Goal: Task Accomplishment & Management: Use online tool/utility

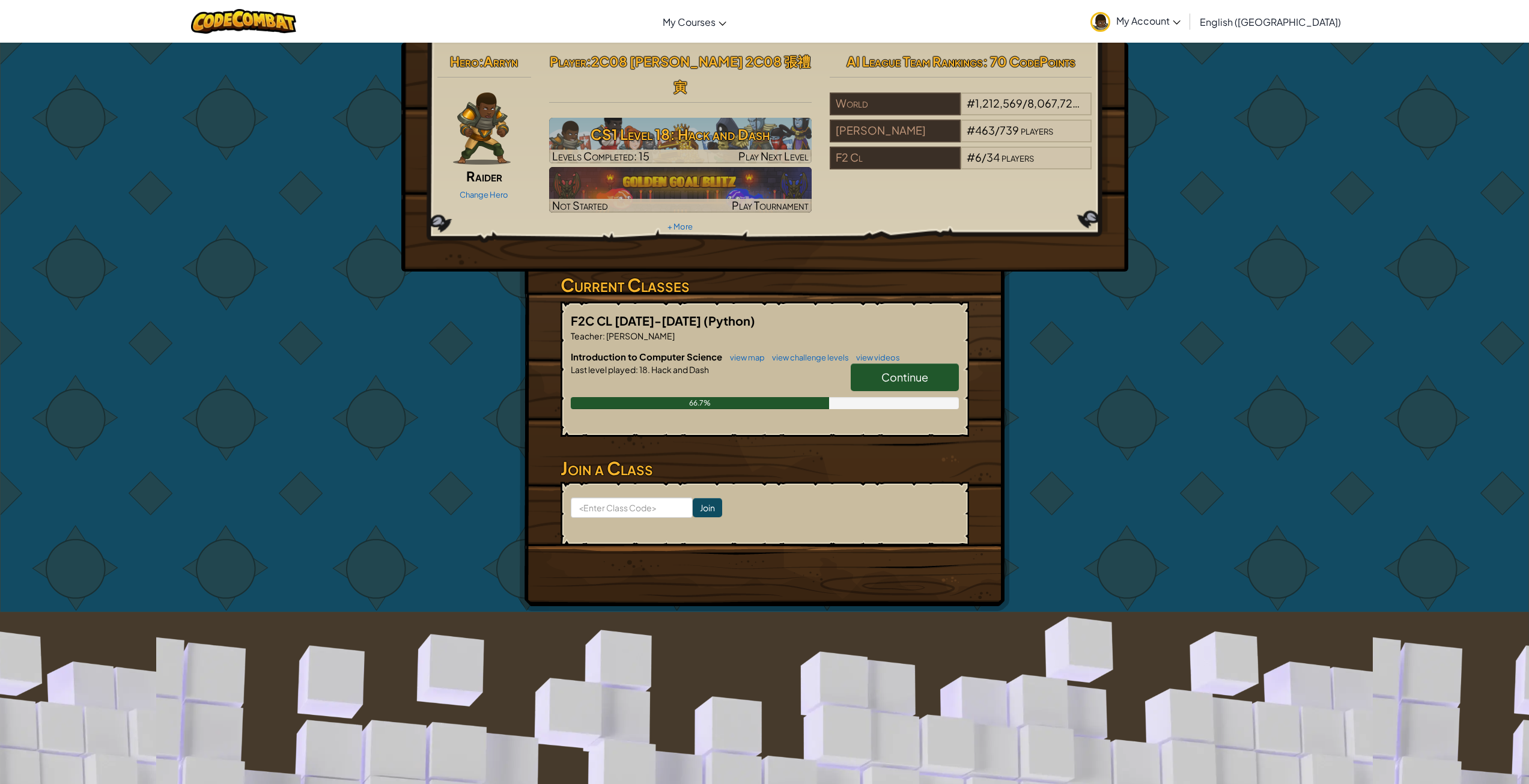
click at [919, 370] on span "Continue" at bounding box center [905, 377] width 47 height 14
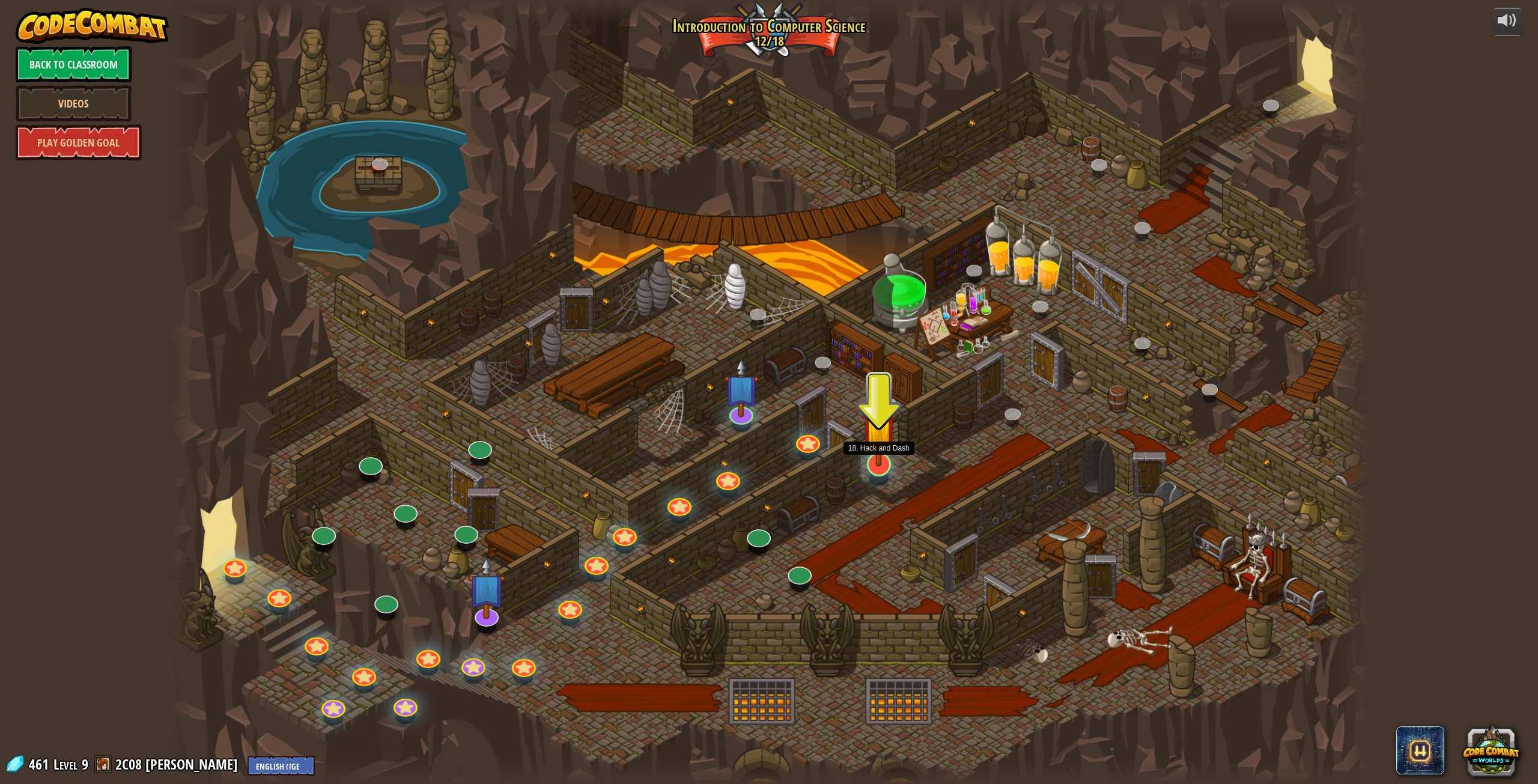
click at [879, 473] on div at bounding box center [879, 464] width 24 height 24
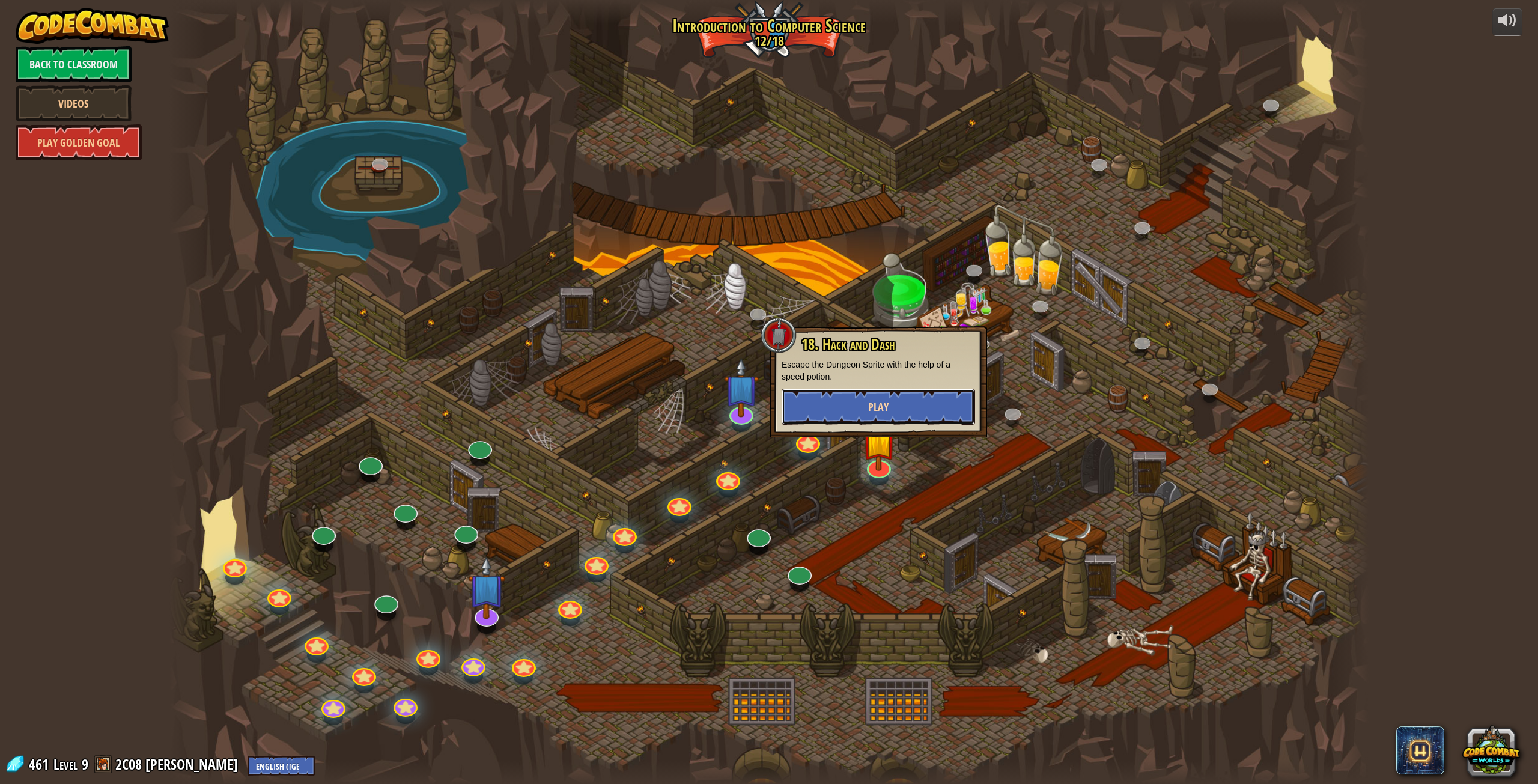
click at [880, 408] on span "Play" at bounding box center [878, 407] width 20 height 15
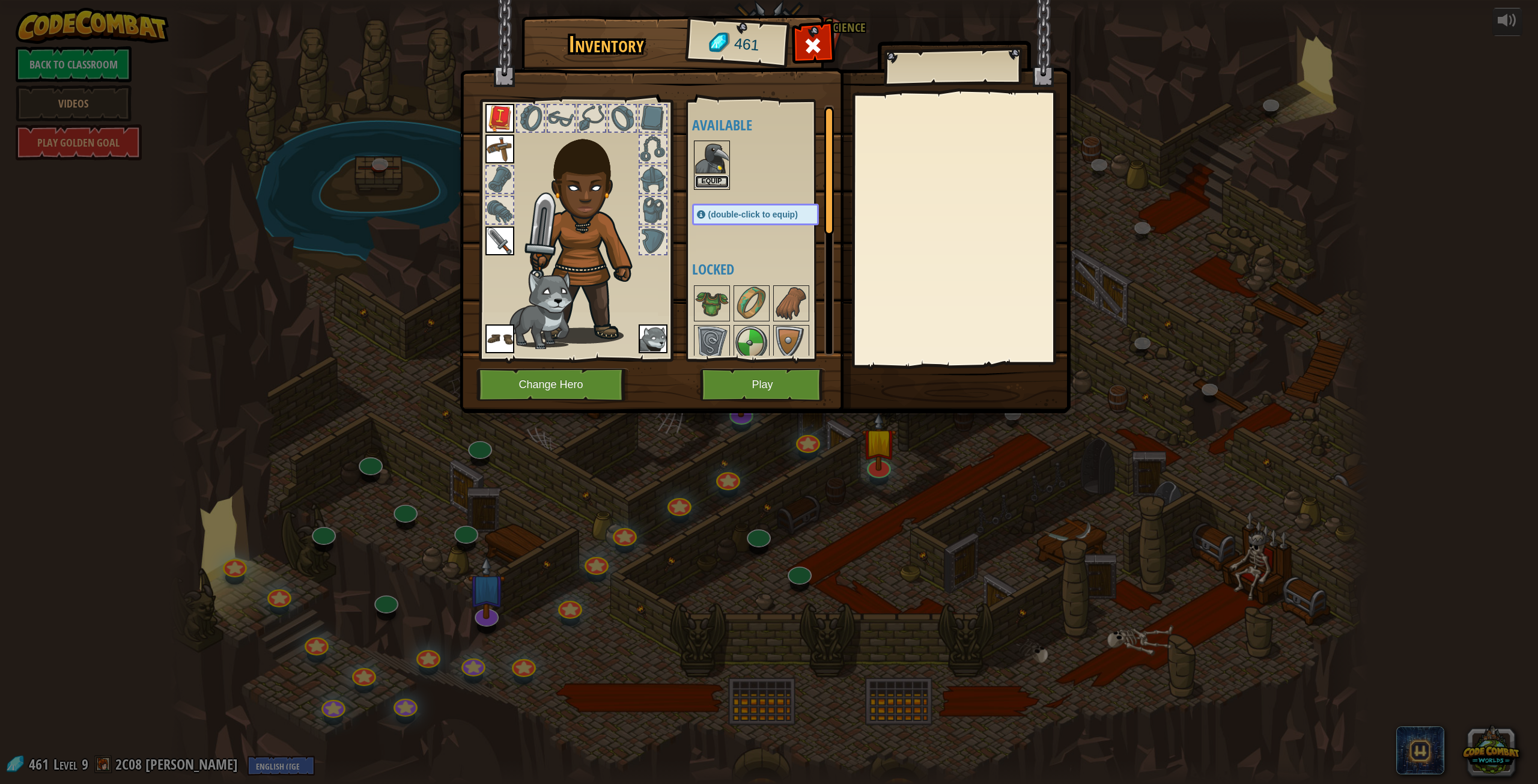
click at [715, 184] on button "Equip" at bounding box center [712, 182] width 34 height 13
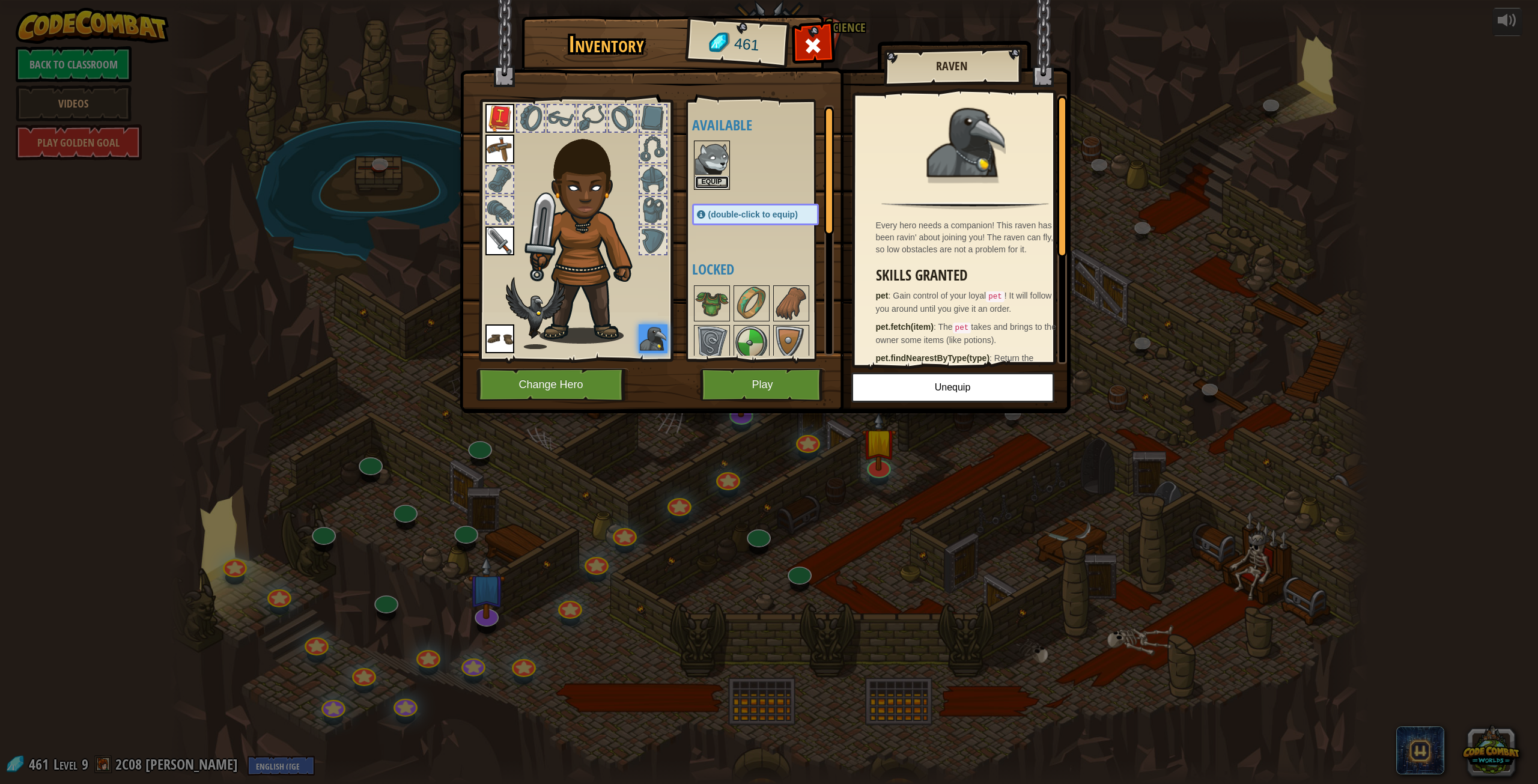
click at [715, 184] on button "Equip" at bounding box center [712, 182] width 34 height 13
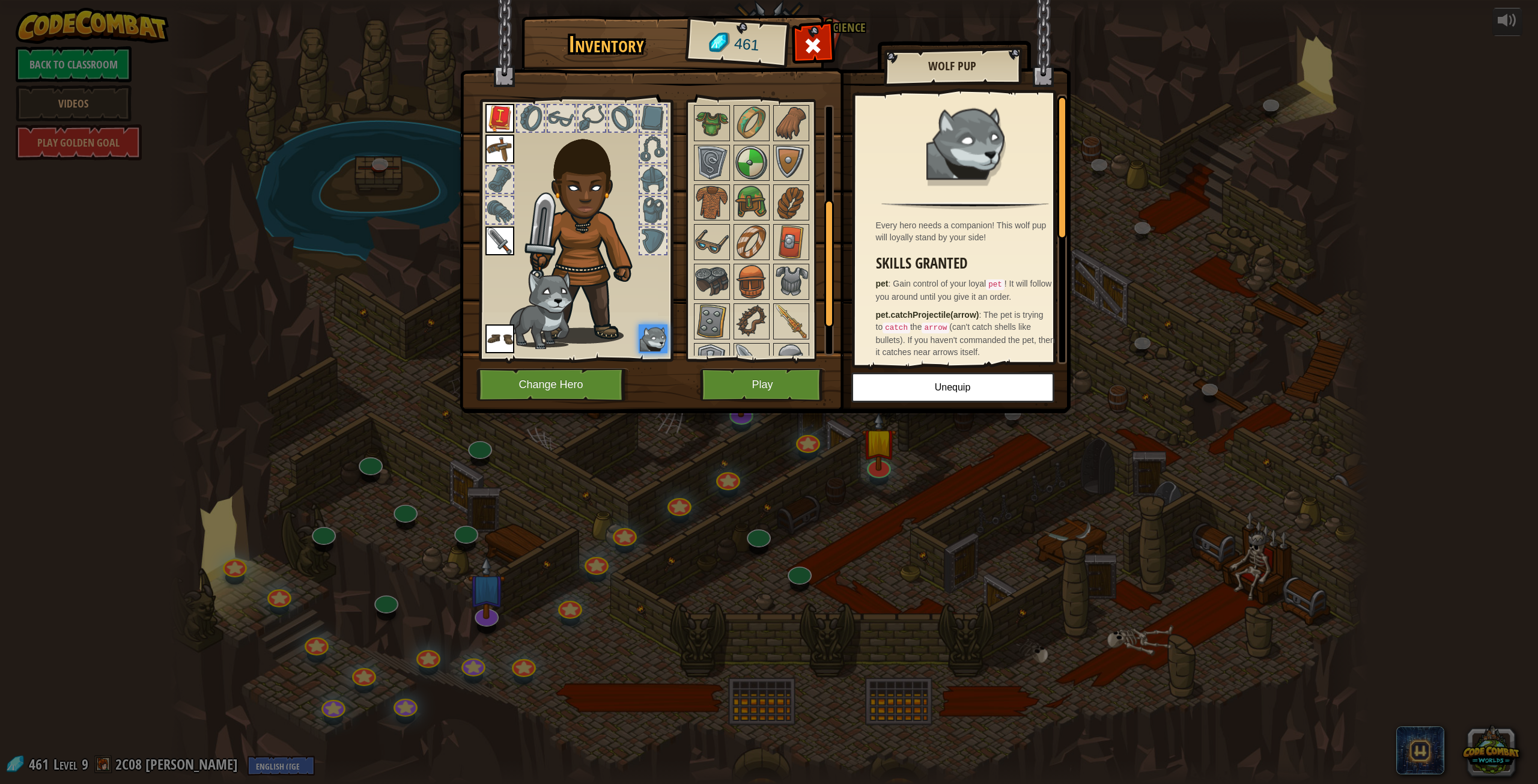
scroll to position [245, 0]
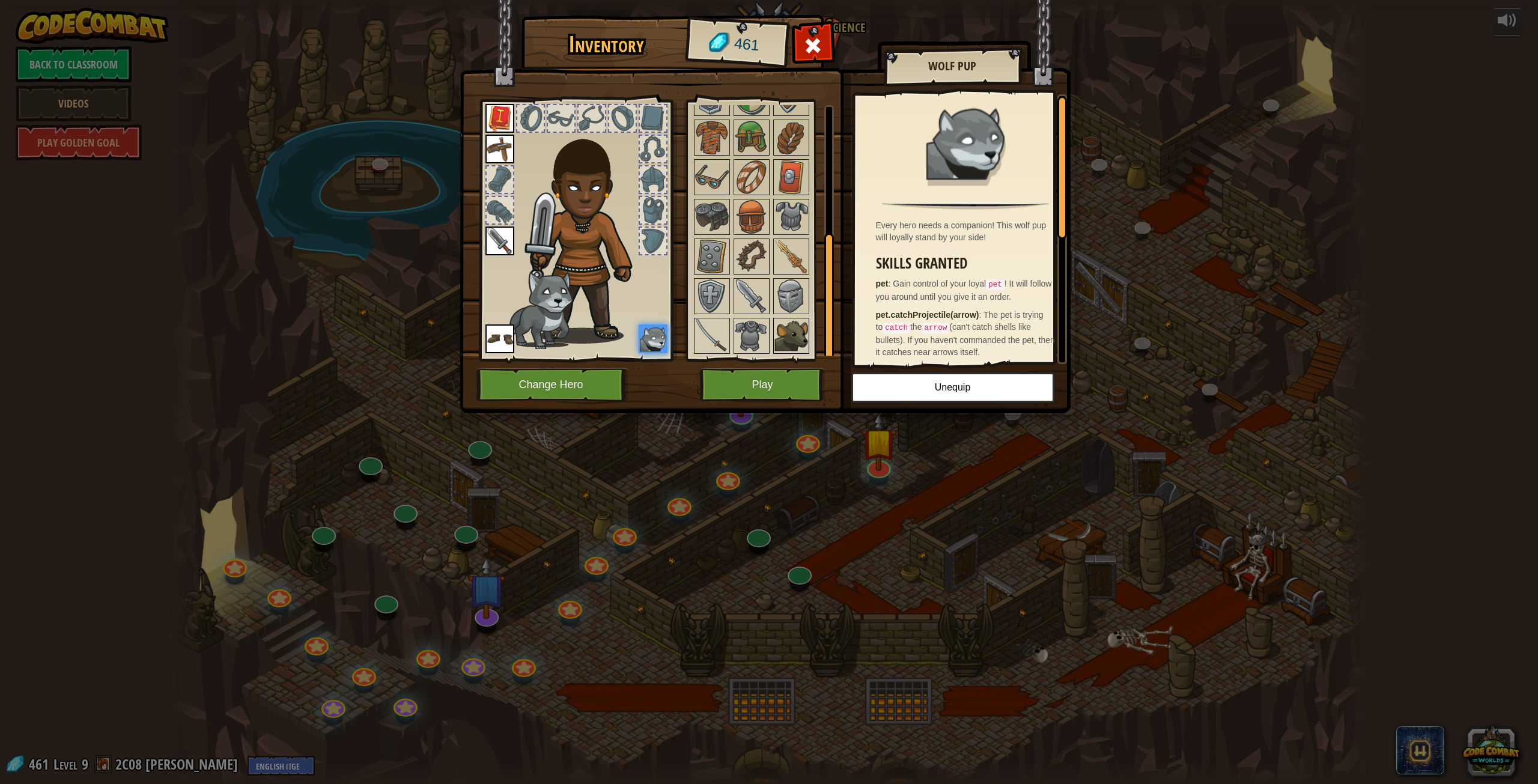
click at [785, 329] on img at bounding box center [791, 336] width 34 height 34
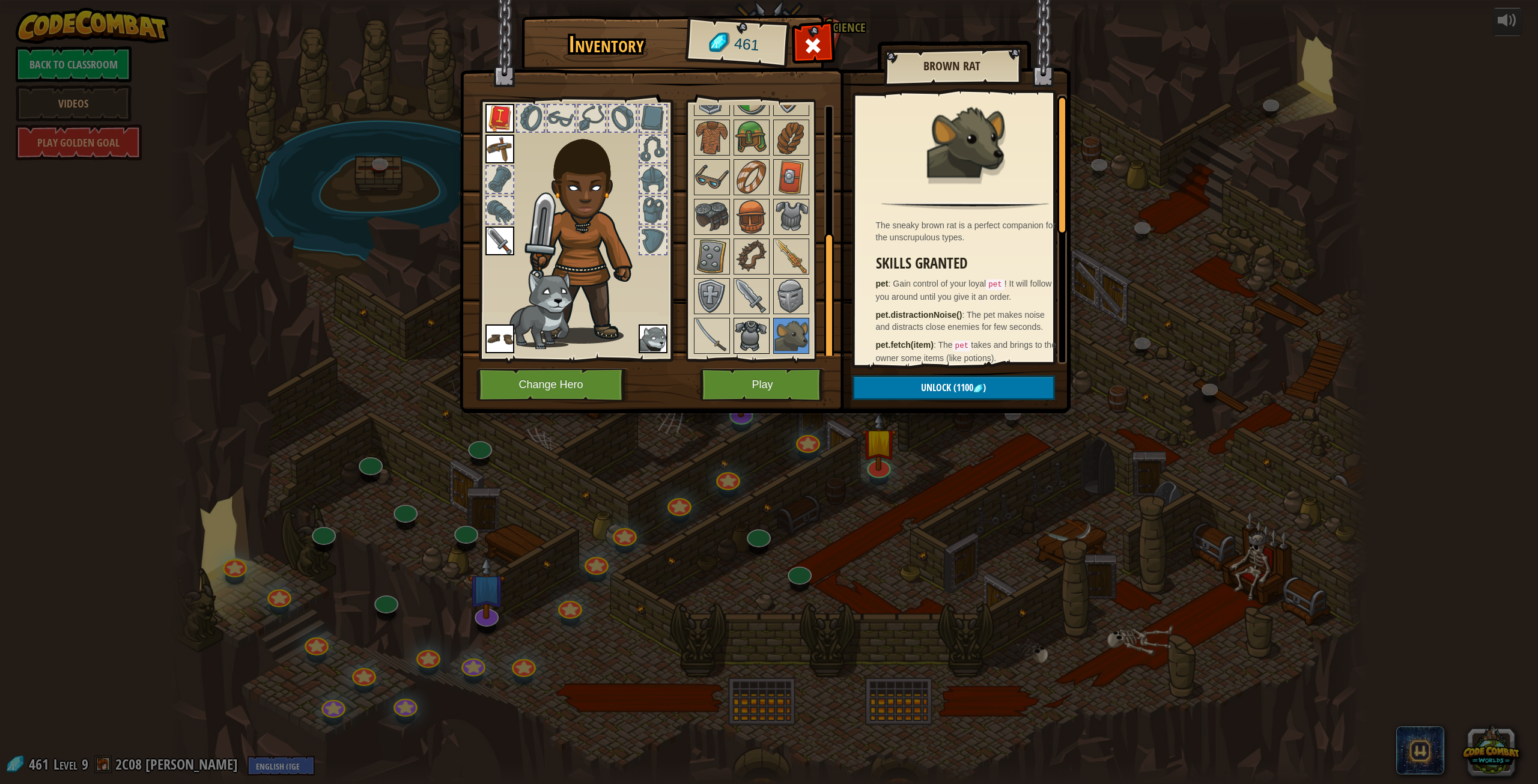
click at [759, 332] on img at bounding box center [752, 336] width 34 height 34
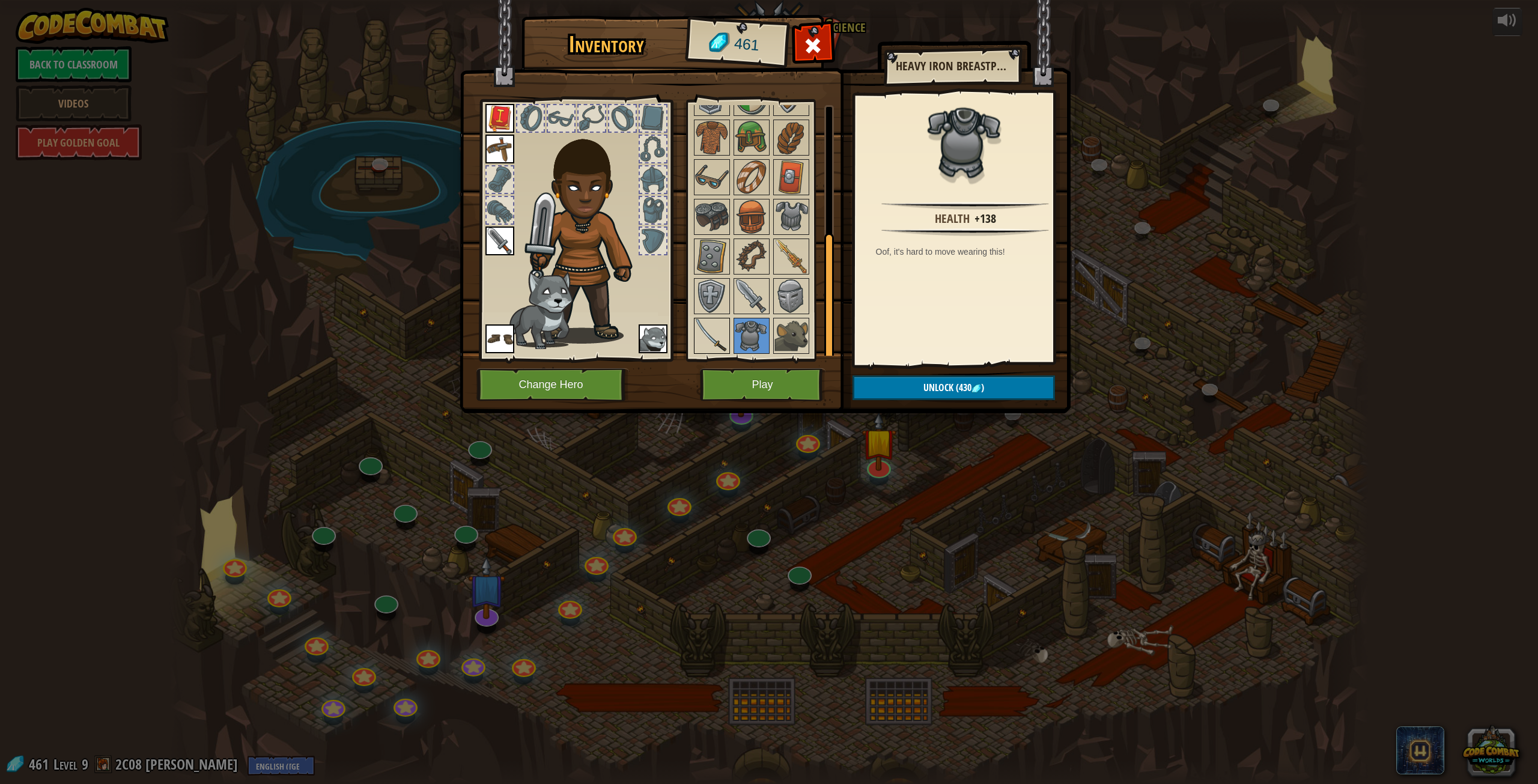
click at [722, 329] on img at bounding box center [712, 336] width 34 height 34
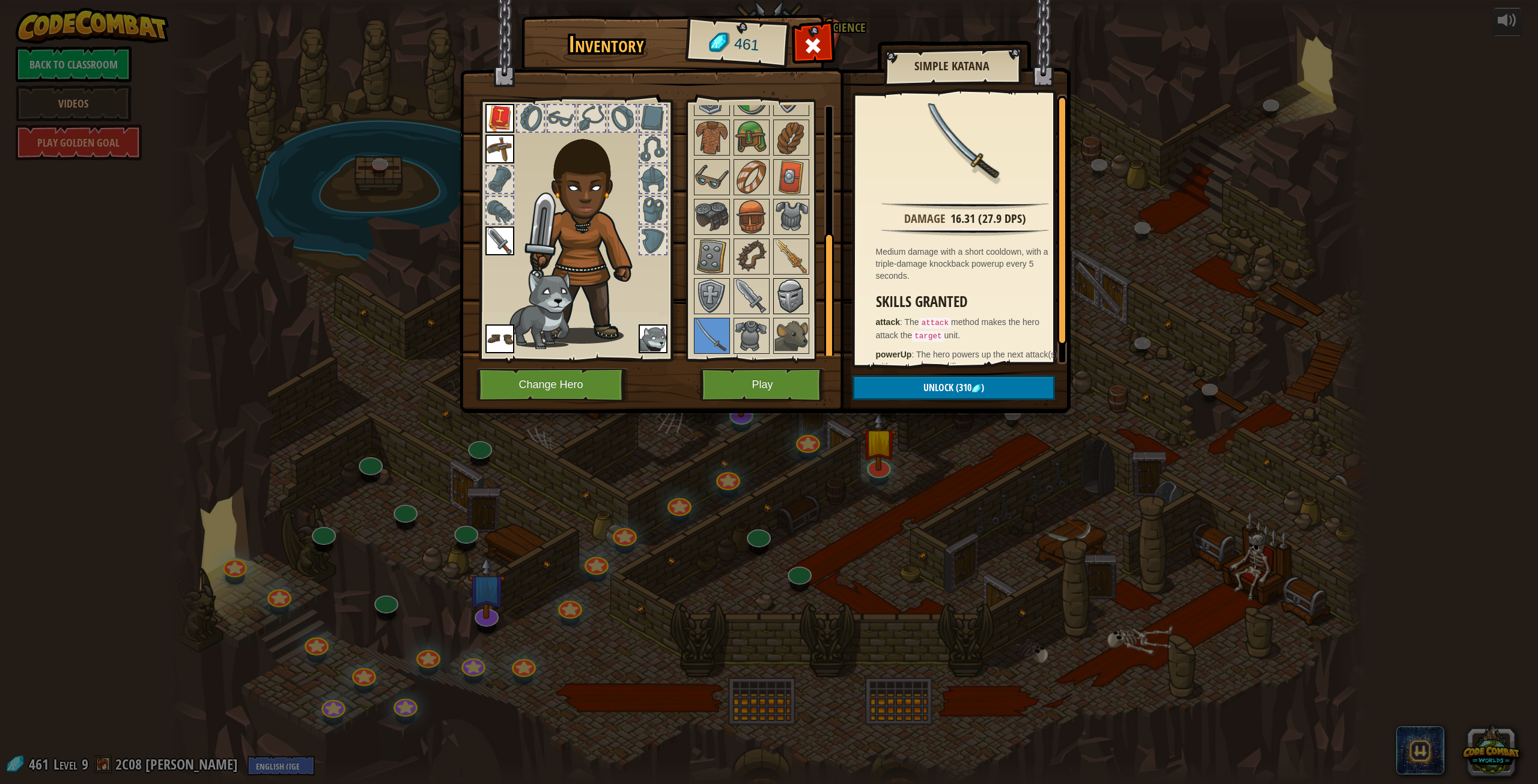
click at [783, 294] on img at bounding box center [791, 296] width 34 height 34
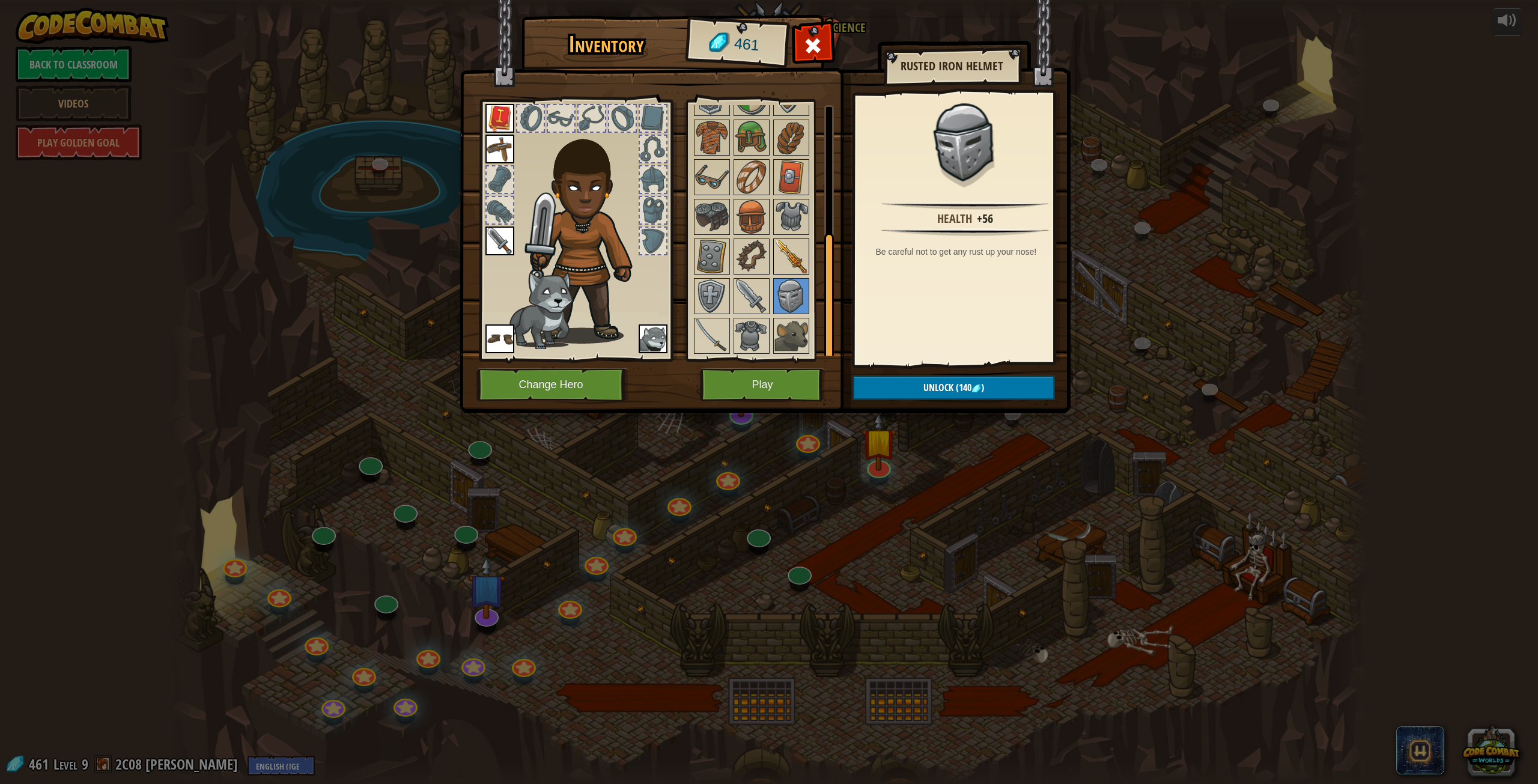
click at [789, 251] on img at bounding box center [791, 256] width 34 height 34
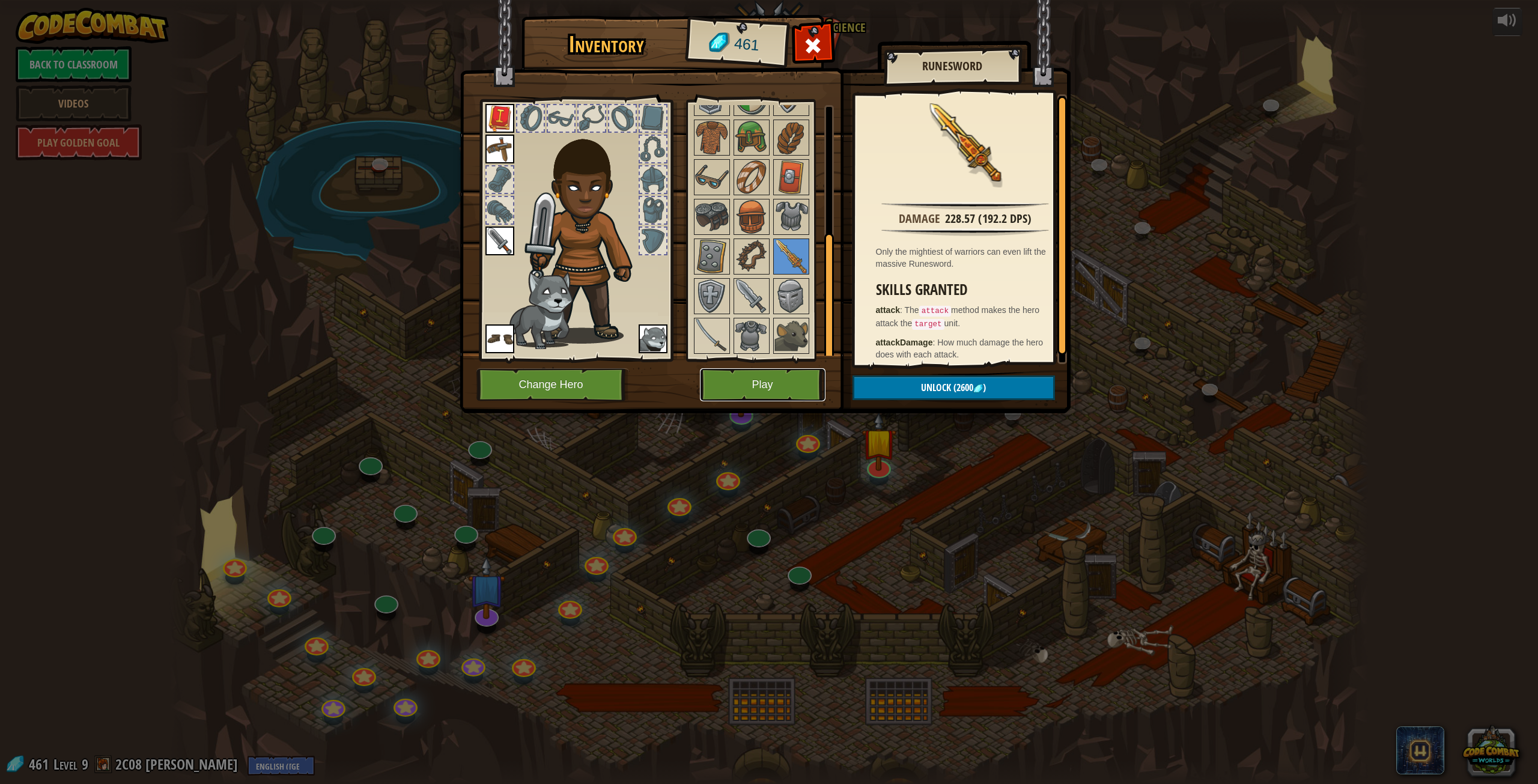
click at [783, 375] on button "Play" at bounding box center [763, 384] width 126 height 33
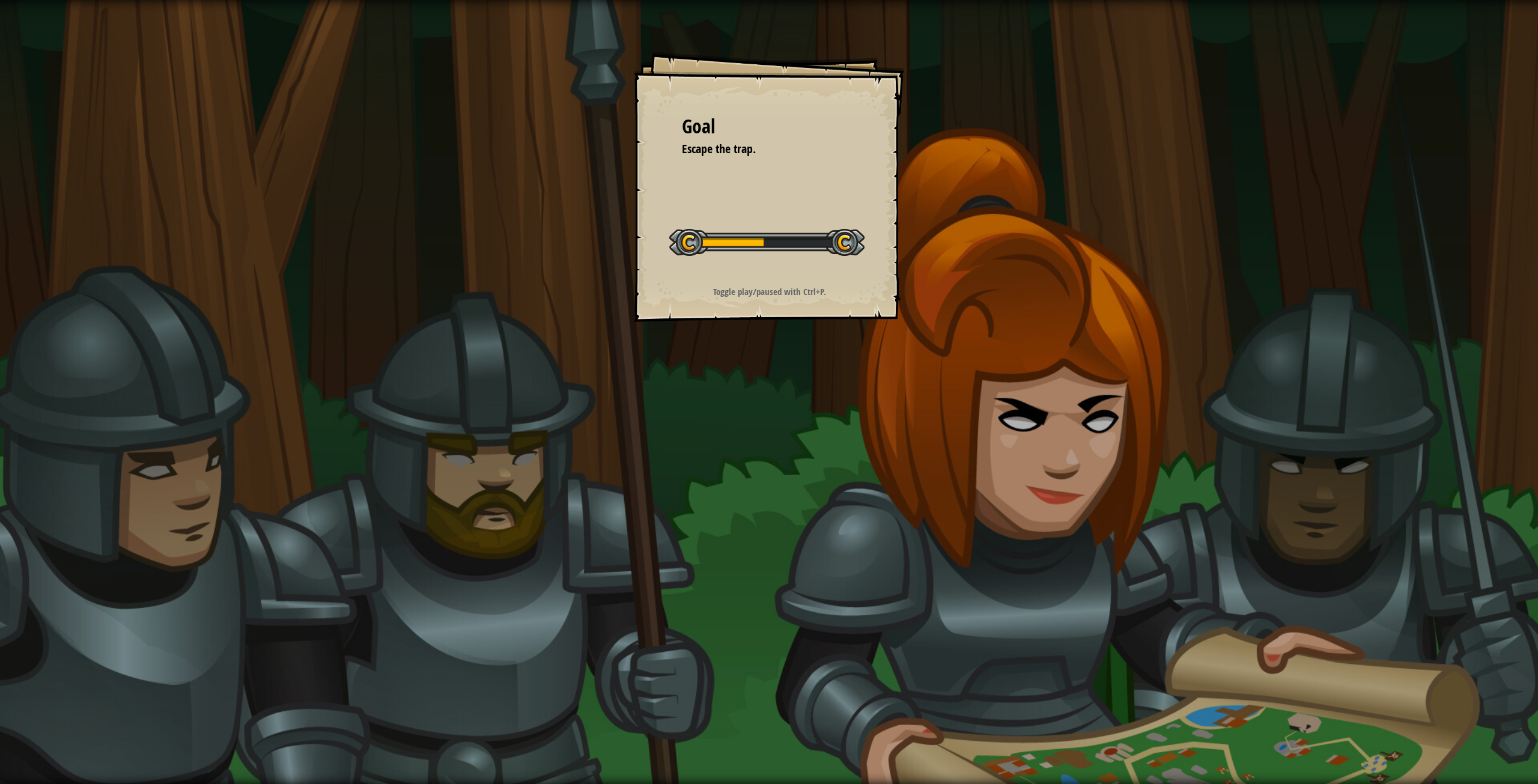
click at [712, 290] on div "Goal Escape the trap. Start Level Error loading from server. Try refreshing the…" at bounding box center [769, 186] width 270 height 270
click at [707, 269] on div "Goal Escape the trap. Start Level Error loading from server. Try refreshing the…" at bounding box center [769, 186] width 270 height 270
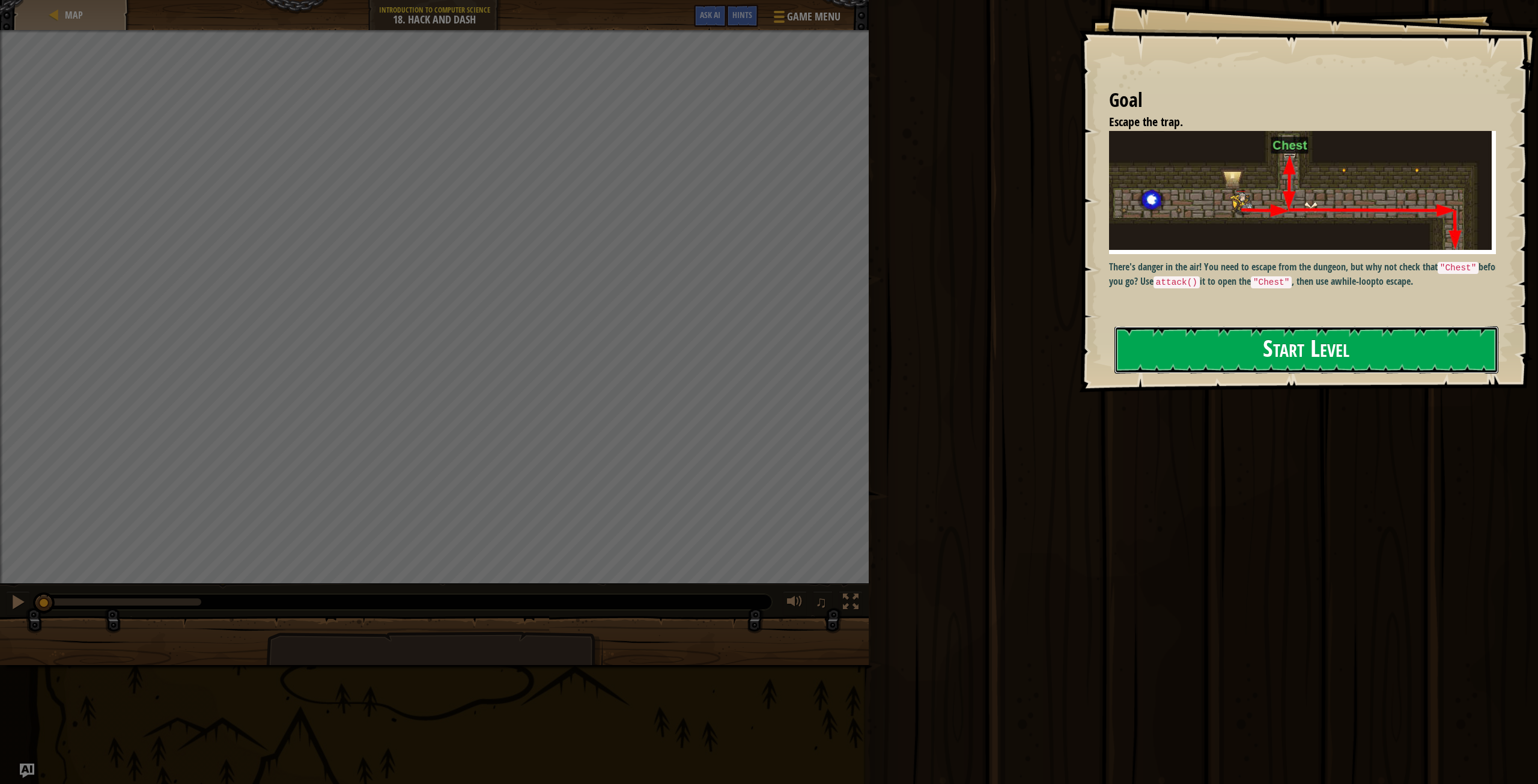
click at [1242, 355] on button "Start Level" at bounding box center [1307, 350] width 384 height 47
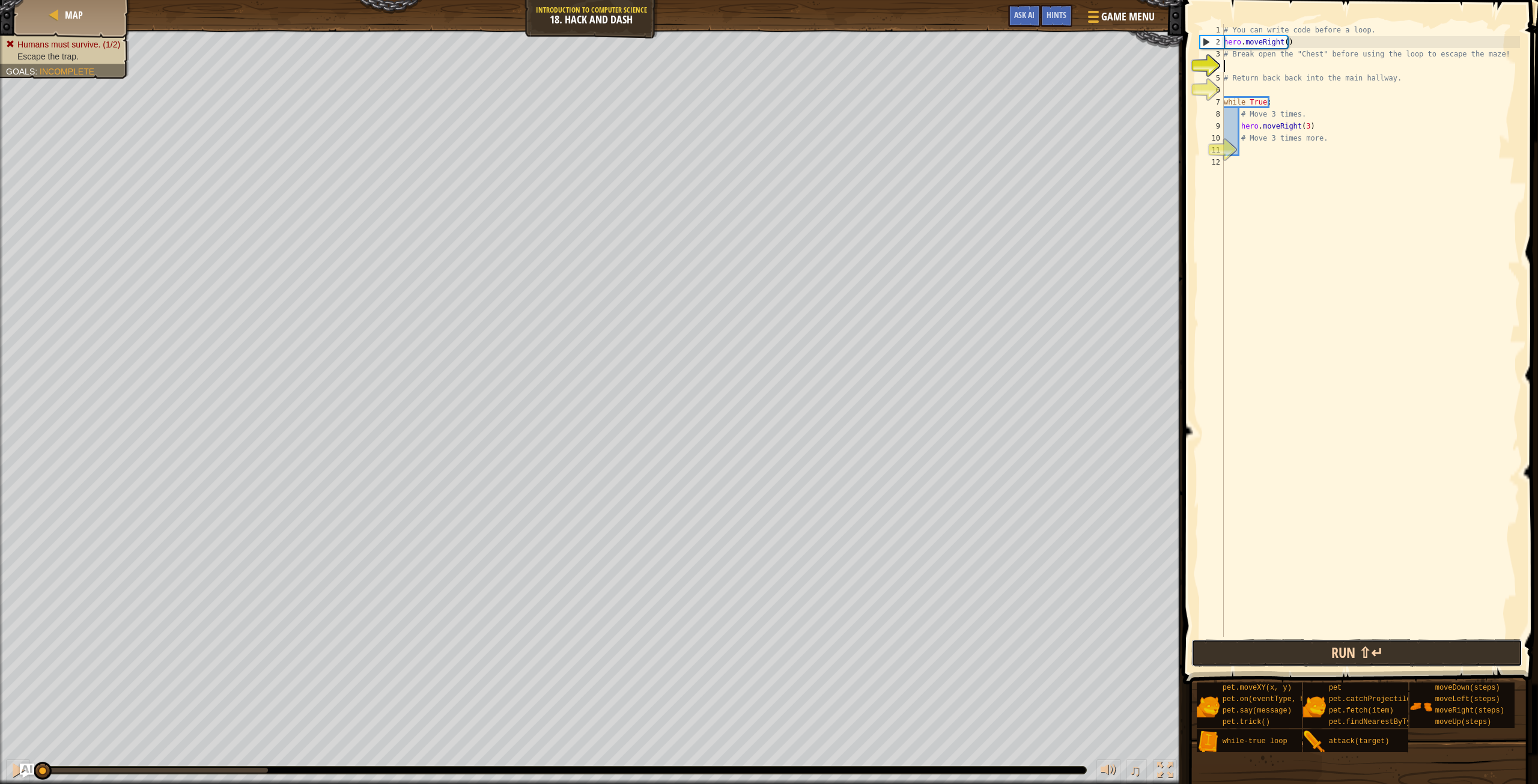
click at [1380, 656] on button "Run ⇧↵" at bounding box center [1356, 653] width 330 height 28
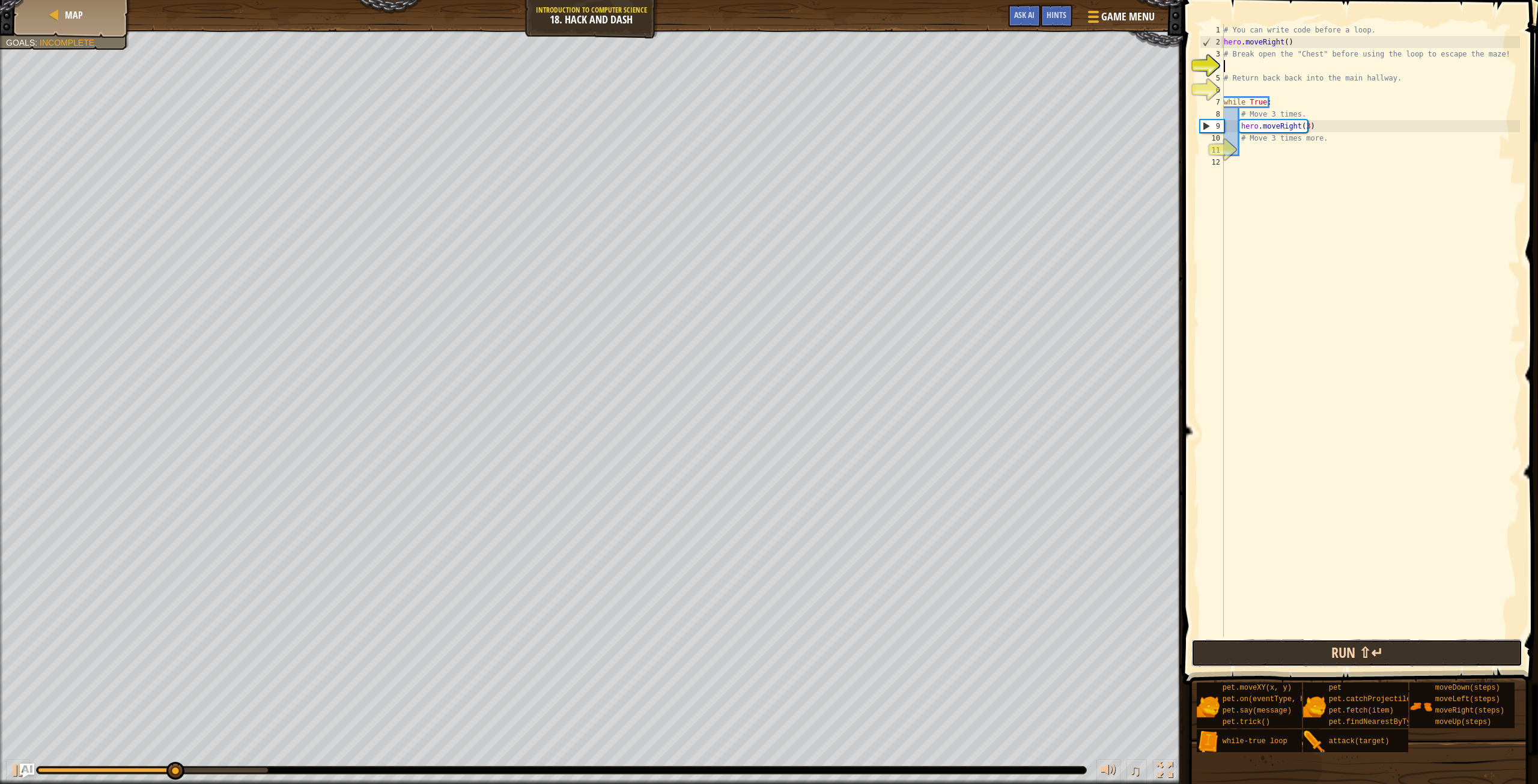
click at [1378, 656] on button "Run ⇧↵" at bounding box center [1356, 653] width 330 height 28
click at [1253, 59] on div "# You can write code before a loop. hero . moveRight ( ) # Break open the "Ches…" at bounding box center [1371, 342] width 299 height 637
click at [1339, 41] on div "# You can write code before a loop. hero . moveRight ( ) # Break open the "Ches…" at bounding box center [1371, 342] width 299 height 637
type textarea "hero.moveRight()"
click at [1264, 71] on div "# You can write code before a loop. hero . moveRight ( ) # Break open the "Ches…" at bounding box center [1371, 342] width 299 height 637
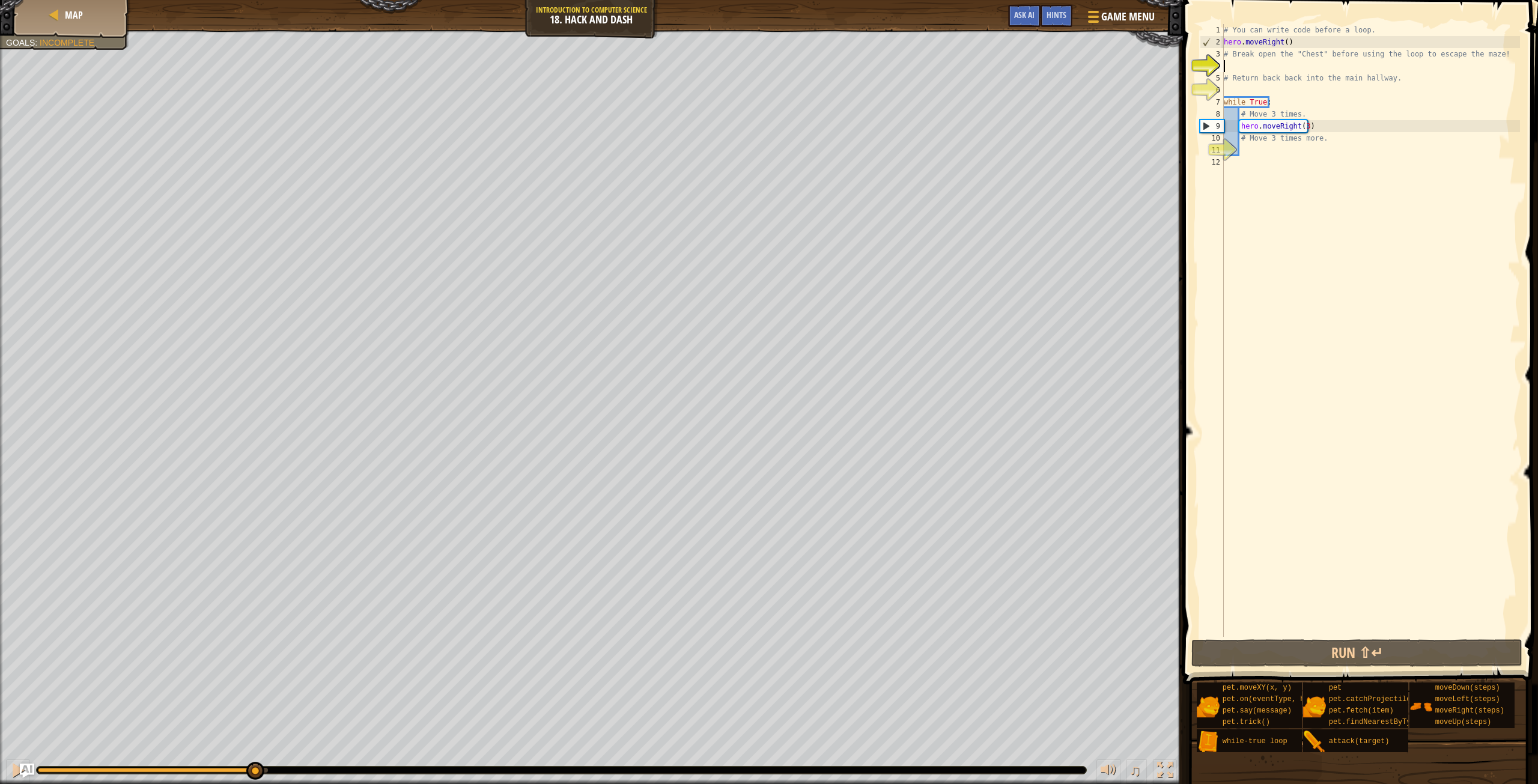
type textarea "u"
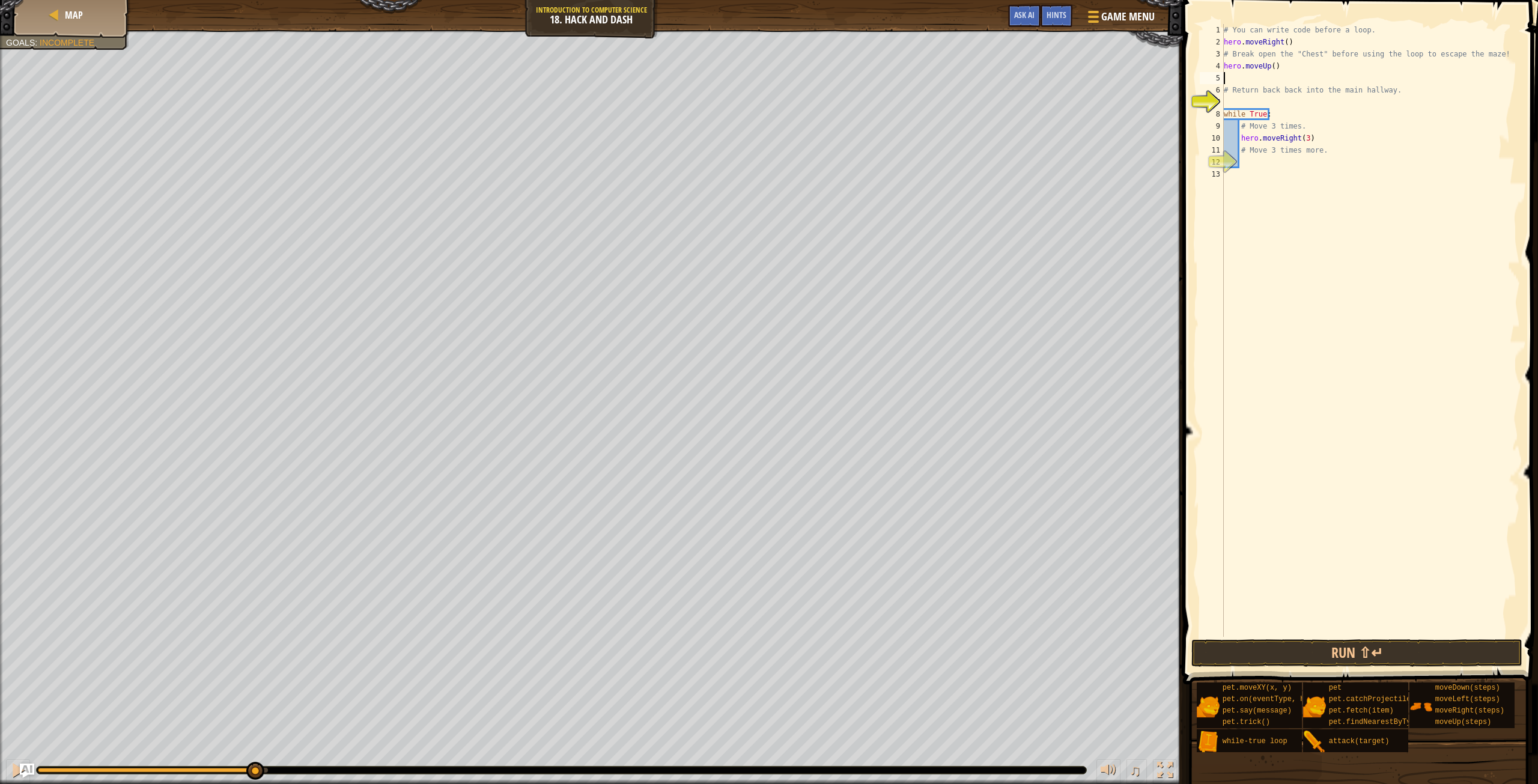
type textarea "o"
type textarea "b"
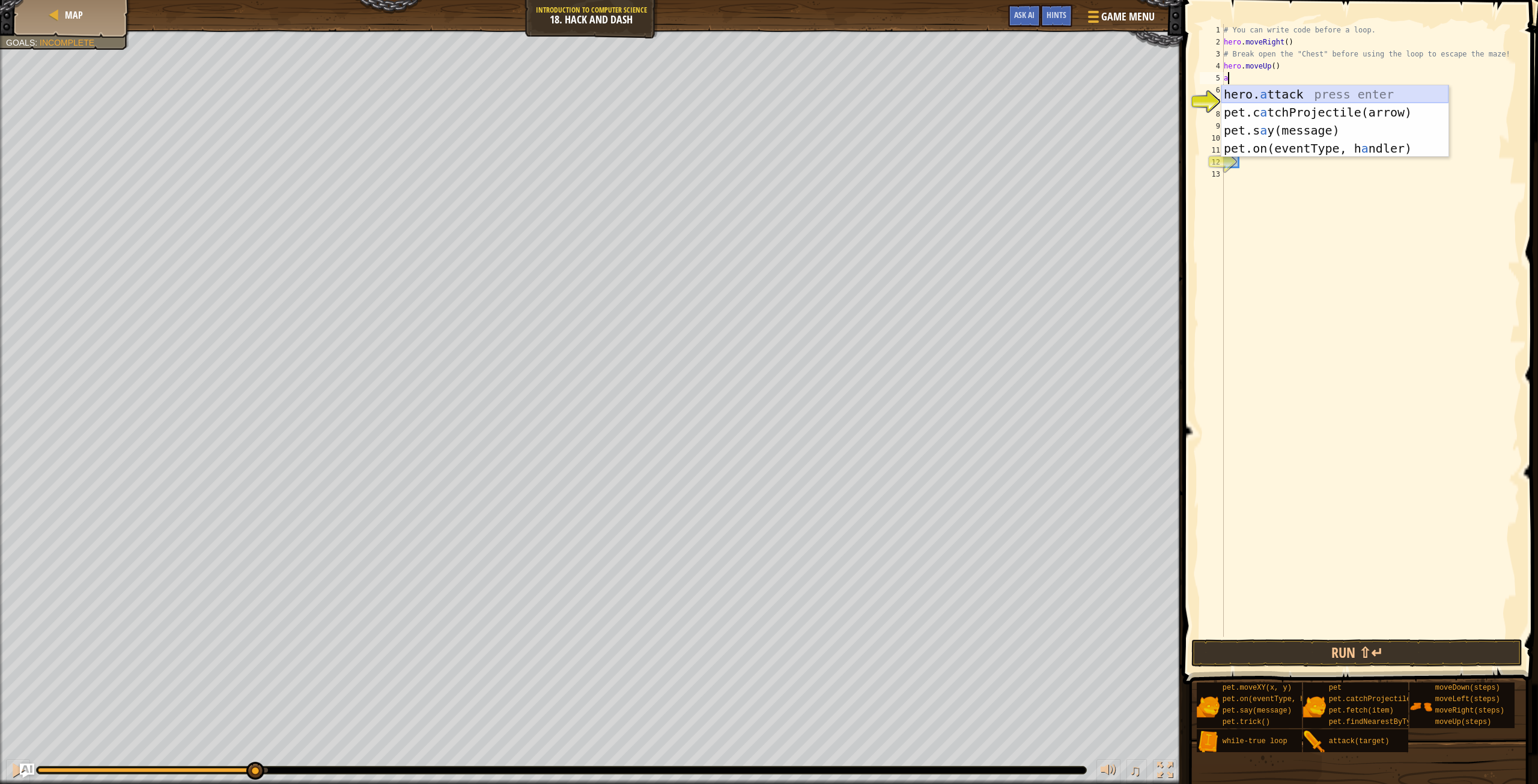
click at [1275, 94] on div "hero. a ttack press enter pet.c a tchProjectile(arrow) press enter pet.s a y(me…" at bounding box center [1335, 139] width 227 height 108
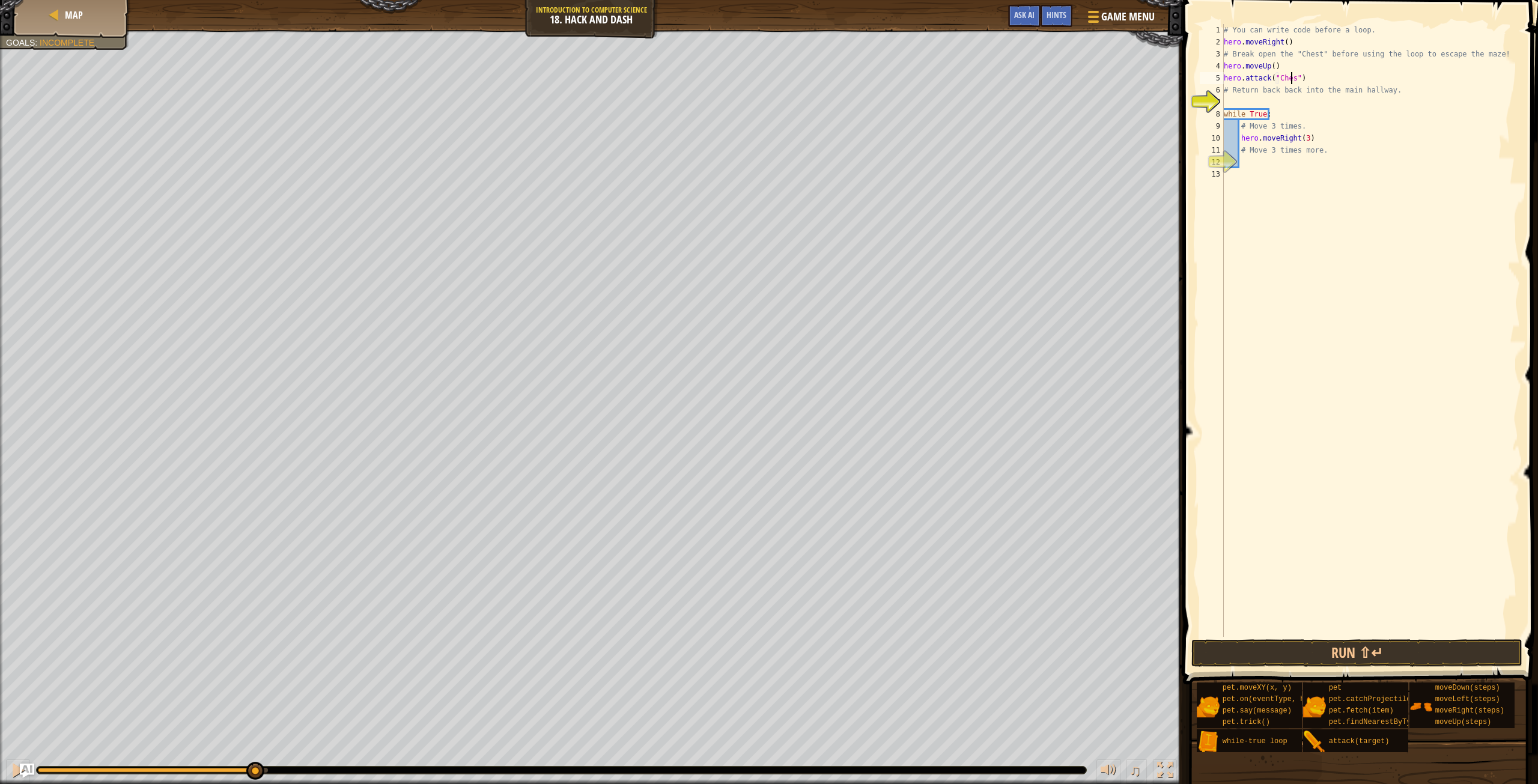
scroll to position [6, 6]
type textarea "hero.attack("Chest")"
click at [1313, 103] on div "# You can write code before a loop. hero . moveRight ( ) # Break open the "Ches…" at bounding box center [1371, 342] width 299 height 637
type textarea "do"
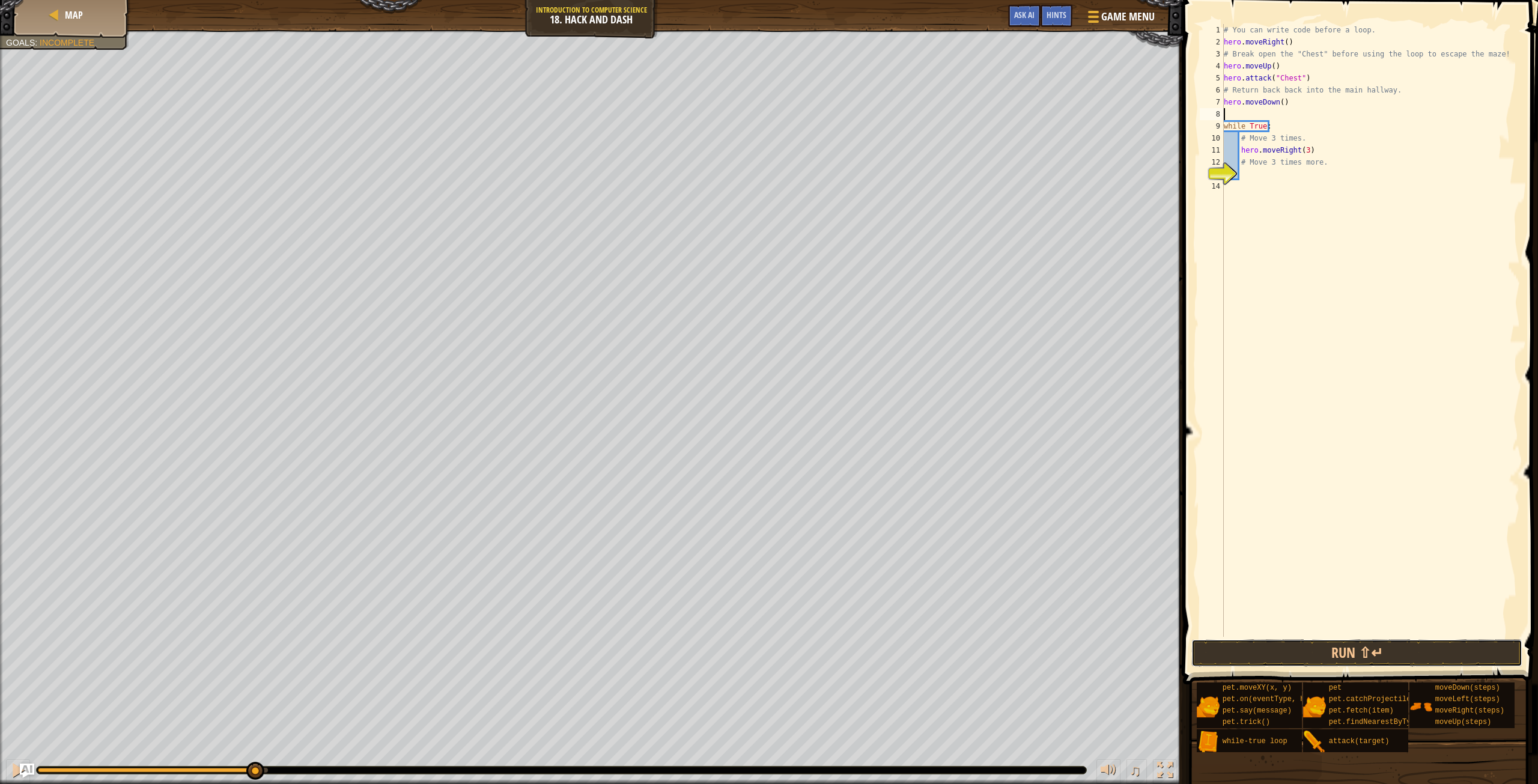
drag, startPoint x: 1325, startPoint y: 649, endPoint x: 1317, endPoint y: 638, distance: 13.6
click at [1323, 646] on button "Run ⇧↵" at bounding box center [1356, 653] width 330 height 28
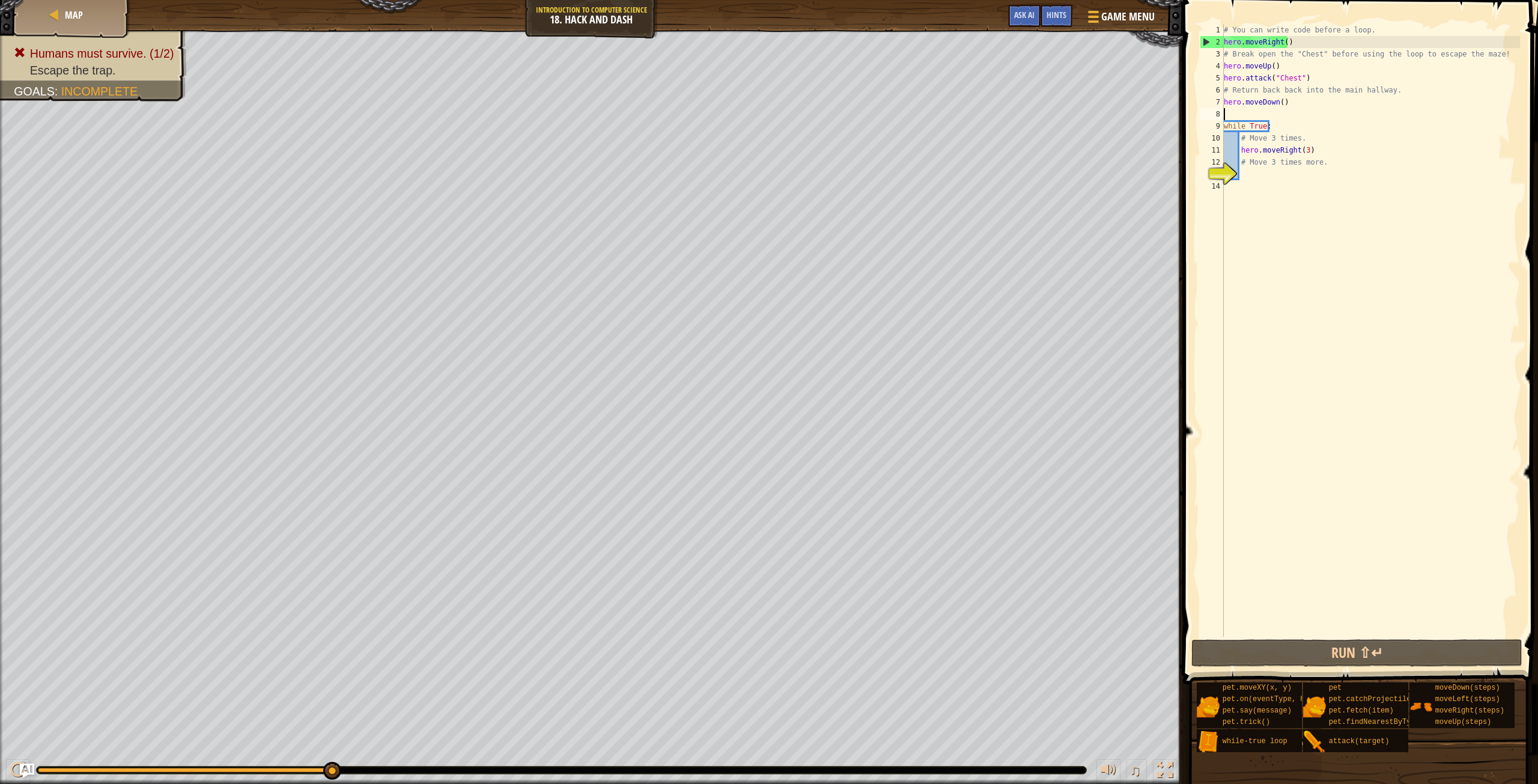
click at [1319, 186] on div "# You can write code before a loop. hero . moveRight ( ) # Break open the "Ches…" at bounding box center [1371, 342] width 299 height 637
click at [1328, 156] on div "# You can write code before a loop. hero . moveRight ( ) # Break open the "Ches…" at bounding box center [1371, 342] width 299 height 637
type textarea "# Move 3 times more."
click at [1297, 181] on div "# You can write code before a loop. hero . moveRight ( ) # Break open the "Ches…" at bounding box center [1371, 342] width 299 height 637
click at [1268, 174] on div "# You can write code before a loop. hero . moveRight ( ) # Break open the "Ches…" at bounding box center [1371, 342] width 299 height 637
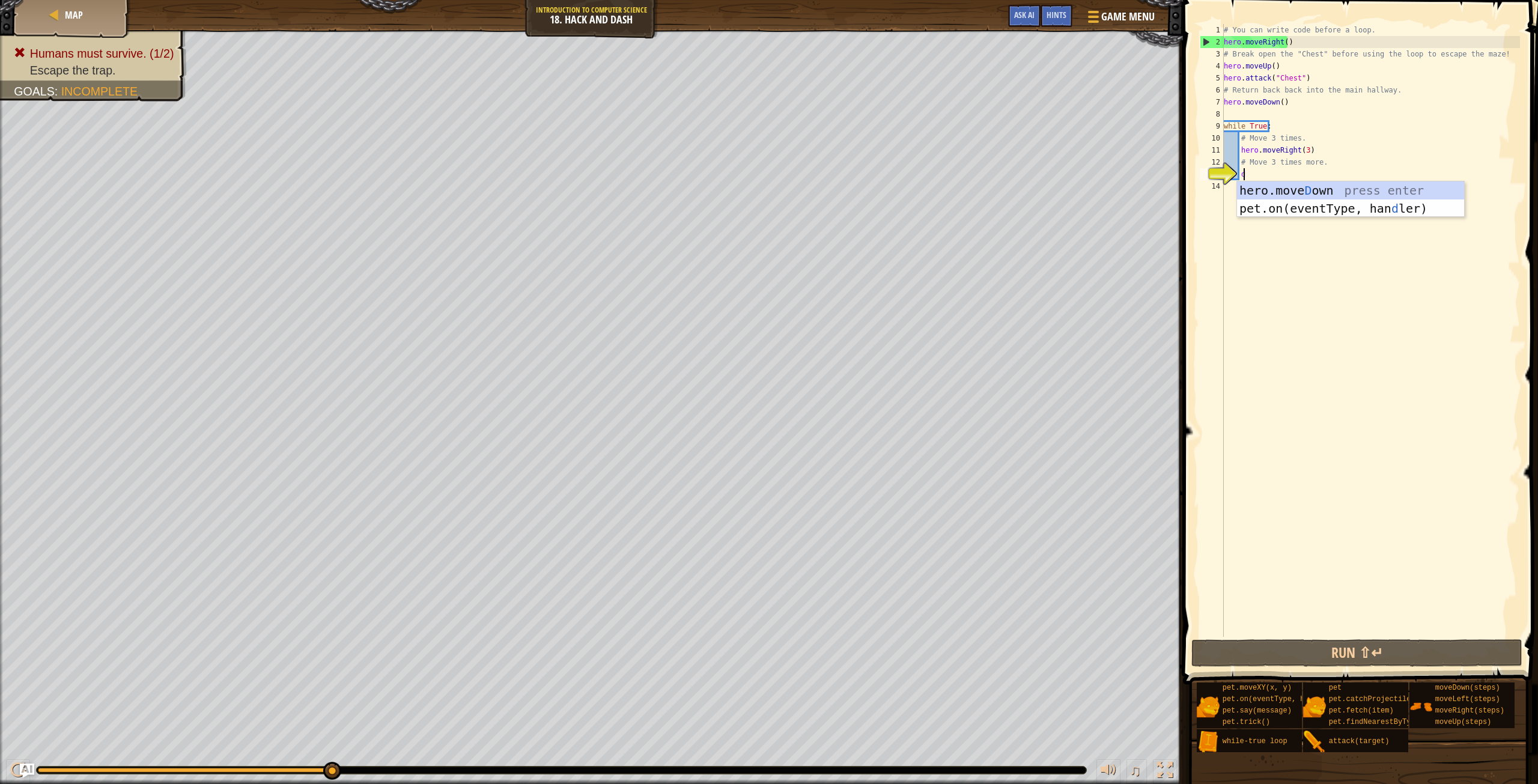
scroll to position [6, 1]
type textarea "do"
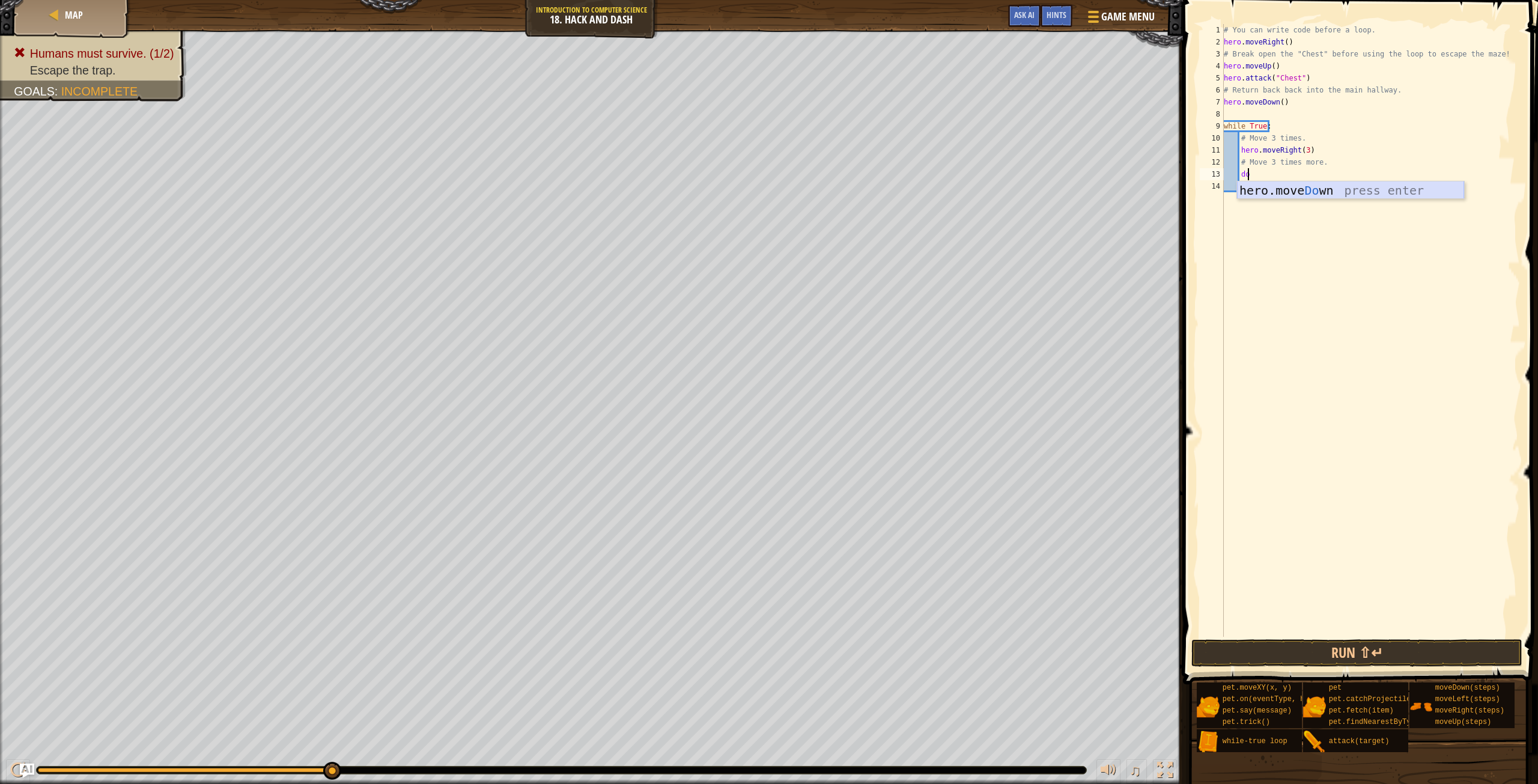
click at [1366, 192] on div "hero.move Do wn press enter" at bounding box center [1350, 208] width 227 height 54
click at [1296, 174] on div "# You can write code before a loop. hero . moveRight ( ) # Break open the "Ches…" at bounding box center [1371, 342] width 299 height 637
type textarea "hero.moveDown(3)"
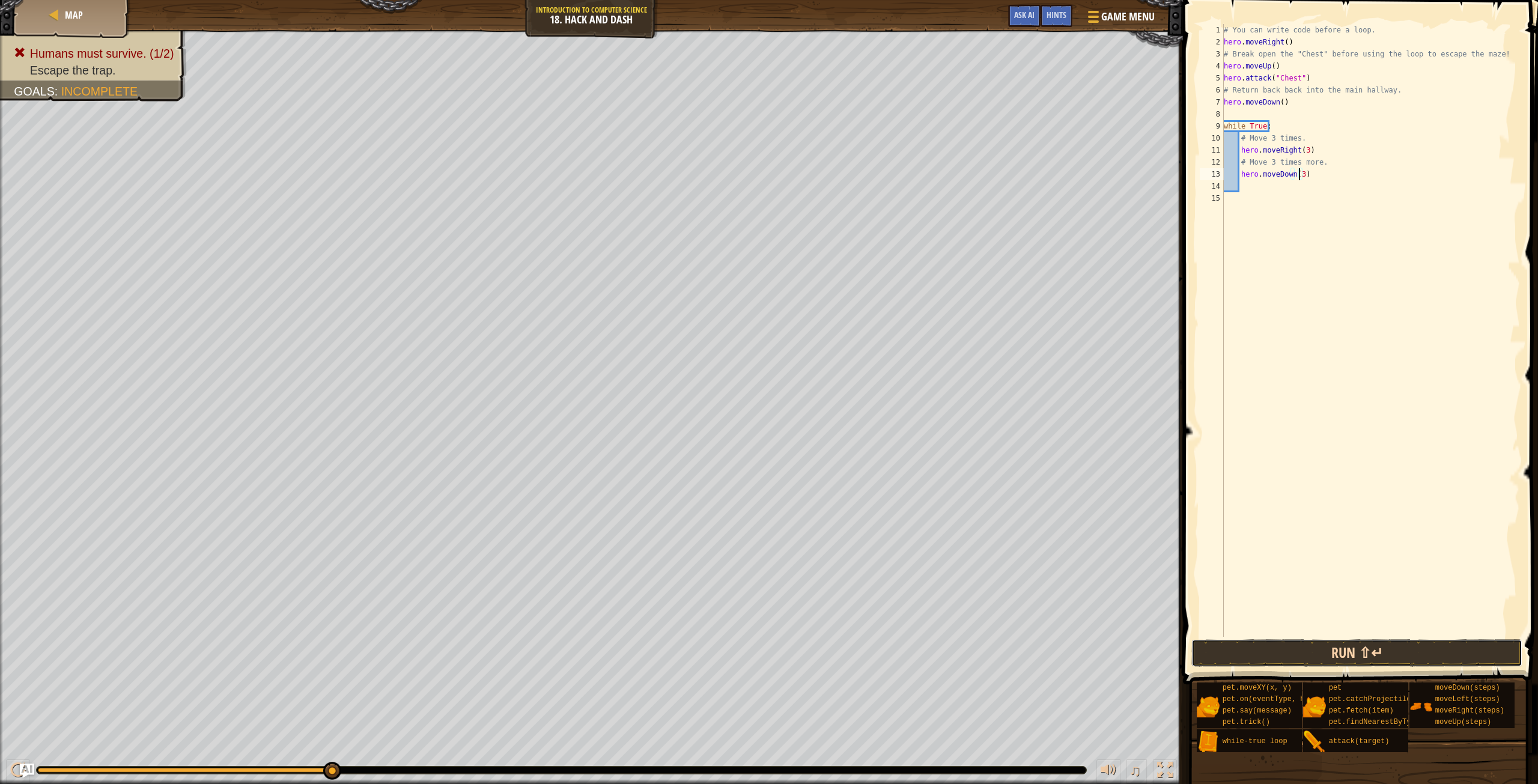
click at [1252, 660] on button "Run ⇧↵" at bounding box center [1356, 653] width 330 height 28
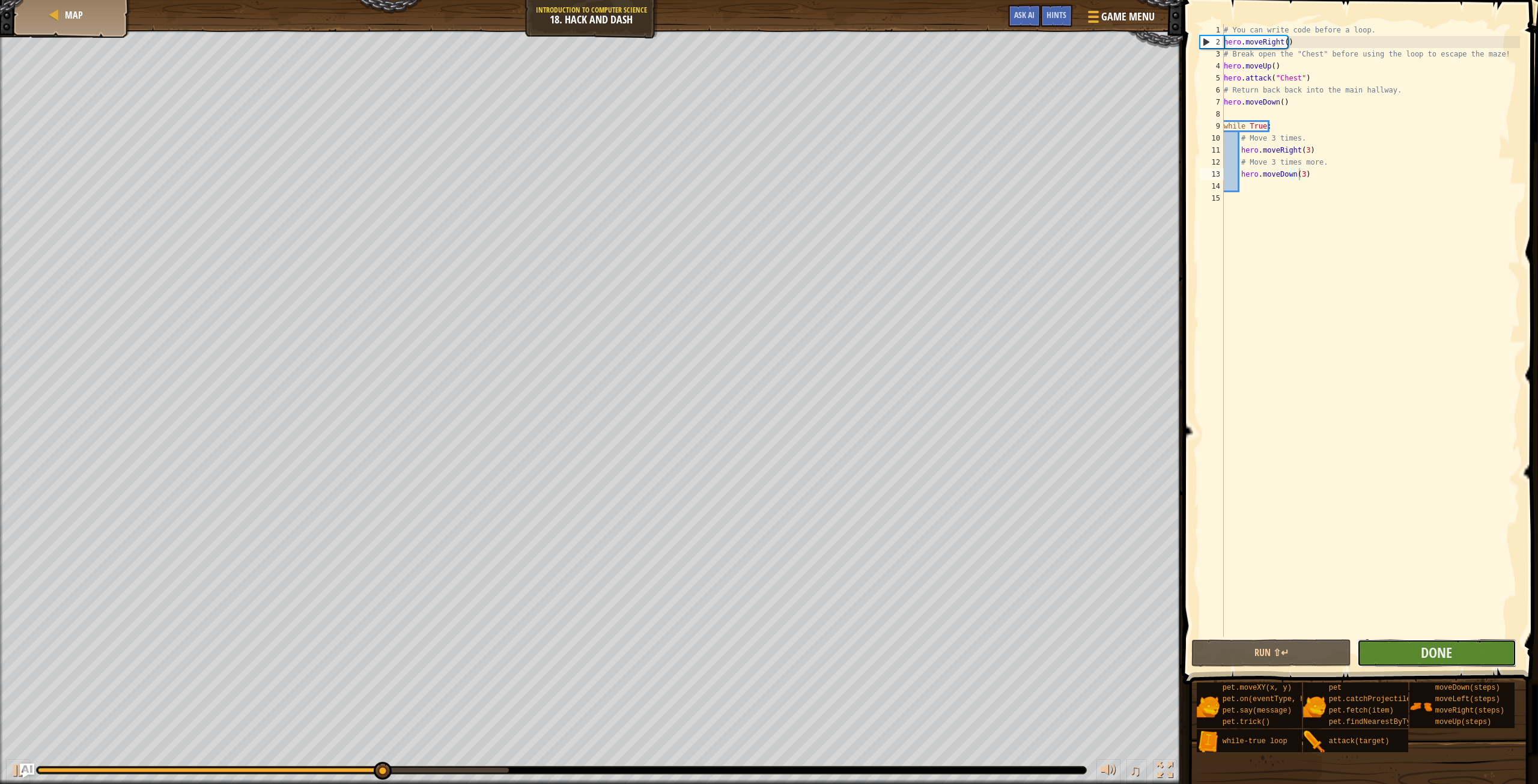
click at [1410, 647] on button "Done" at bounding box center [1437, 653] width 159 height 28
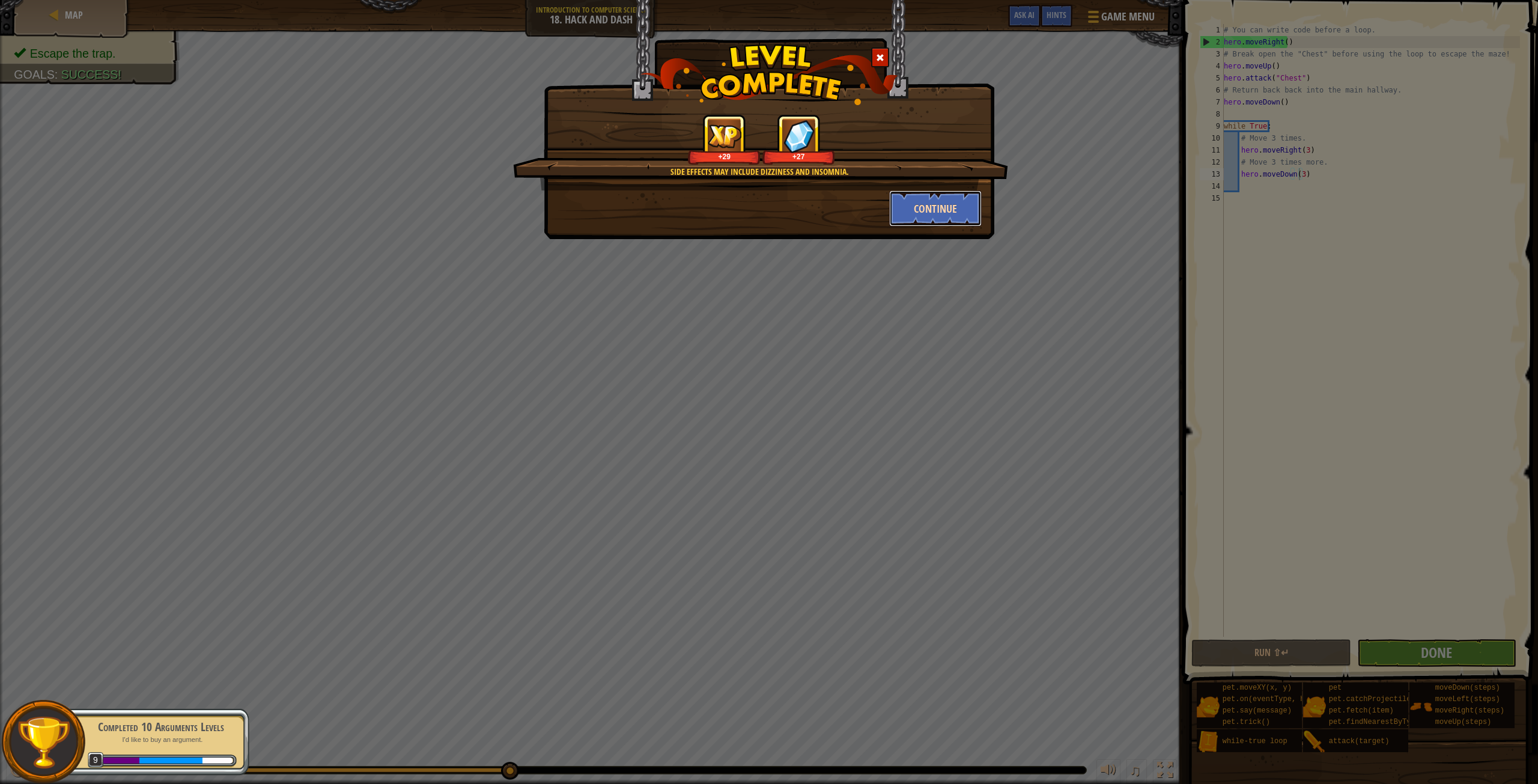
click at [938, 208] on button "Continue" at bounding box center [935, 209] width 93 height 36
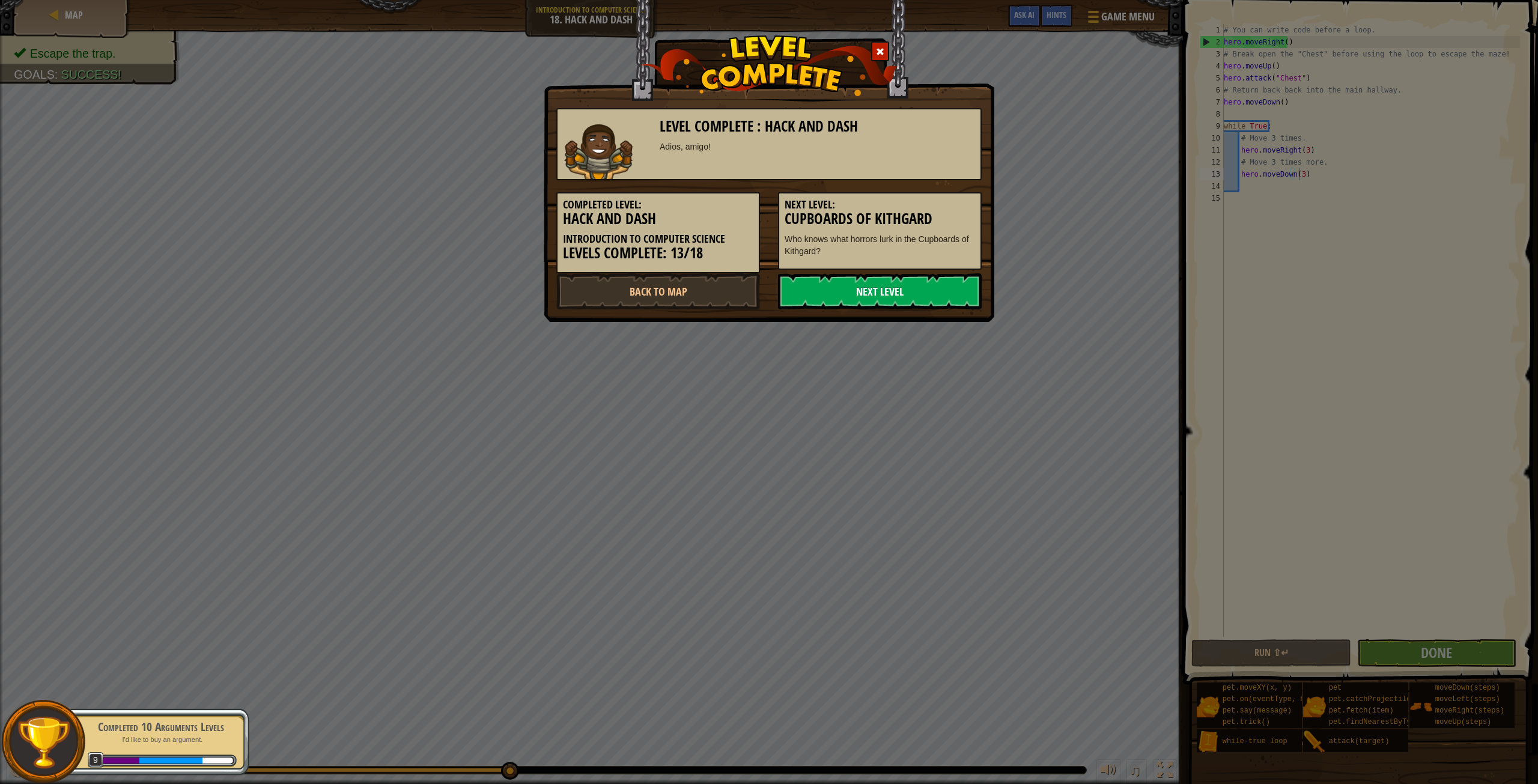
click at [871, 299] on link "Next Level" at bounding box center [880, 291] width 204 height 36
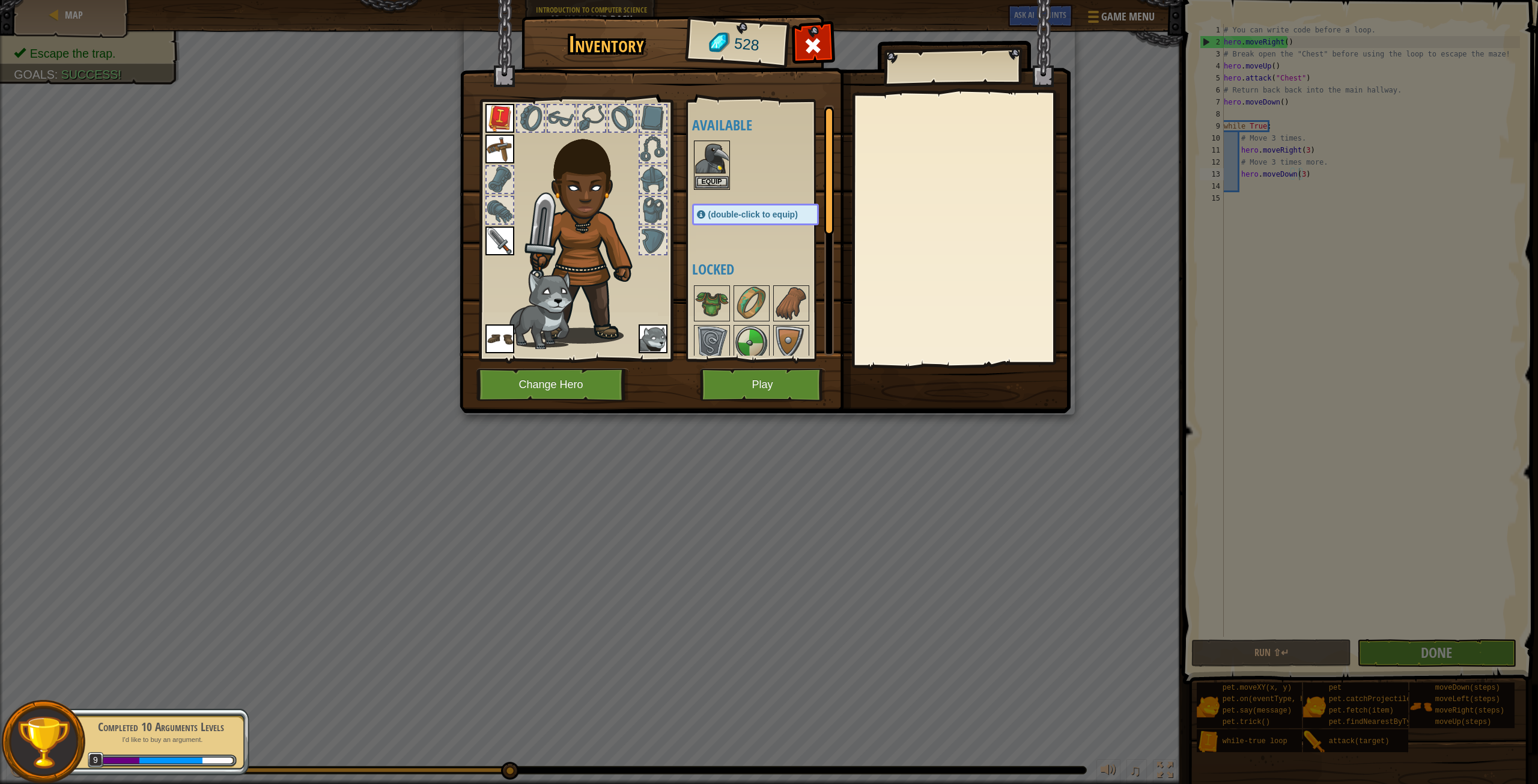
click at [726, 217] on span "(double-click to equip)" at bounding box center [753, 214] width 89 height 10
click at [506, 156] on img at bounding box center [499, 149] width 29 height 29
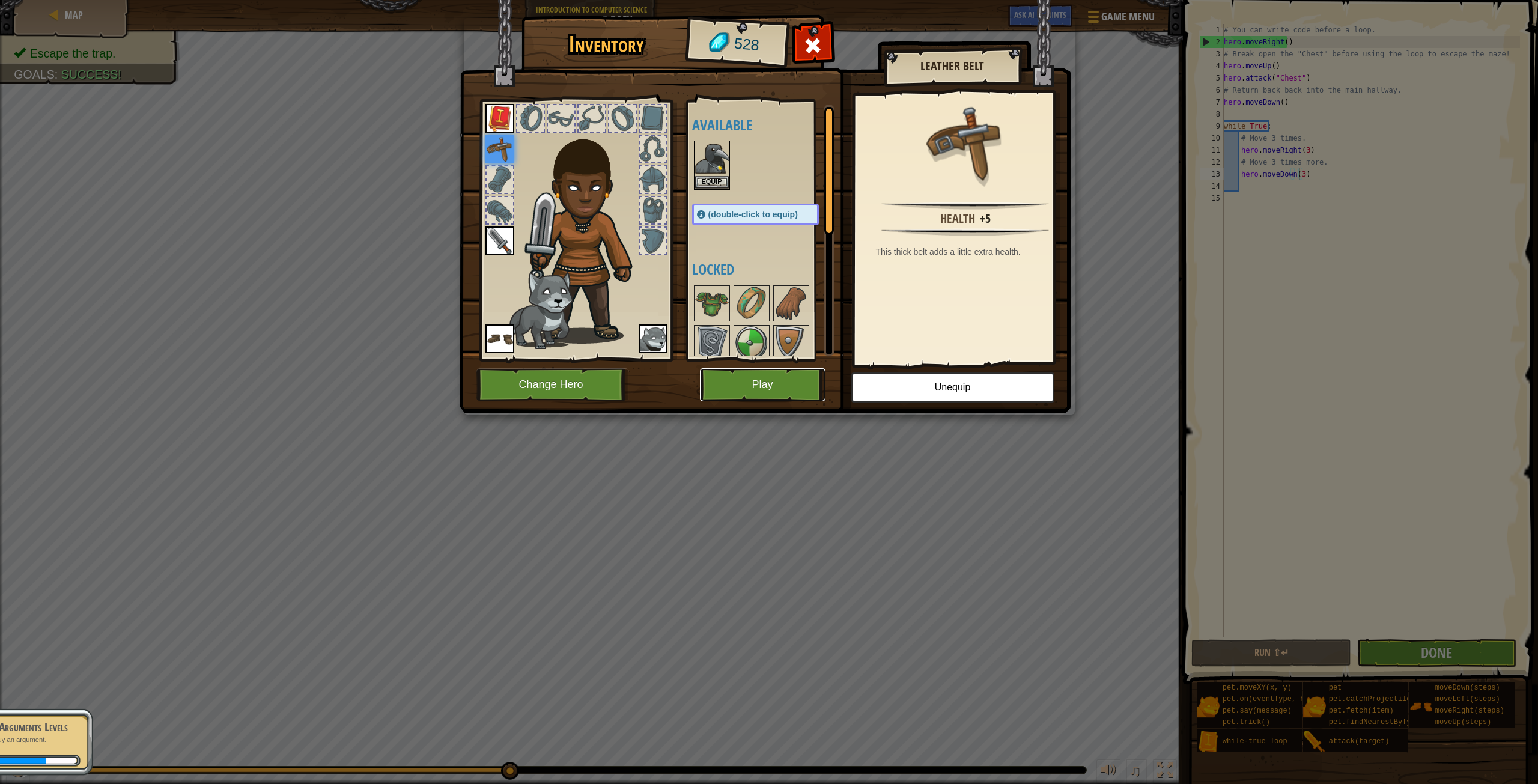
click at [770, 397] on button "Play" at bounding box center [763, 384] width 126 height 33
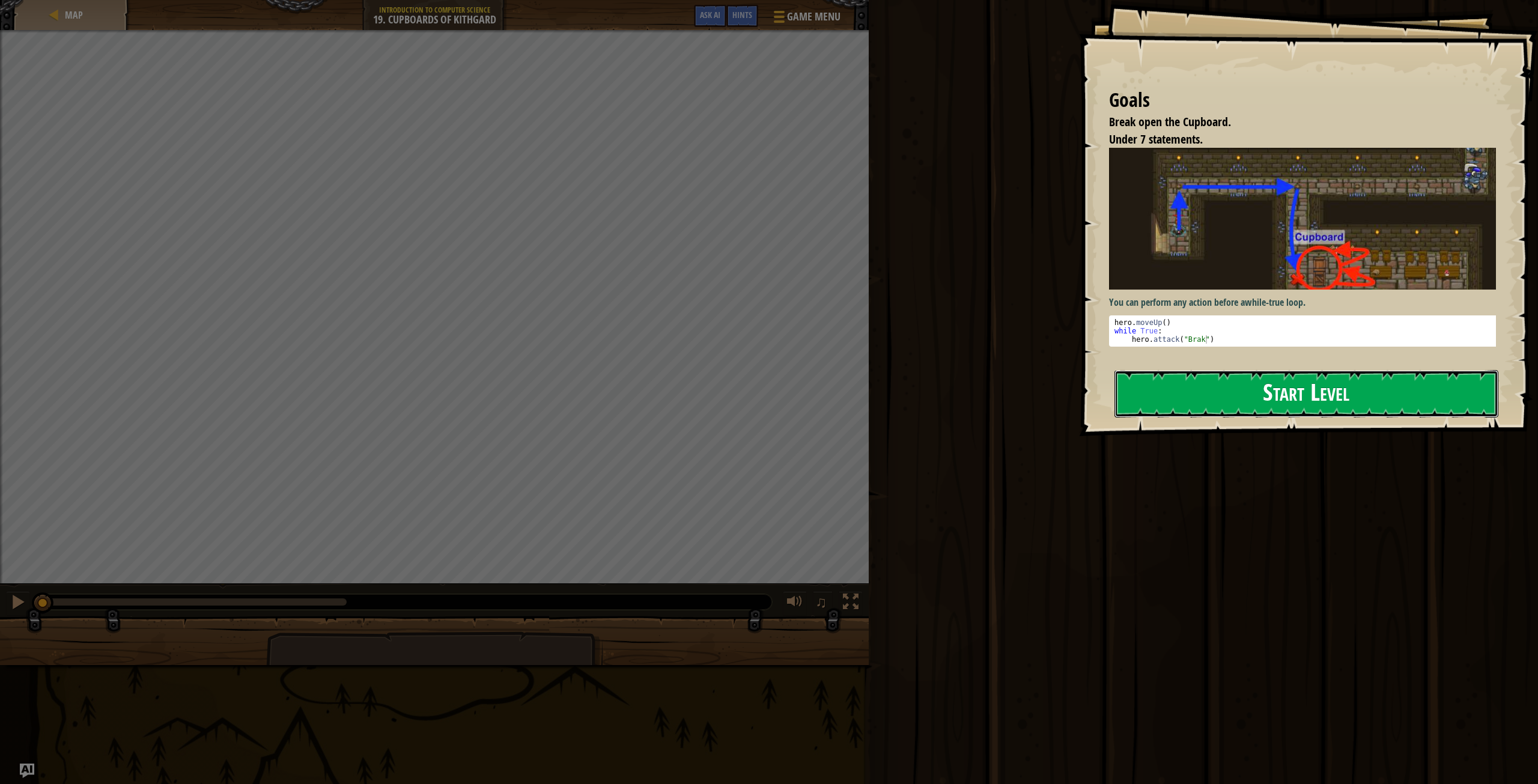
click at [1199, 404] on button "Start Level" at bounding box center [1307, 394] width 384 height 47
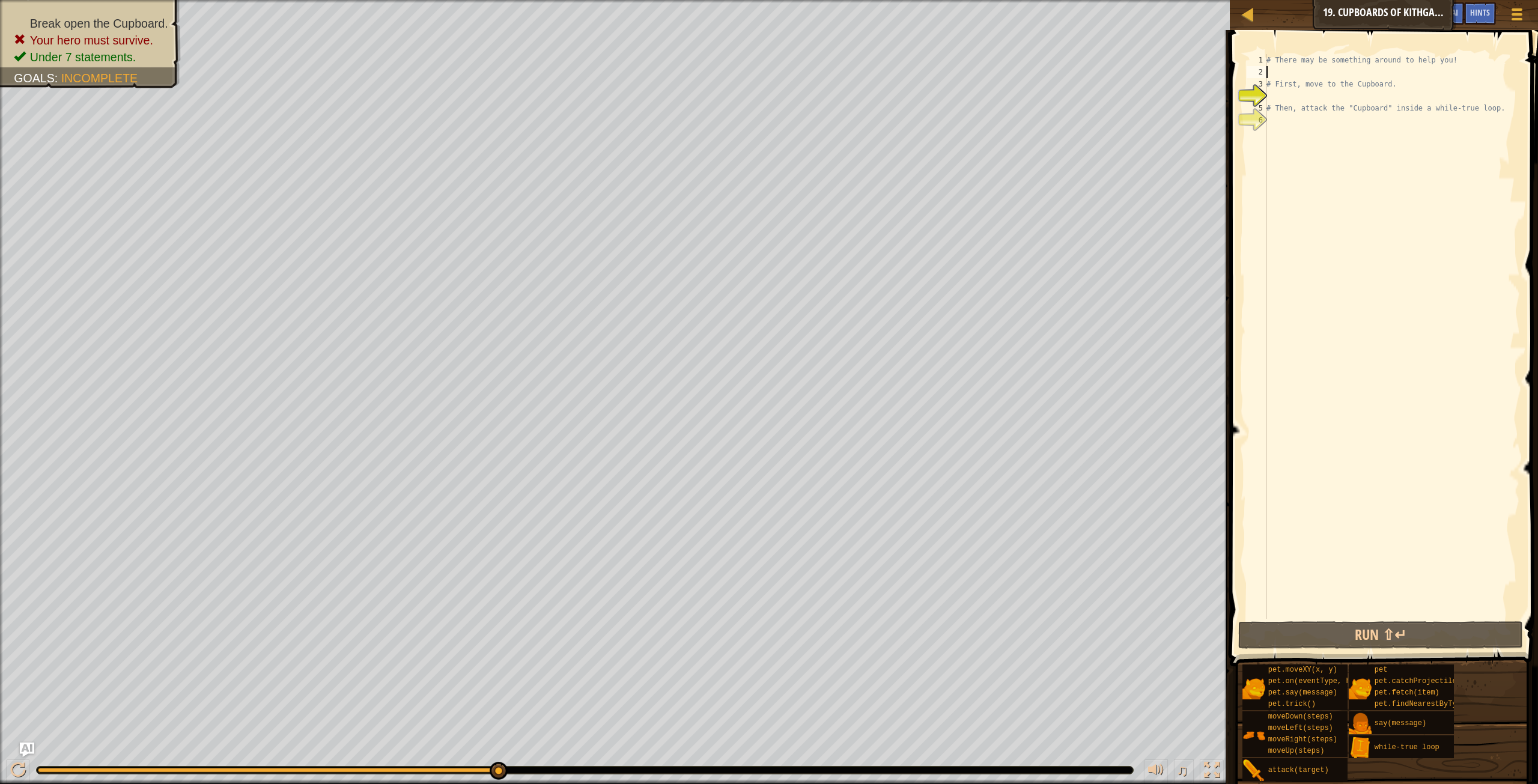
click at [1296, 70] on div "# There may be something around to help you! # First, move to the Cupboard. # T…" at bounding box center [1392, 348] width 256 height 589
click at [21, 762] on div at bounding box center [18, 770] width 15 height 15
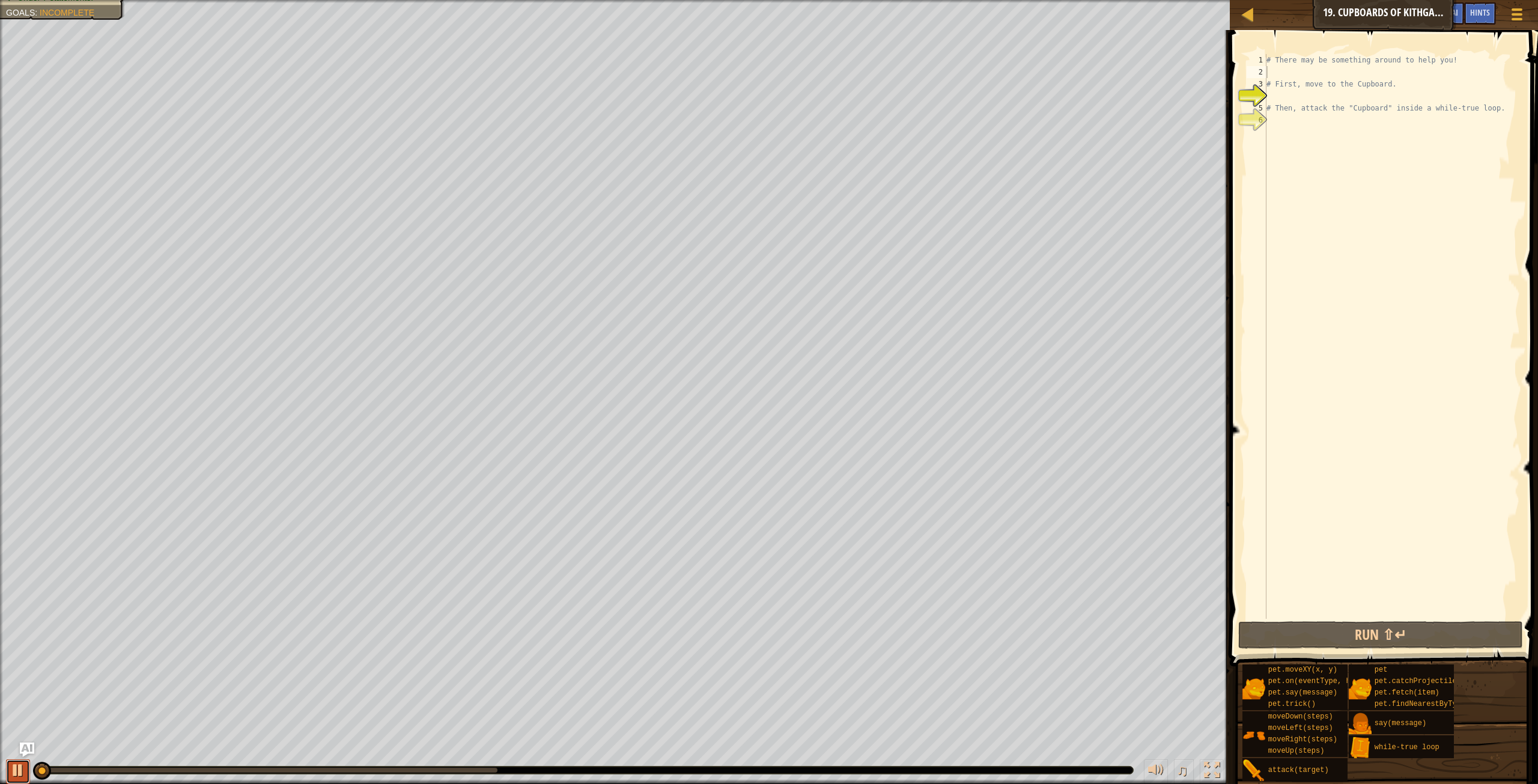
click at [15, 774] on button at bounding box center [18, 771] width 24 height 24
click at [1296, 65] on div "# There may be something around to help you! # First, move to the Cupboard. # T…" at bounding box center [1392, 348] width 256 height 589
type textarea "# There may be something around to help you!"
click at [1289, 69] on div "# There may be something around to help you! # First, move to the Cupboard. # T…" at bounding box center [1392, 348] width 256 height 589
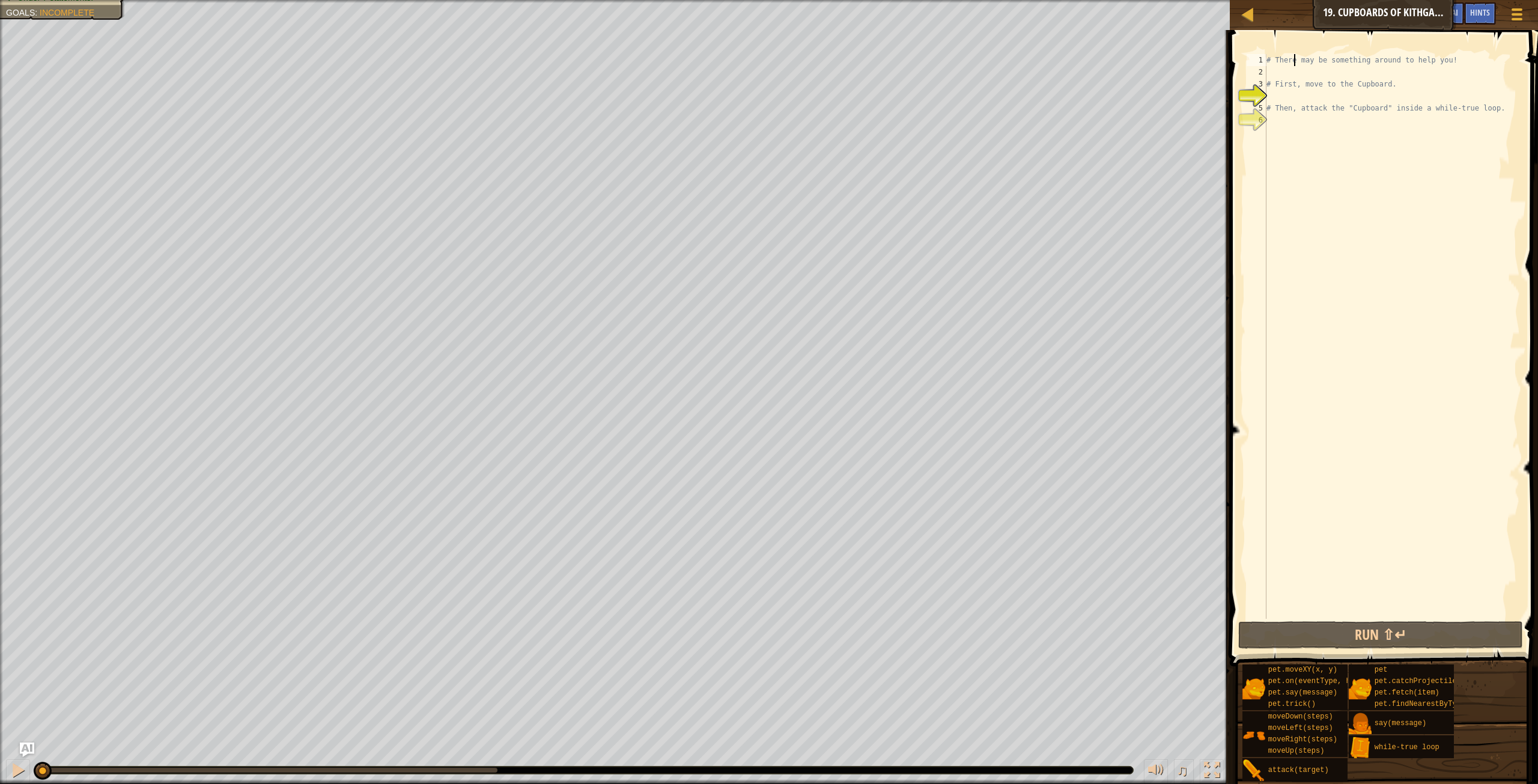
scroll to position [6, 0]
type textarea "u"
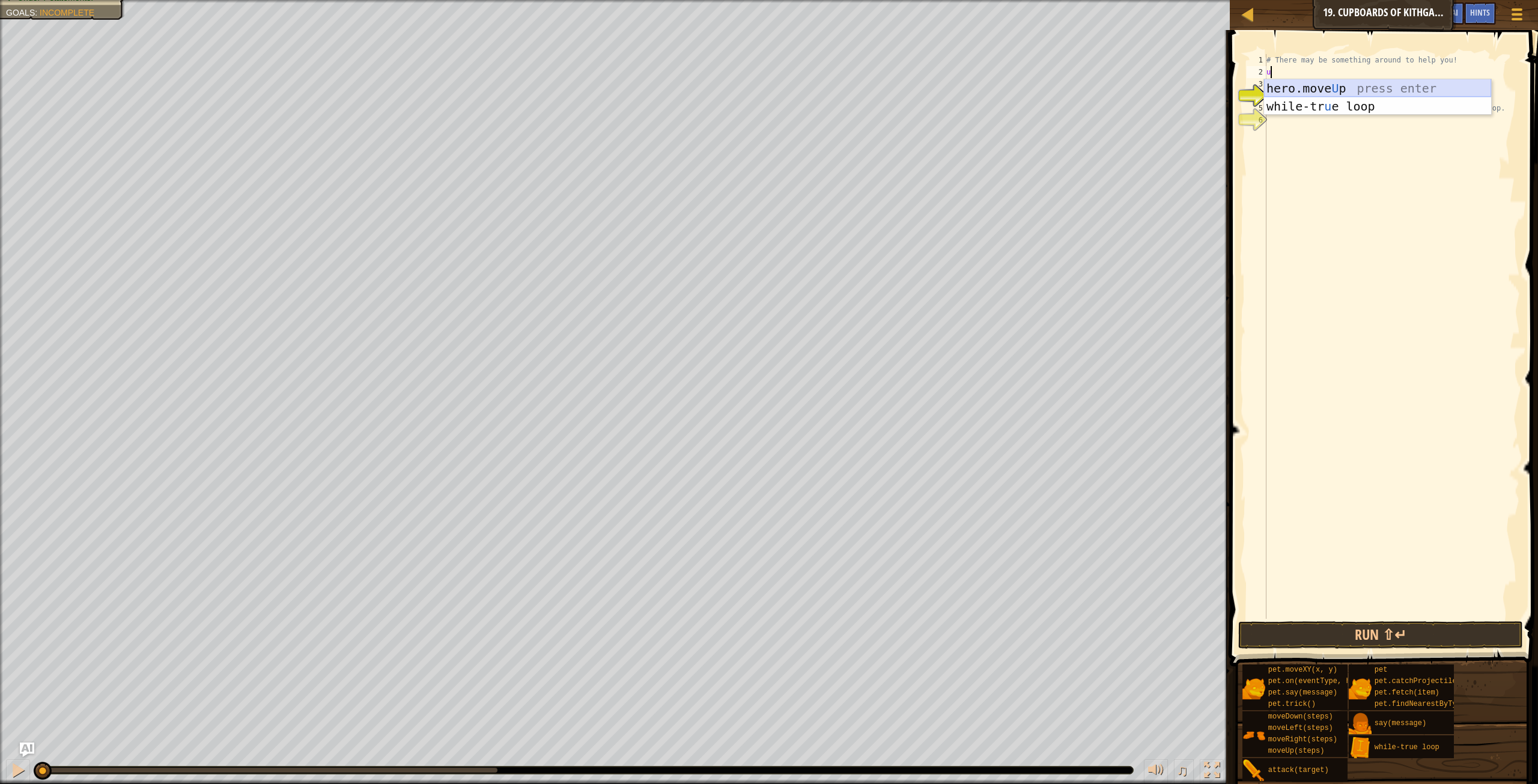
click at [1273, 88] on div "hero.move U p press enter while-tr u e loop press enter" at bounding box center [1377, 115] width 227 height 72
type textarea "r"
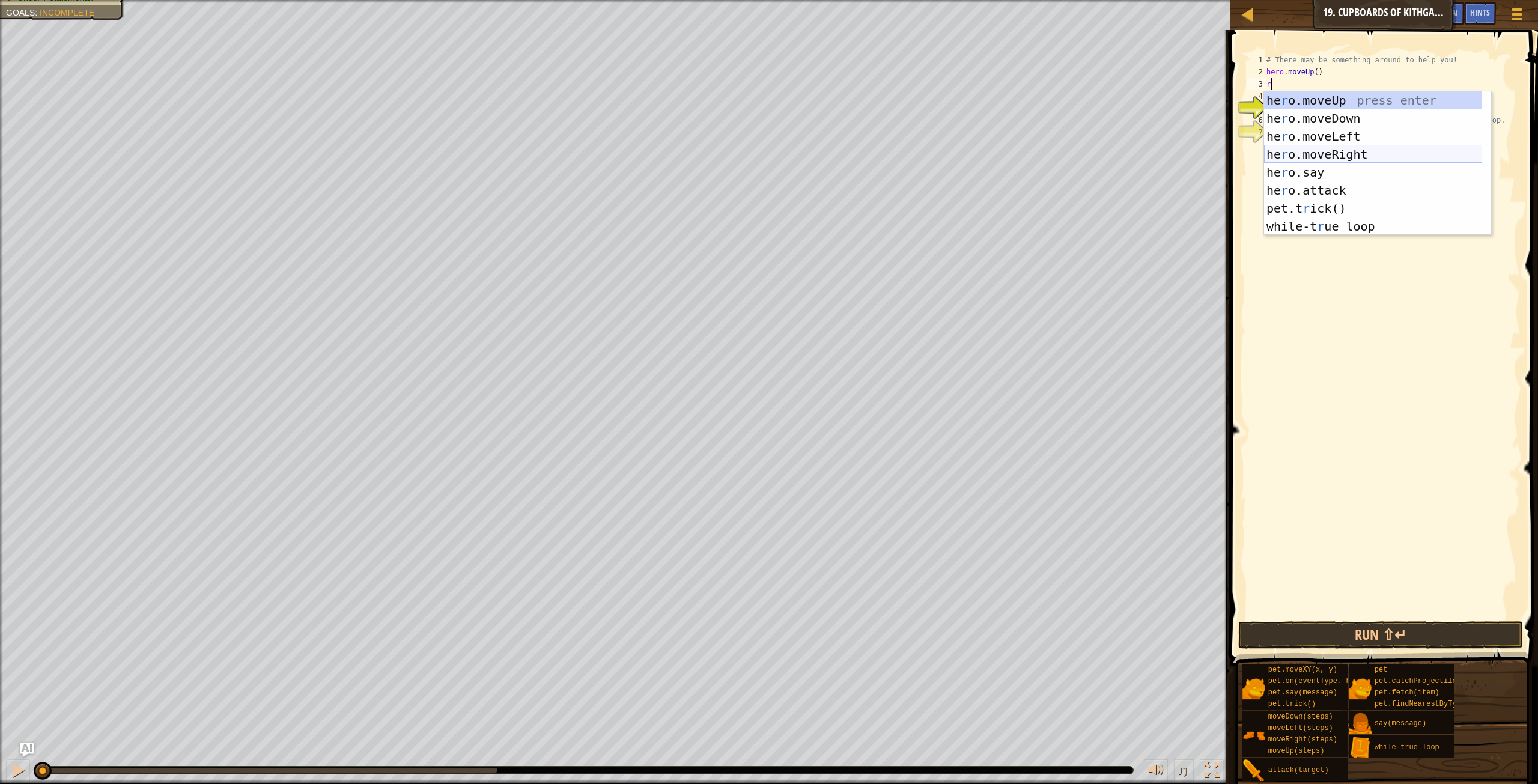
click at [1361, 146] on div "he r o.moveUp press enter he r o.moveDown press enter he r o.moveLeft press ent…" at bounding box center [1373, 182] width 218 height 180
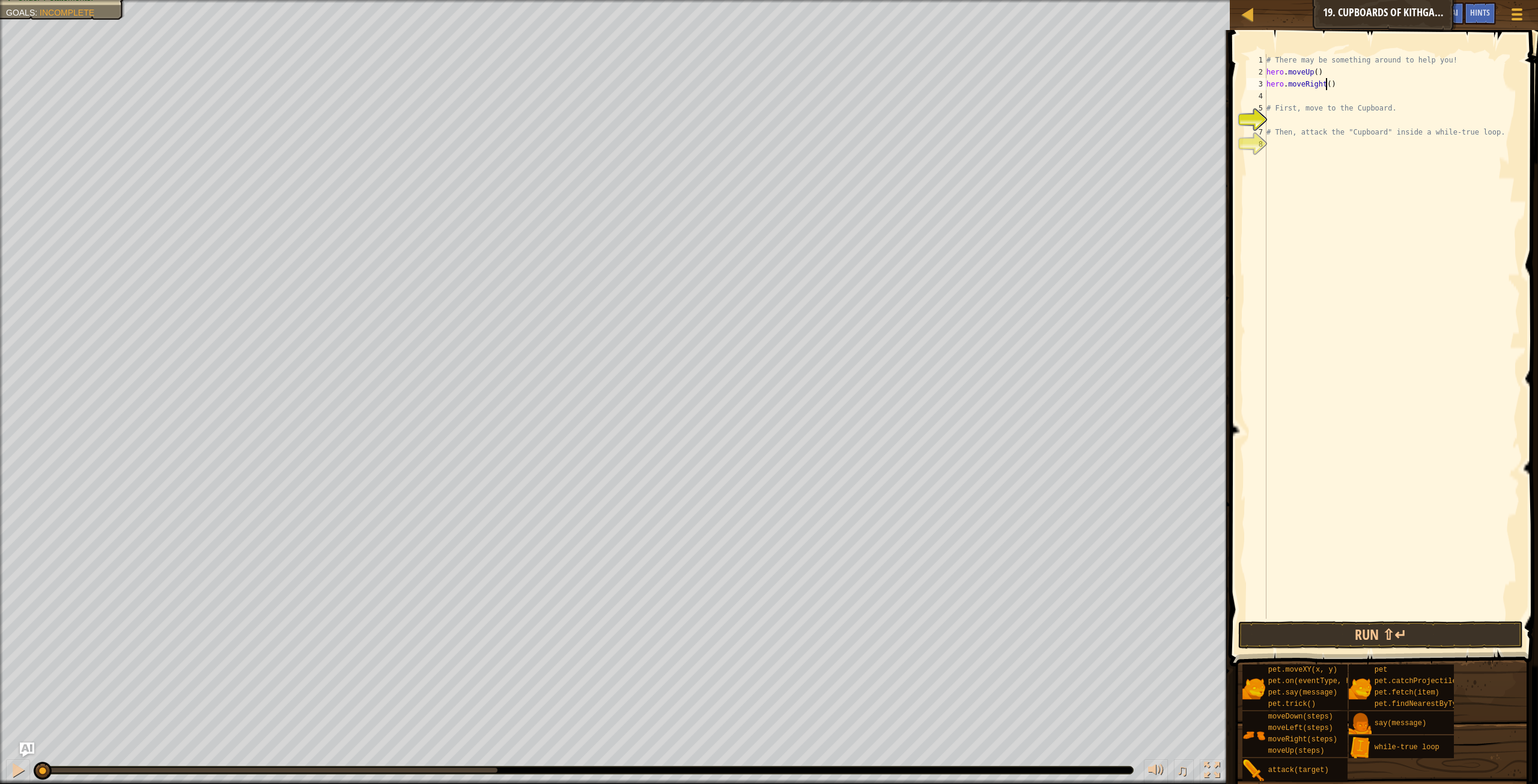
click at [1326, 86] on div "# There may be something around to help you! hero . moveUp ( ) hero . moveRight…" at bounding box center [1392, 348] width 256 height 589
type textarea "hero.moveRight(2)"
click at [1293, 98] on div "# There may be something around to help you! hero . moveUp ( ) hero . moveRight…" at bounding box center [1392, 348] width 256 height 589
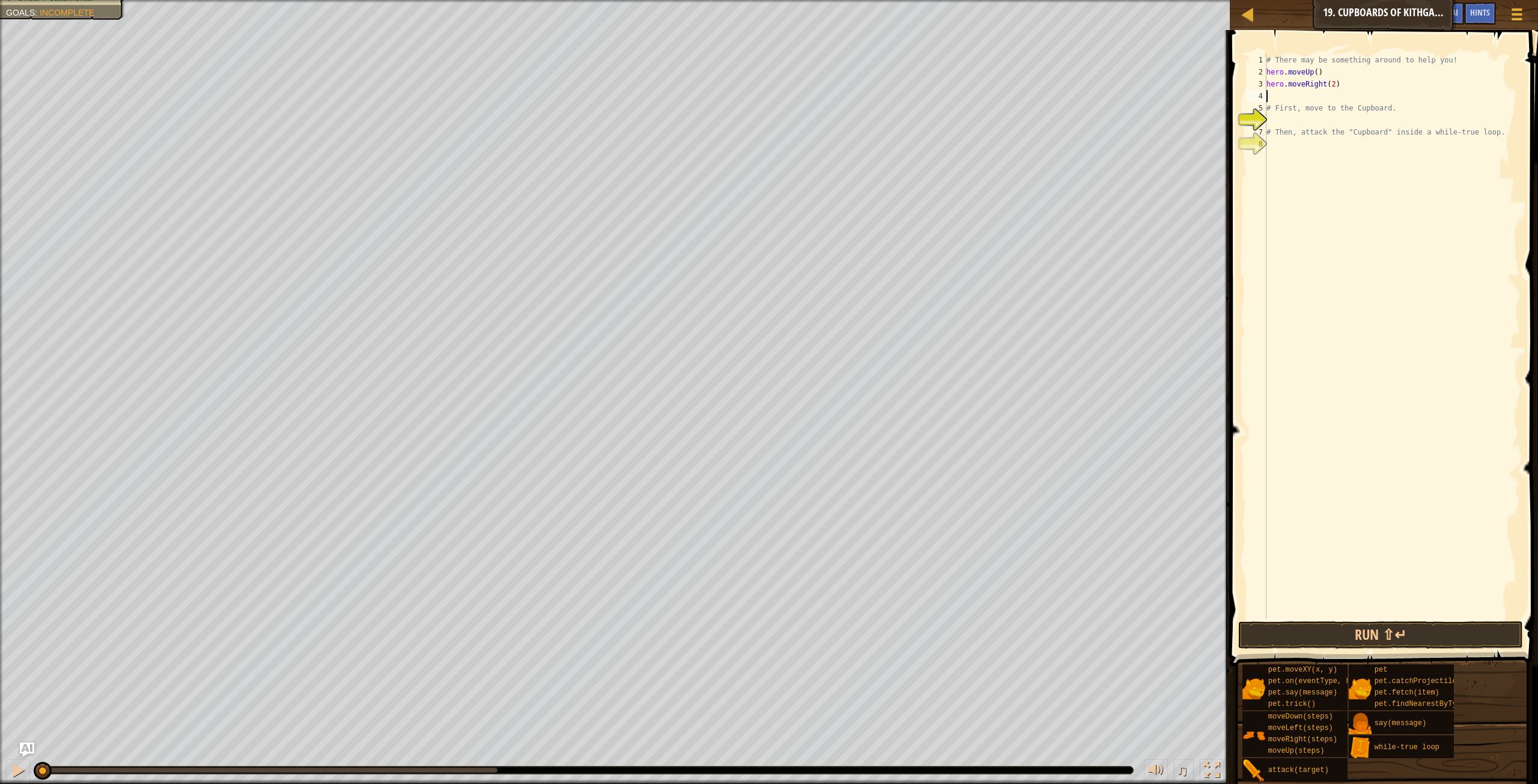
type textarea "d"
click at [1318, 118] on div "hero.[PERSON_NAME] own press enter pet.on(eventType, han d ler) press enter" at bounding box center [1377, 139] width 227 height 72
click at [1321, 96] on div "# There may be something around to help you! hero . moveUp ( ) hero . moveRight…" at bounding box center [1392, 348] width 256 height 589
type textarea "hero.moveDown(2)"
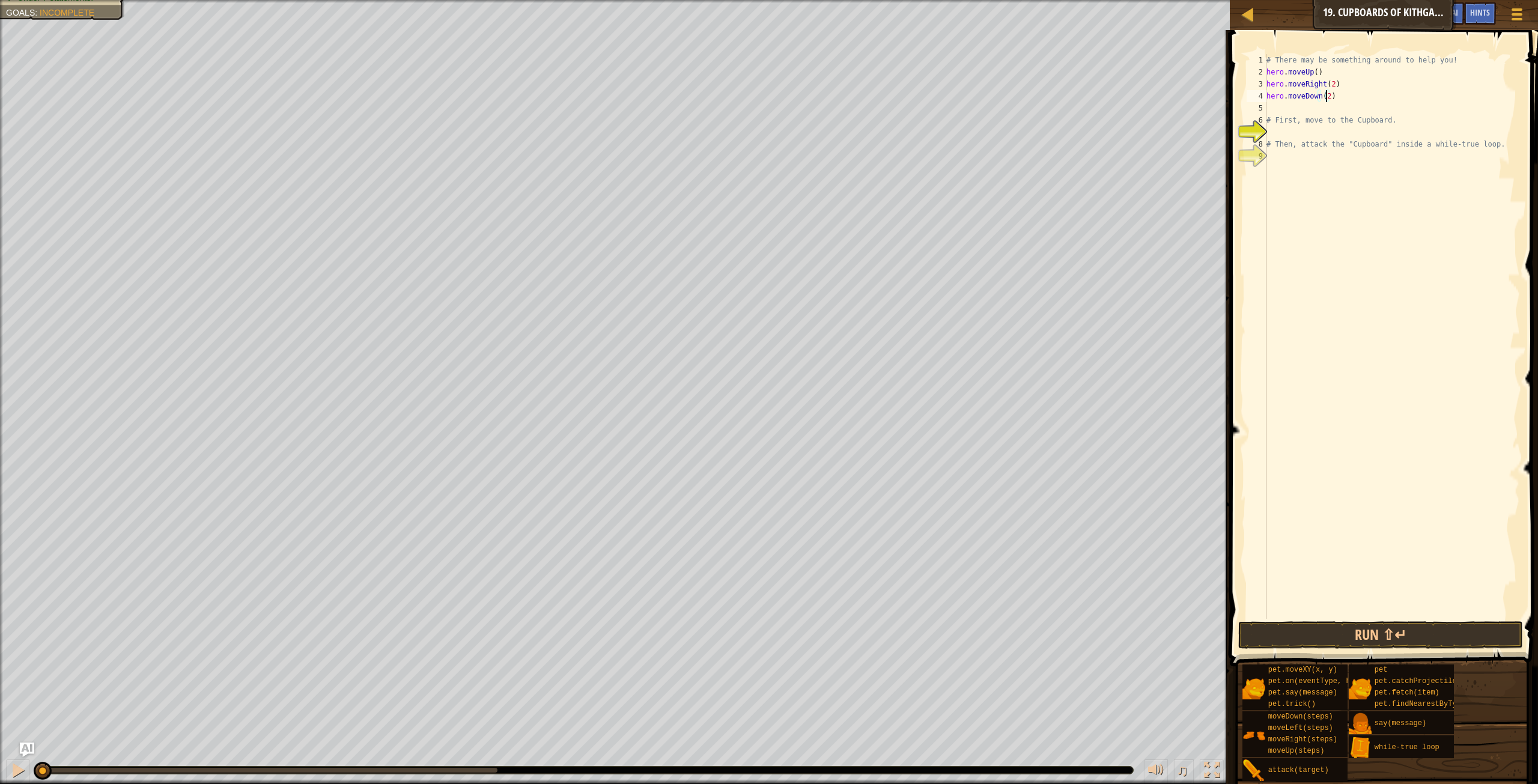
click at [1325, 133] on div "# There may be something around to help you! hero . moveUp ( ) hero . moveRight…" at bounding box center [1392, 348] width 256 height 589
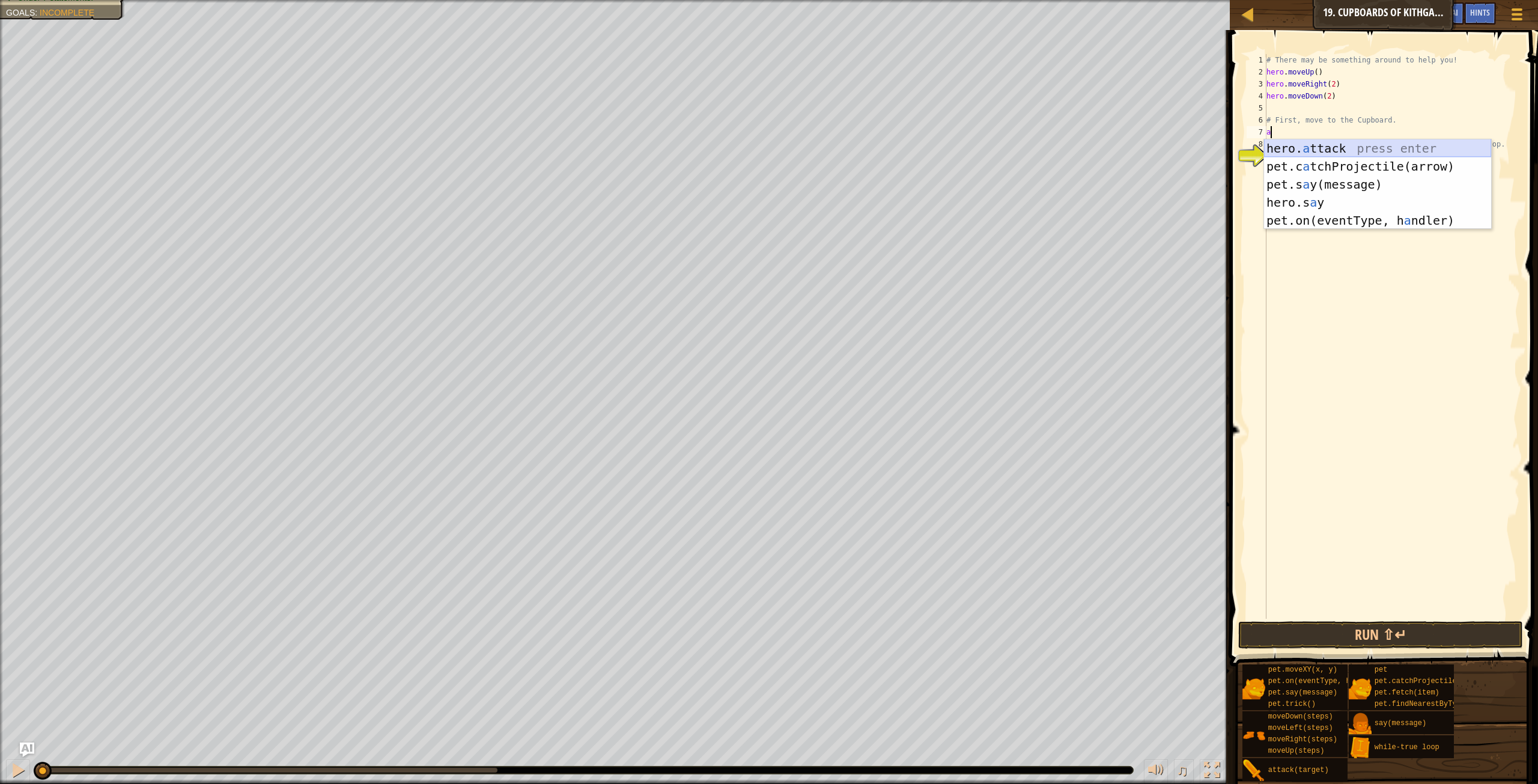
click at [1308, 148] on div "hero. a ttack press enter pet.c a tchProjectile(arrow) press enter pet.s a y(me…" at bounding box center [1377, 202] width 227 height 126
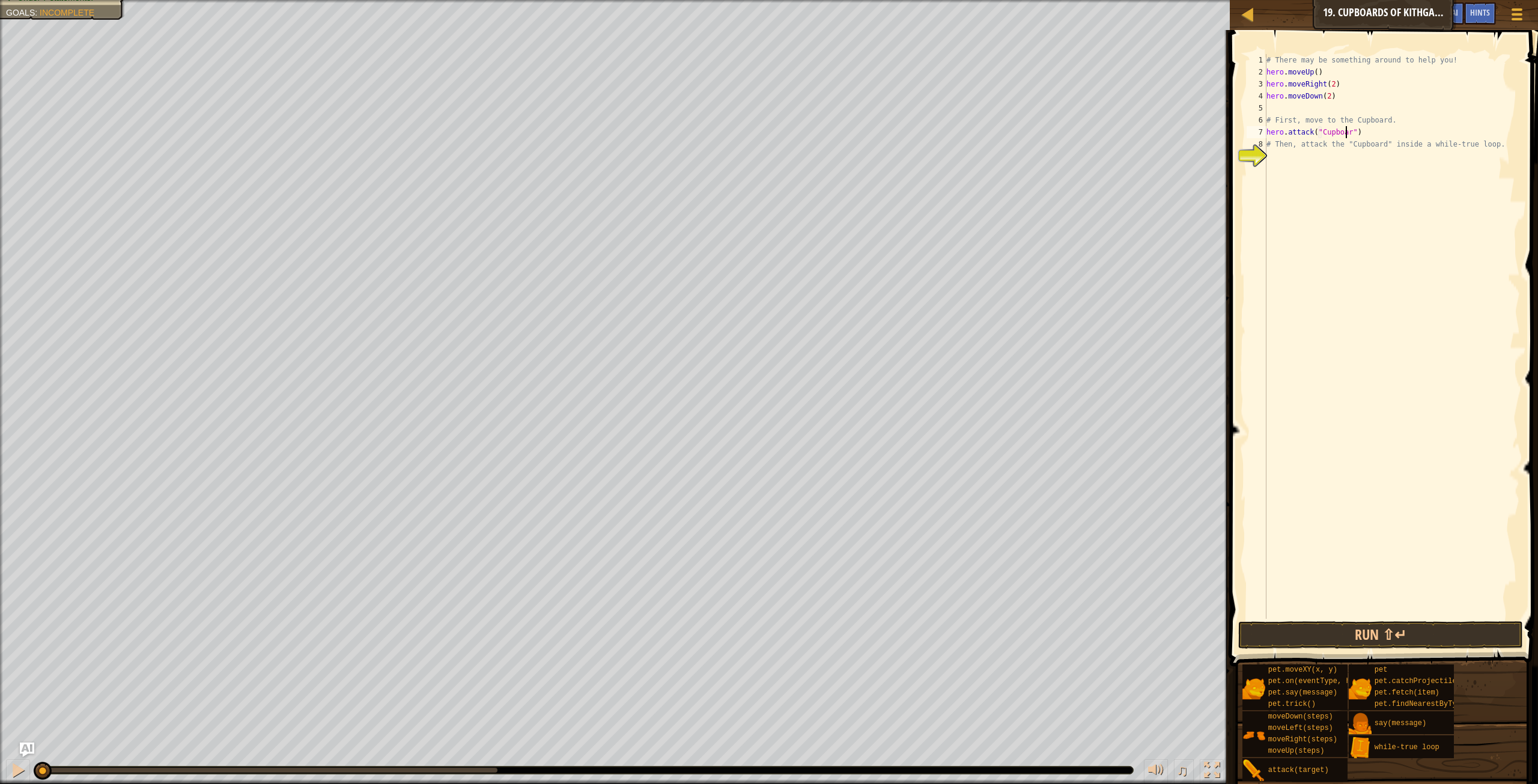
scroll to position [6, 7]
type textarea "hero.attack("Cupboard")"
click at [1460, 639] on button "Run ⇧↵" at bounding box center [1381, 635] width 285 height 28
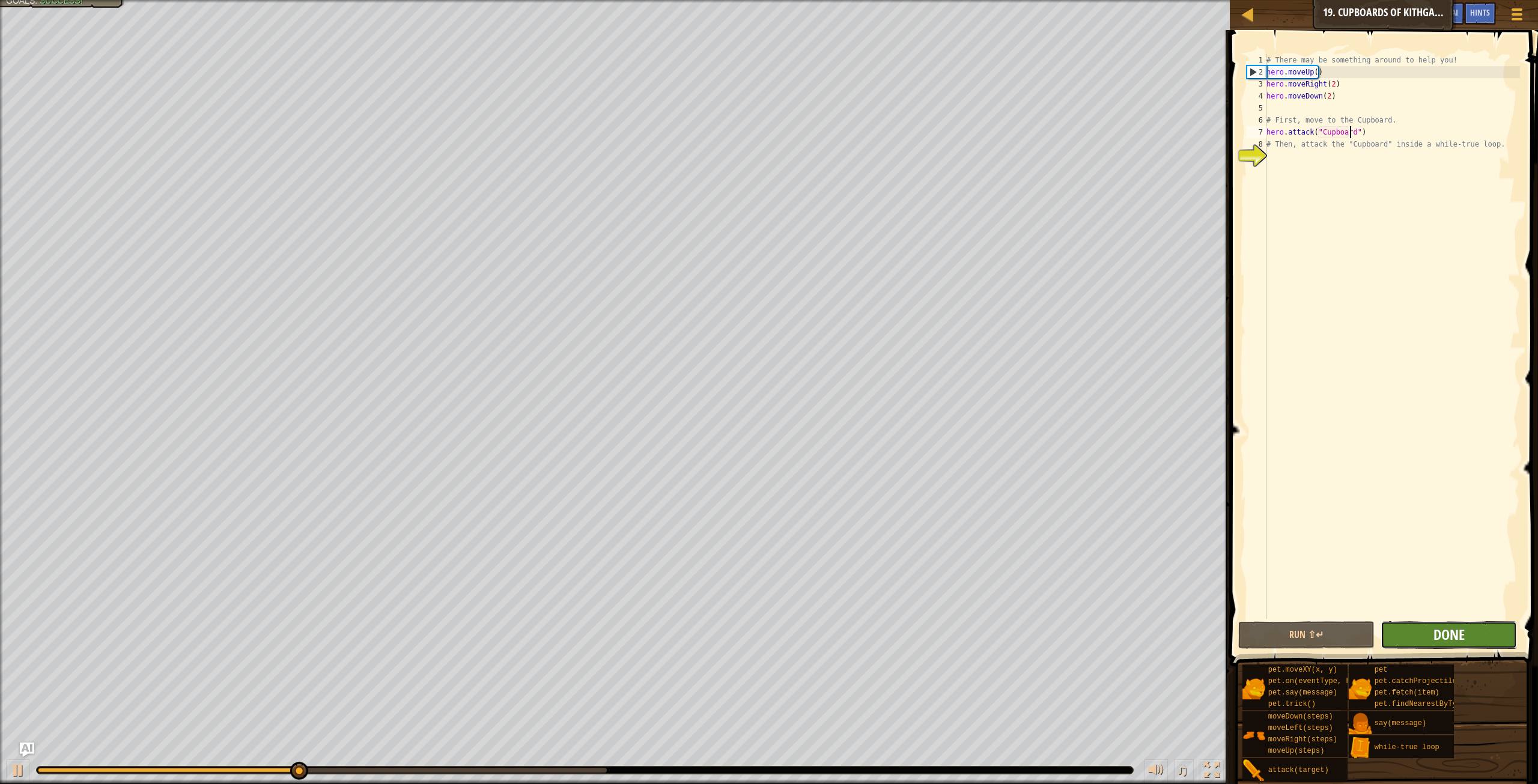
click at [1451, 639] on span "Done" at bounding box center [1449, 635] width 31 height 20
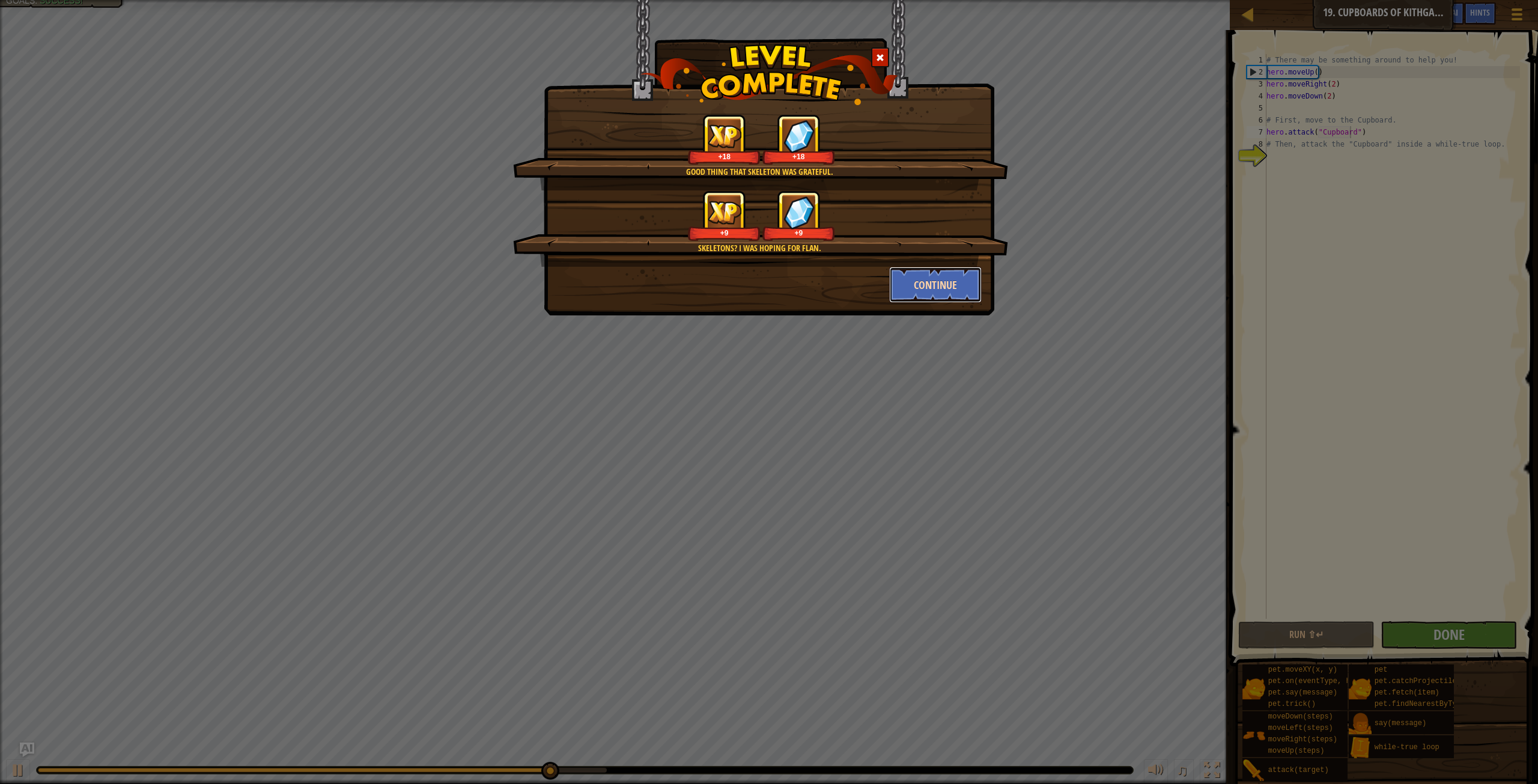
click at [928, 297] on button "Continue" at bounding box center [935, 285] width 93 height 36
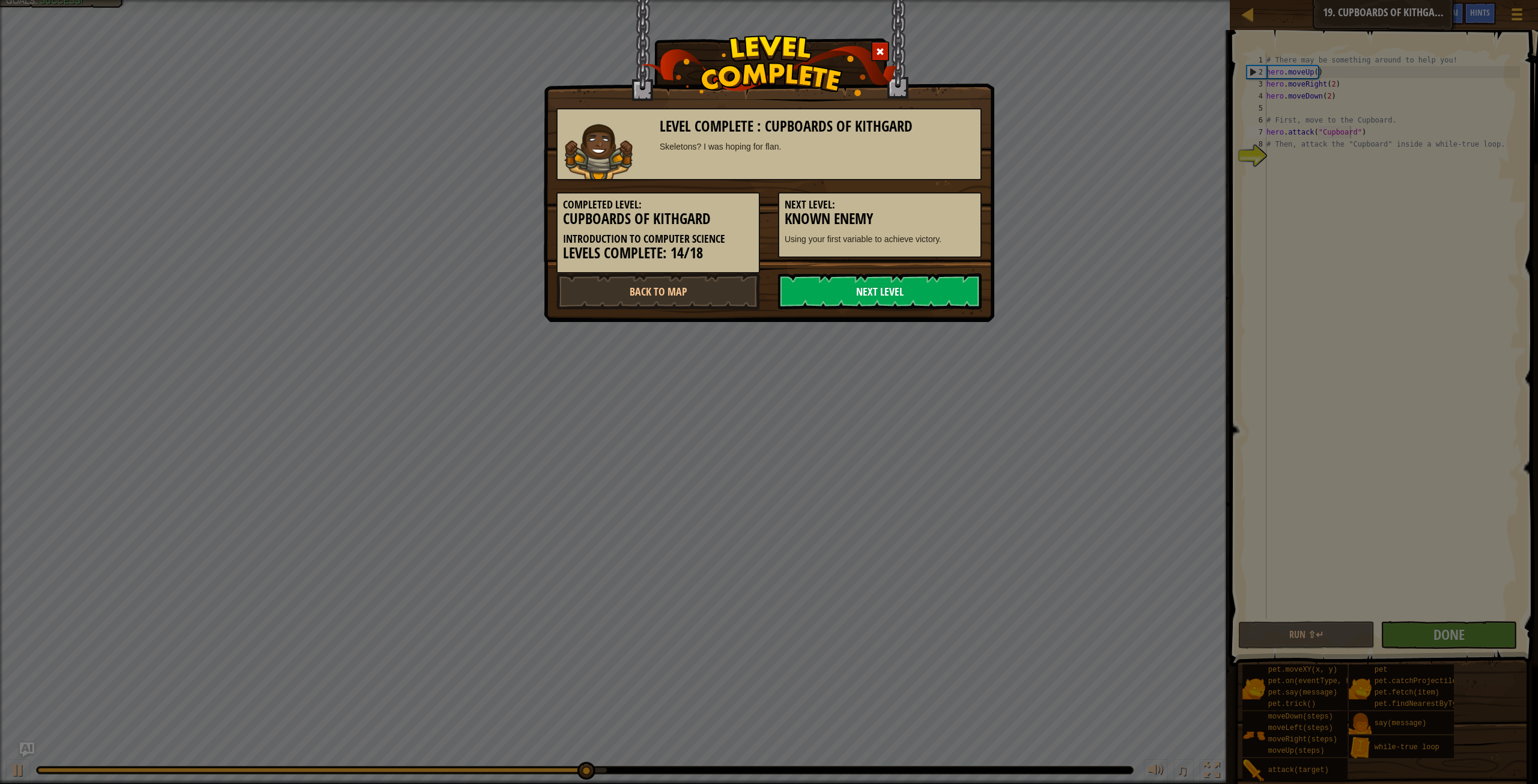
click at [887, 299] on link "Next Level" at bounding box center [880, 291] width 204 height 36
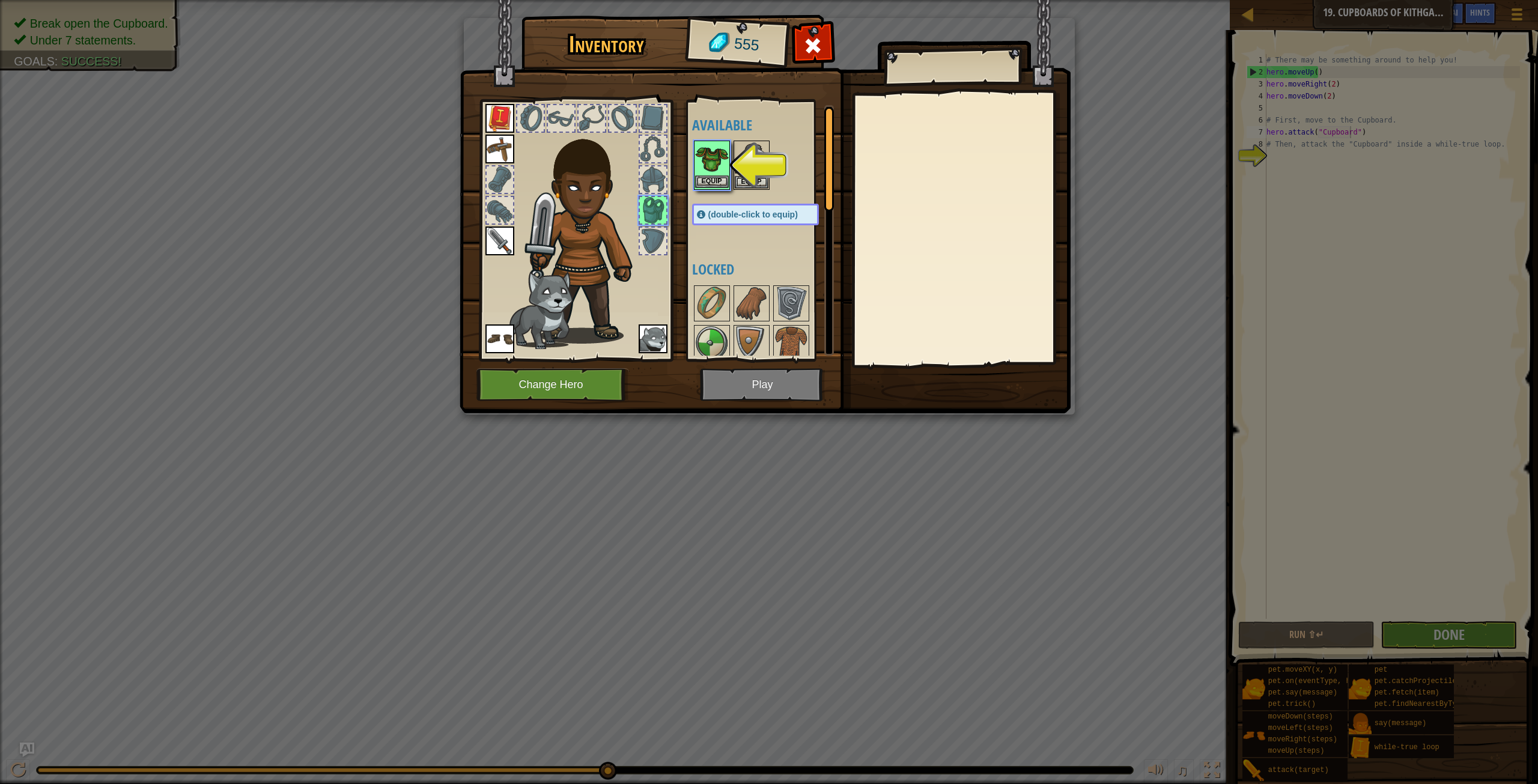
click at [722, 160] on img at bounding box center [712, 158] width 34 height 34
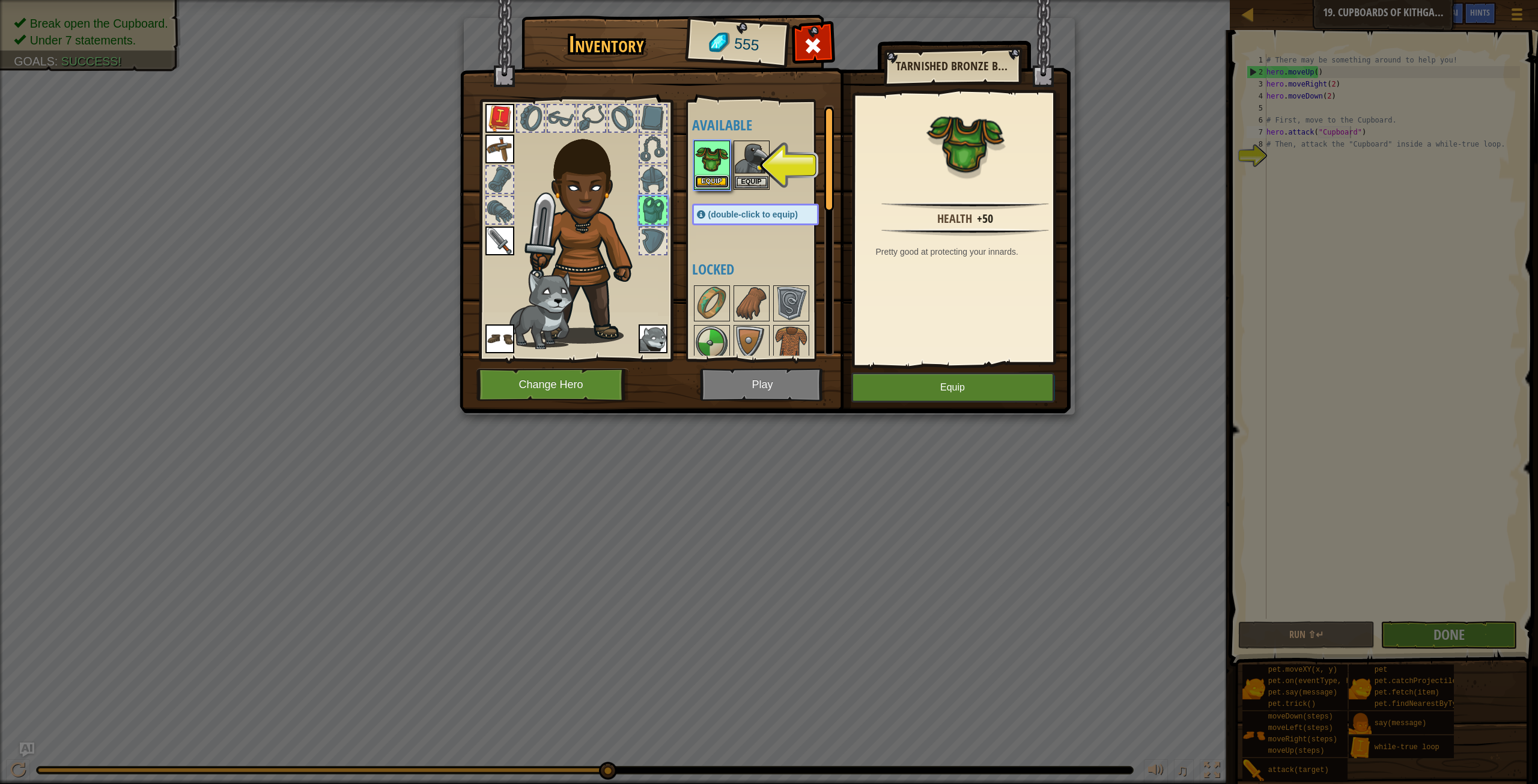
click at [721, 180] on button "Equip" at bounding box center [712, 182] width 34 height 13
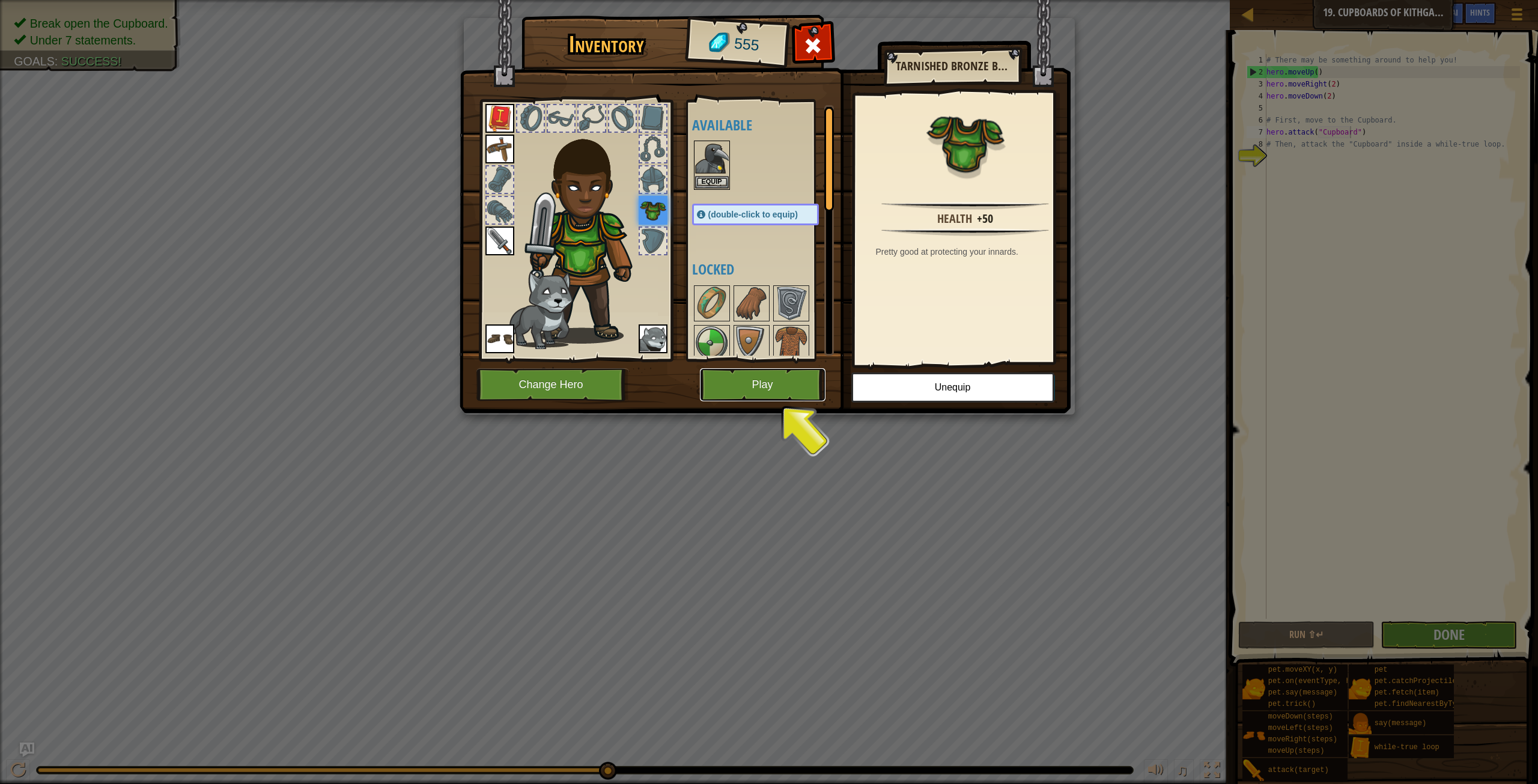
click at [748, 380] on button "Play" at bounding box center [763, 384] width 126 height 33
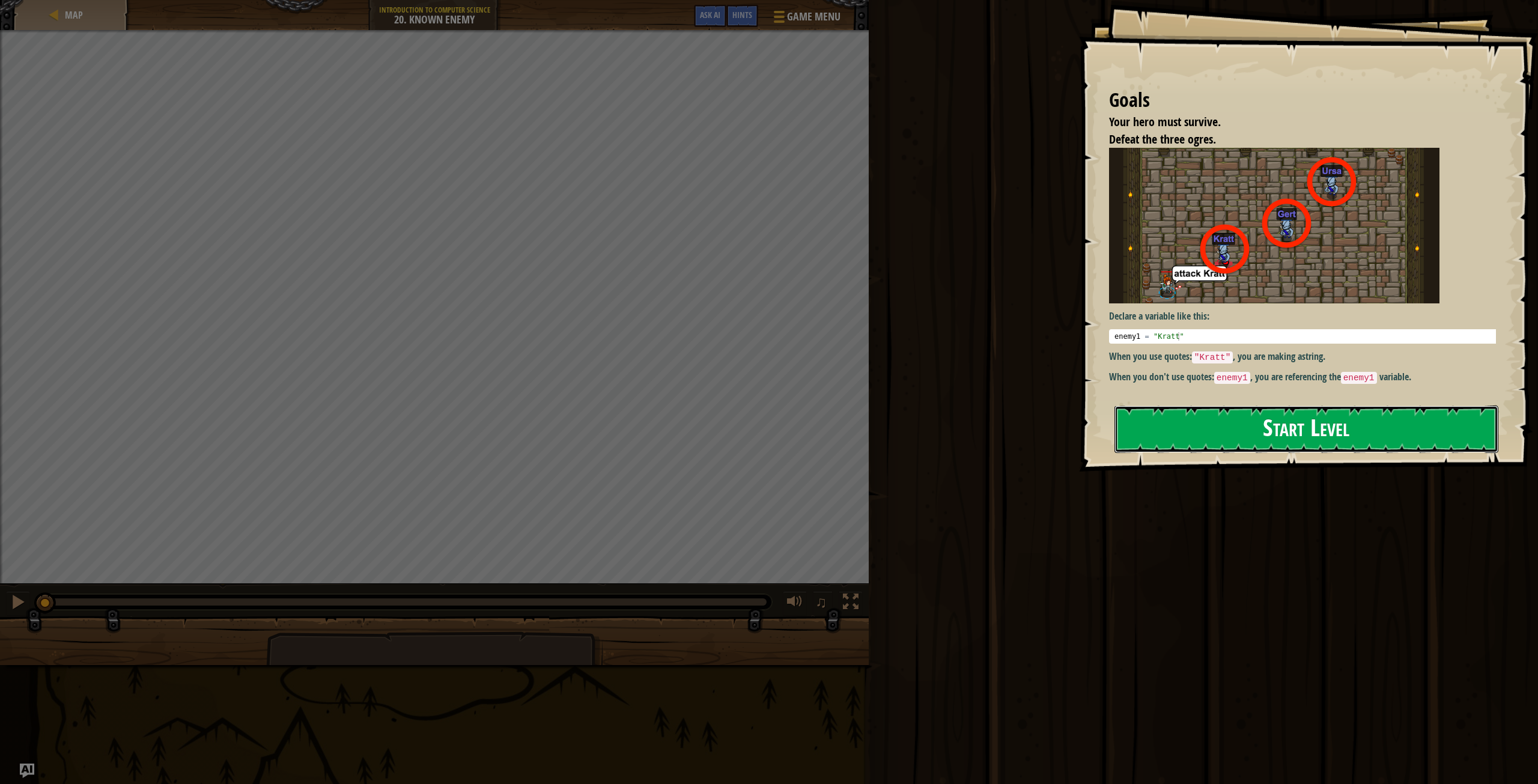
click at [1171, 424] on button "Start Level" at bounding box center [1307, 429] width 384 height 47
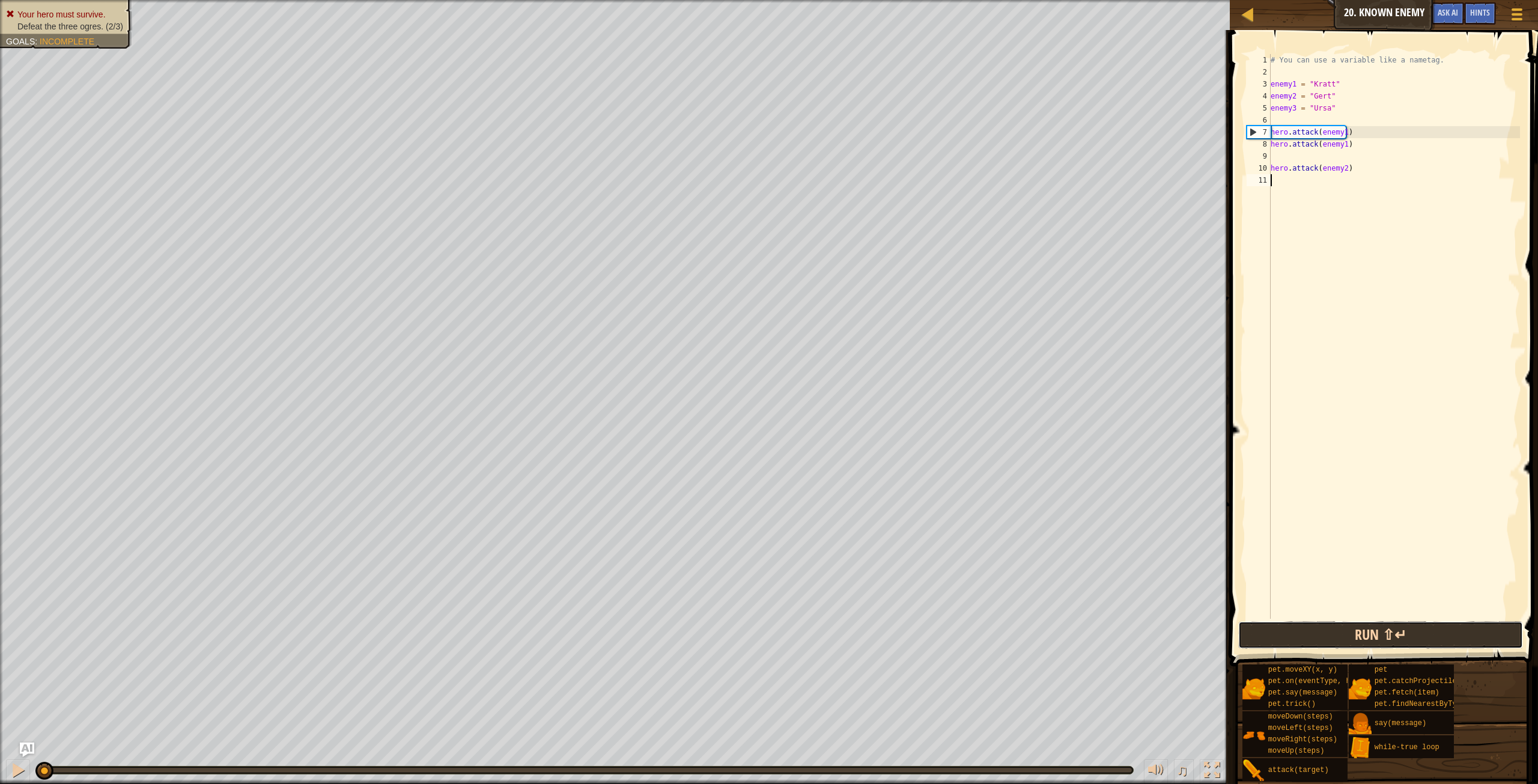
click at [1349, 629] on button "Run ⇧↵" at bounding box center [1381, 635] width 285 height 28
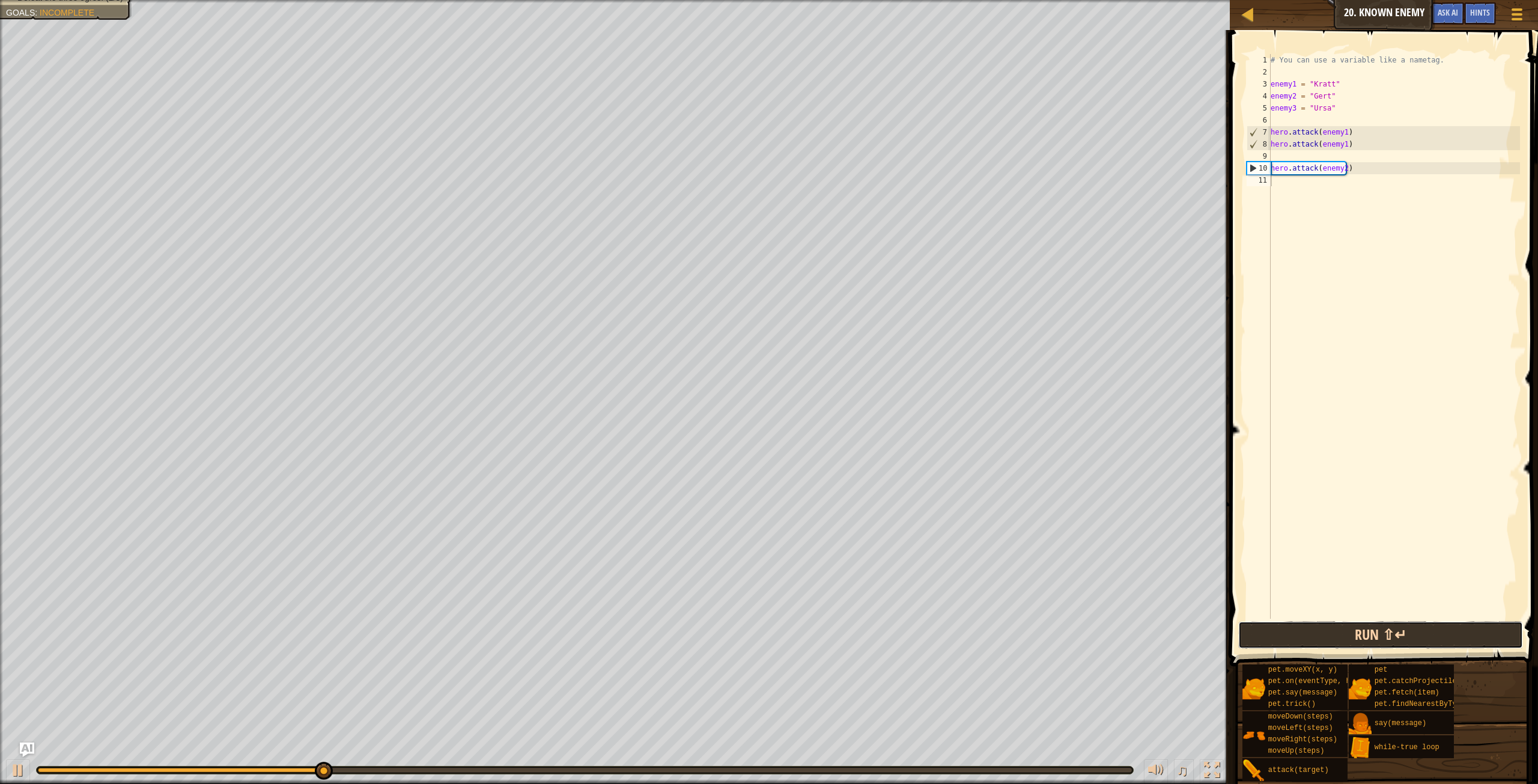
click at [1347, 630] on button "Run ⇧↵" at bounding box center [1381, 635] width 285 height 28
click at [1329, 181] on div "# You can use a variable like a nametag. enemy1 = "[PERSON_NAME]" enemy2 = "[PE…" at bounding box center [1394, 348] width 251 height 589
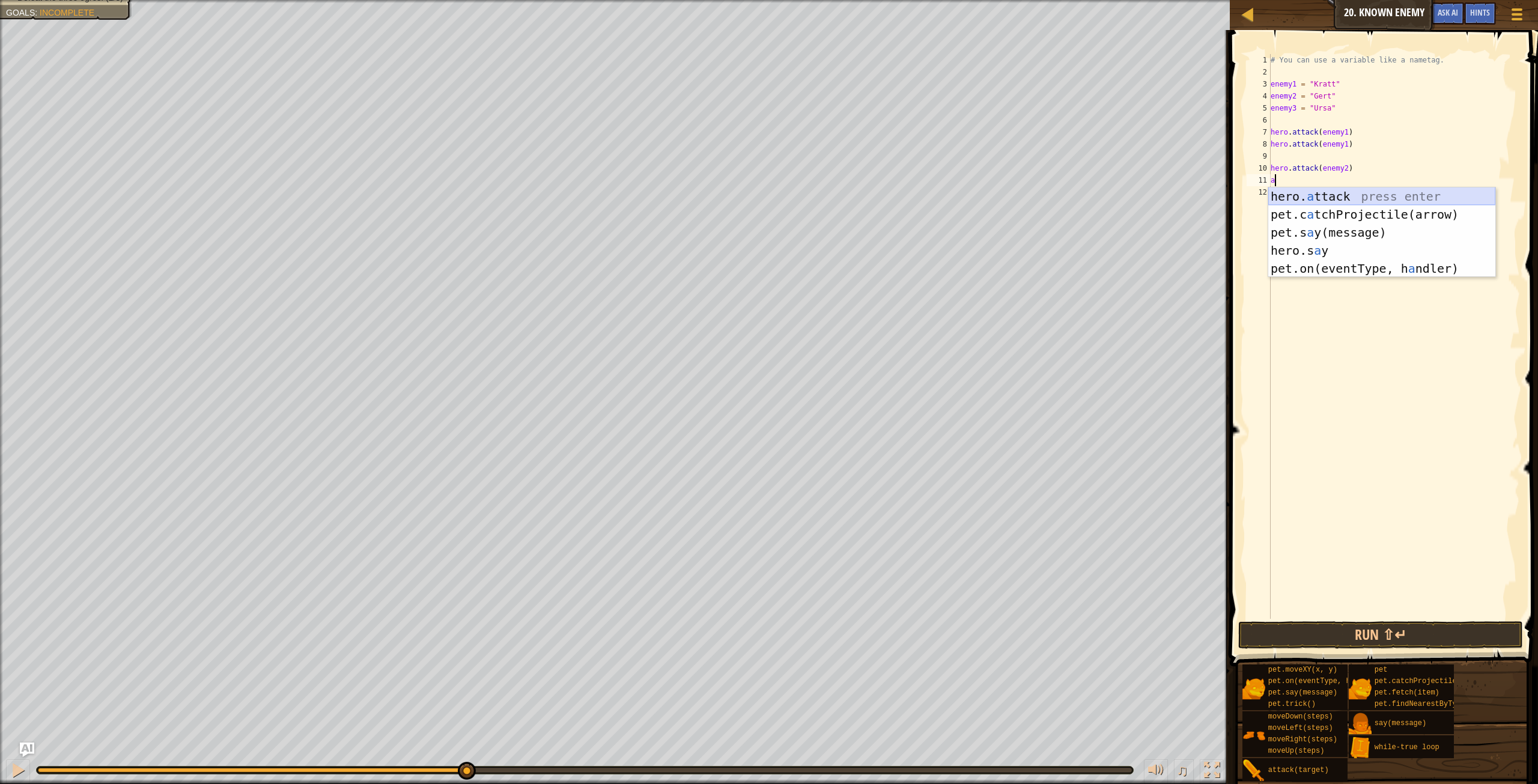
click at [1352, 198] on div "hero. a ttack press enter pet.c a tchProjectile(arrow) press enter pet.s a y(me…" at bounding box center [1382, 250] width 227 height 126
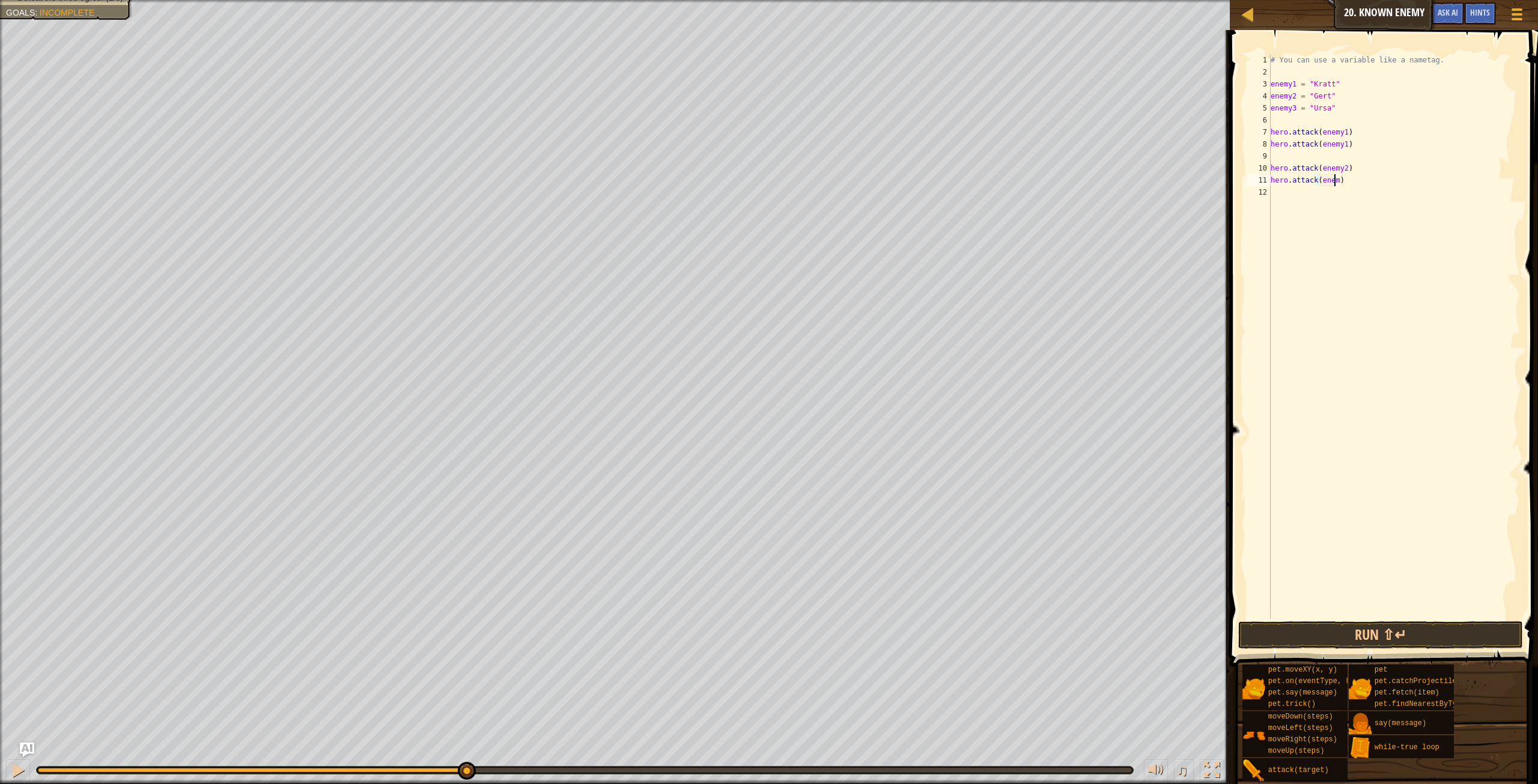
scroll to position [6, 6]
type textarea "hero.attack(enemy2)"
click at [1391, 216] on div "# You can use a variable like a nametag. enemy1 = "[PERSON_NAME]" enemy2 = "[PE…" at bounding box center [1394, 348] width 251 height 589
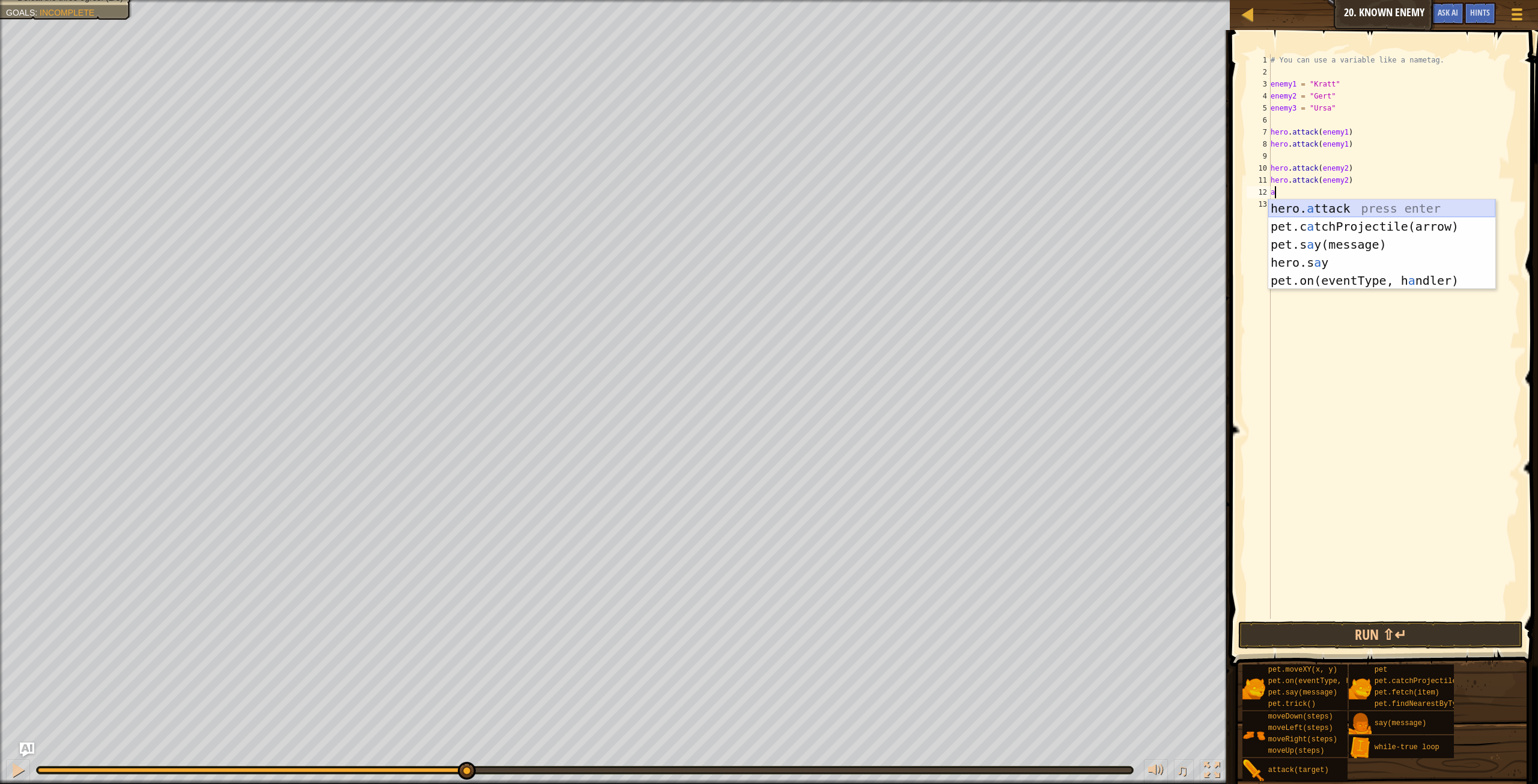
click at [1379, 216] on div "hero. a ttack press enter pet.c a tchProjectile(arrow) press enter pet.s a y(me…" at bounding box center [1382, 262] width 227 height 126
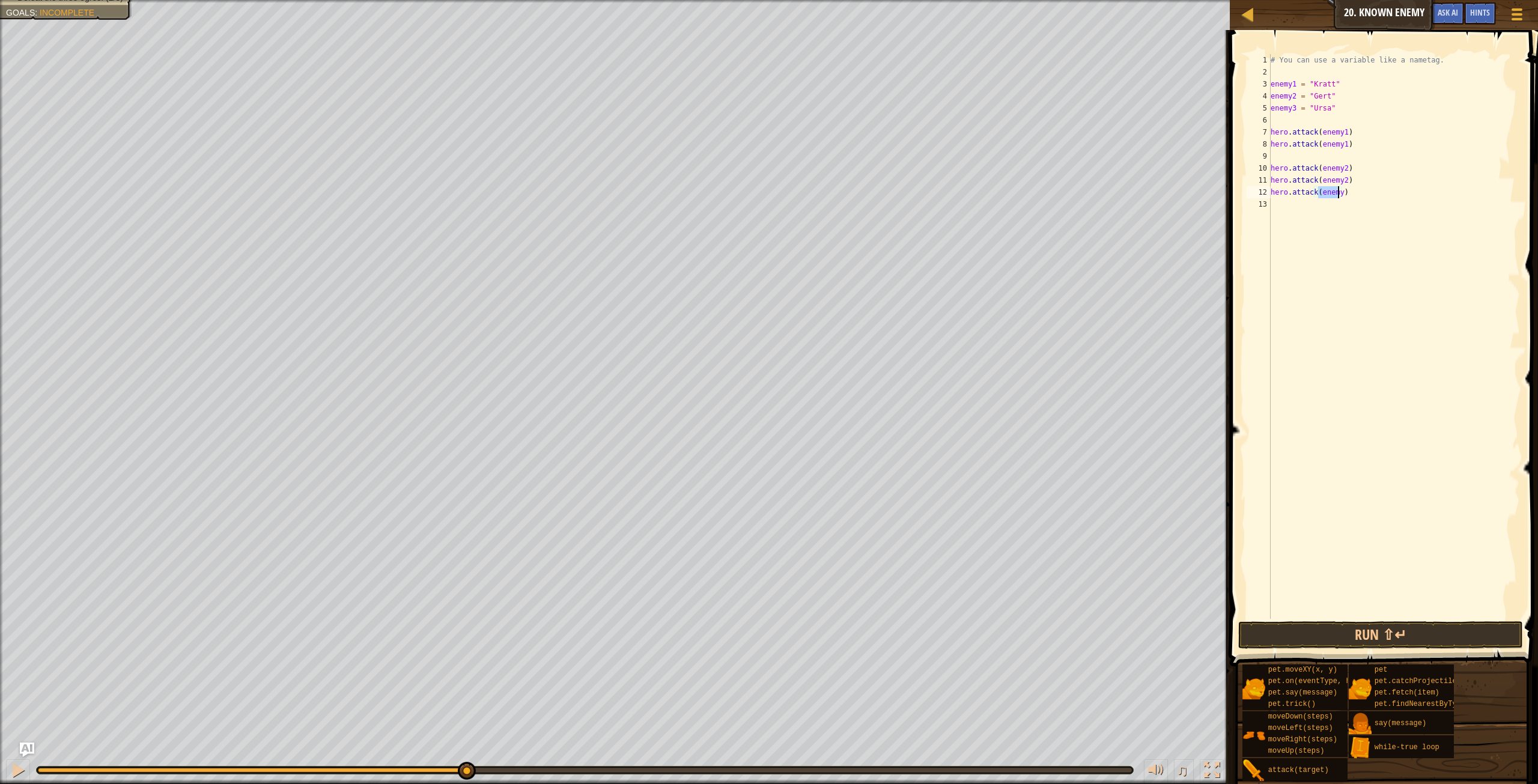
click at [1338, 195] on div "# You can use a variable like a nametag. enemy1 = "[PERSON_NAME]" enemy2 = "[PE…" at bounding box center [1394, 336] width 251 height 565
type textarea "hero.attack(enemy3)"
click at [1344, 212] on div "# You can use a variable like a nametag. enemy1 = "[PERSON_NAME]" enemy2 = "[PE…" at bounding box center [1394, 348] width 251 height 589
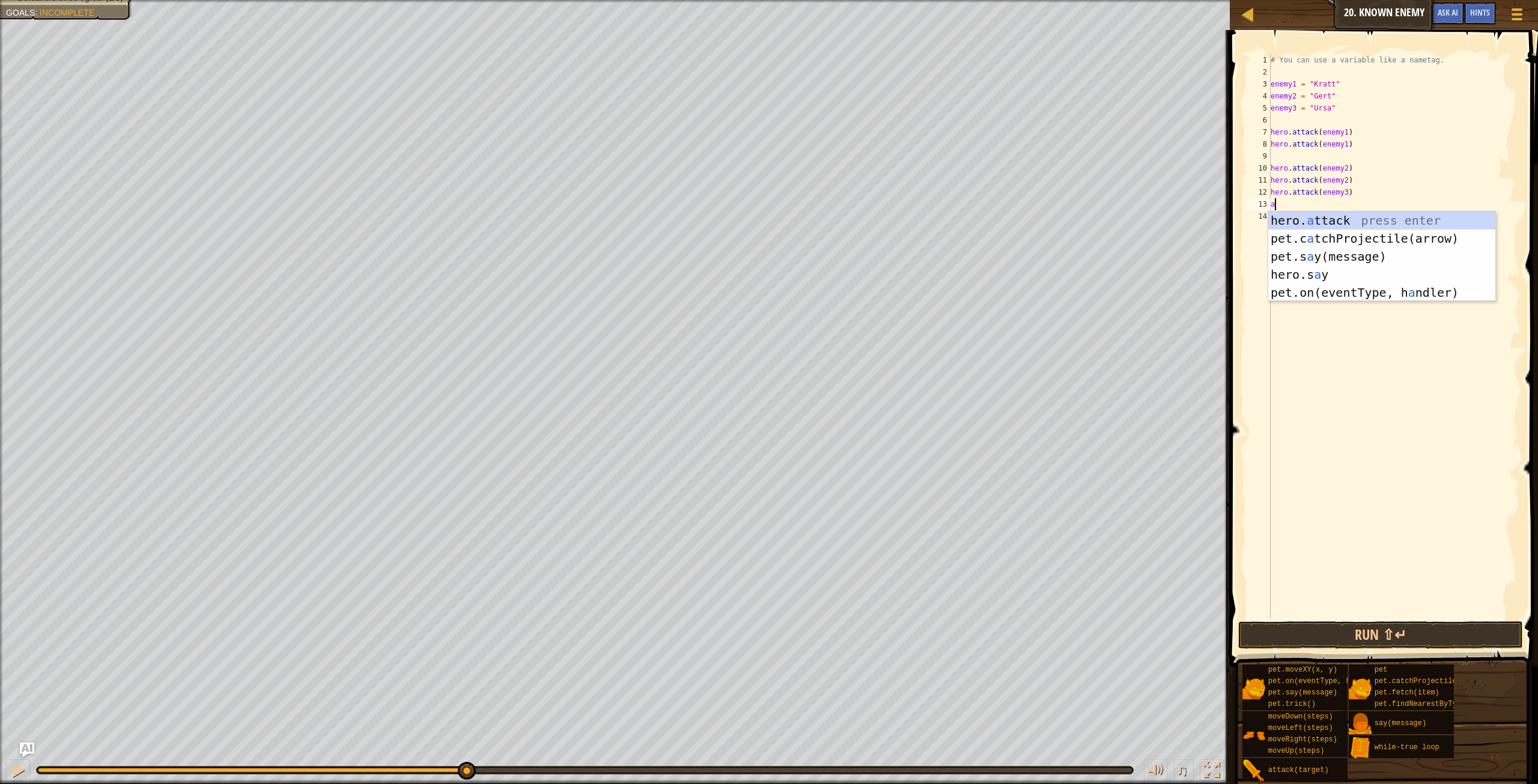
click at [1343, 212] on div "hero. a ttack press enter pet.c a tchProjectile(arrow) press enter pet.s a y(me…" at bounding box center [1382, 274] width 227 height 126
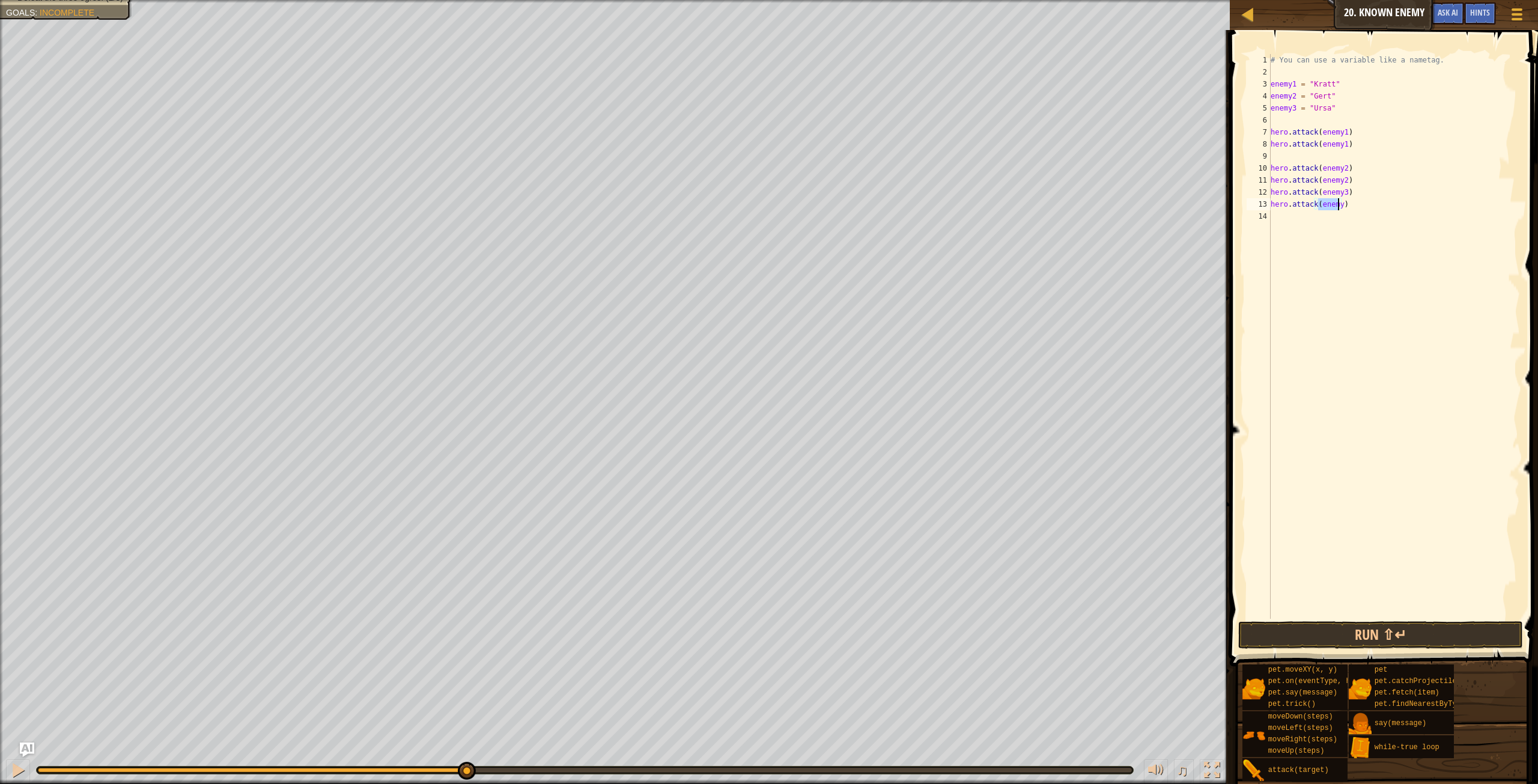
click at [1340, 205] on div "# You can use a variable like a nametag. enemy1 = "[PERSON_NAME]" enemy2 = "[PE…" at bounding box center [1394, 336] width 251 height 565
click at [1324, 639] on button "Run ⇧↵" at bounding box center [1381, 635] width 285 height 28
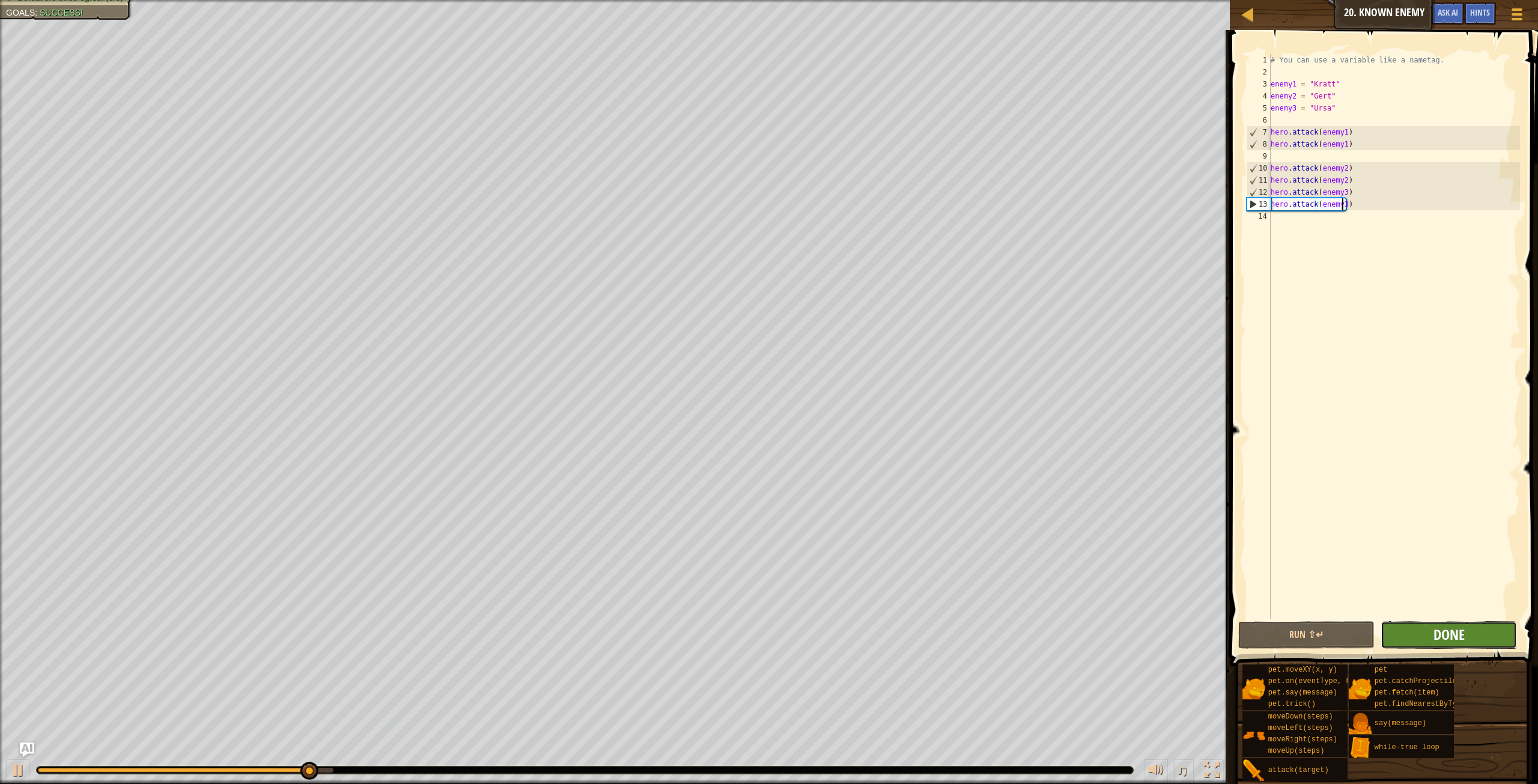
click at [1451, 633] on span "Done" at bounding box center [1449, 635] width 31 height 20
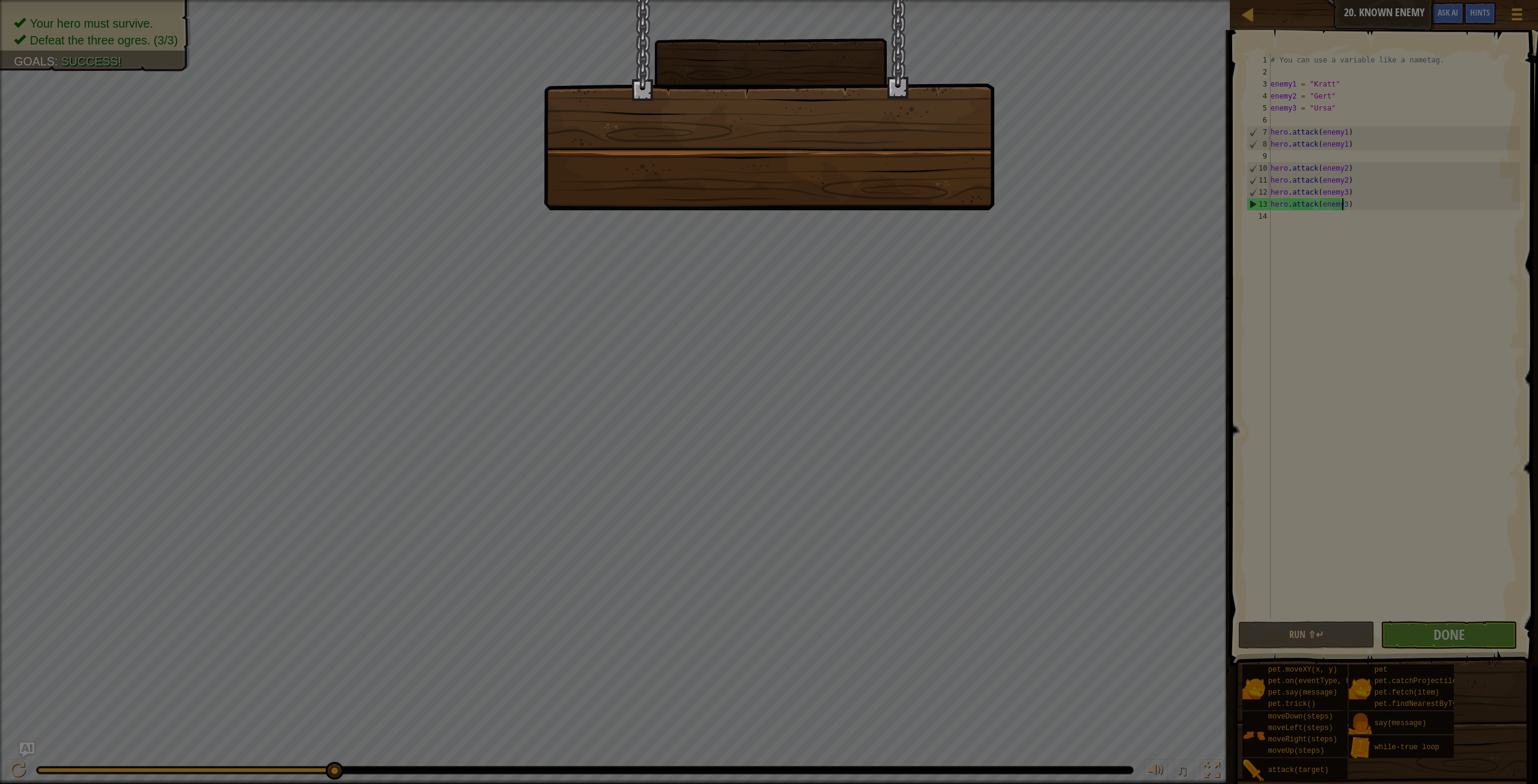
scroll to position [6, 6]
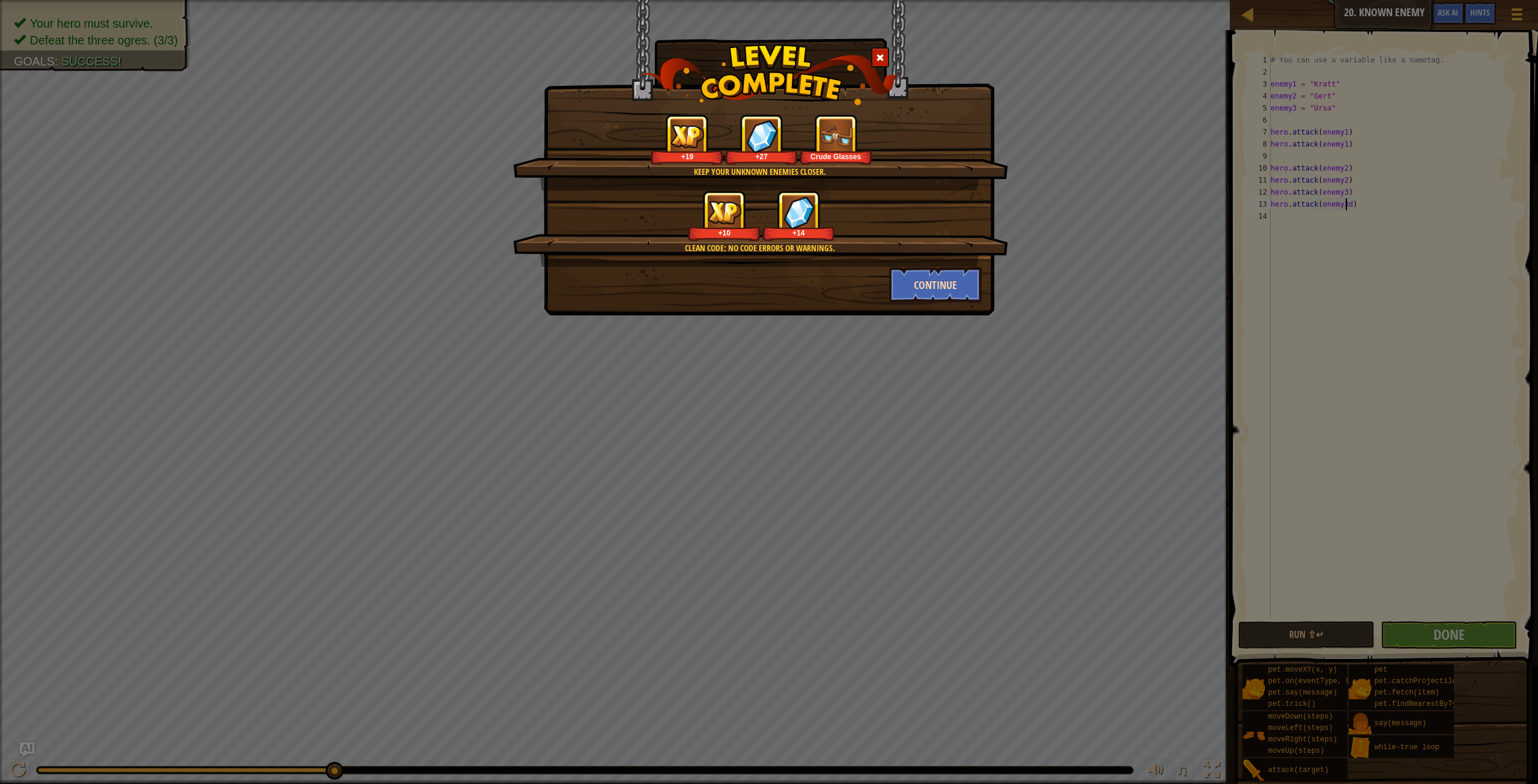
type textarea "hero.attack(enemy3d)"
click at [953, 274] on button "Continue" at bounding box center [935, 285] width 93 height 36
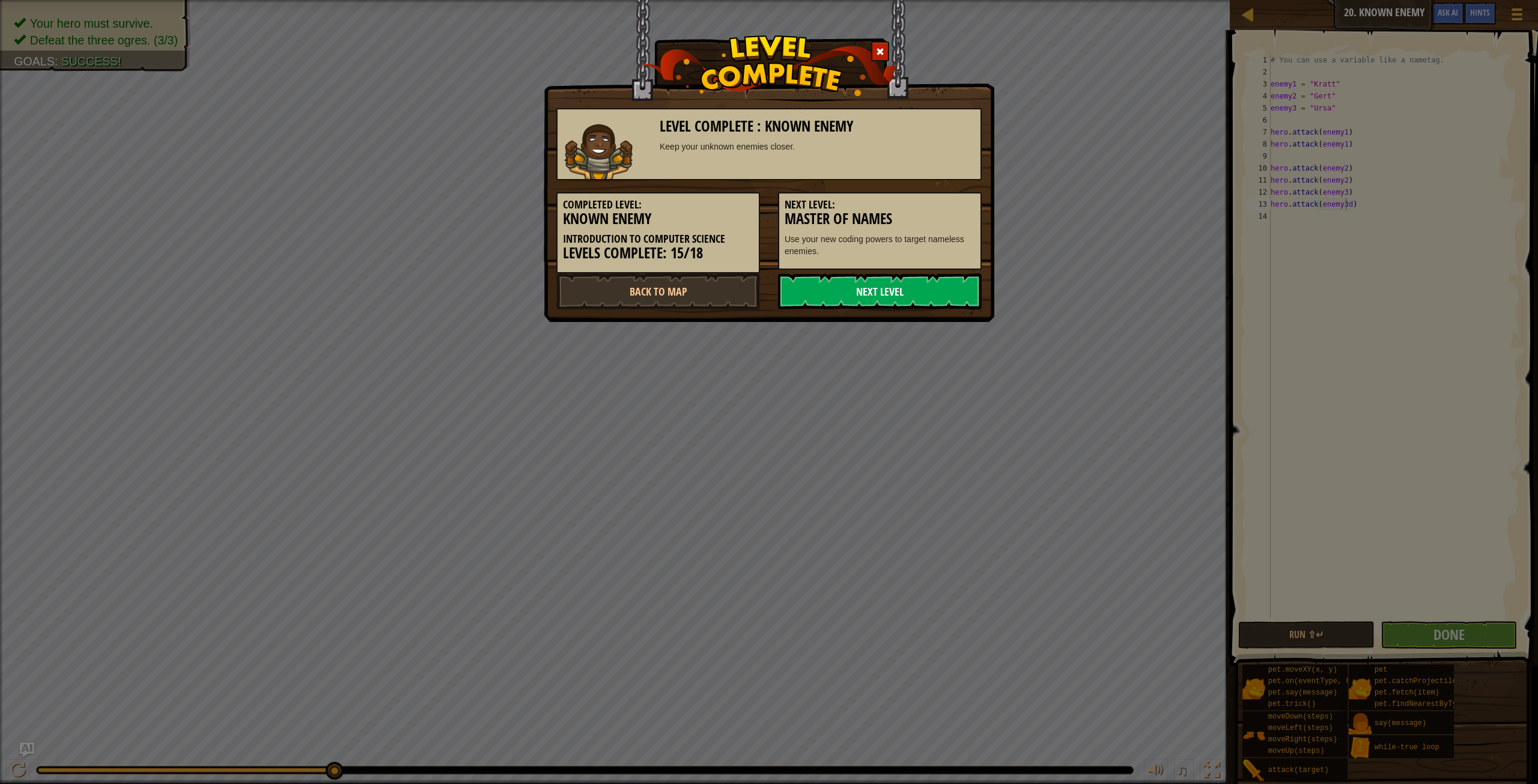
click at [922, 284] on link "Next Level" at bounding box center [880, 291] width 204 height 36
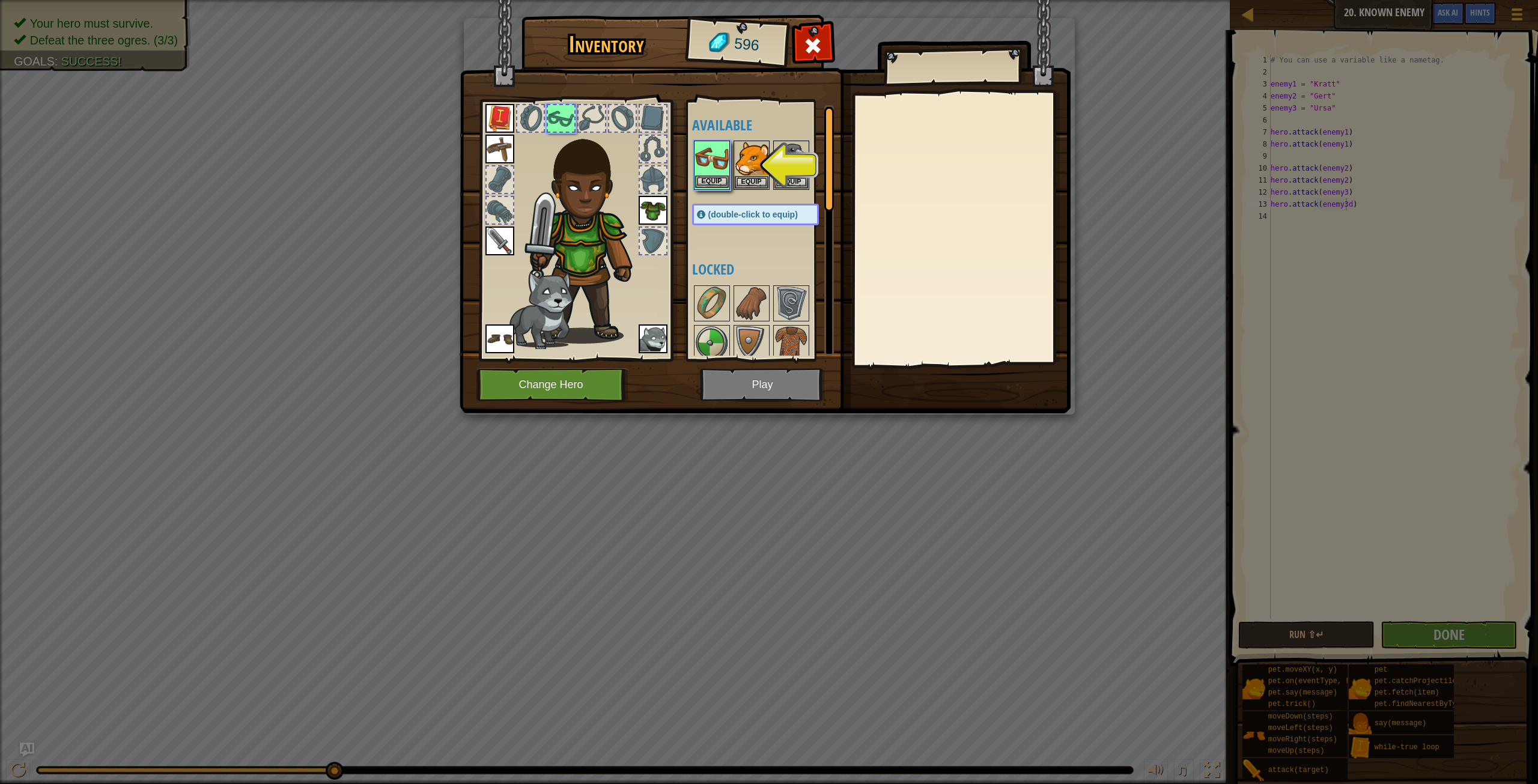
click at [710, 175] on img at bounding box center [712, 158] width 34 height 34
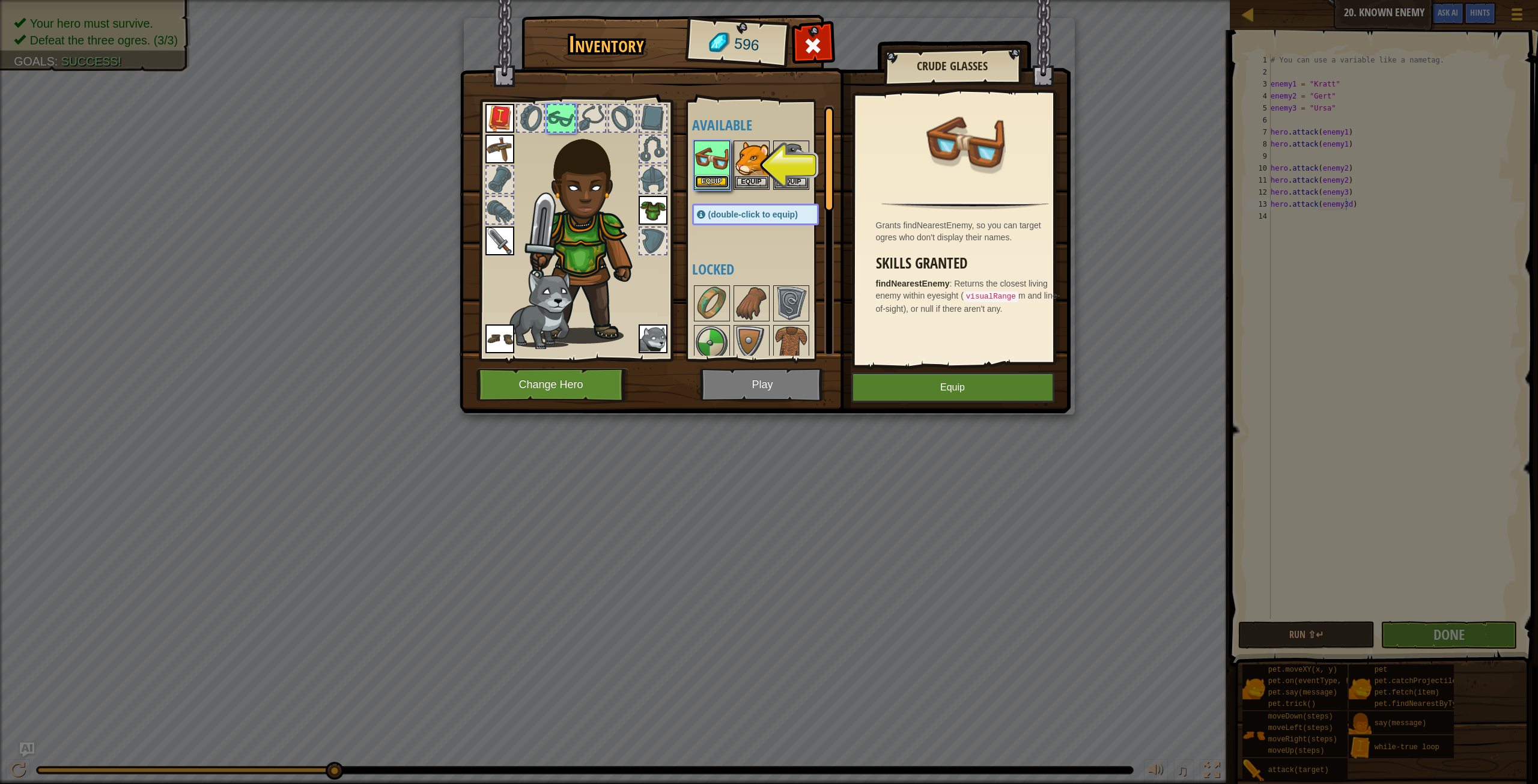
click at [712, 179] on button "Equip" at bounding box center [712, 182] width 34 height 13
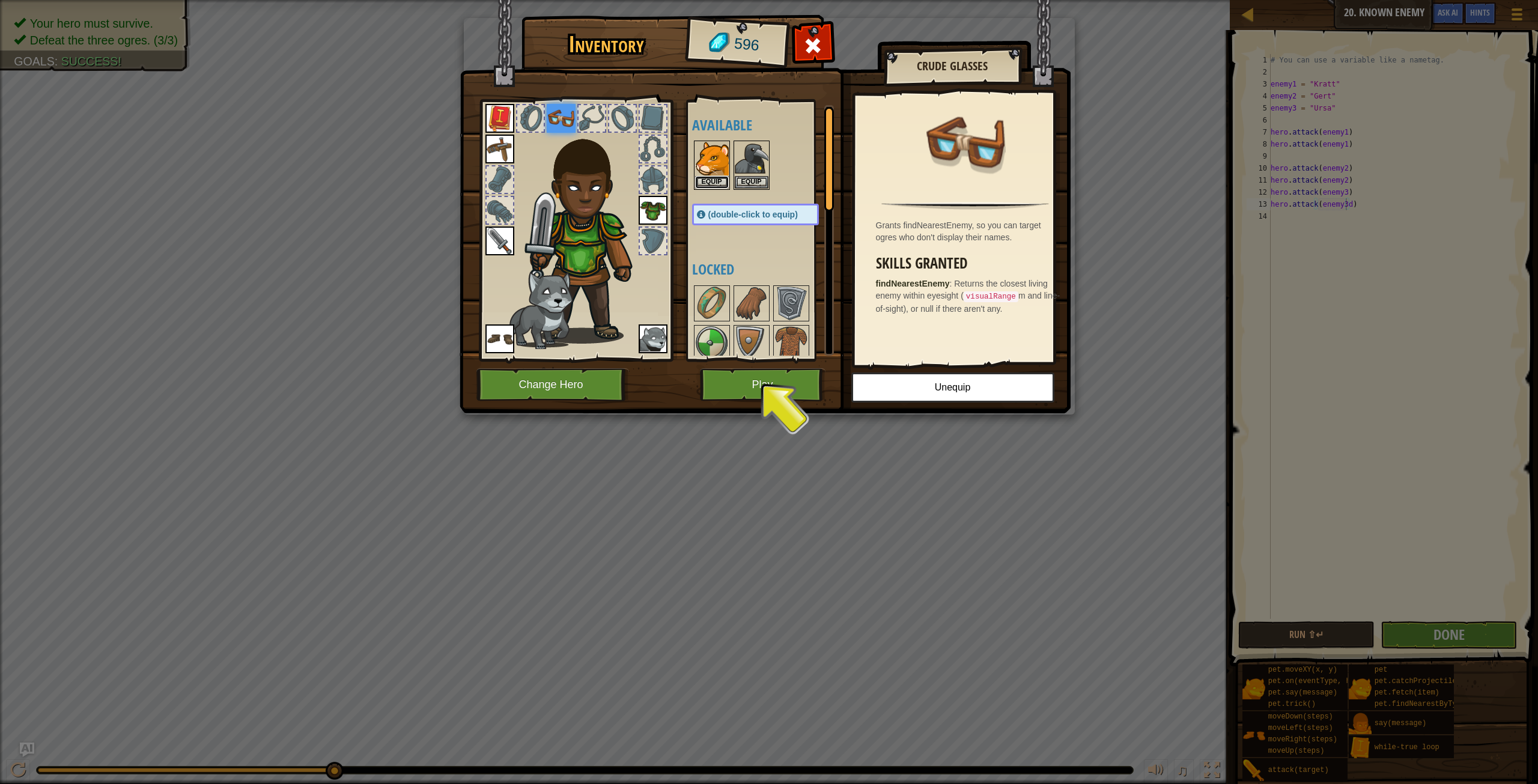
click at [712, 179] on button "Equip" at bounding box center [712, 182] width 34 height 13
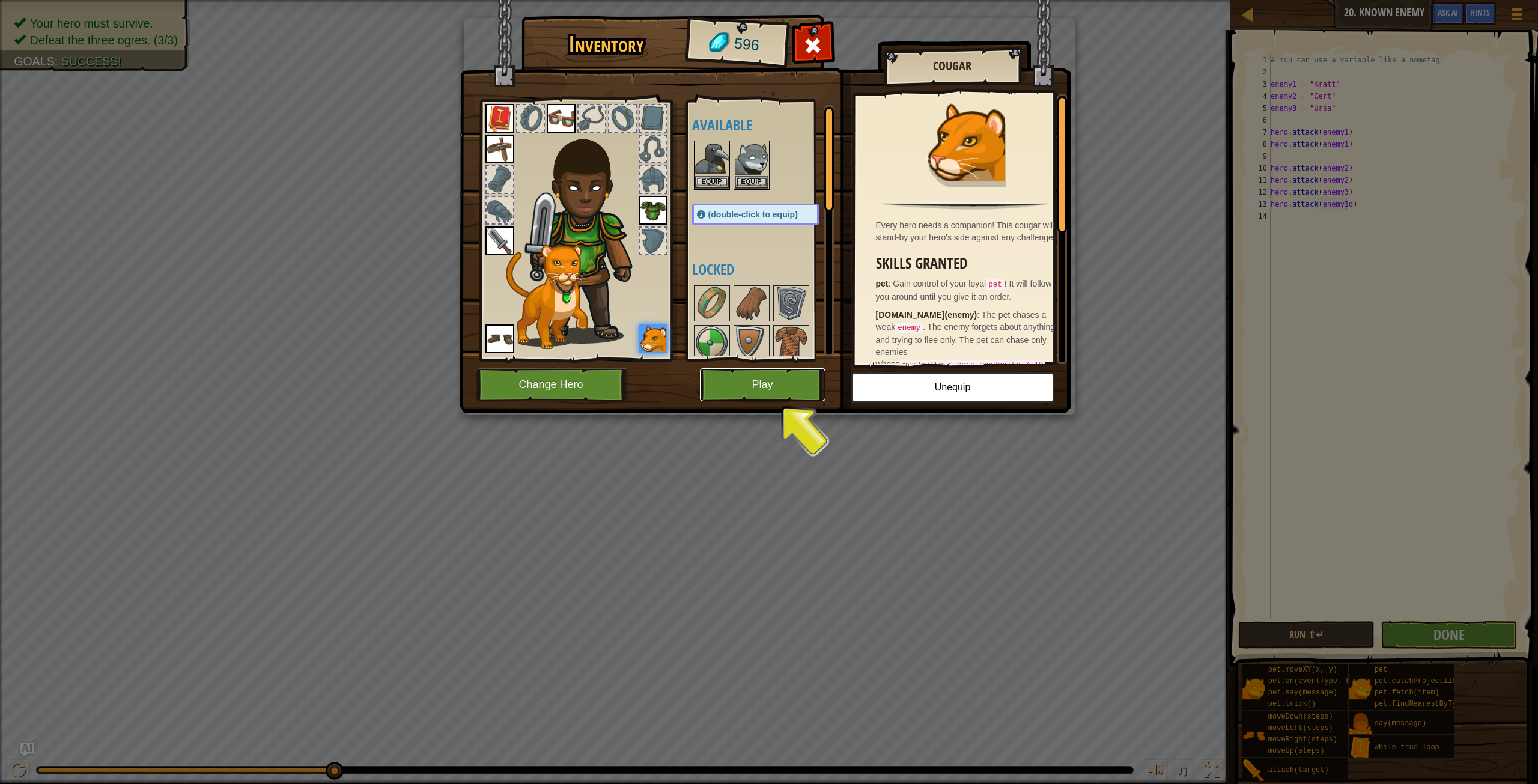
click at [791, 390] on button "Play" at bounding box center [763, 384] width 126 height 33
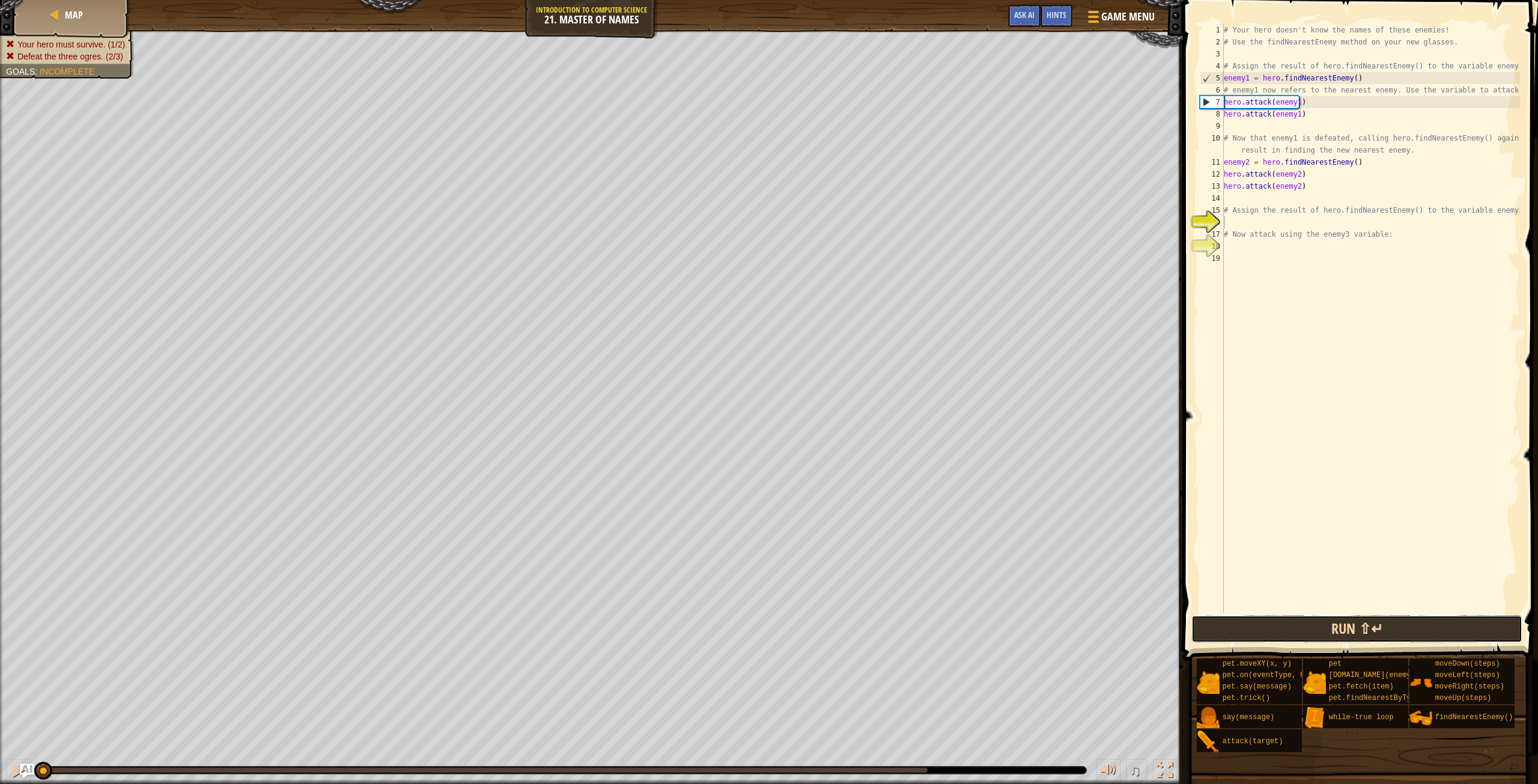
click at [1282, 633] on button "Run ⇧↵" at bounding box center [1356, 629] width 330 height 28
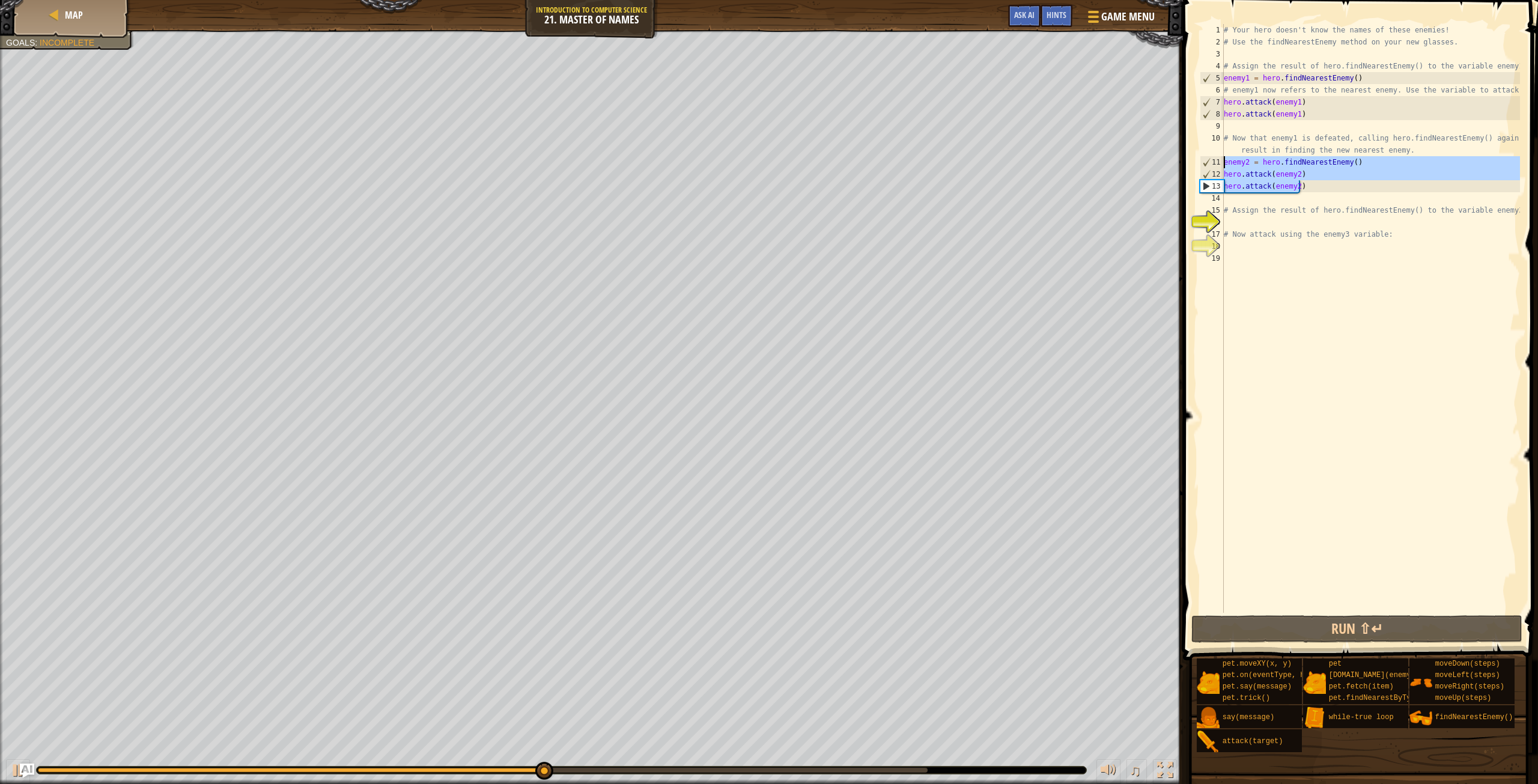
drag, startPoint x: 1310, startPoint y: 188, endPoint x: 1220, endPoint y: 165, distance: 92.9
click at [1220, 165] on div "1 2 3 4 5 6 7 8 9 10 11 12 13 14 15 16 17 18 19 # Your hero doesn't know the na…" at bounding box center [1359, 318] width 323 height 589
type textarea "enemy2 = hero.findNearestEnemy() hero.attack(enemy2)"
click at [1285, 228] on div "# Your hero doesn't know the names of these enemies! # Use the findNearestEnemy…" at bounding box center [1371, 330] width 299 height 613
paste textarea "hero.attack(enemy2)"
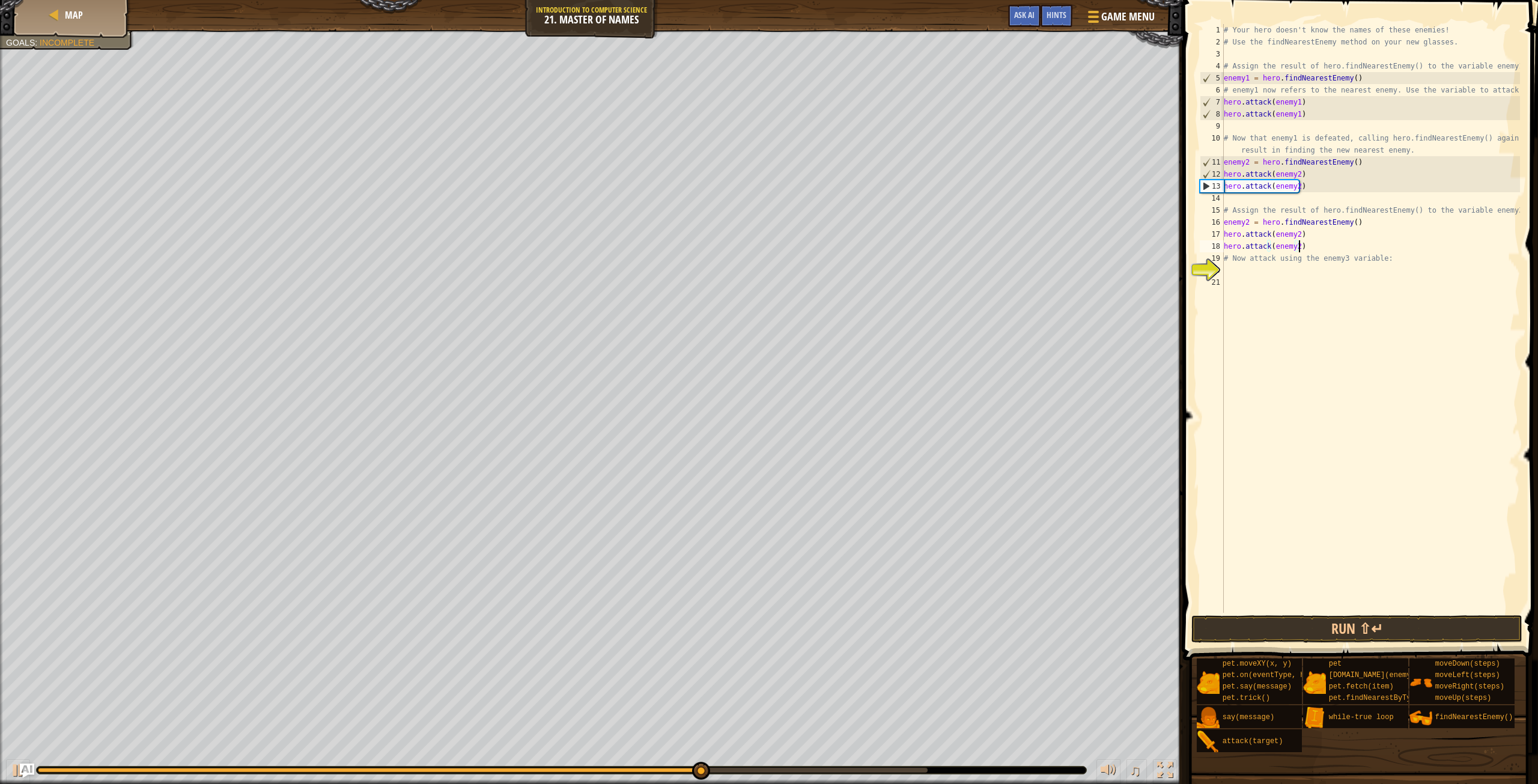
click at [1245, 221] on div "# Your hero doesn't know the names of these enemies! # Use the findNearestEnemy…" at bounding box center [1371, 330] width 299 height 613
click at [1247, 221] on div "# Your hero doesn't know the names of these enemies! # Use the findNearestEnemy…" at bounding box center [1371, 330] width 299 height 613
click at [1294, 232] on div "# Your hero doesn't know the names of these enemies! # Use the findNearestEnemy…" at bounding box center [1371, 330] width 299 height 613
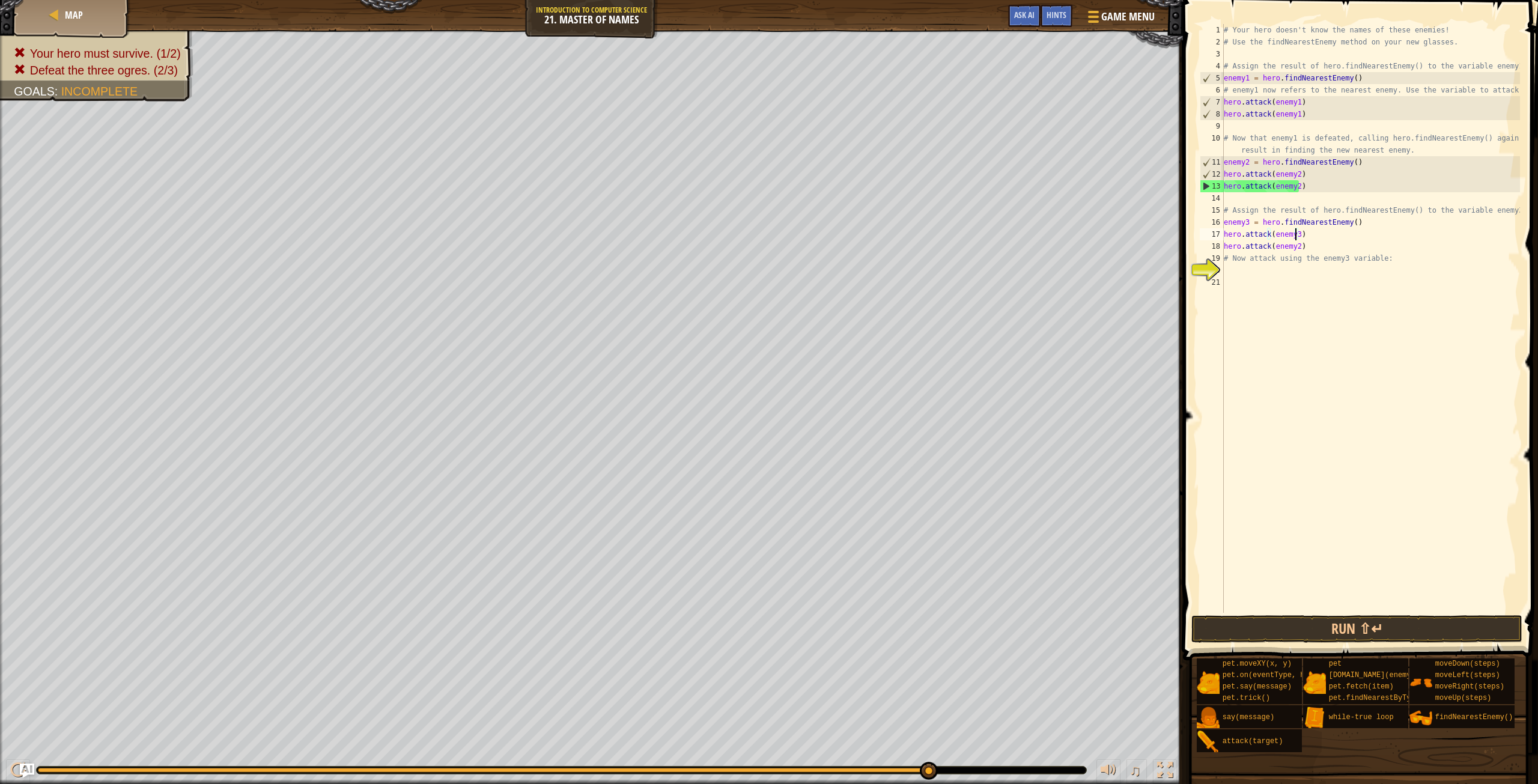
drag, startPoint x: 1297, startPoint y: 246, endPoint x: 1323, endPoint y: 245, distance: 26.0
click at [1298, 246] on div "# Your hero doesn't know the names of these enemies! # Use the findNearestEnemy…" at bounding box center [1371, 330] width 299 height 613
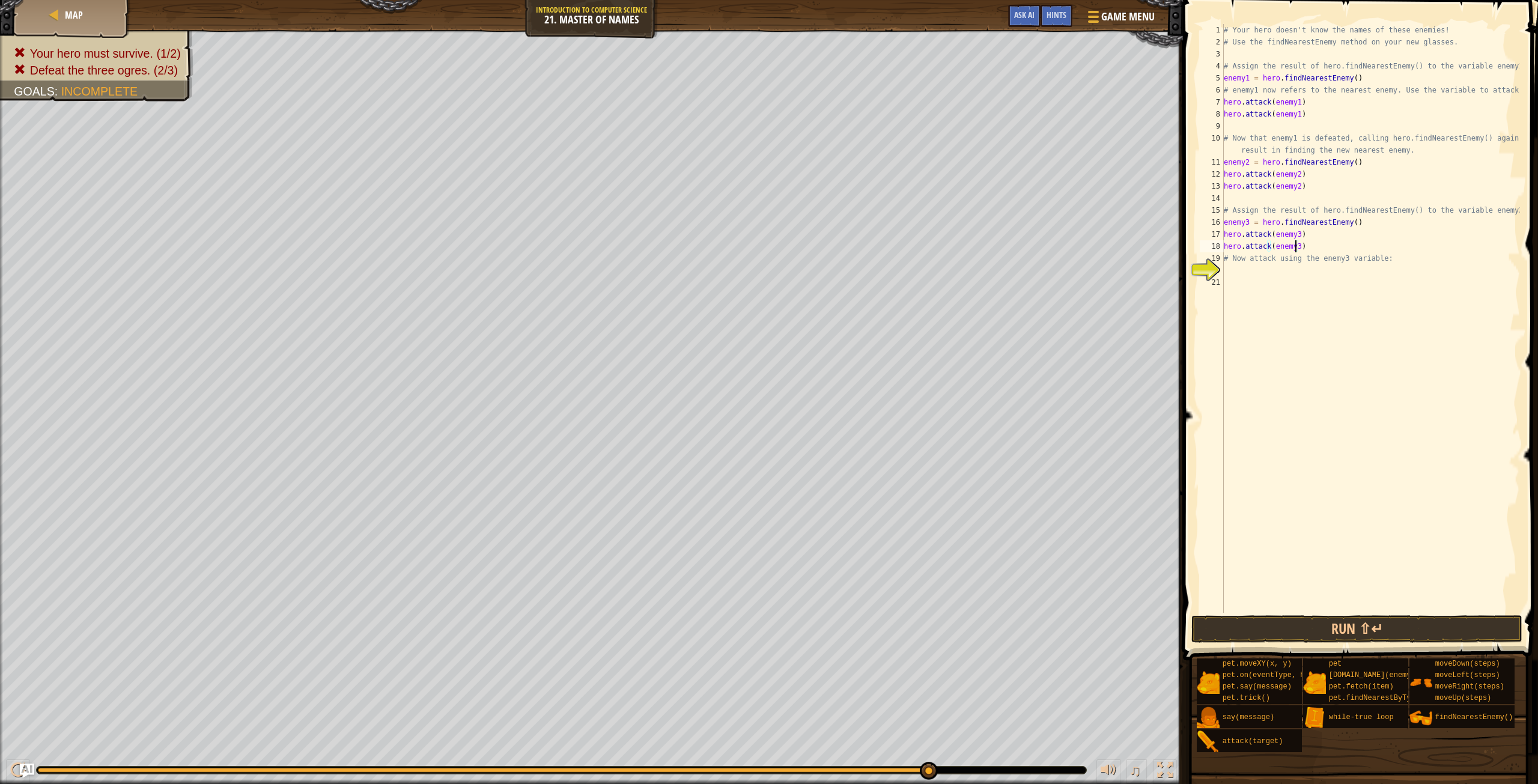
type textarea "hero.attack(enemy3)"
click at [1280, 642] on div "Hints Videos hero.attack(enemy3) 1 2 3 4 5 6 7 8 9 10 11 12 13 14 15 16 17 18 1…" at bounding box center [1359, 389] width 359 height 778
click at [1282, 626] on button "Run ⇧↵" at bounding box center [1356, 629] width 330 height 28
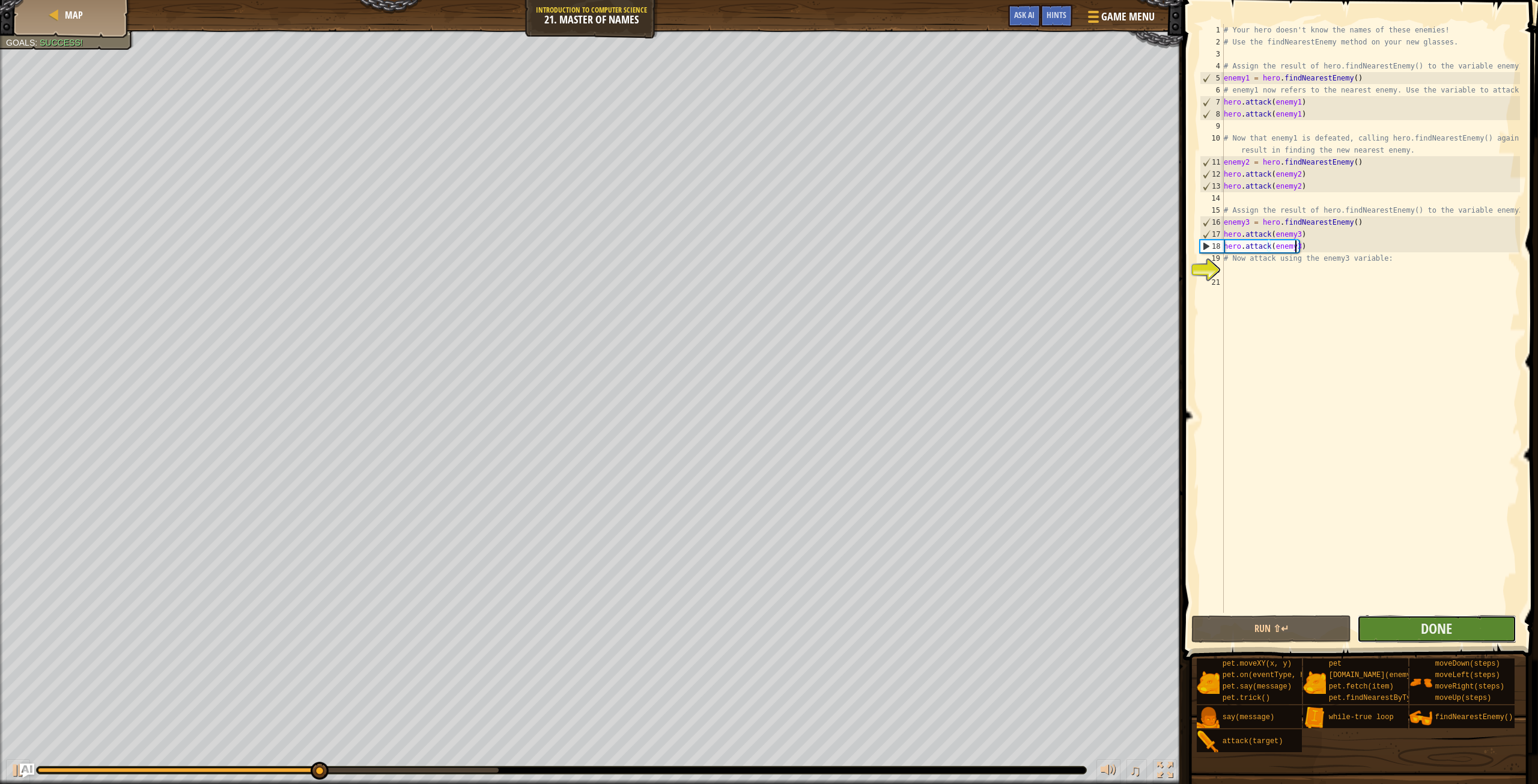
click at [1456, 619] on button "Done" at bounding box center [1437, 629] width 159 height 28
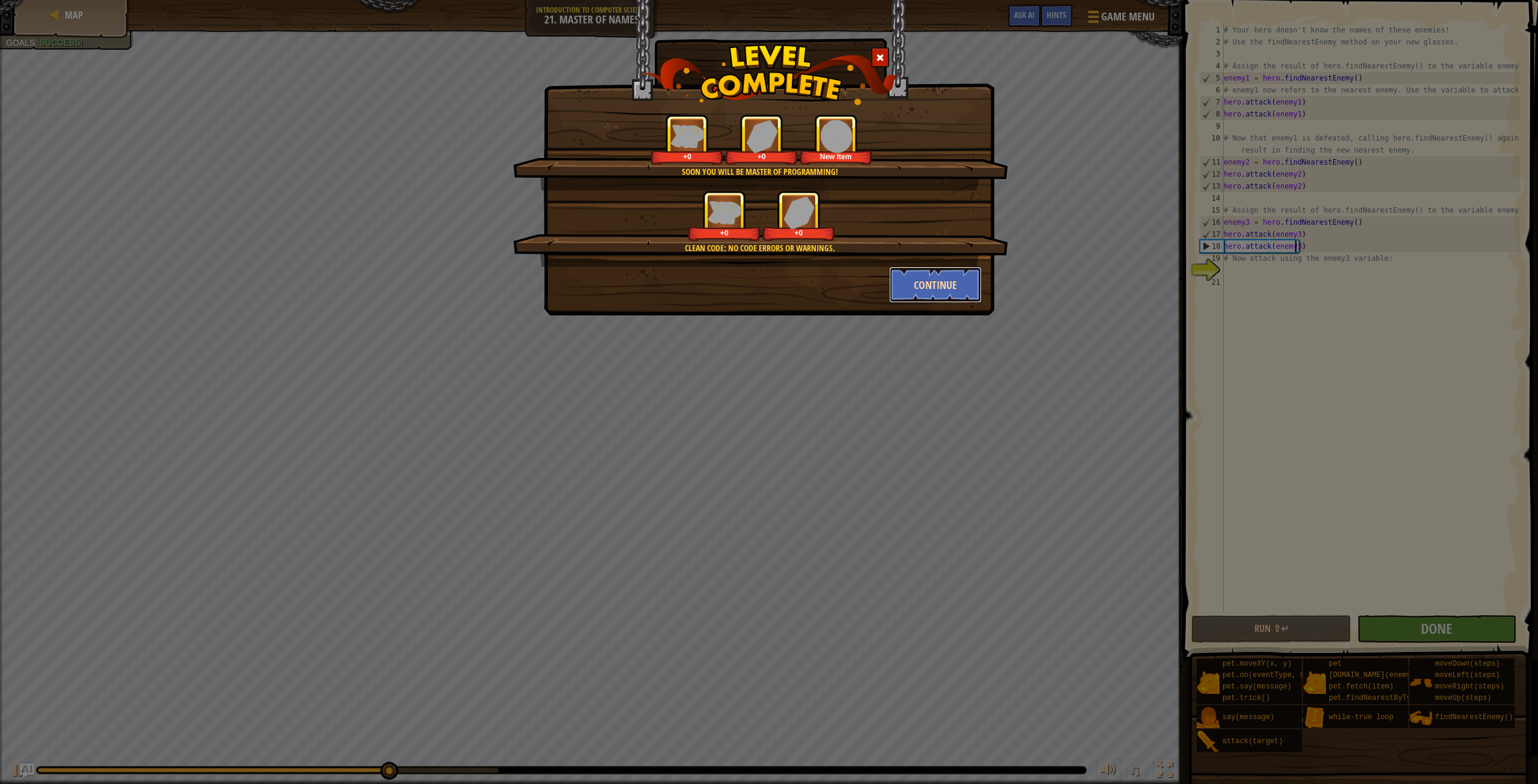
click at [939, 281] on button "Continue" at bounding box center [935, 285] width 93 height 36
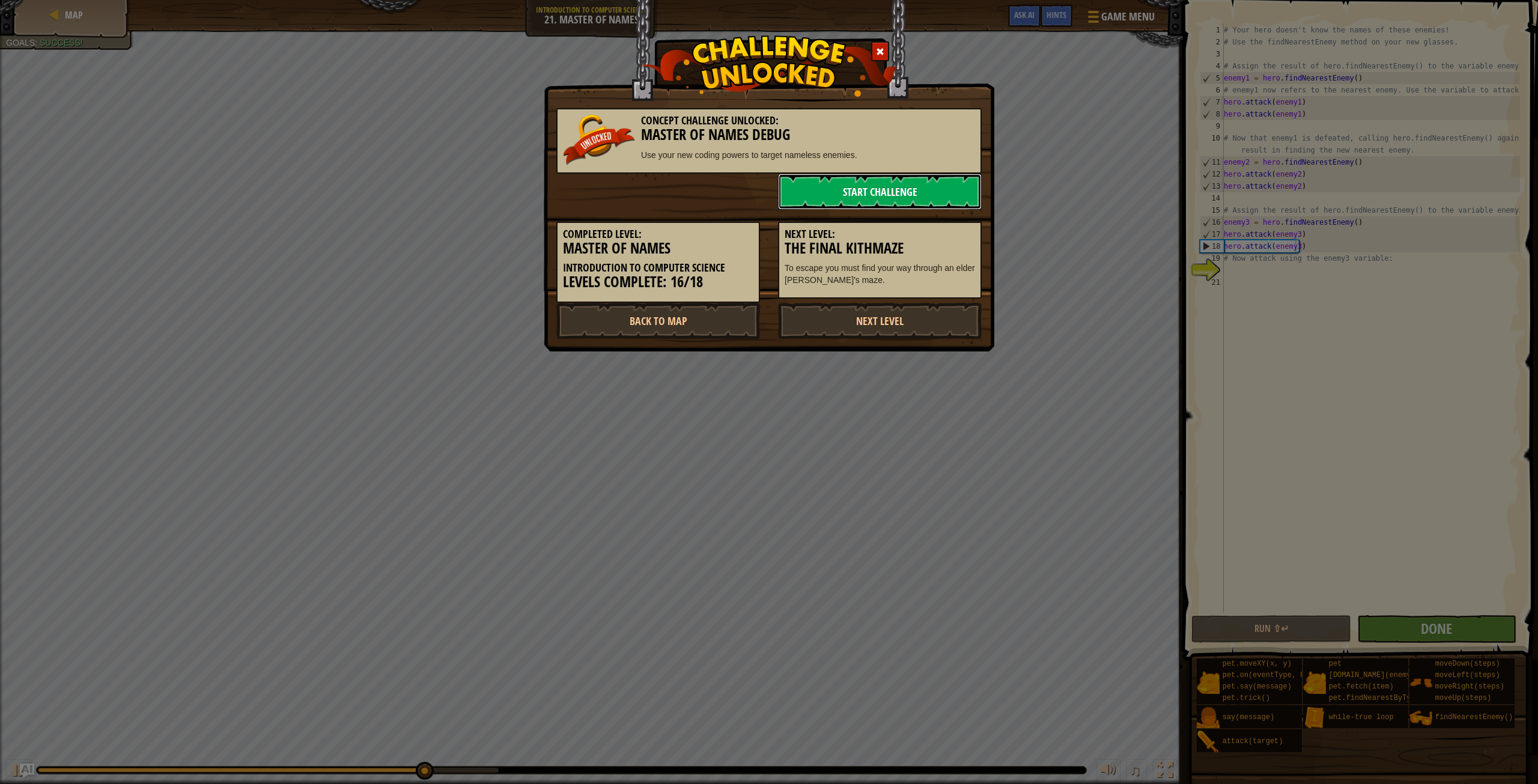
click at [885, 187] on link "Start Challenge" at bounding box center [880, 192] width 204 height 36
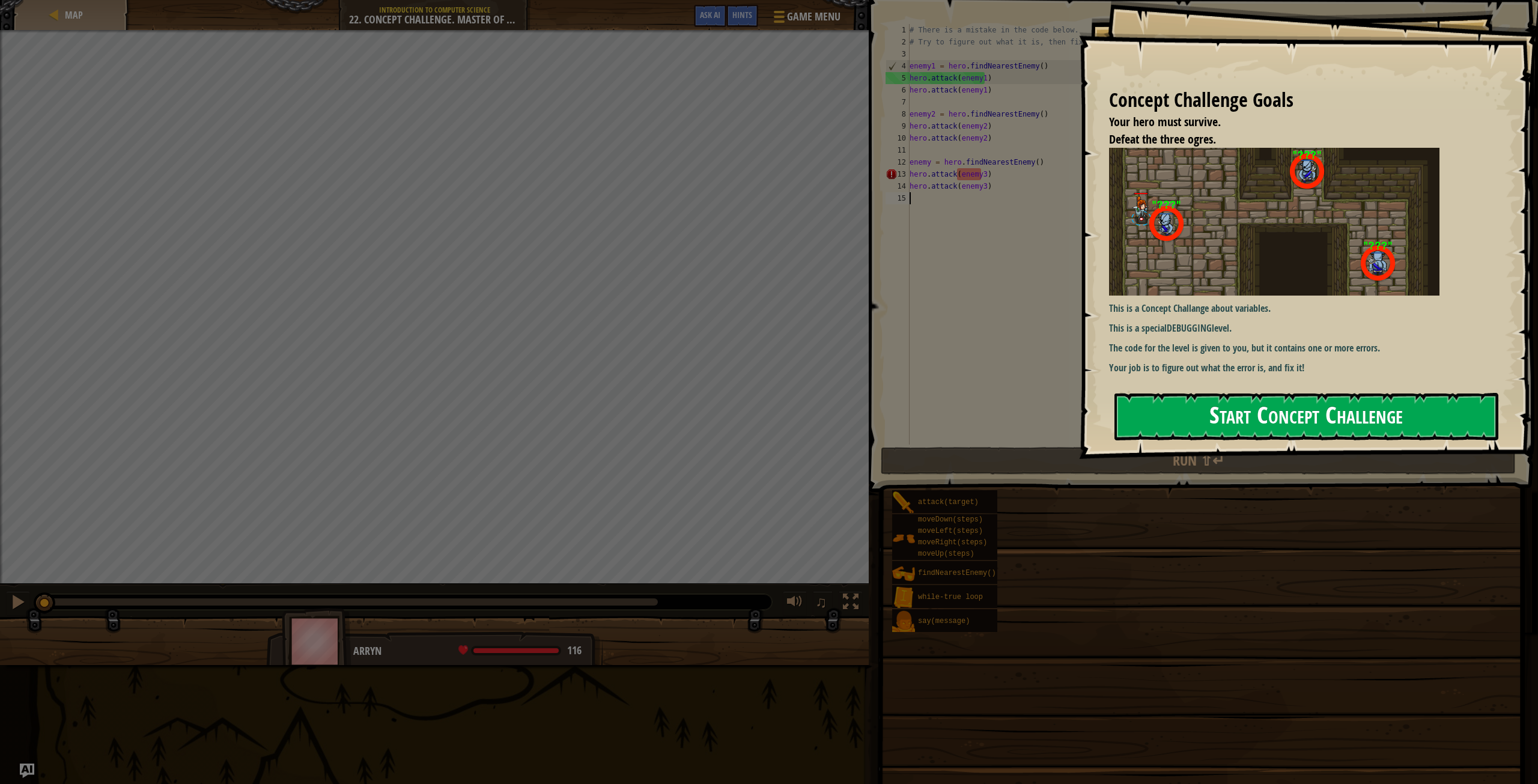
click at [1162, 419] on button "Start Concept Challenge" at bounding box center [1307, 417] width 384 height 47
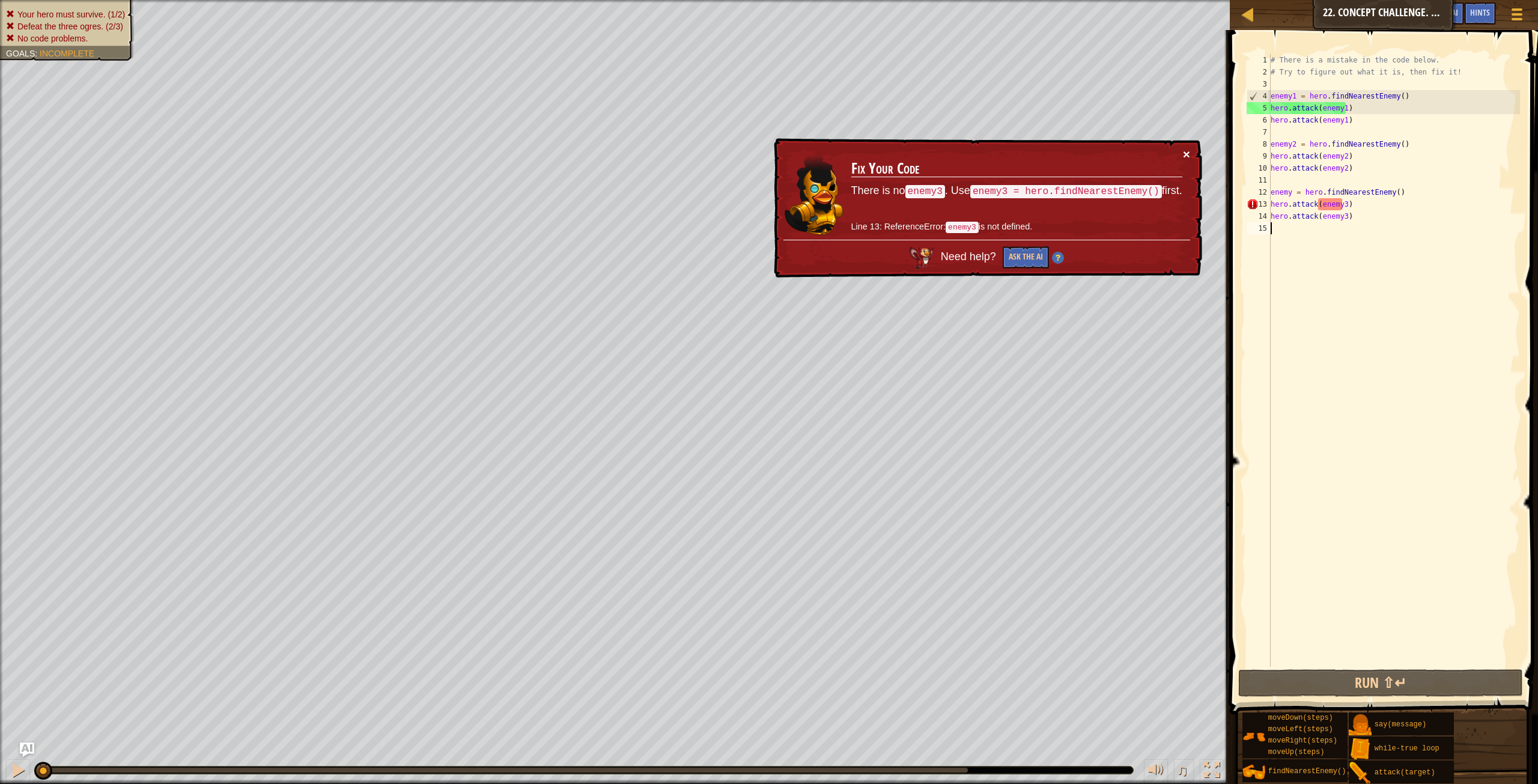
click at [1185, 153] on button "×" at bounding box center [1187, 155] width 7 height 13
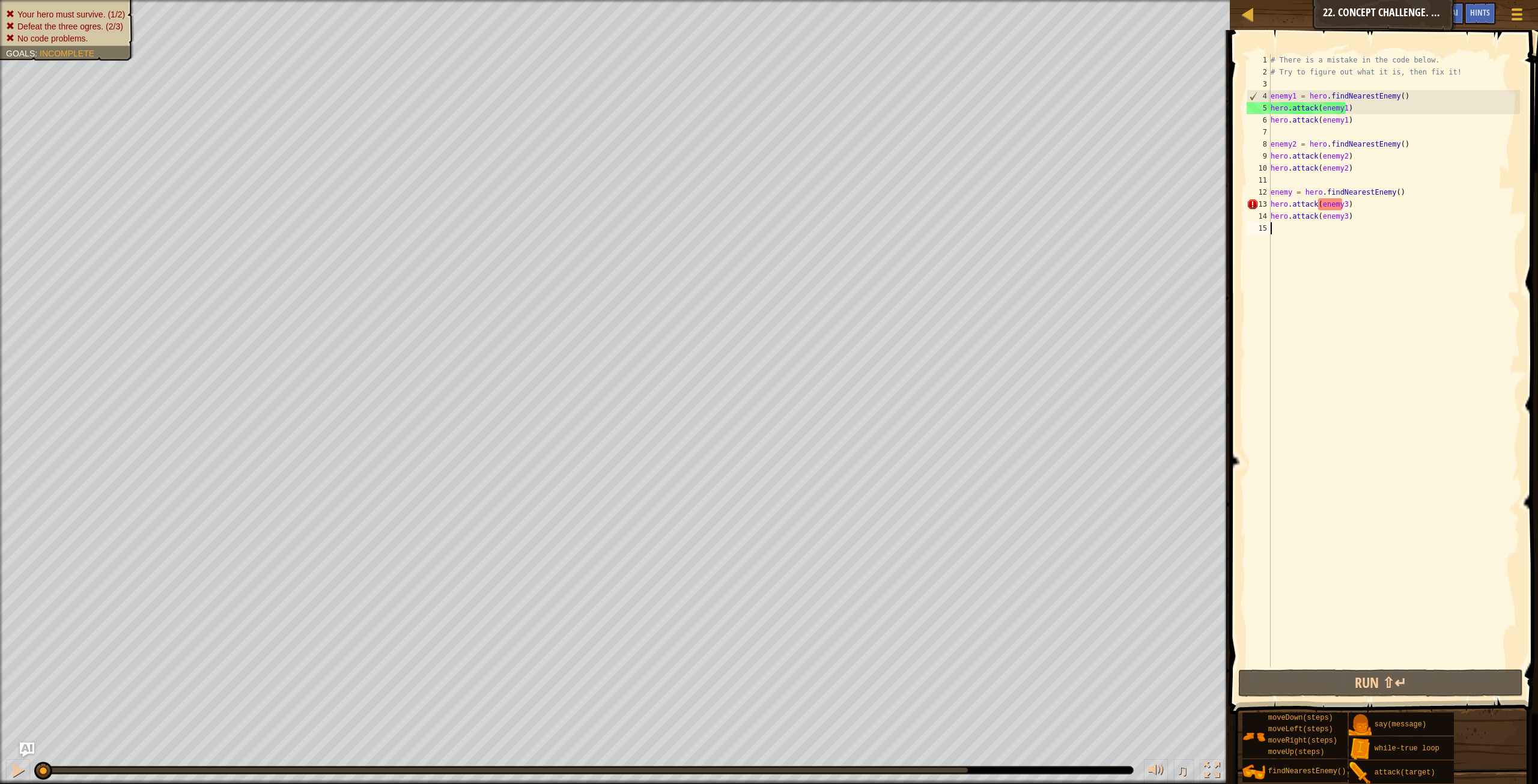
click at [1291, 194] on div "# There is a mistake in the code below. # Try to figure out what it is, then fi…" at bounding box center [1394, 372] width 251 height 637
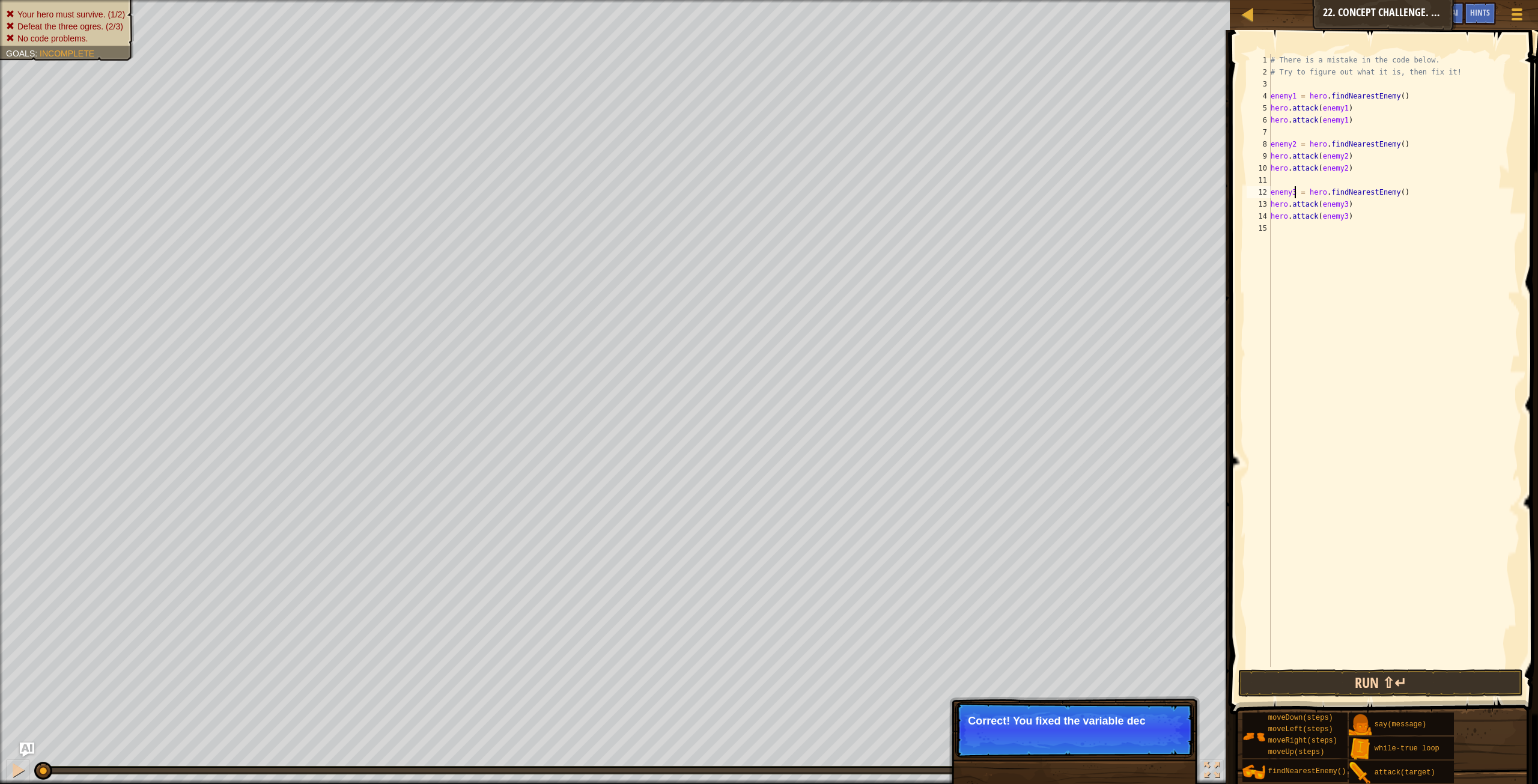
type textarea "enemy3 = hero.findNearestEnemy()"
click at [1364, 683] on button "Run ⇧↵" at bounding box center [1381, 683] width 285 height 28
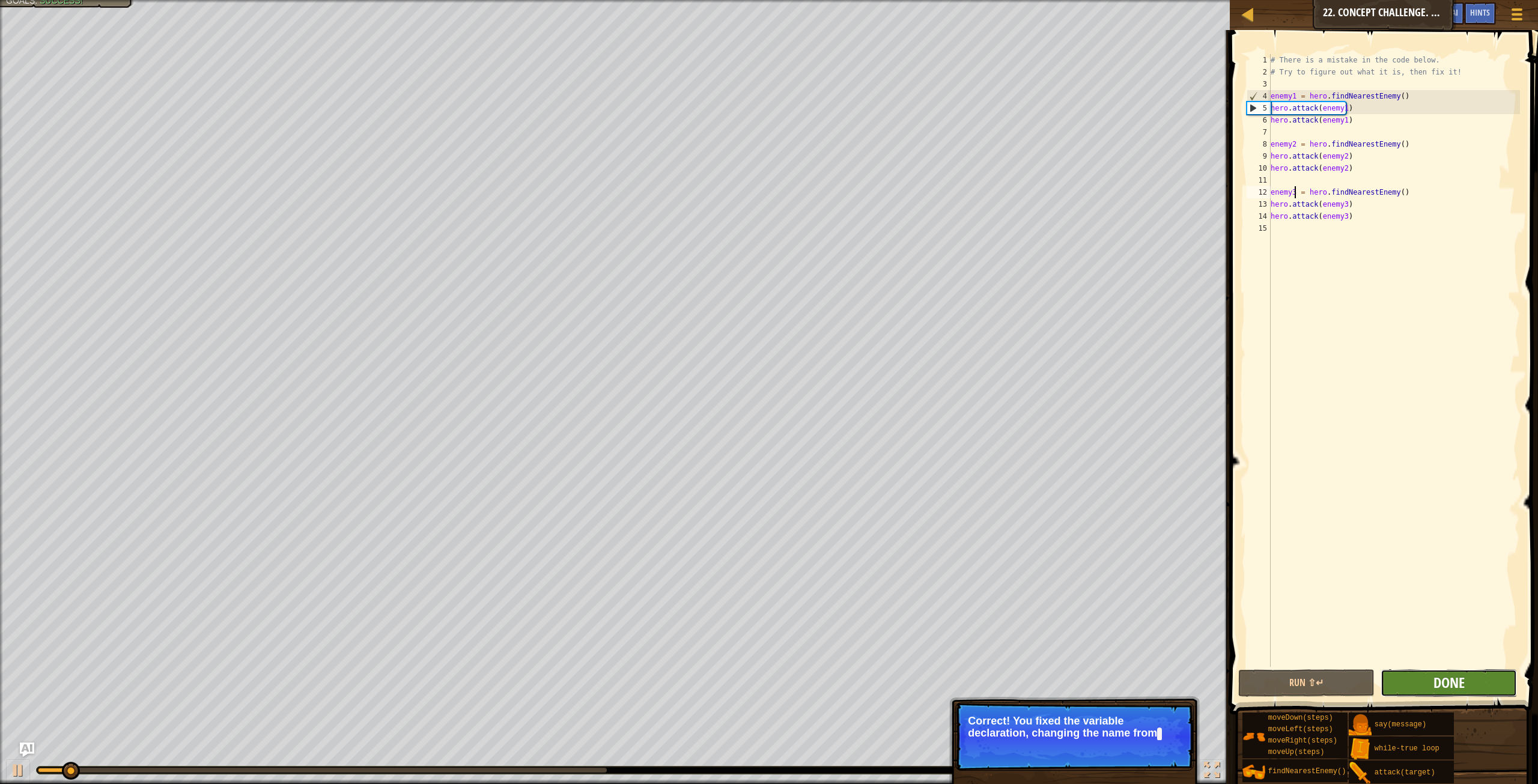
click at [1460, 681] on span "Done" at bounding box center [1449, 683] width 31 height 20
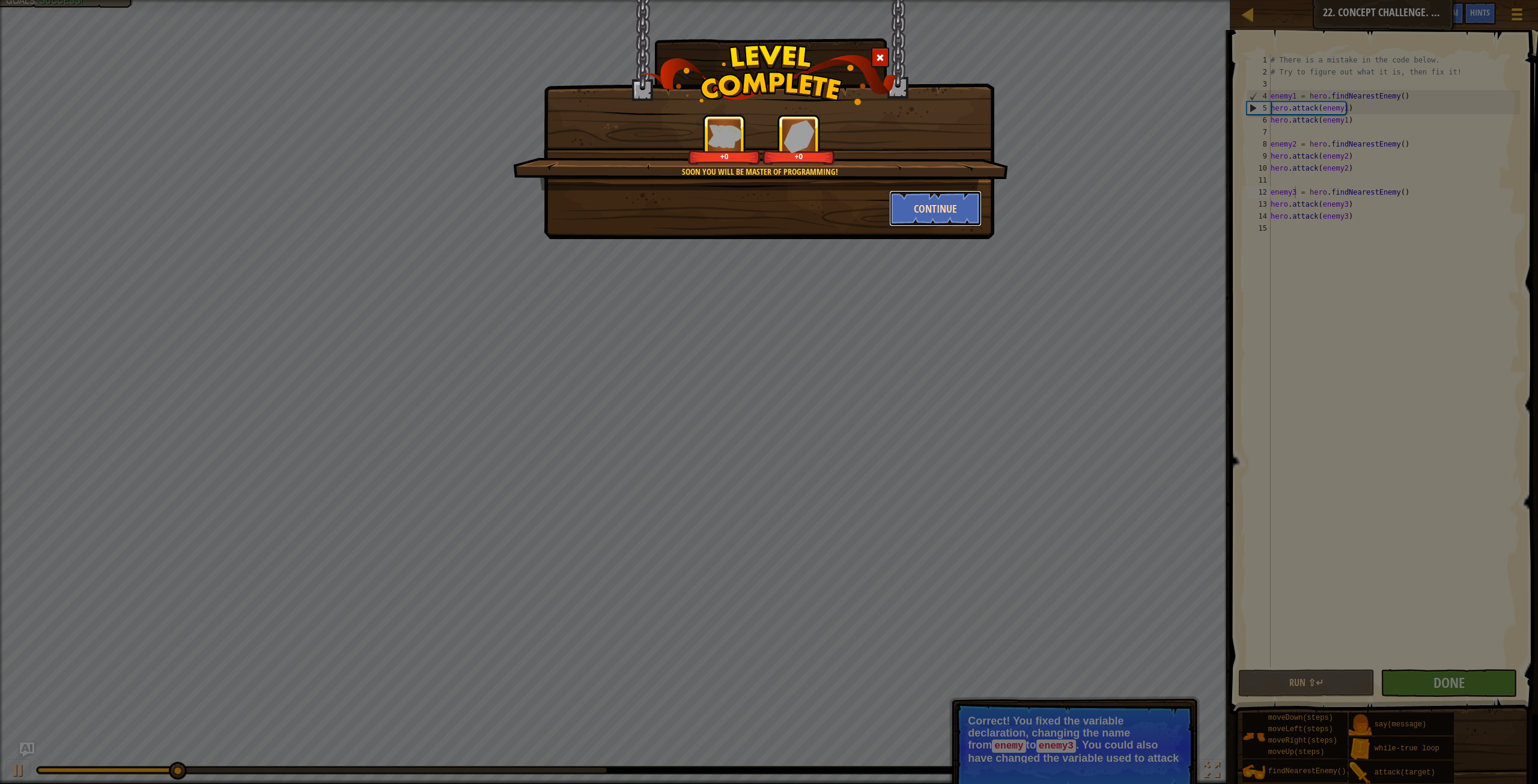
click at [960, 214] on button "Continue" at bounding box center [935, 209] width 93 height 36
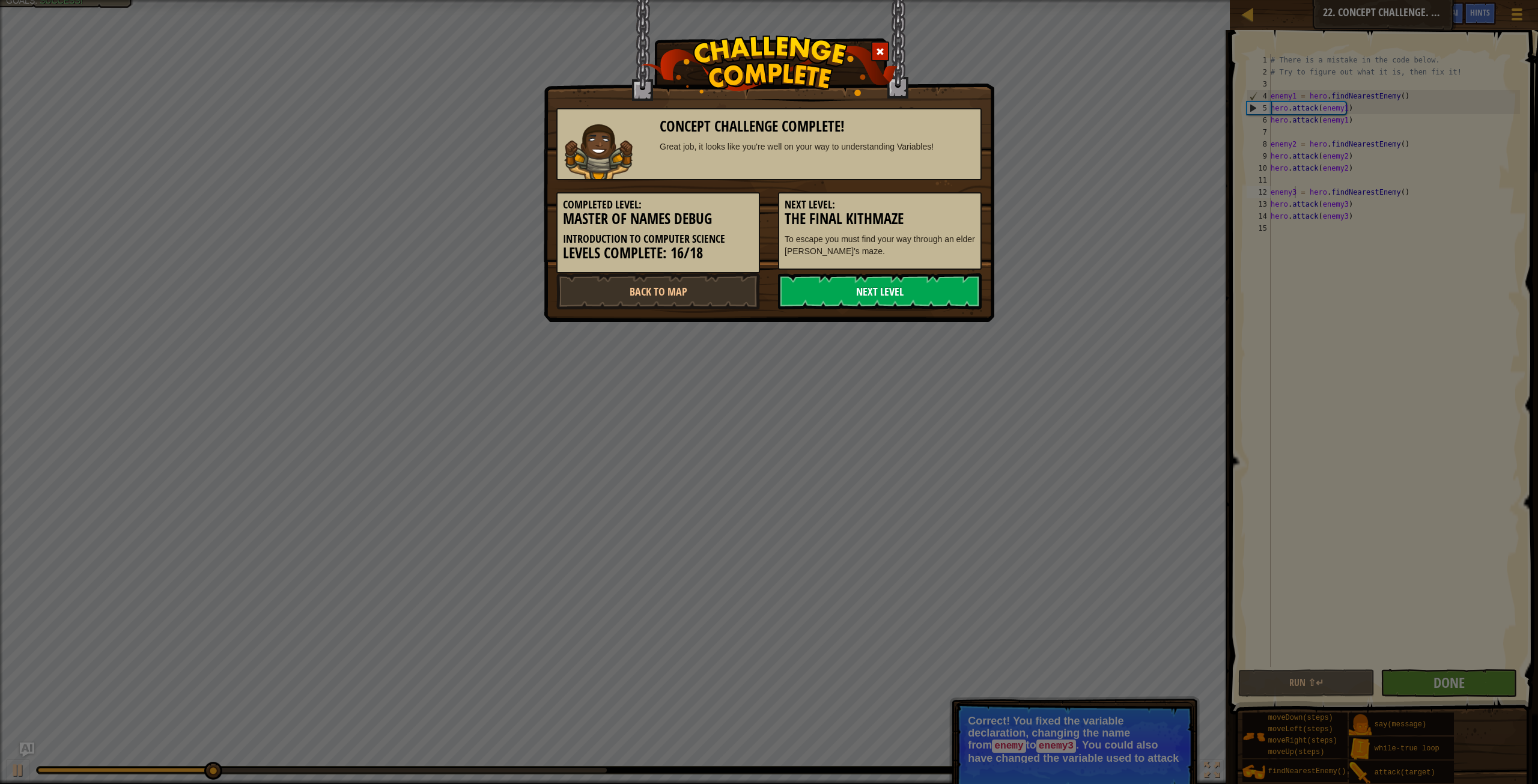
click at [897, 286] on link "Next Level" at bounding box center [880, 291] width 204 height 36
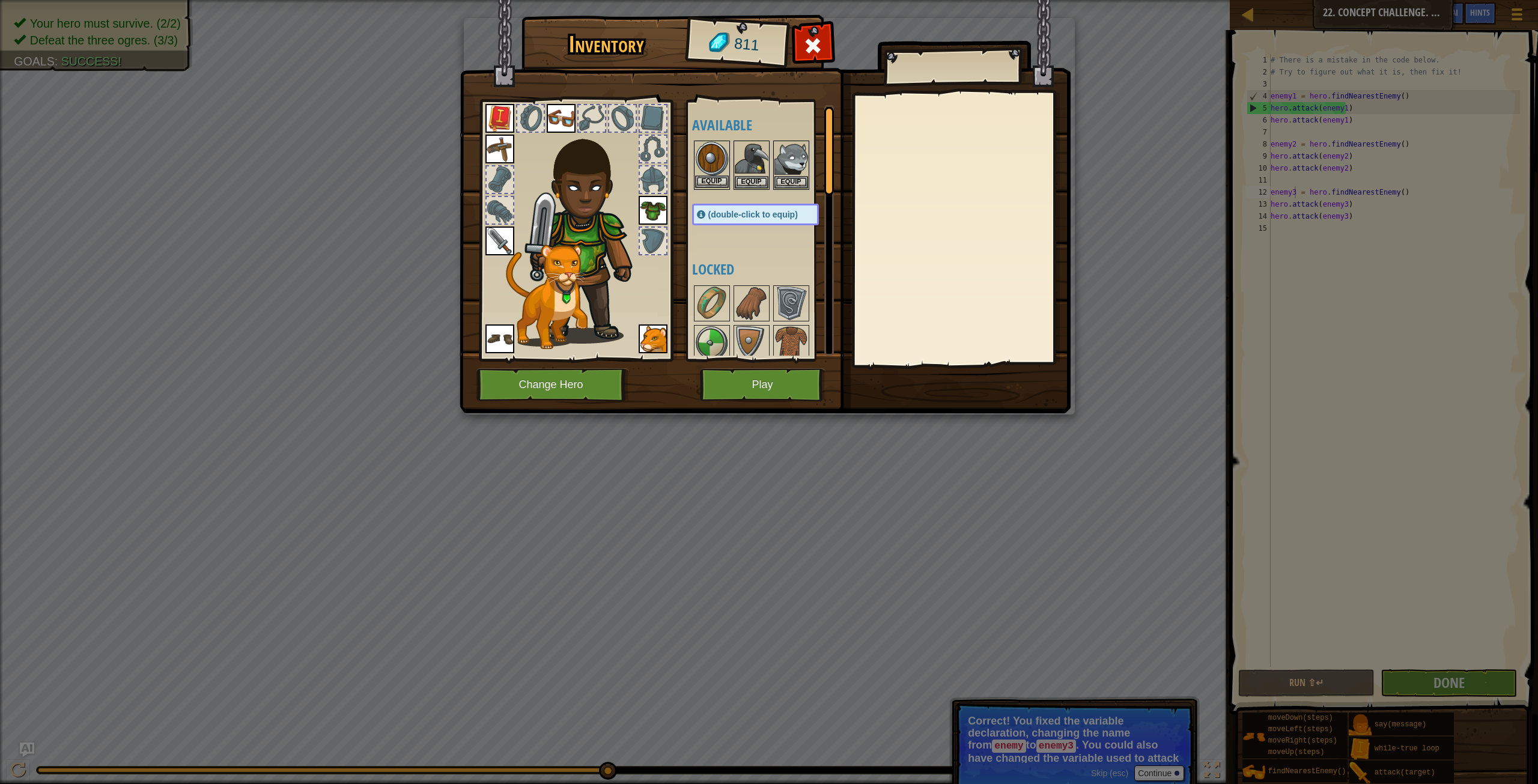
click at [714, 154] on img at bounding box center [712, 158] width 34 height 34
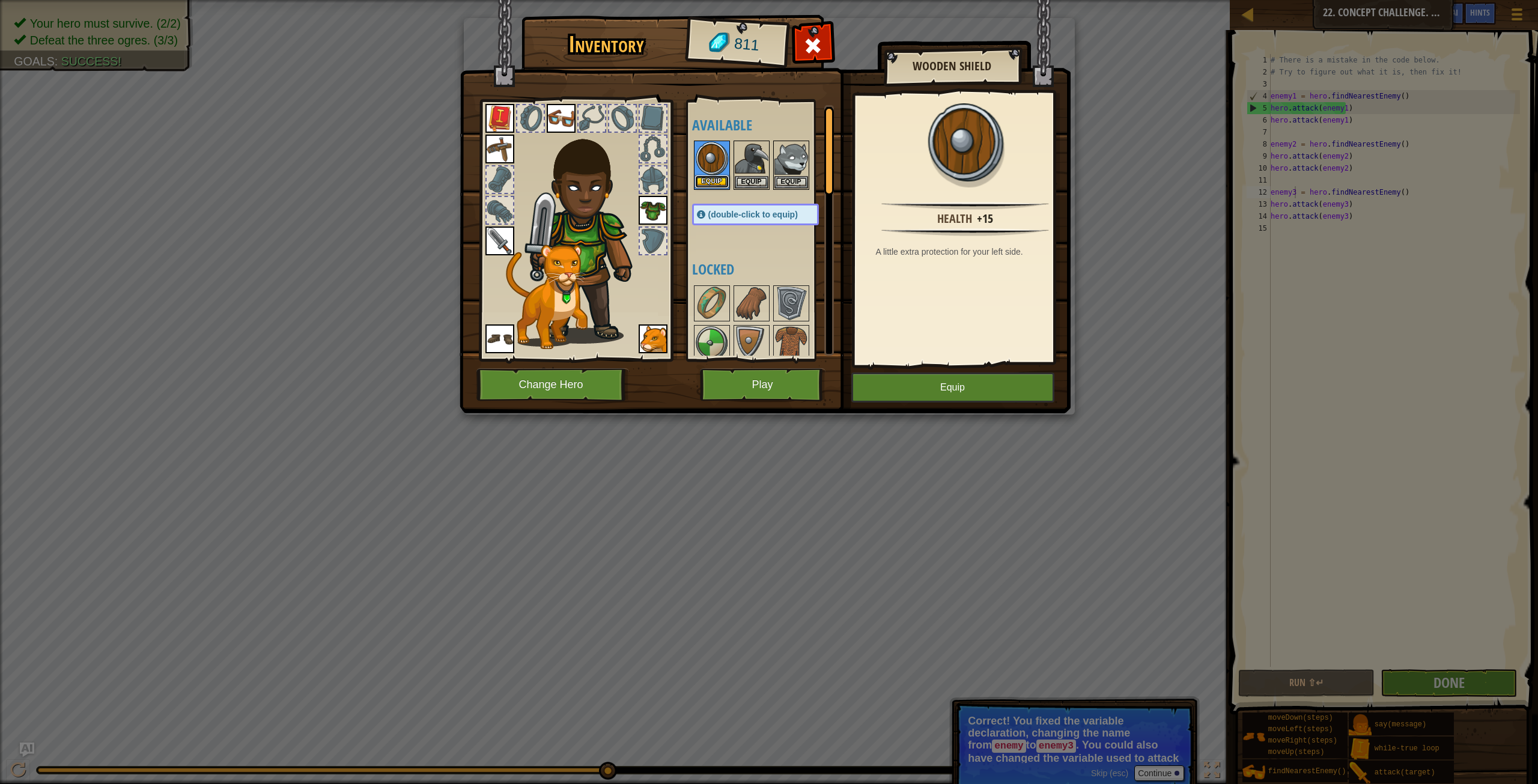
click at [716, 182] on button "Equip" at bounding box center [712, 182] width 34 height 13
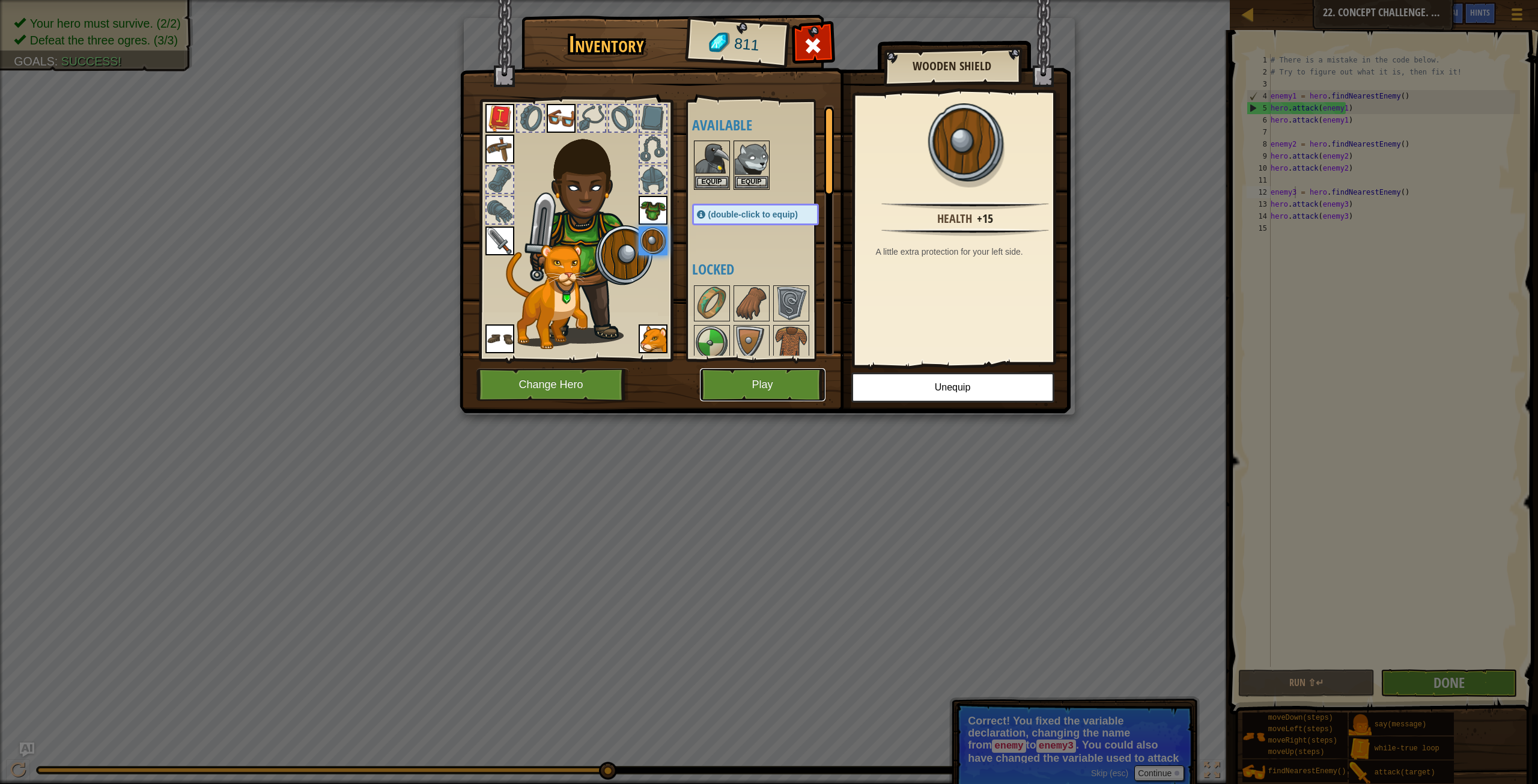
click at [778, 384] on button "Play" at bounding box center [763, 384] width 126 height 33
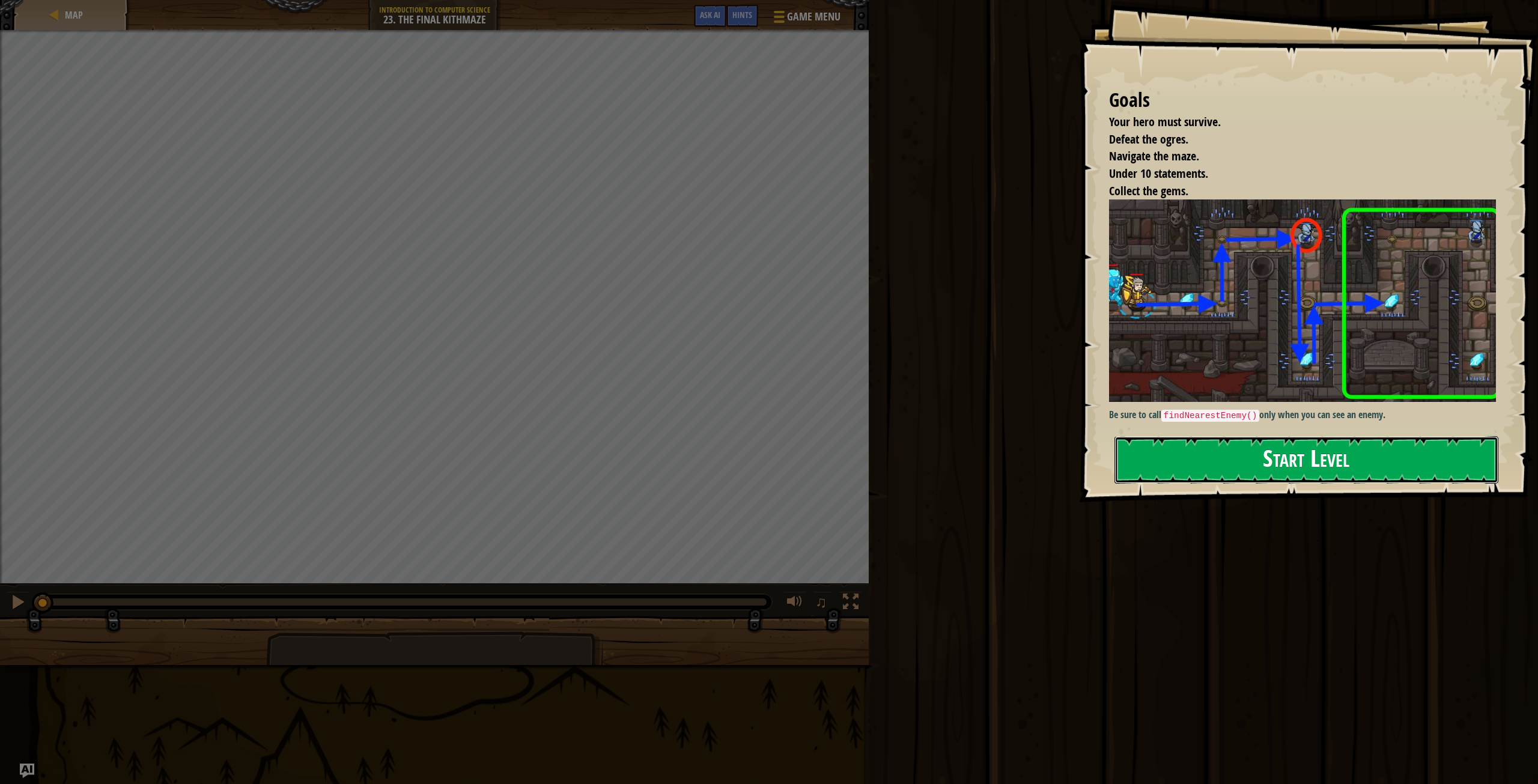
click at [1196, 459] on button "Start Level" at bounding box center [1307, 460] width 384 height 47
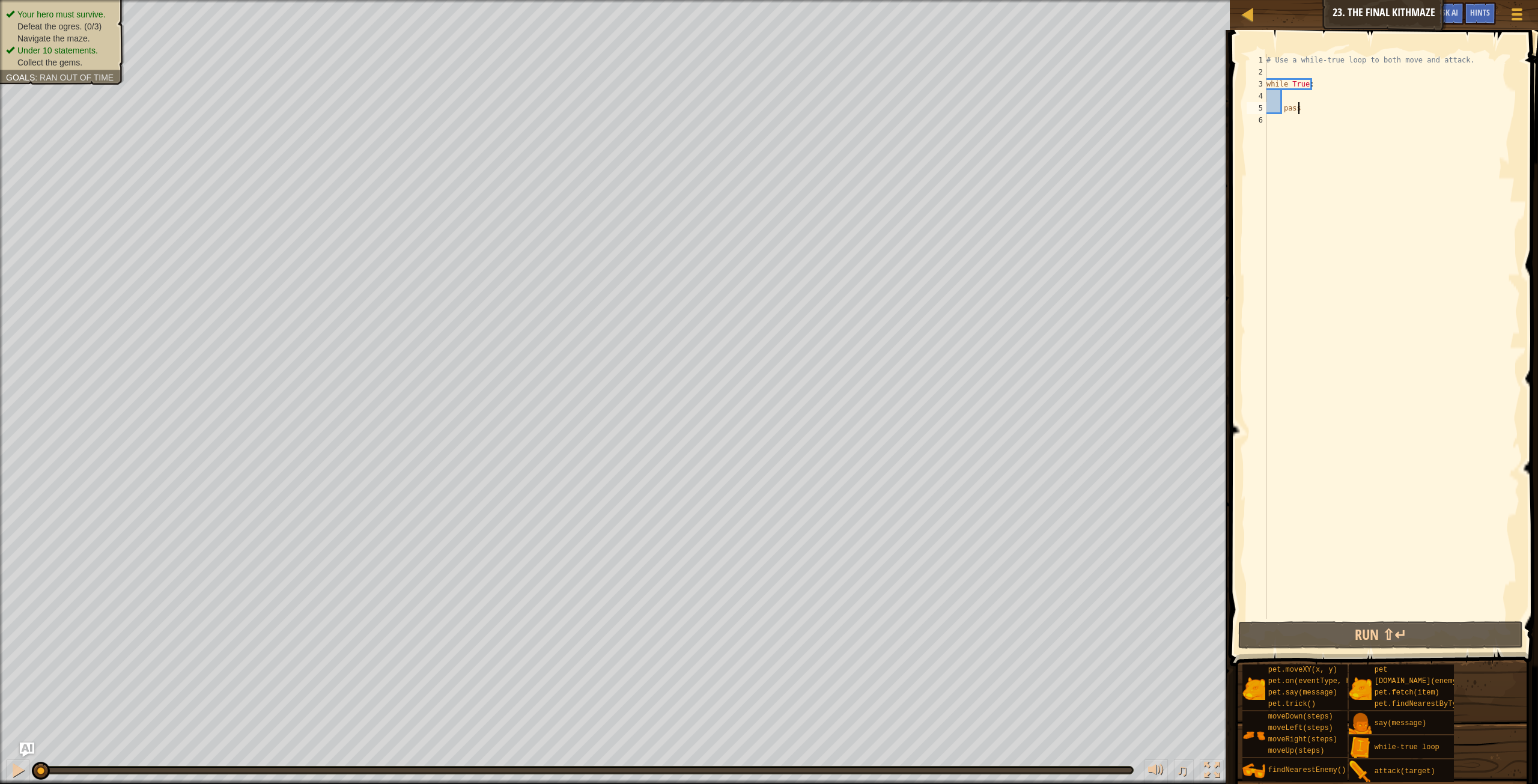
click at [1302, 72] on div "# Use a while-true loop to both move and attack. while True : pass" at bounding box center [1392, 348] width 256 height 589
click at [1314, 103] on div "# Use a while-true loop to both move and attack. while True : pass" at bounding box center [1392, 348] width 256 height 589
type textarea "pass"
click at [1299, 108] on div "# Use a while-true loop to both move and attack. while True : pass" at bounding box center [1392, 348] width 256 height 589
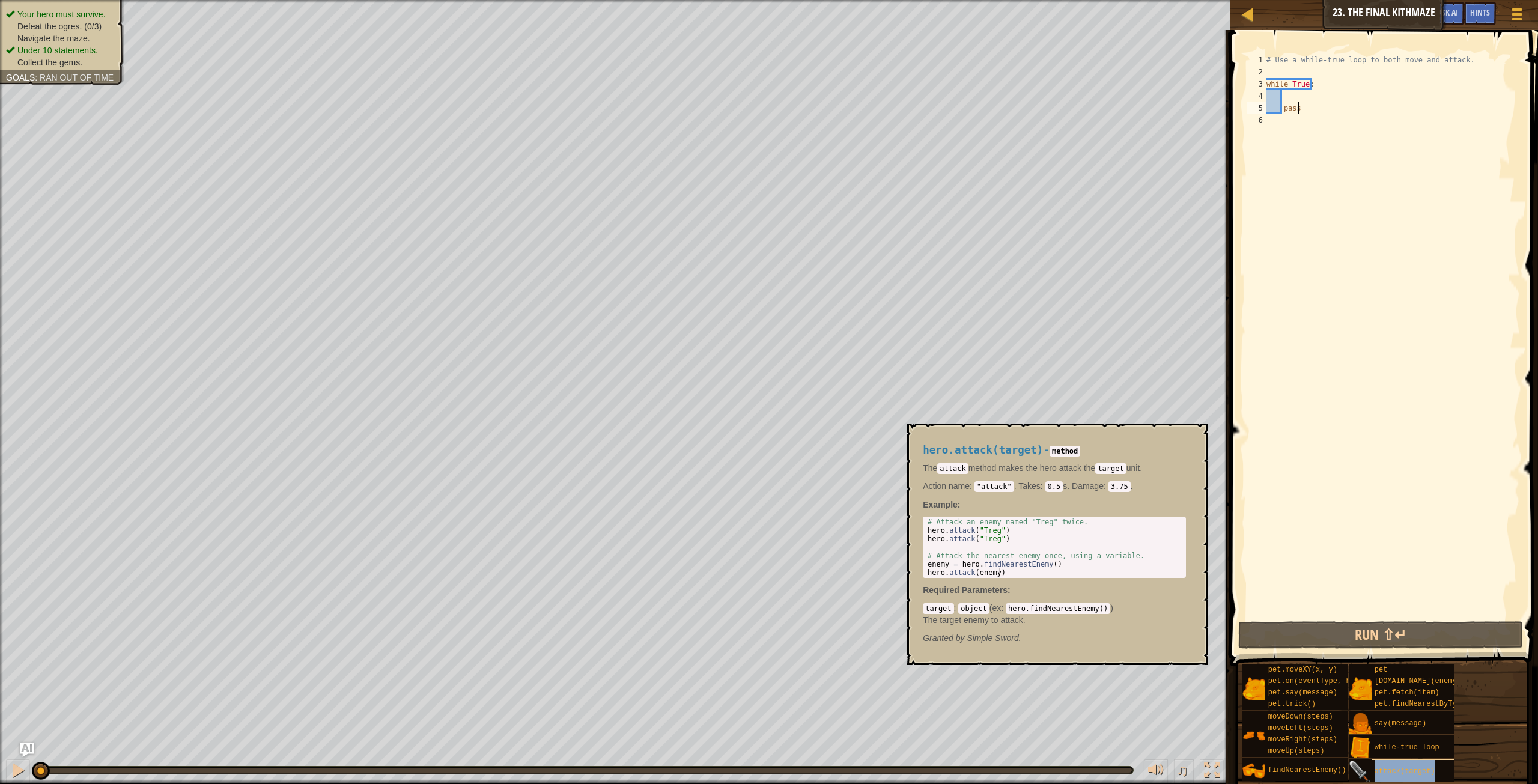
click at [1398, 763] on div "attack(target)" at bounding box center [1449, 770] width 154 height 23
click at [1467, 736] on div "pet.moveXY(x, y) pet.on(eventType, handler) pet.say(message) pet.trick() moveDo…" at bounding box center [1386, 723] width 288 height 119
click at [1358, 385] on div "# Use a while-true loop to both move and attack. while True : pass" at bounding box center [1392, 348] width 256 height 589
drag, startPoint x: 1317, startPoint y: 110, endPoint x: 1311, endPoint y: 111, distance: 6.1
click at [1312, 111] on div "# Use a while-true loop to both move and attack. while True : pass" at bounding box center [1392, 348] width 256 height 589
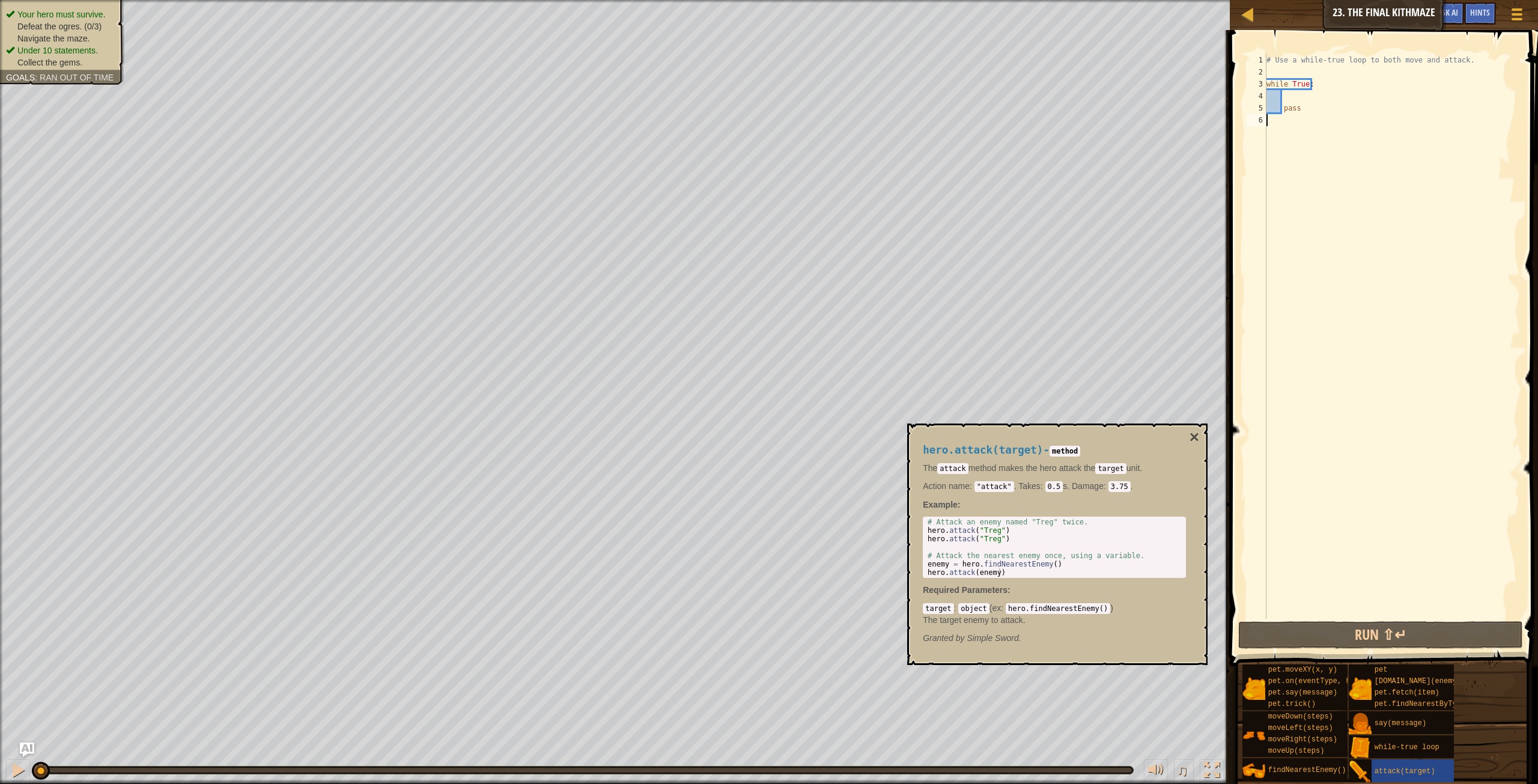
type textarea "pass"
click at [1189, 434] on button "×" at bounding box center [1194, 437] width 10 height 17
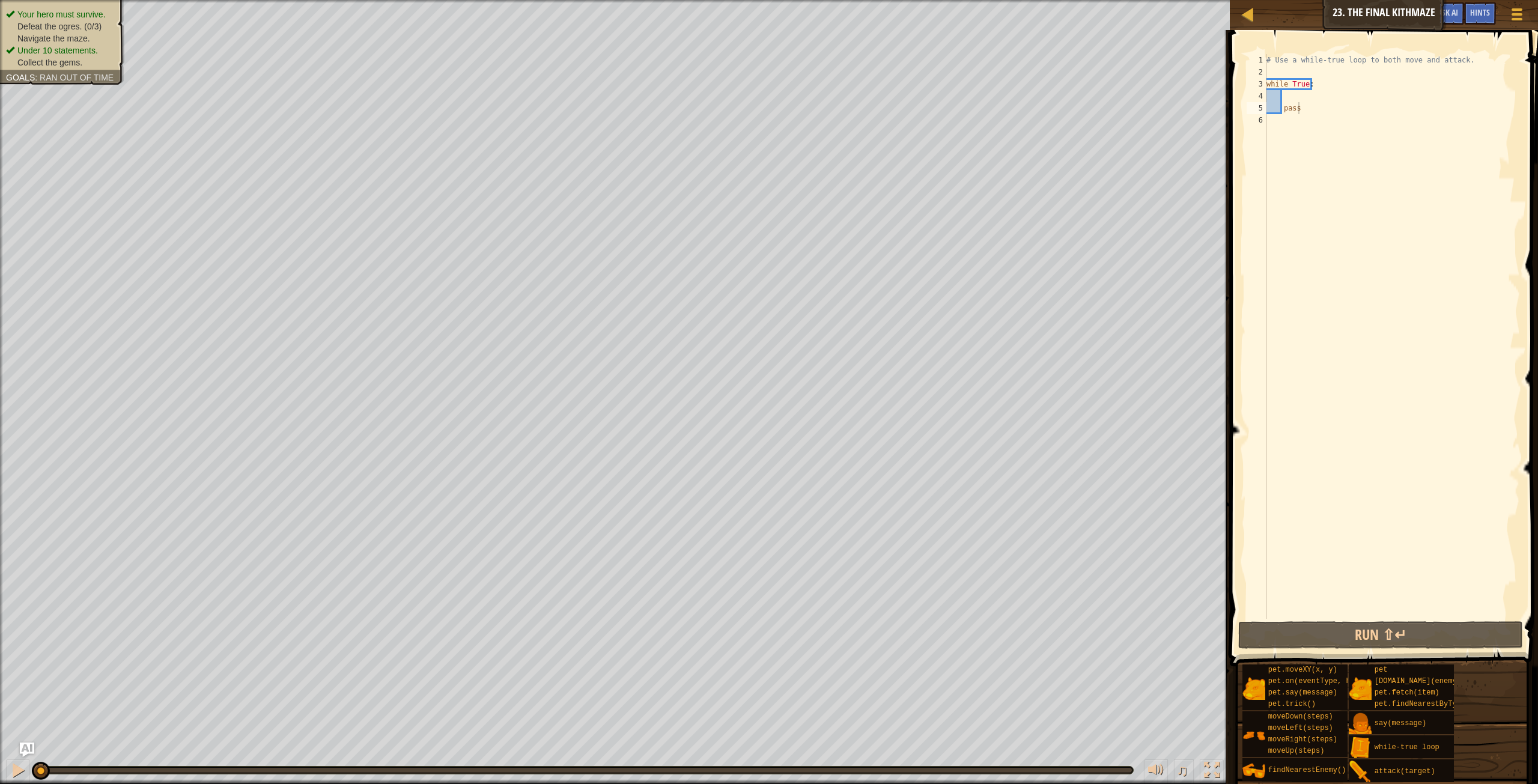
click at [1291, 119] on div "# Use a while-true loop to both move and attack. while True : pass" at bounding box center [1392, 348] width 256 height 589
click at [1293, 94] on div "# Use a while-true loop to both move and attack. while True : pass" at bounding box center [1392, 348] width 256 height 589
type textarea "r"
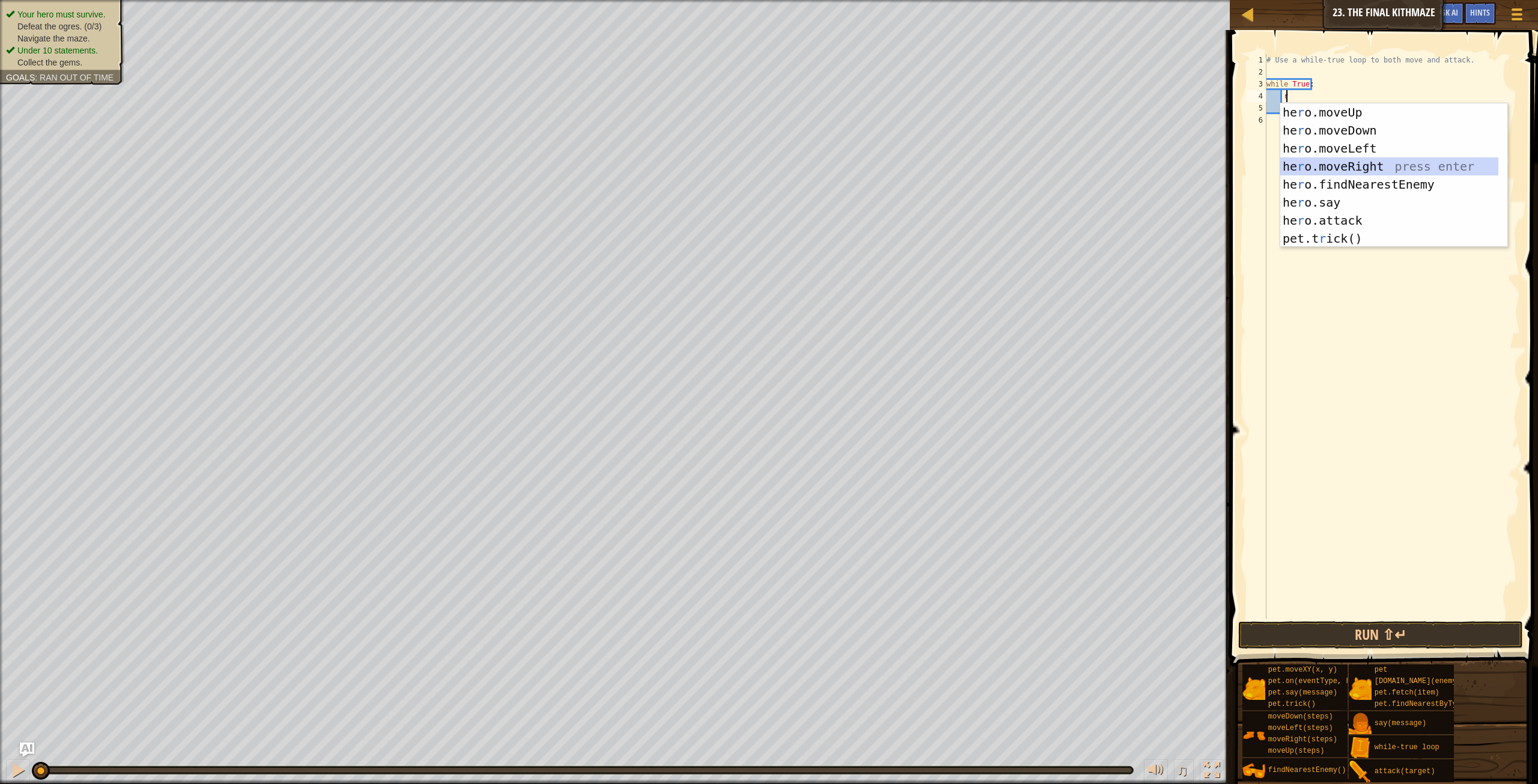
click at [1357, 166] on div "he r o.moveUp press enter he r o.moveDown press enter he r o.moveLeft press ent…" at bounding box center [1389, 193] width 218 height 180
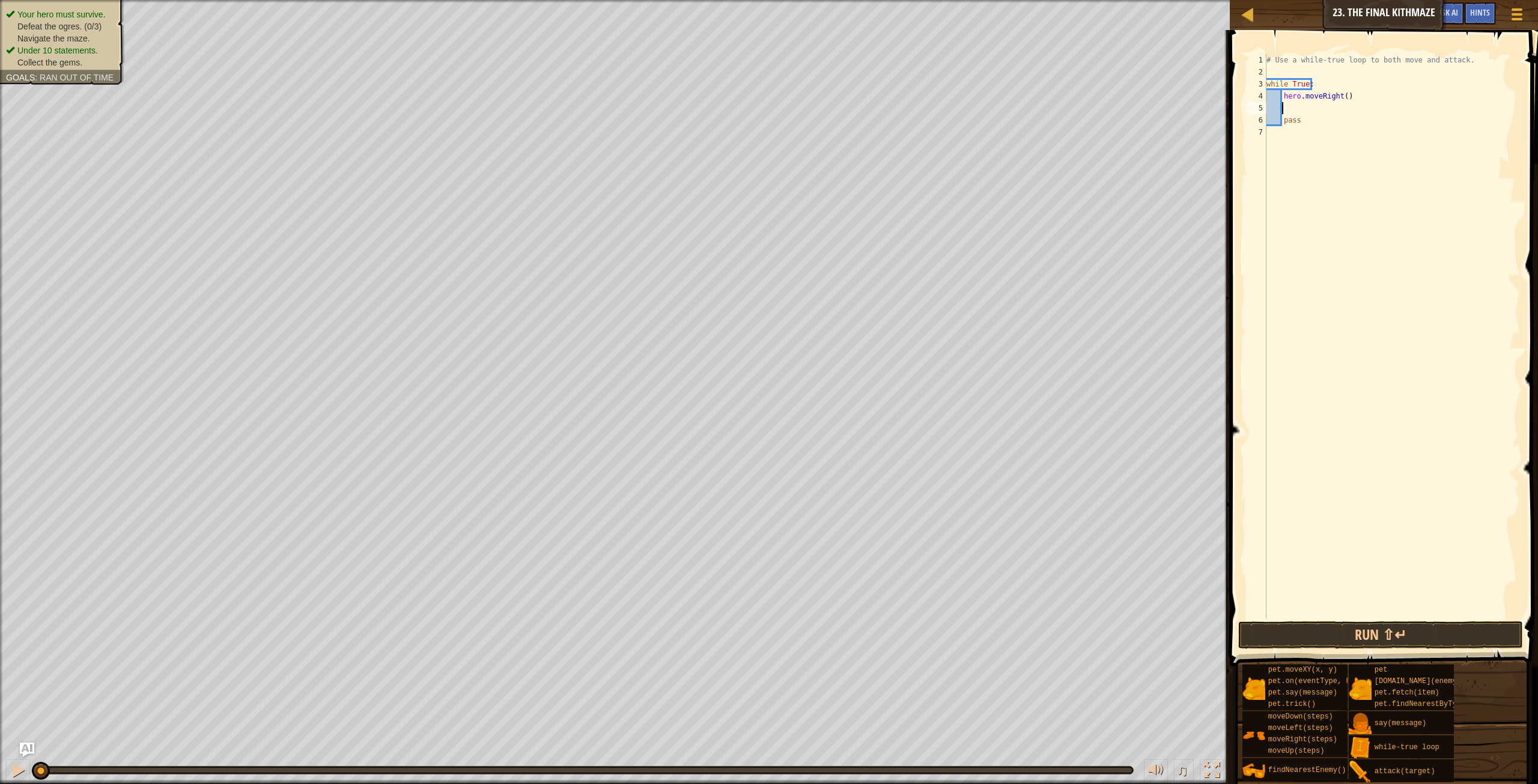
click at [1342, 96] on div "# Use a while-true loop to both move and attack. while True : hero . moveRight …" at bounding box center [1392, 348] width 256 height 589
type textarea "hero.moveRight()"
click at [1326, 105] on div "# Use a while-true loop to both move and attack. while True : hero . moveRight …" at bounding box center [1392, 348] width 256 height 589
type textarea "up"
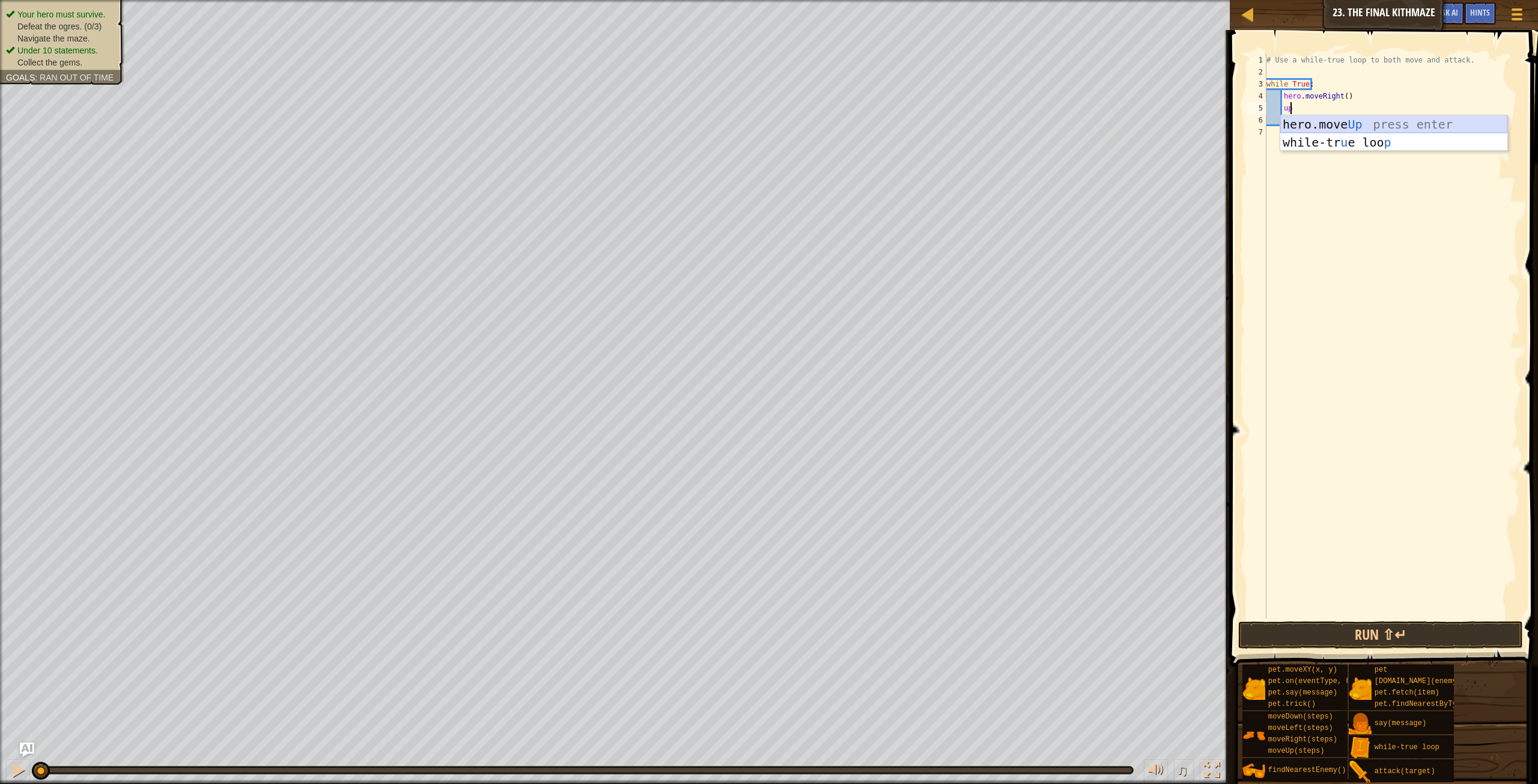
click at [1319, 126] on div "hero.move Up press enter while-tr u e loo p press enter" at bounding box center [1393, 151] width 227 height 72
type textarea "d"
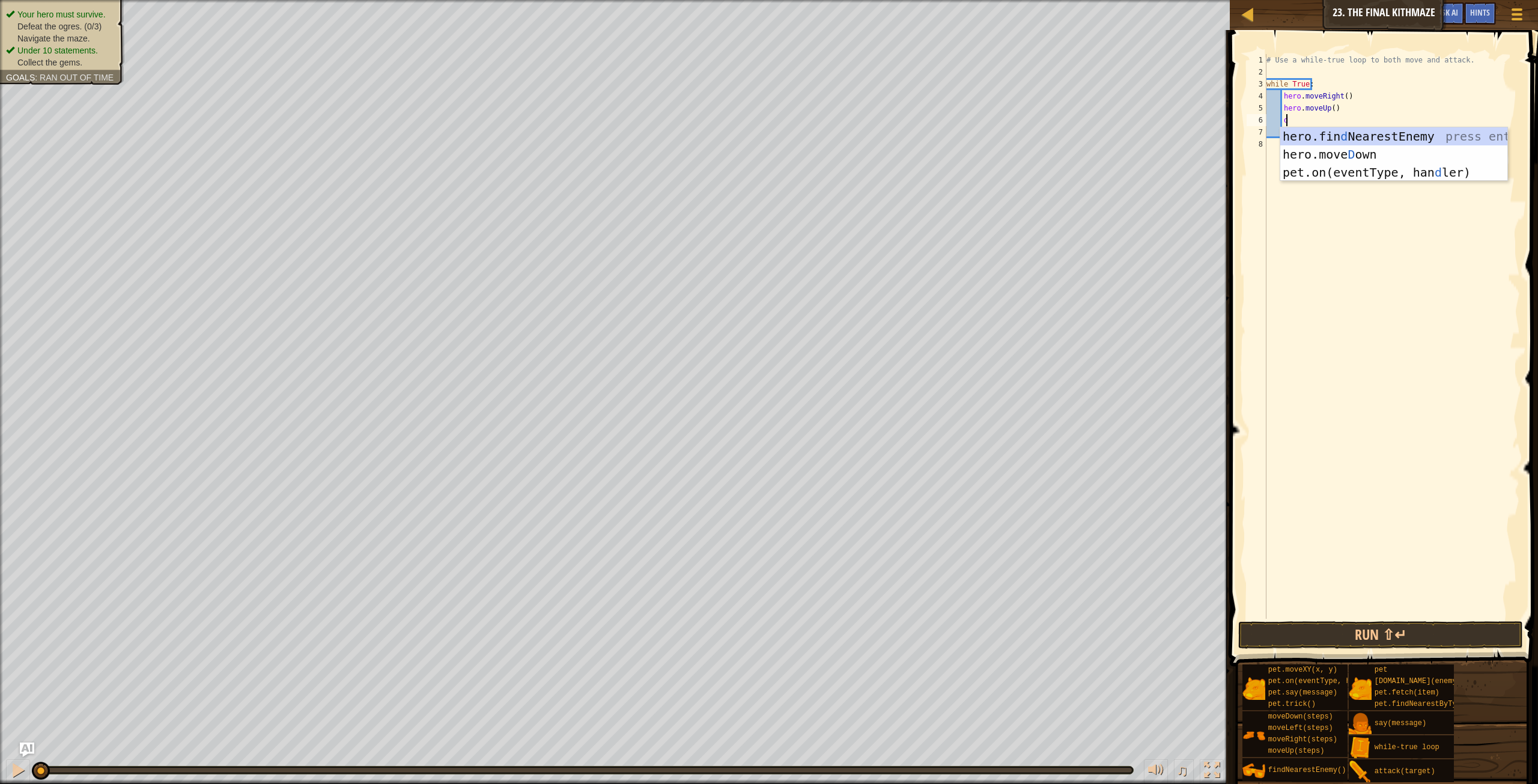
scroll to position [6, 1]
drag, startPoint x: 1354, startPoint y: 156, endPoint x: 1353, endPoint y: 140, distance: 16.0
click at [1352, 155] on div "hero.fin d NearestEnemy press enter hero.[PERSON_NAME] own press enter pet.on(e…" at bounding box center [1393, 172] width 227 height 90
click at [1340, 123] on div "# Use a while-true loop to both move and attack. while True : hero . moveRight …" at bounding box center [1392, 348] width 256 height 589
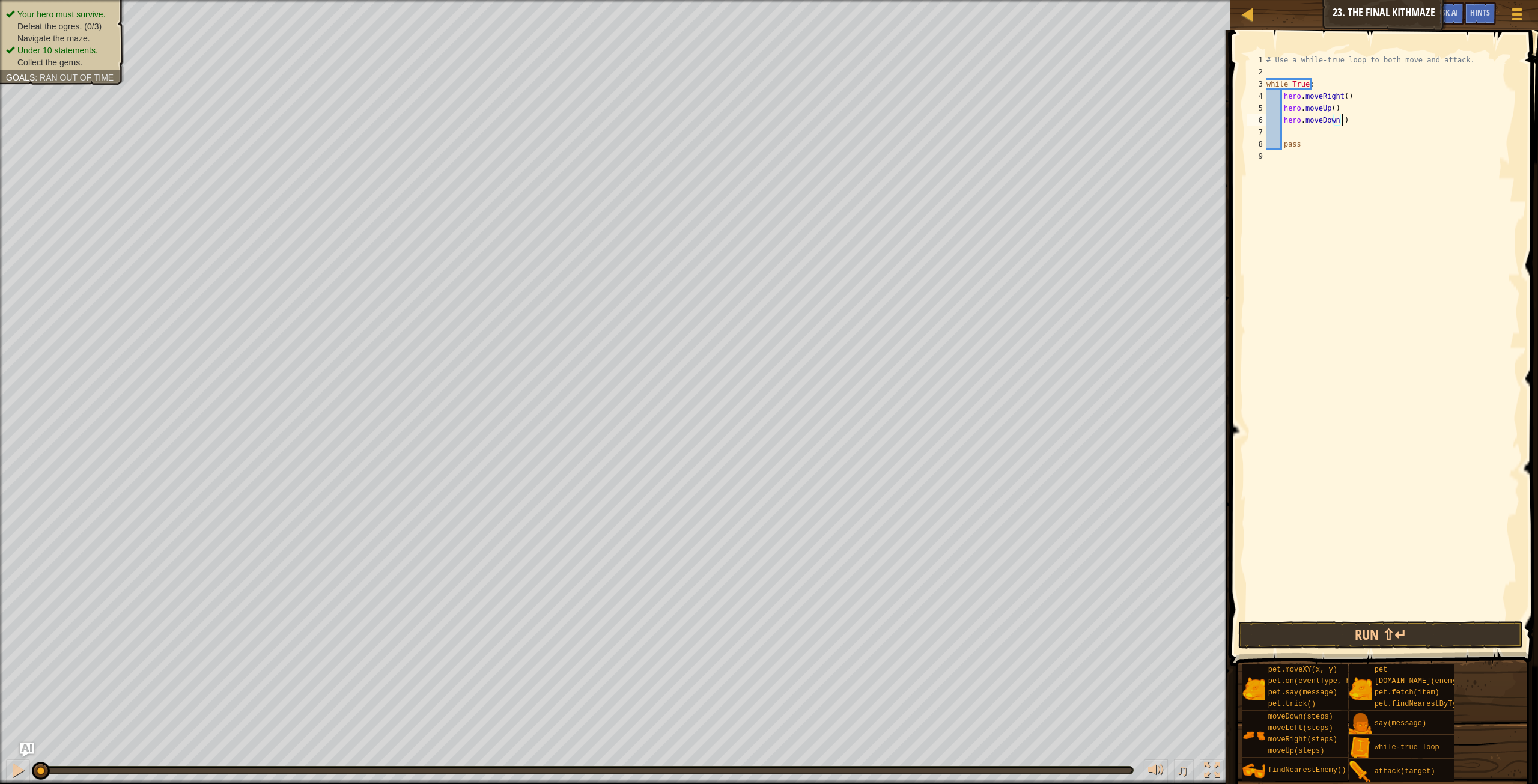
click at [1337, 123] on div "# Use a while-true loop to both move and attack. while True : hero . moveRight …" at bounding box center [1392, 348] width 256 height 589
type textarea "hero.moveDown(2)"
click at [1327, 132] on div "# Use a while-true loop to both move and attack. while True : hero . moveRight …" at bounding box center [1392, 348] width 256 height 589
type textarea "up"
click at [1301, 141] on div "hero.move Up press enter while-tr u e loo p press enter" at bounding box center [1393, 175] width 227 height 72
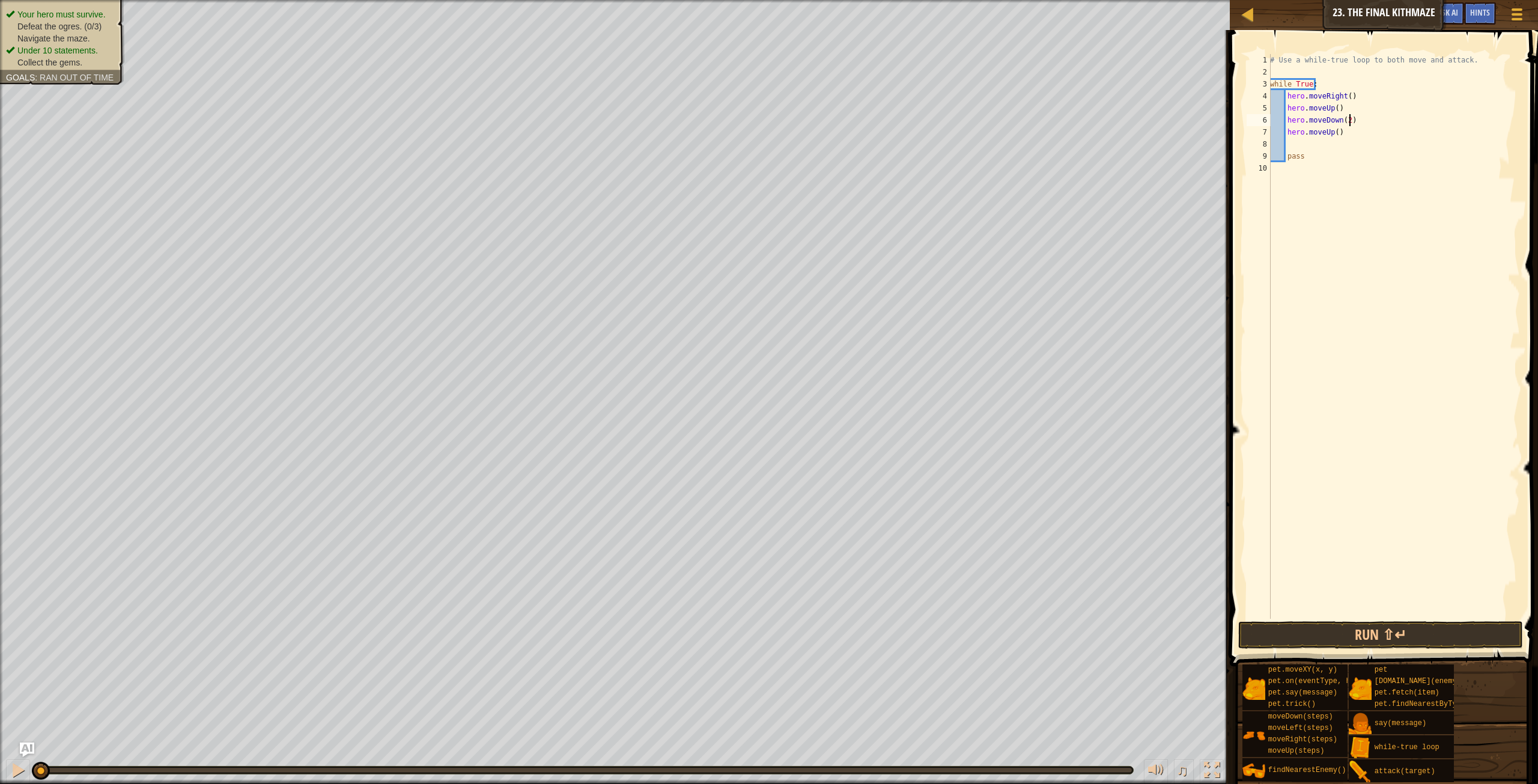
click at [1351, 114] on div "# Use a while-true loop to both move and attack. while True : hero . moveRight …" at bounding box center [1393, 348] width 252 height 589
click at [1354, 112] on div "# Use a while-true loop to both move and attack. while True : hero . moveRight …" at bounding box center [1393, 348] width 252 height 589
type textarea "hero.moveUp()"
type textarea "r"
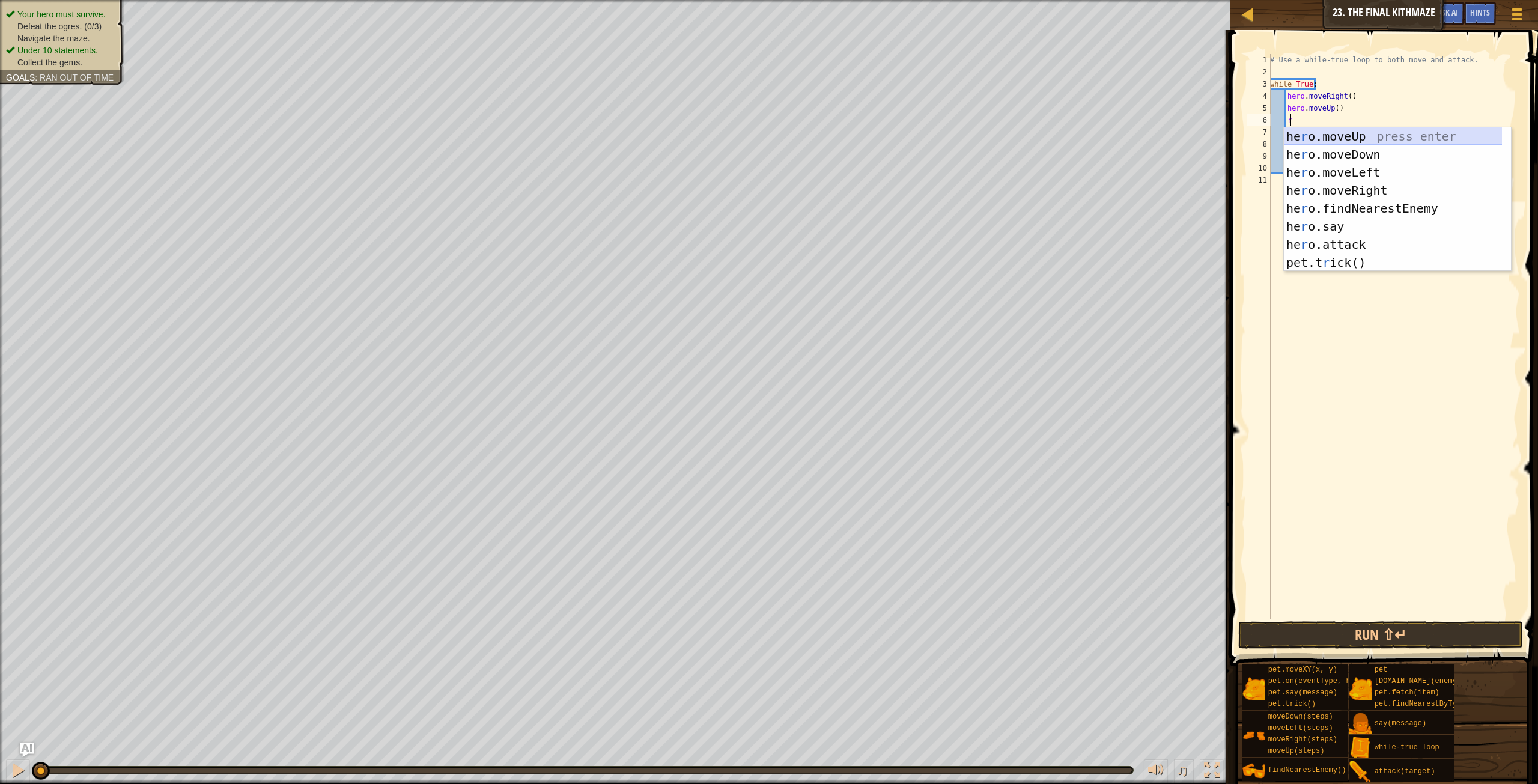
scroll to position [6, 1]
click at [1396, 184] on div "he r o.moveUp press enter he r o.moveDown press enter he r o.moveLeft press ent…" at bounding box center [1397, 217] width 227 height 180
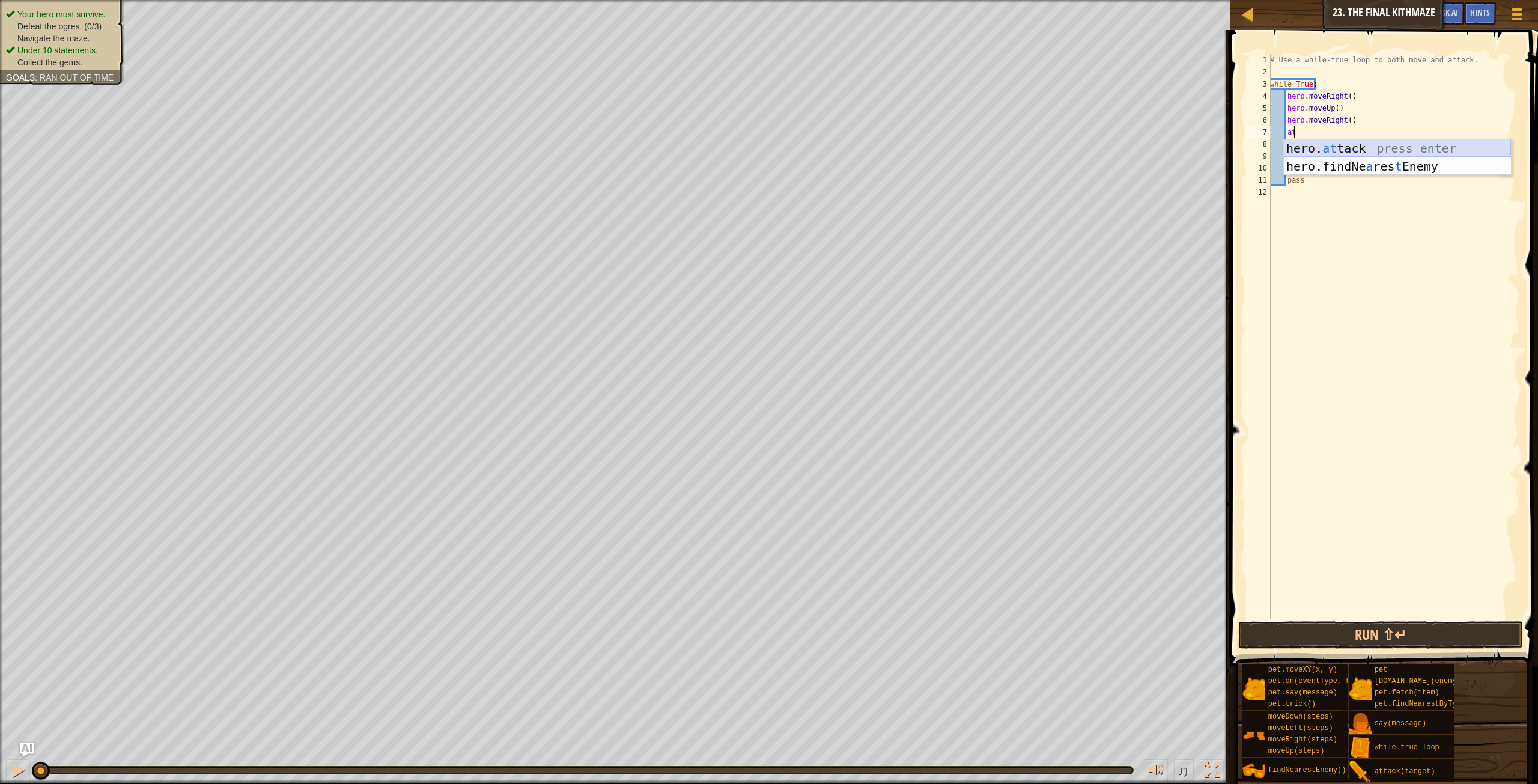
click at [1358, 154] on div "hero. at tack press enter hero.findNe a res t Enemy press enter" at bounding box center [1397, 175] width 227 height 72
click at [1357, 131] on div "# Use a while-true loop to both move and attack. while True : hero . moveRight …" at bounding box center [1393, 348] width 252 height 589
click at [1354, 131] on div "# Use a while-true loop to both move and attack. while True : hero . moveRight …" at bounding box center [1393, 348] width 252 height 589
click at [1406, 639] on button "Run ⇧↵" at bounding box center [1381, 635] width 285 height 28
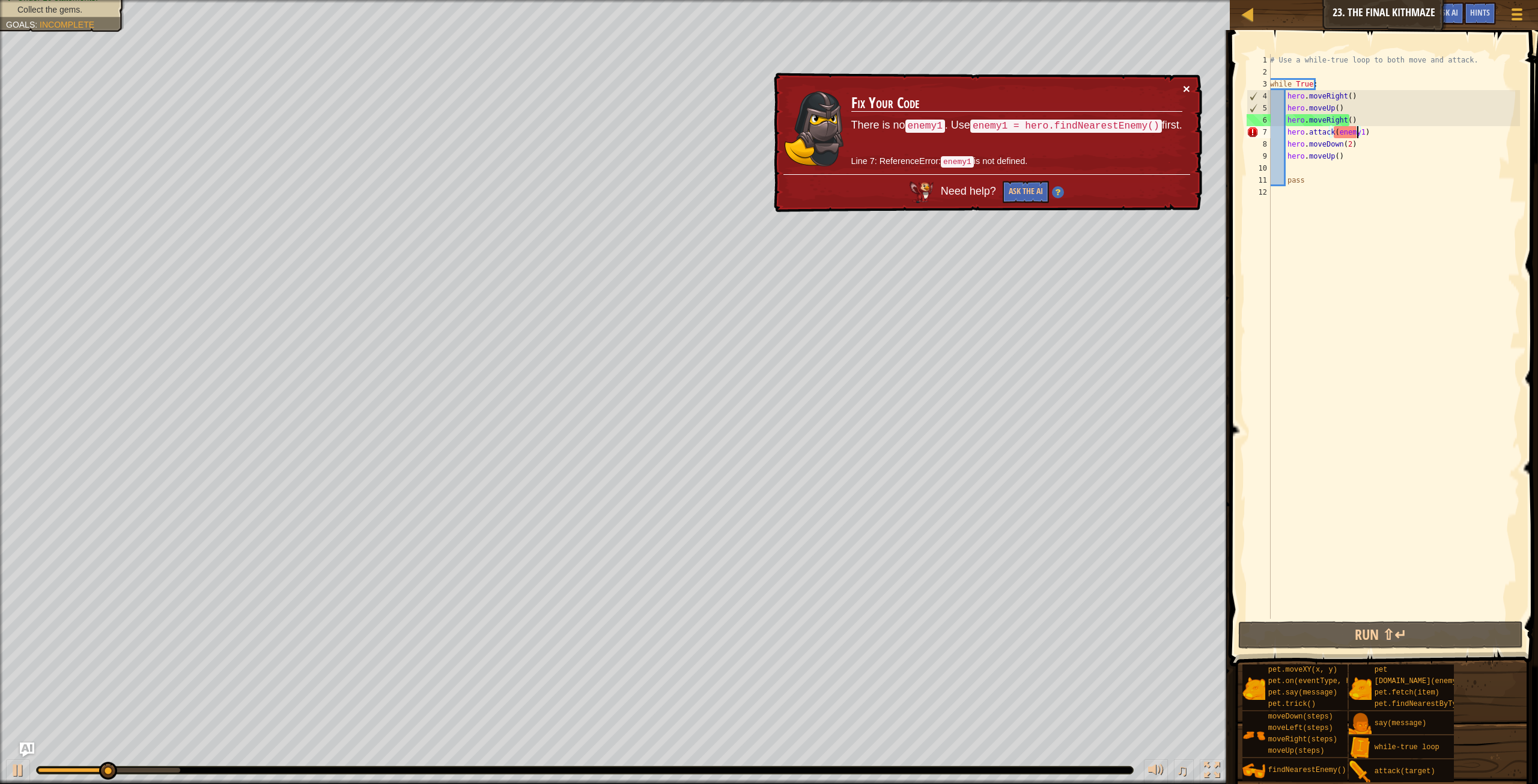
click at [1189, 92] on button "×" at bounding box center [1187, 89] width 7 height 13
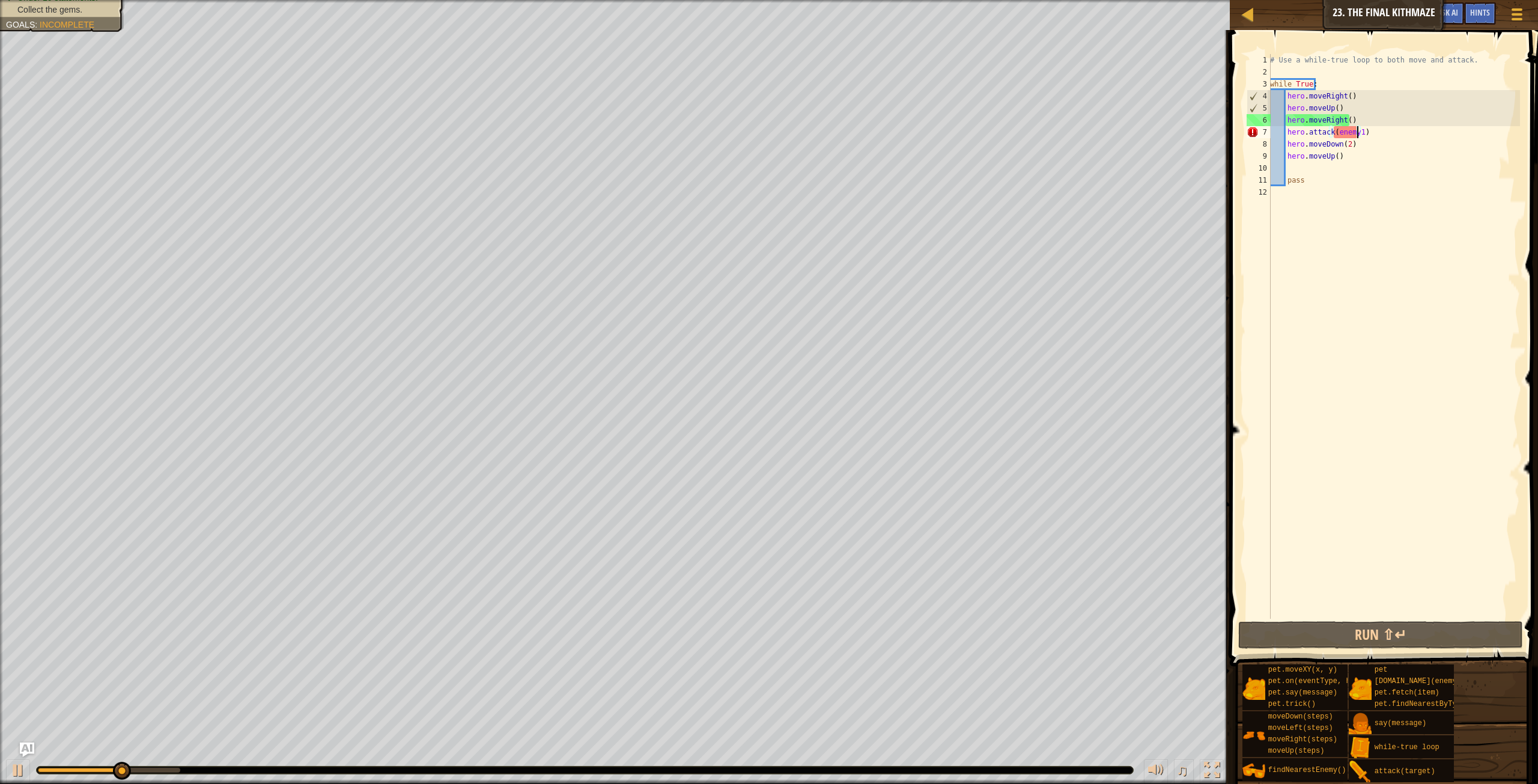
click at [1370, 128] on div "# Use a while-true loop to both move and attack. while True : hero . moveRight …" at bounding box center [1393, 348] width 252 height 589
click at [1361, 118] on div "# Use a while-true loop to both move and attack. while True : hero . moveRight …" at bounding box center [1393, 348] width 252 height 589
type textarea "hero.moveRight()"
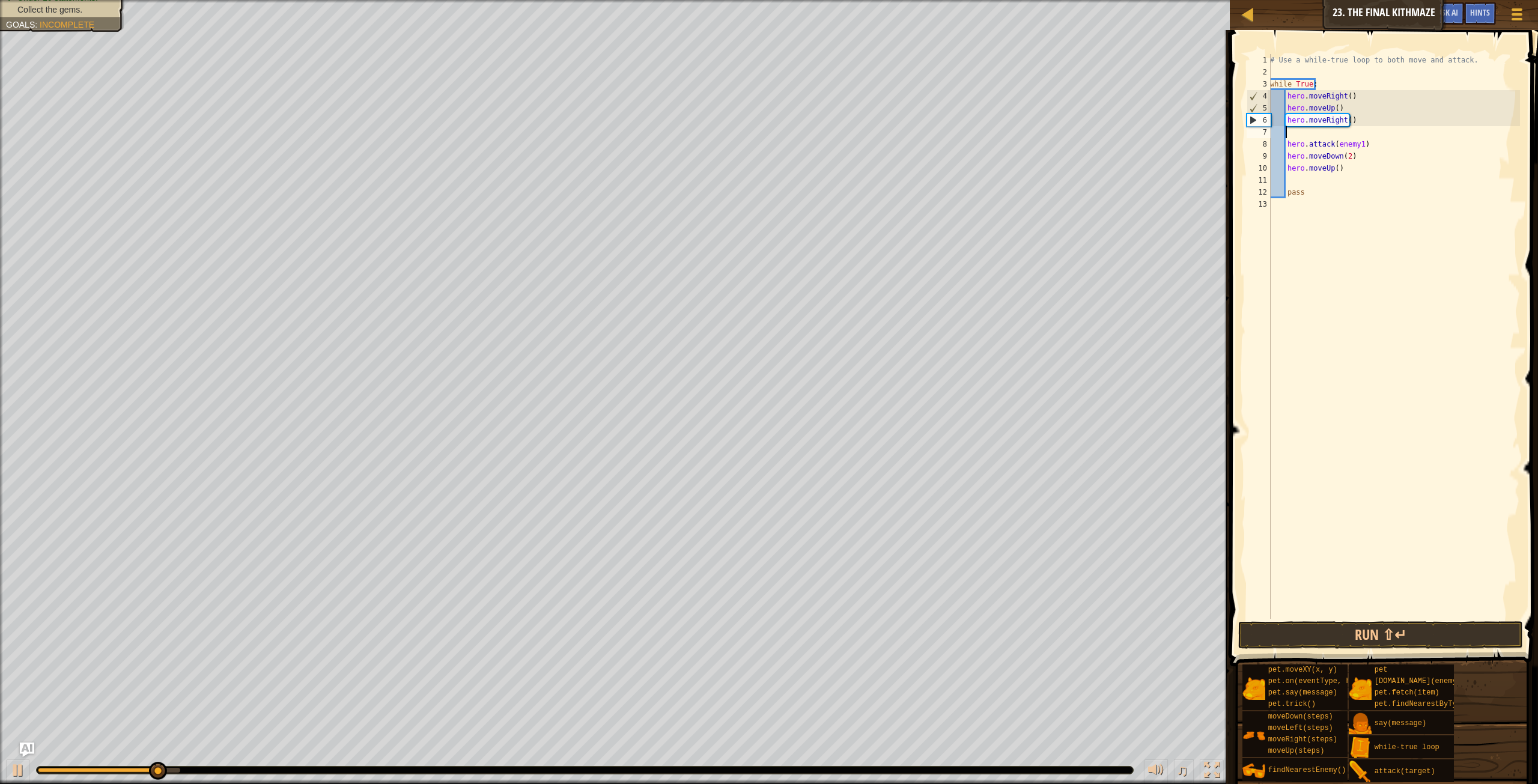
scroll to position [6, 1]
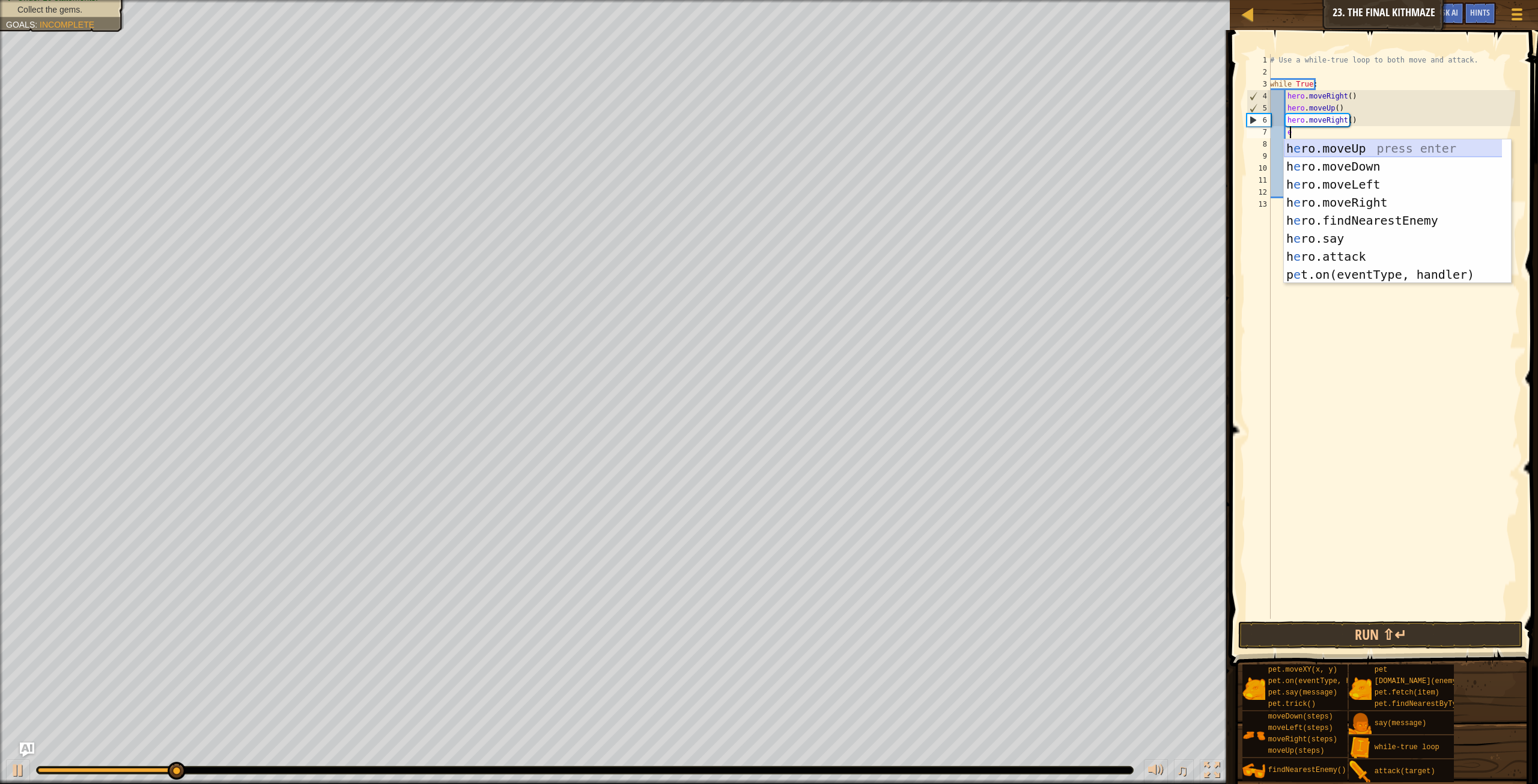
type textarea "en"
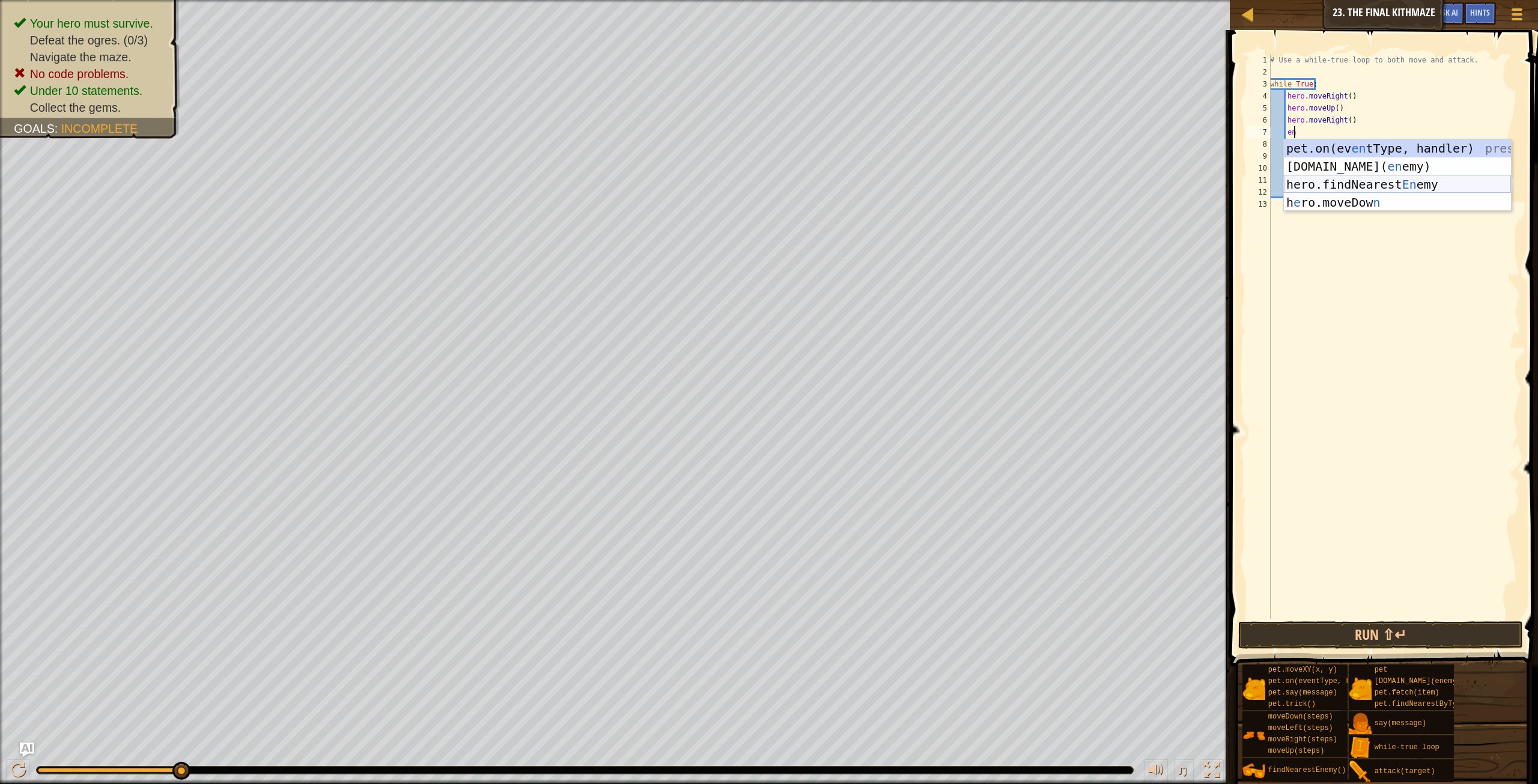
click at [1432, 183] on div "pet.on(ev en tType, handler) press enter [DOMAIN_NAME][PERSON_NAME]( en [PERSON…" at bounding box center [1397, 193] width 227 height 108
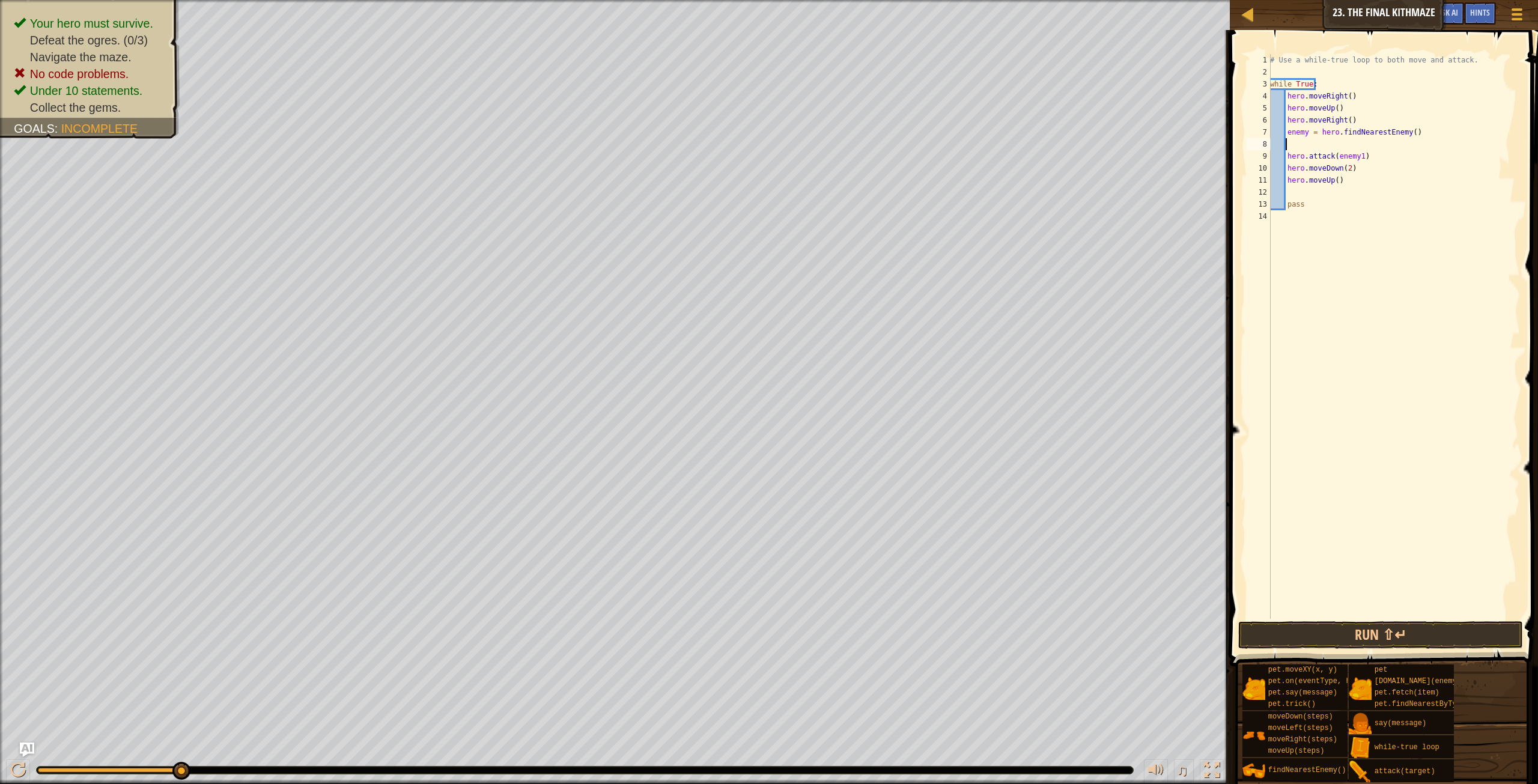
click at [1306, 131] on div "# Use a while-true loop to both move and attack. while True : hero . moveRight …" at bounding box center [1393, 348] width 252 height 589
type textarea "enemy1 = hero.findNearestEnemy()"
click at [1310, 149] on div "# Use a while-true loop to both move and attack. while True : hero . moveRight …" at bounding box center [1393, 348] width 252 height 589
click at [1294, 149] on div "# Use a while-true loop to both move and attack. while True : hero . moveRight …" at bounding box center [1393, 348] width 252 height 589
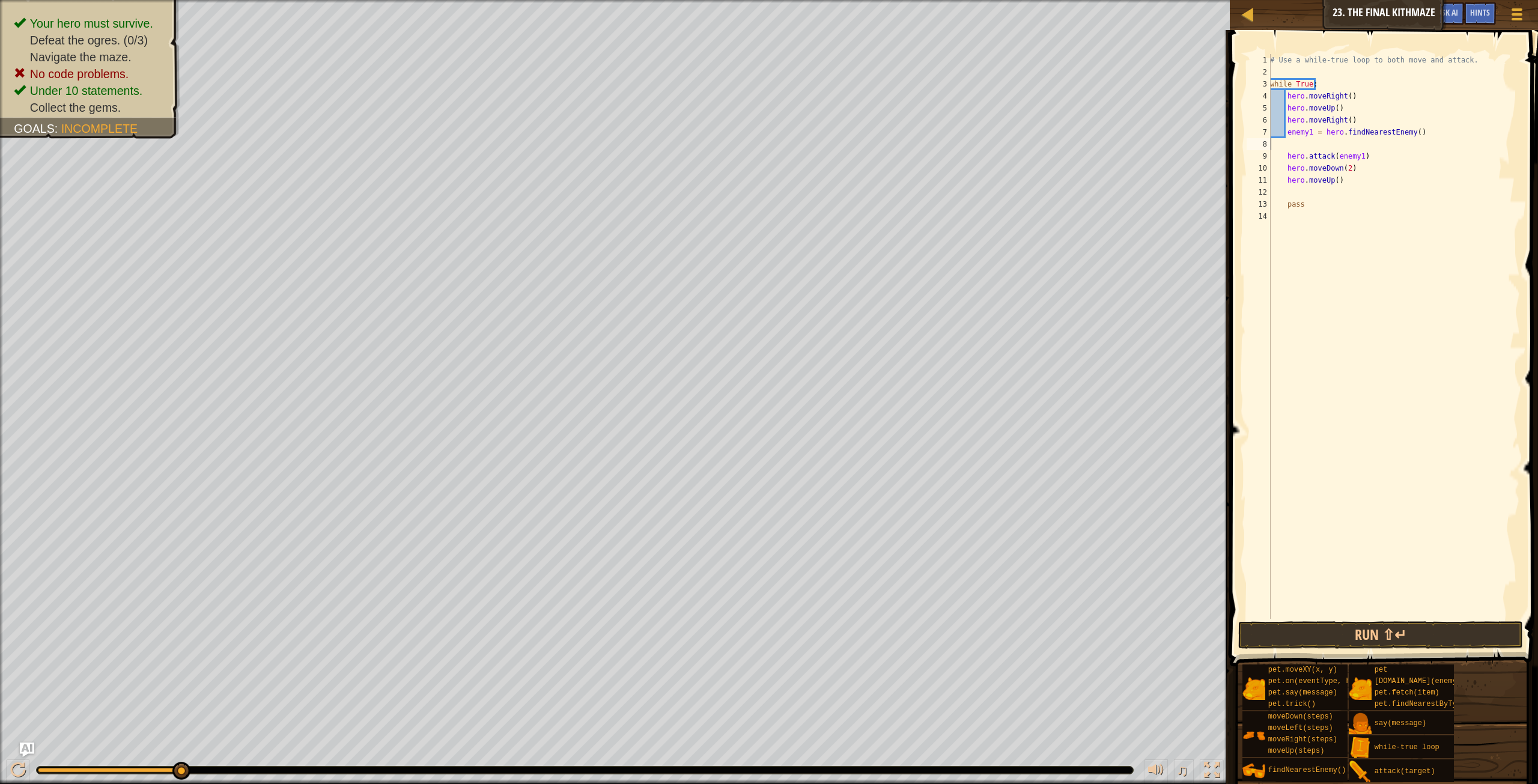
click at [1286, 154] on div "# Use a while-true loop to both move and attack. while True : hero . moveRight …" at bounding box center [1393, 348] width 252 height 589
type textarea "hero.attack(enemy1)"
click at [1372, 634] on button "Run ⇧↵" at bounding box center [1381, 635] width 285 height 28
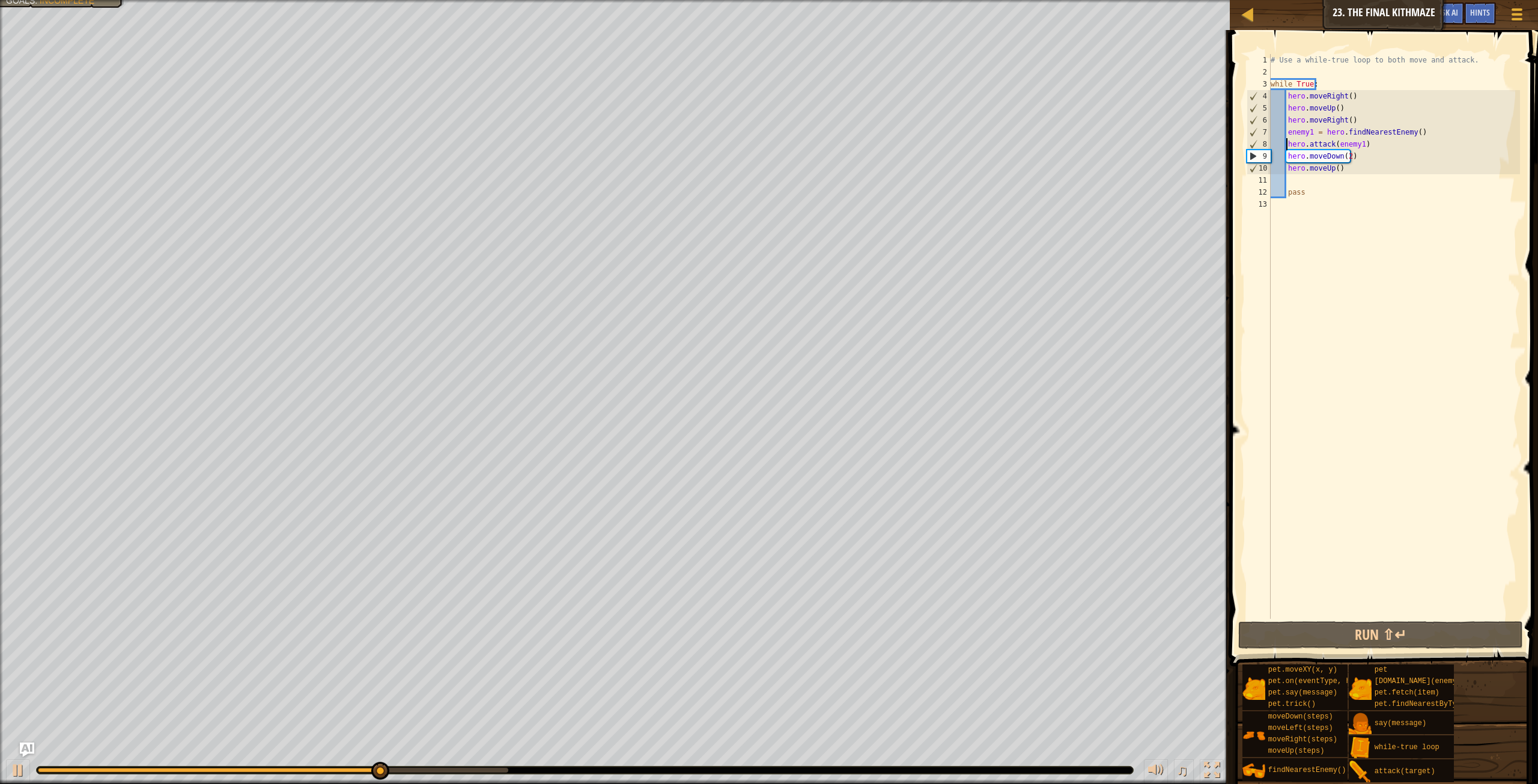
click at [1372, 415] on div "# Use a while-true loop to both move and attack. while True : hero . moveRight …" at bounding box center [1394, 348] width 251 height 589
click at [1357, 163] on div "# Use a while-true loop to both move and attack. while True : hero . moveRight …" at bounding box center [1394, 348] width 251 height 589
click at [1368, 142] on div "# Use a while-true loop to both move and attack. while True : hero . moveRight …" at bounding box center [1394, 348] width 251 height 589
type textarea "hero.attack(enemy1)"
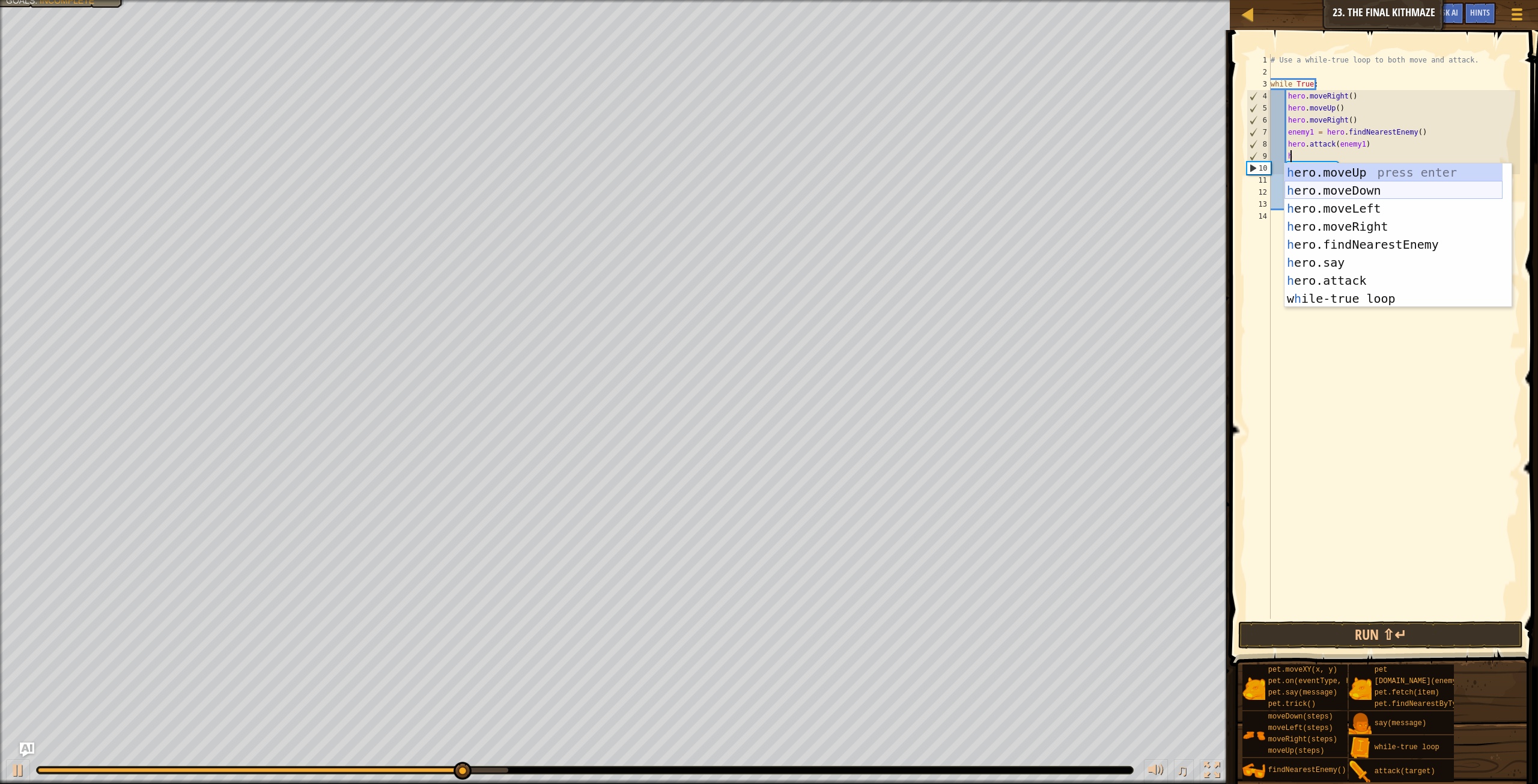
scroll to position [6, 1]
click at [1360, 279] on div "h ero.moveUp press enter h ero.moveDown press enter h ero.moveLeft press enter …" at bounding box center [1393, 253] width 218 height 180
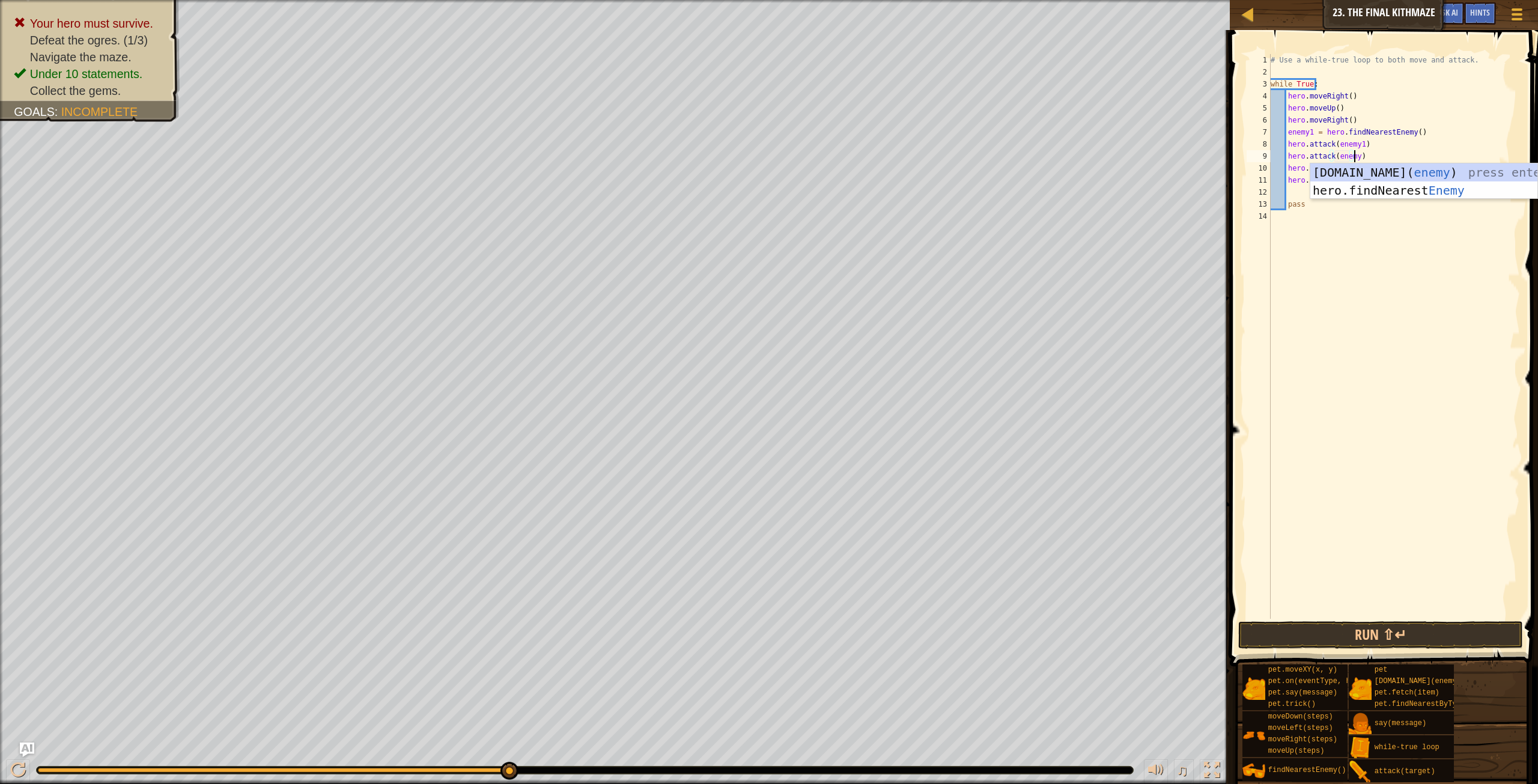
scroll to position [6, 7]
type textarea "hero.attack(enemy1)"
click at [1436, 632] on button "Run ⇧↵" at bounding box center [1381, 635] width 285 height 28
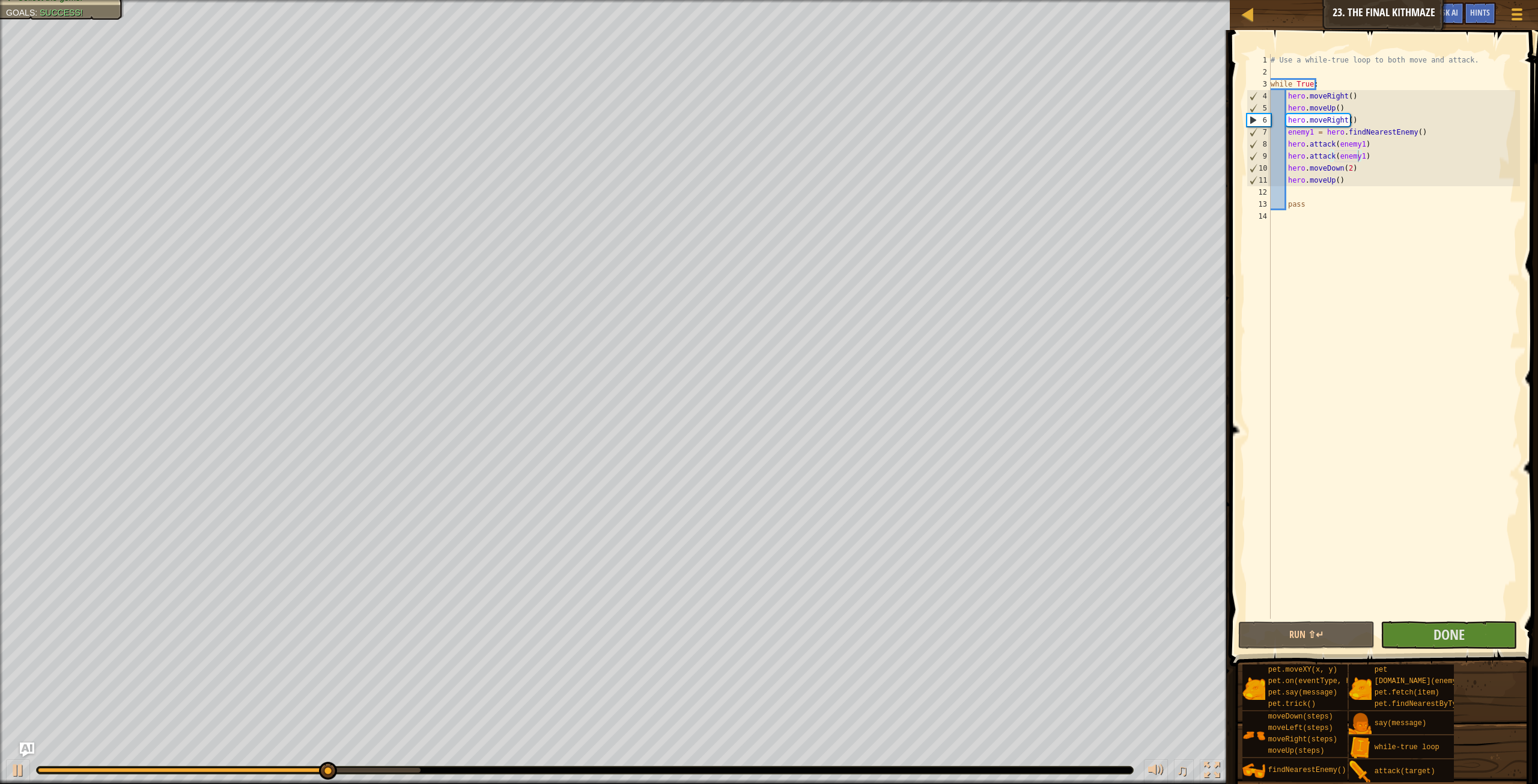
click at [1421, 650] on span at bounding box center [1385, 331] width 318 height 672
click at [1418, 630] on button "Done" at bounding box center [1449, 635] width 136 height 28
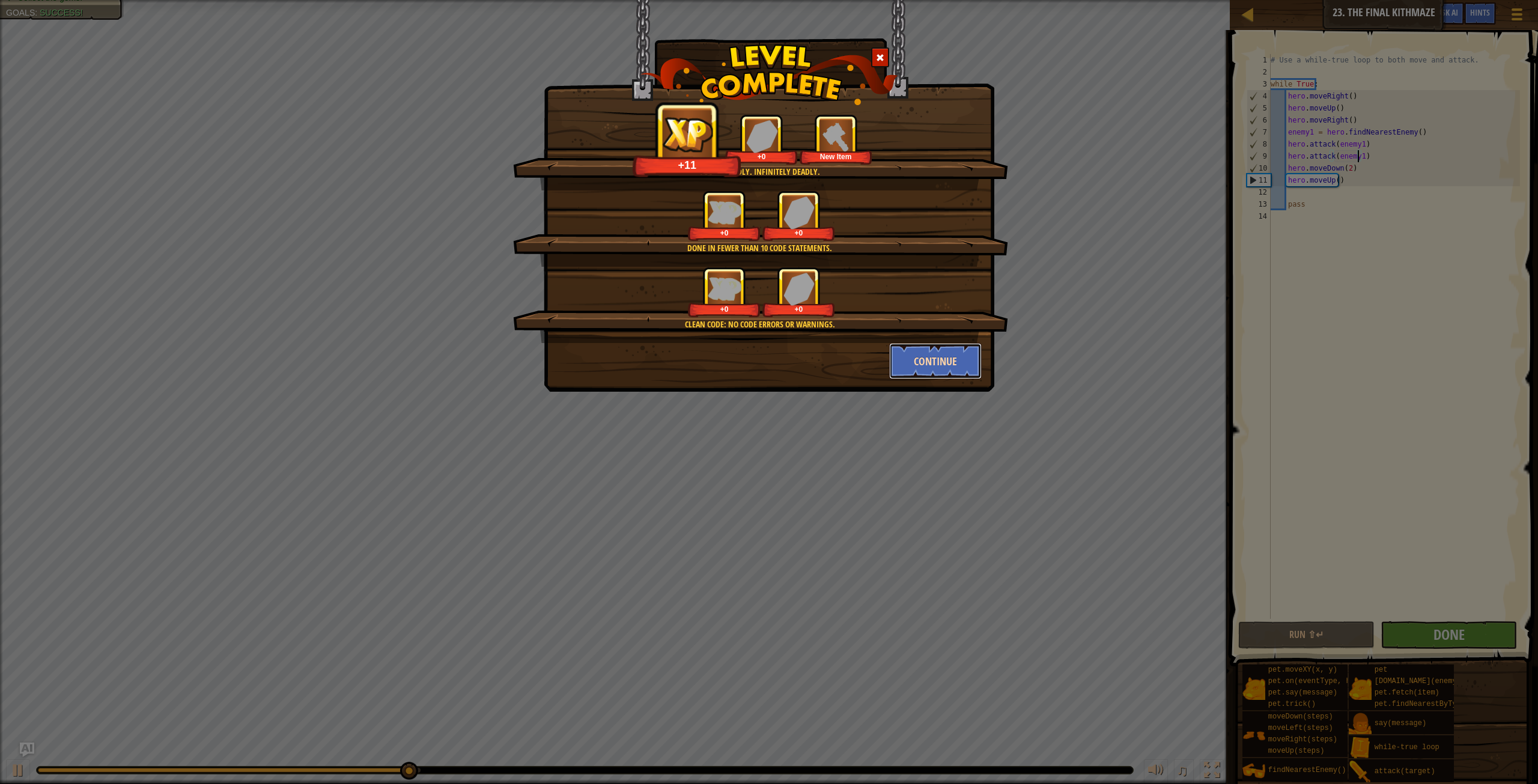
click at [922, 359] on button "Continue" at bounding box center [935, 361] width 93 height 36
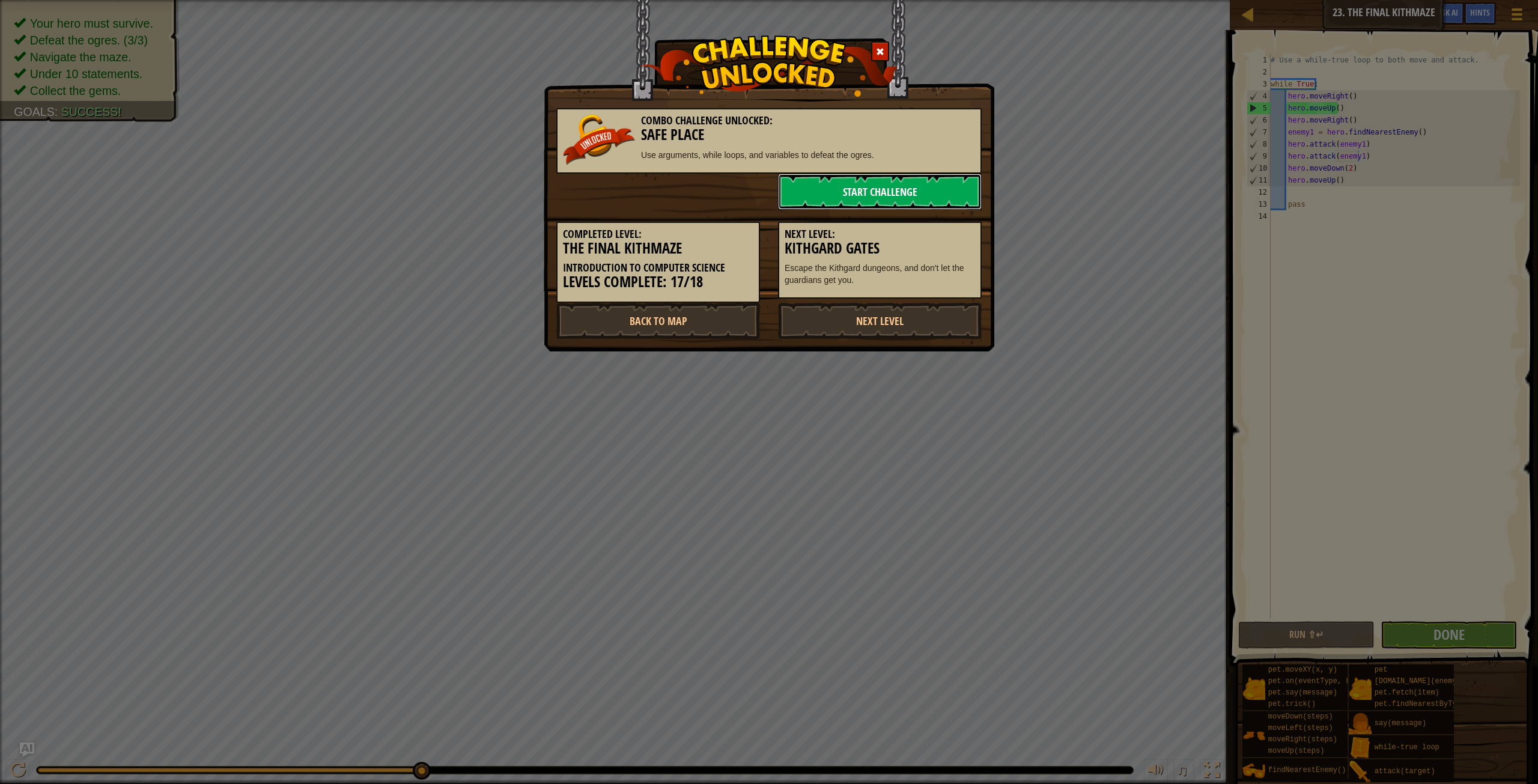
click at [863, 202] on link "Start Challenge" at bounding box center [880, 192] width 204 height 36
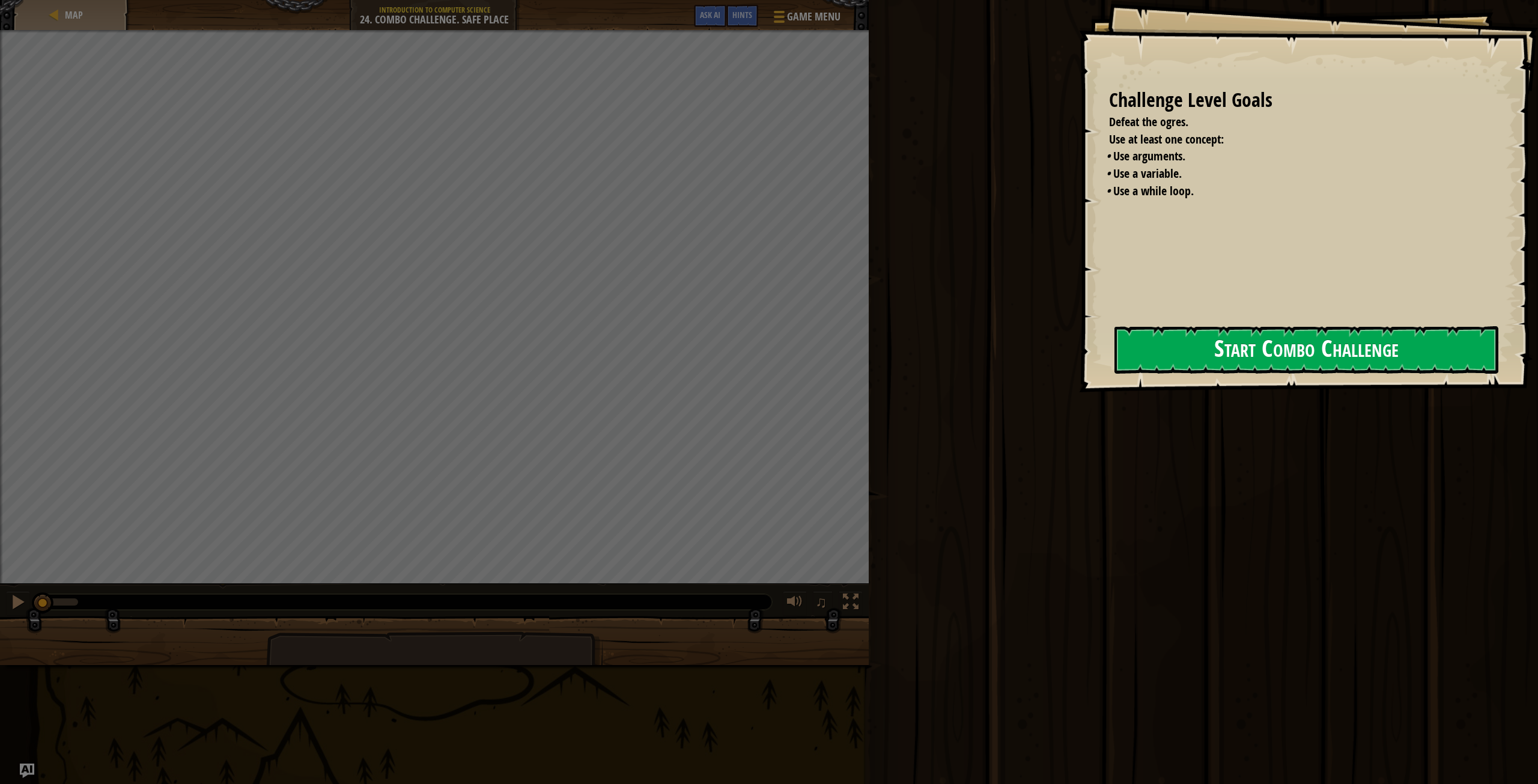
click at [1215, 342] on button "Start Combo Challenge" at bounding box center [1307, 350] width 384 height 47
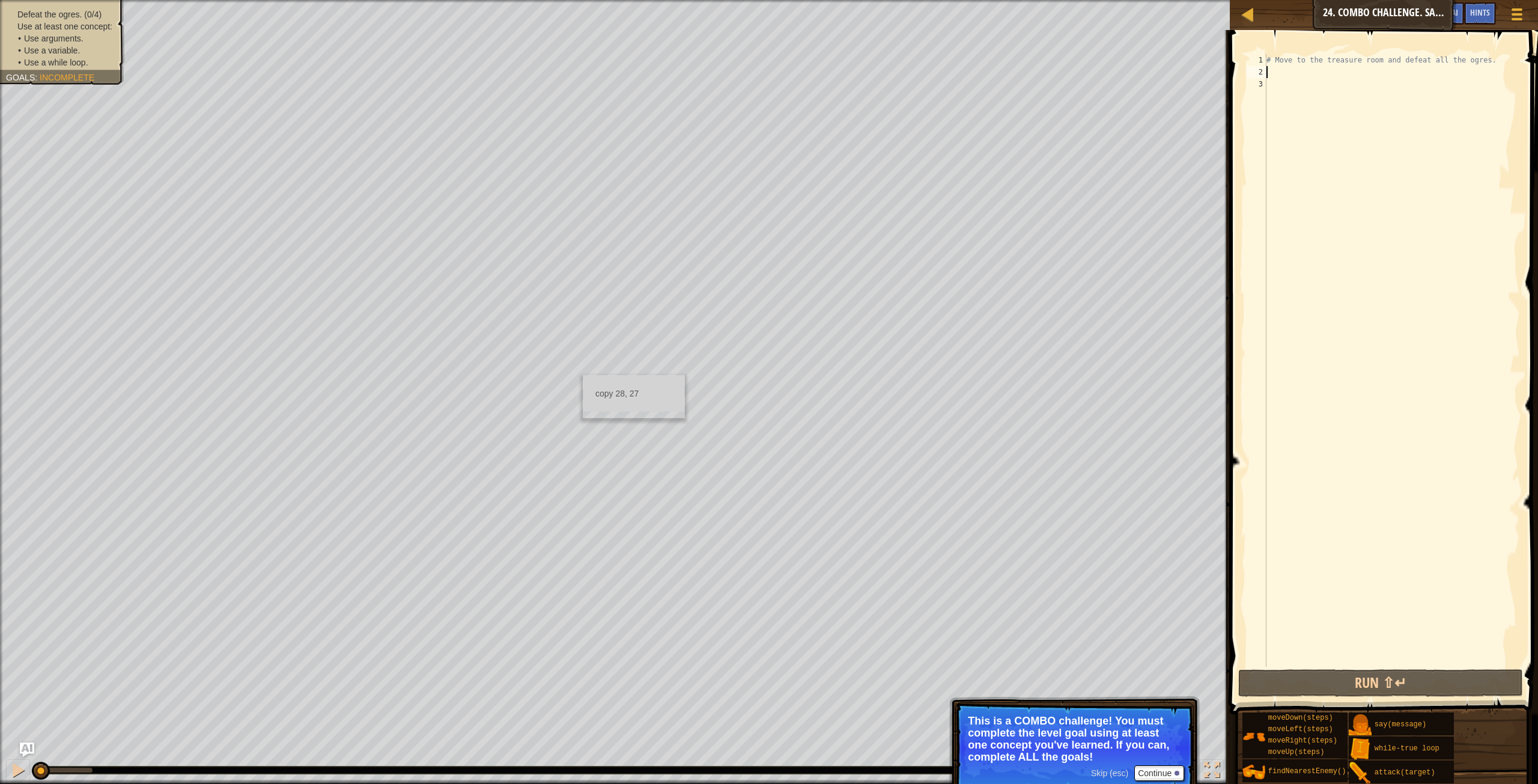
click at [1287, 73] on div "# Move to the treasure room and defeat all the ogres." at bounding box center [1392, 372] width 256 height 637
click at [1155, 772] on button "Continue" at bounding box center [1159, 773] width 50 height 15
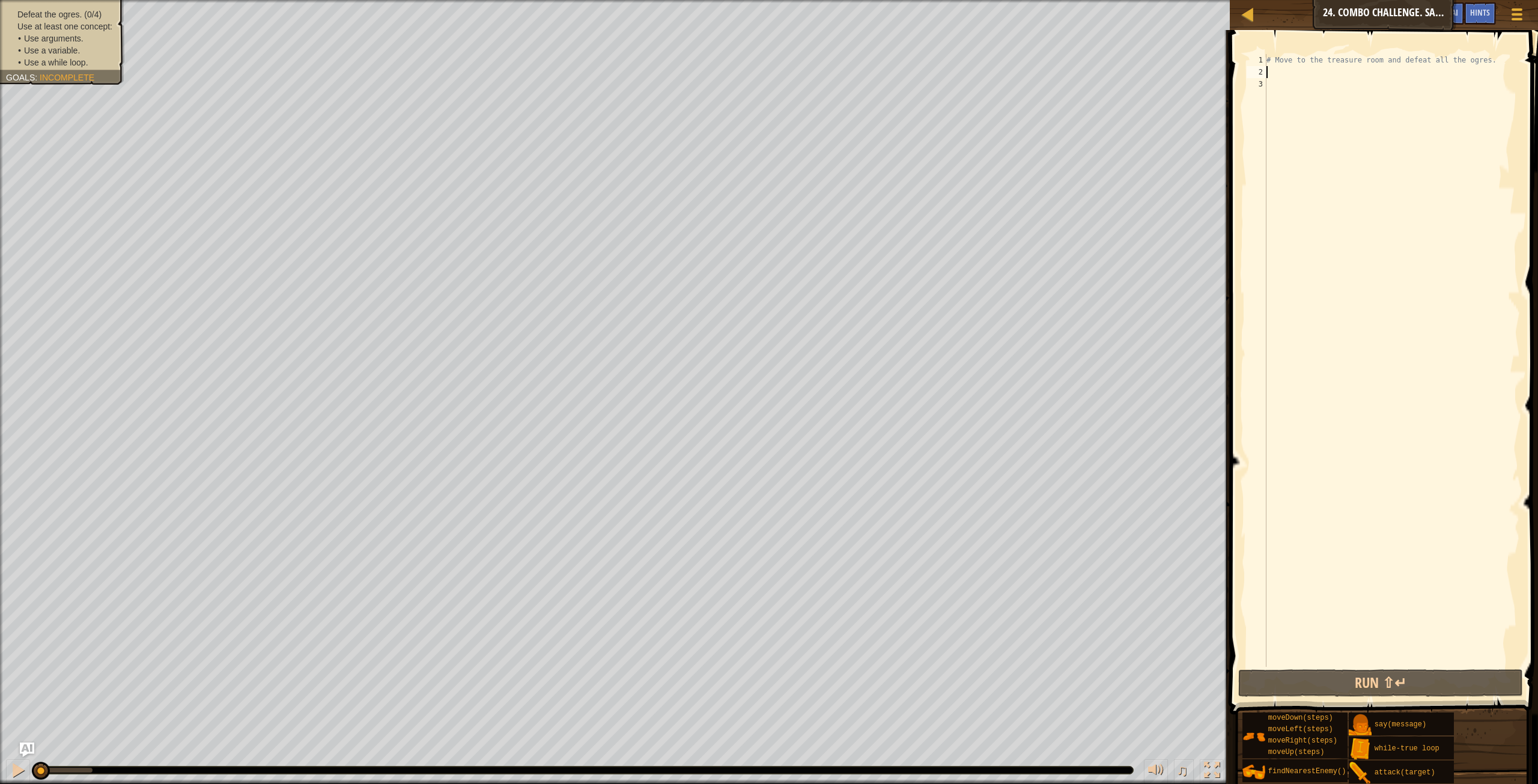
drag, startPoint x: 1391, startPoint y: 245, endPoint x: 1384, endPoint y: 250, distance: 8.6
click at [1390, 245] on div "# Move to the treasure room and defeat all the ogres." at bounding box center [1392, 372] width 256 height 637
type textarea "wh"
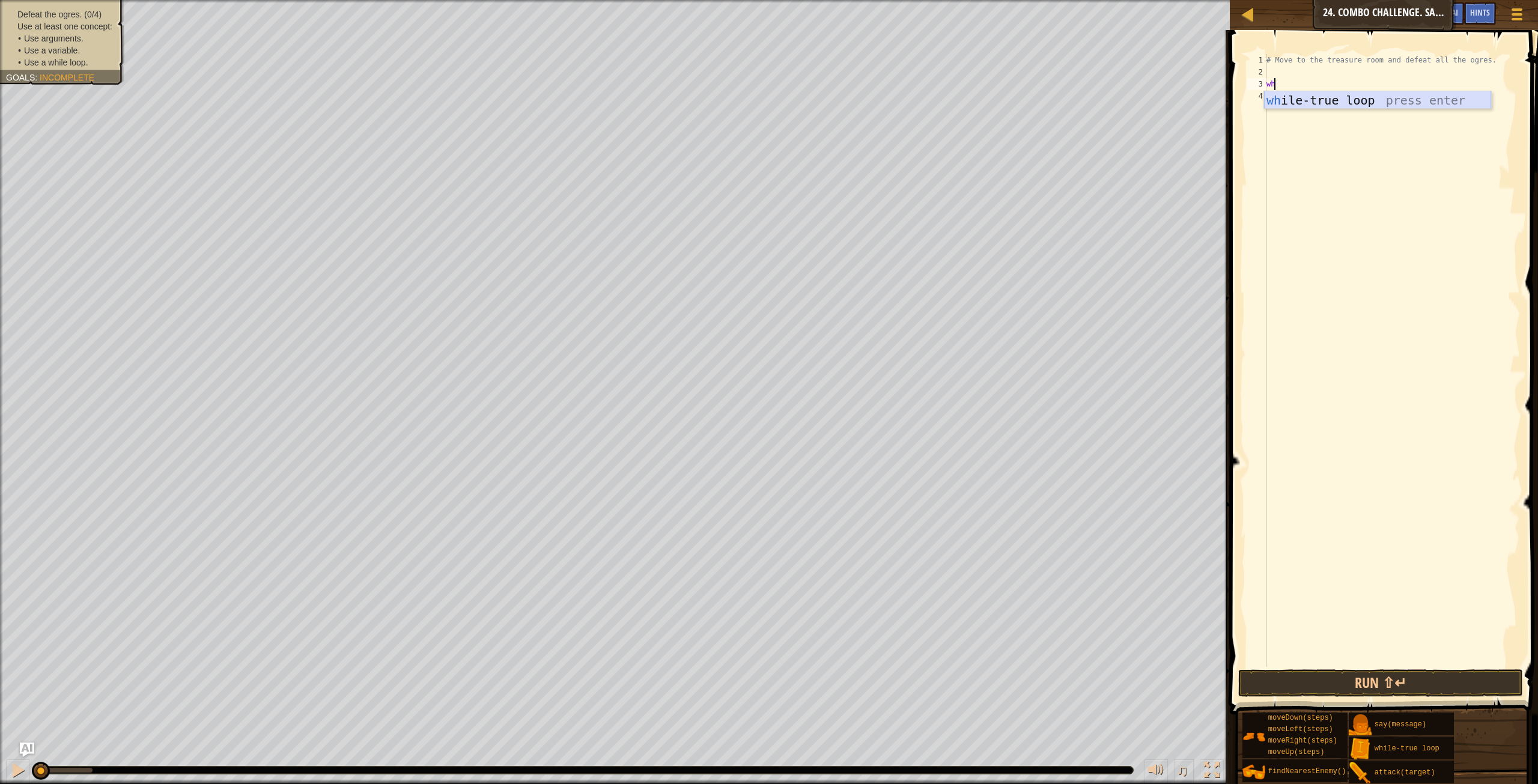
click at [1349, 106] on div "wh ile-true loop press enter" at bounding box center [1377, 118] width 227 height 54
click at [1268, 86] on div "# Move to the treasure room and defeat all the ogres. while True :" at bounding box center [1392, 372] width 256 height 637
type textarea "while True:"
click at [1307, 89] on div "# Move to the treasure room and defeat all the ogres. while True :" at bounding box center [1392, 372] width 256 height 637
type textarea "up"
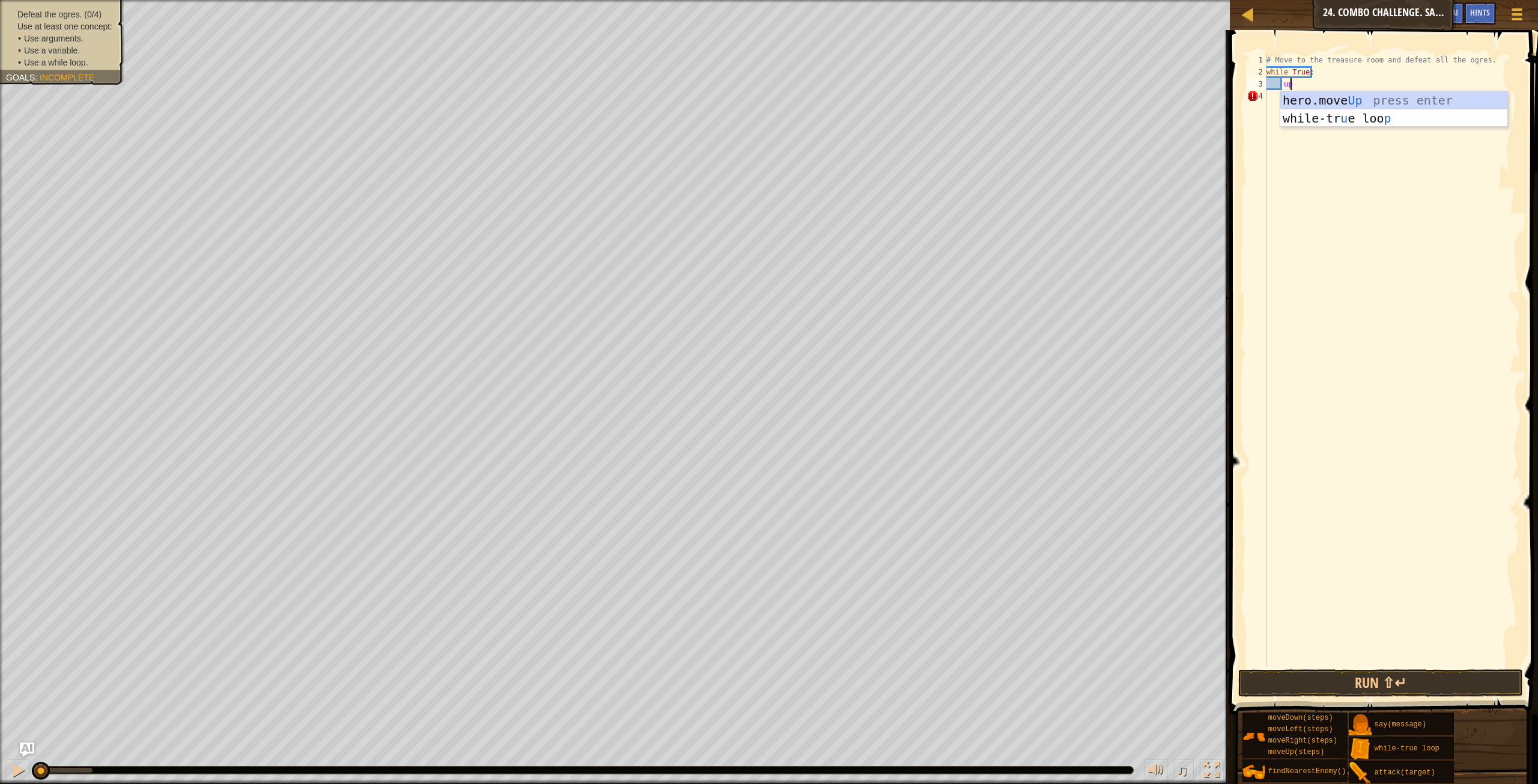
scroll to position [6, 1]
click at [1335, 108] on div "hero.move Up press enter while-tr u e loo p press enter" at bounding box center [1393, 127] width 227 height 72
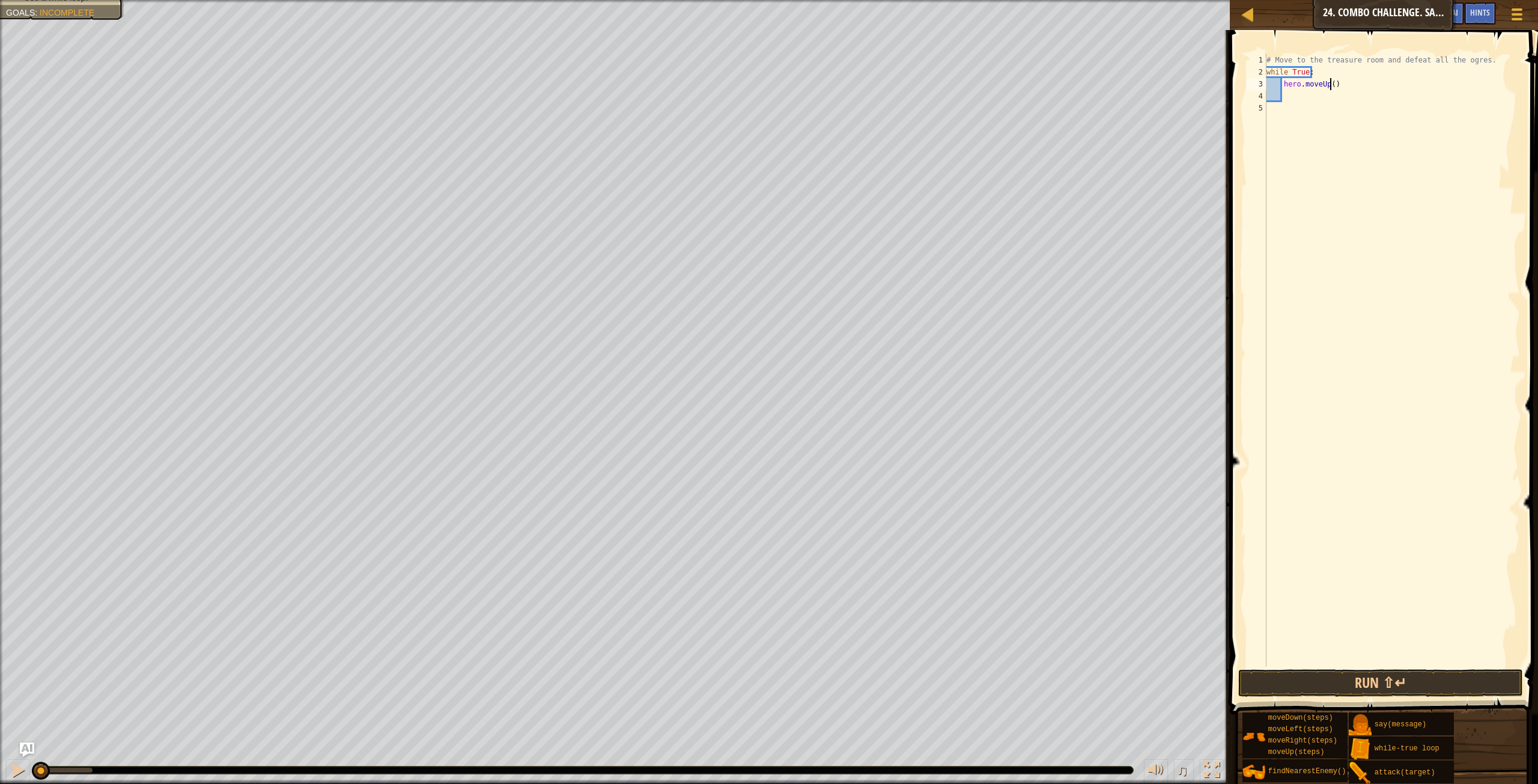
click at [1331, 82] on div "# Move to the treasure room and defeat all the ogres. while True : hero . moveU…" at bounding box center [1392, 372] width 256 height 637
drag, startPoint x: 1336, startPoint y: 74, endPoint x: 1267, endPoint y: 76, distance: 69.0
click at [1267, 76] on div "# Move to the treasure room and defeat all the ogres. while True : hero . moveU…" at bounding box center [1392, 372] width 256 height 637
type textarea "while True:"
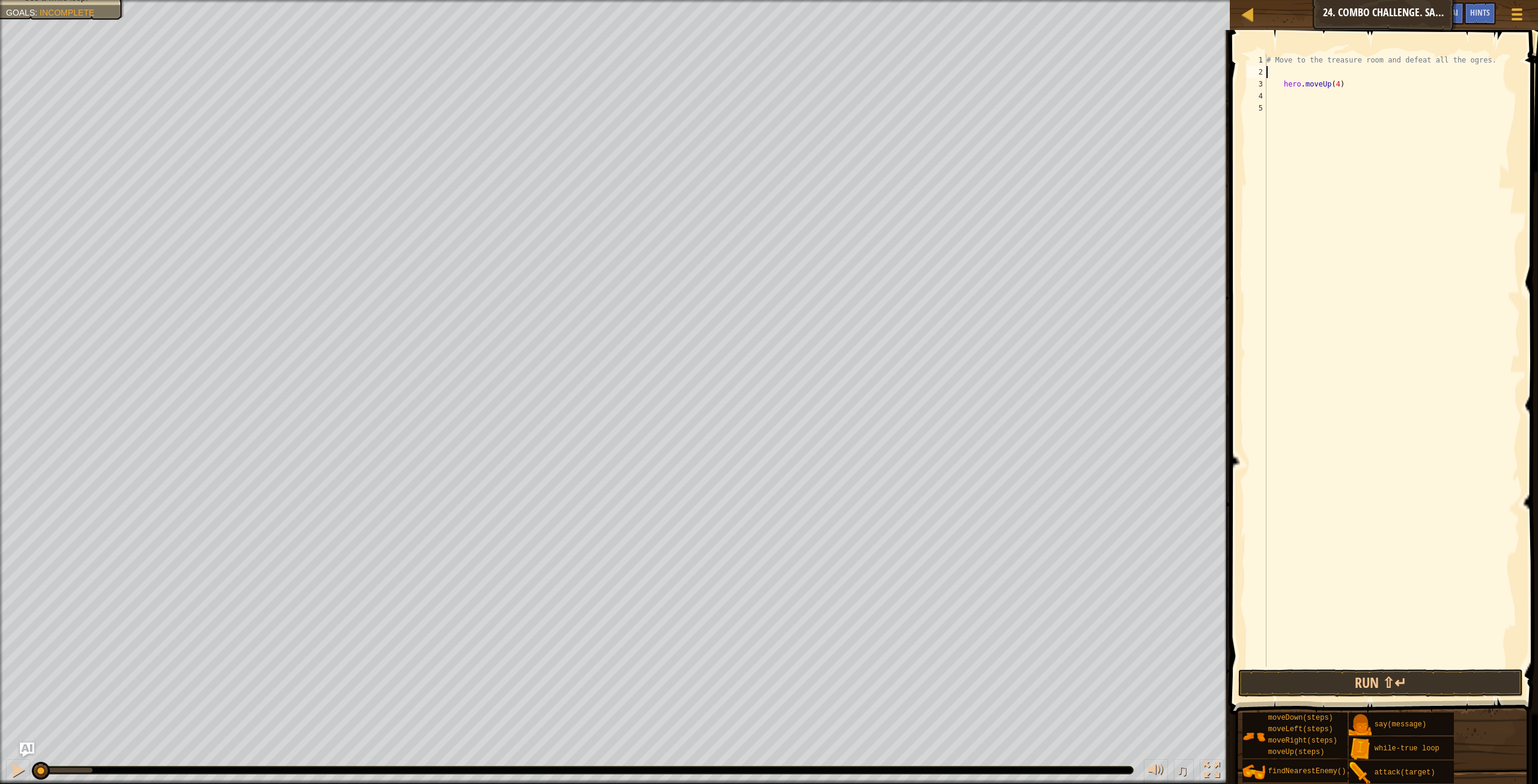
scroll to position [6, 0]
click at [1284, 81] on div "# Move to the treasure room and defeat all the ogres. hero . moveUp ( 4 )" at bounding box center [1392, 372] width 256 height 637
type textarea "hero.moveUp(4)"
click at [1284, 79] on div "# Move to the treasure room and defeat all the ogres. hero . moveUp ( 4 )" at bounding box center [1392, 372] width 256 height 637
click at [1272, 84] on div "# Move to the treasure room and defeat all the ogres. hero . moveUp ( 4 )" at bounding box center [1392, 372] width 256 height 637
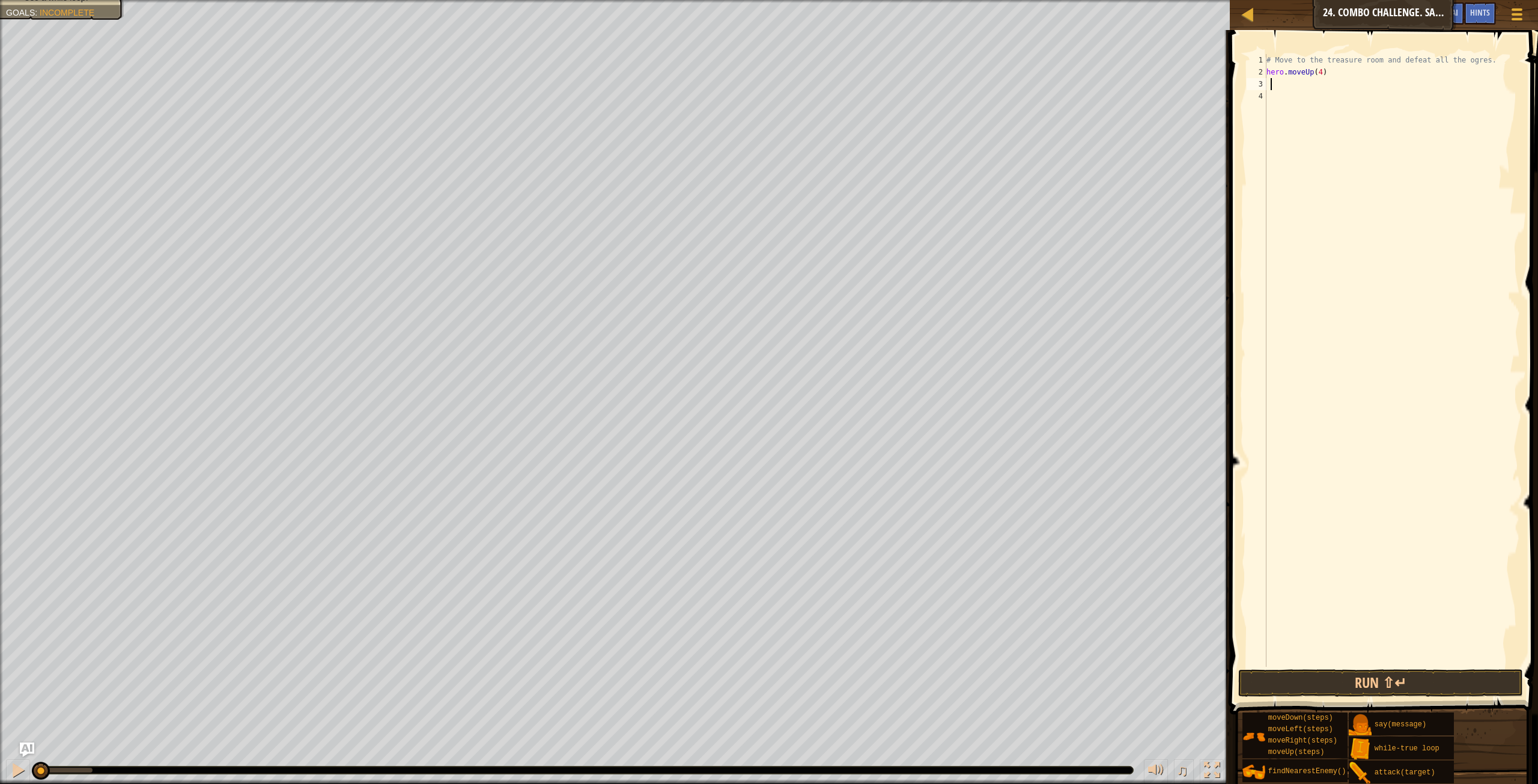
click at [1294, 84] on div "# Move to the treasure room and defeat all the ogres. hero . moveUp ( 4 )" at bounding box center [1392, 372] width 256 height 637
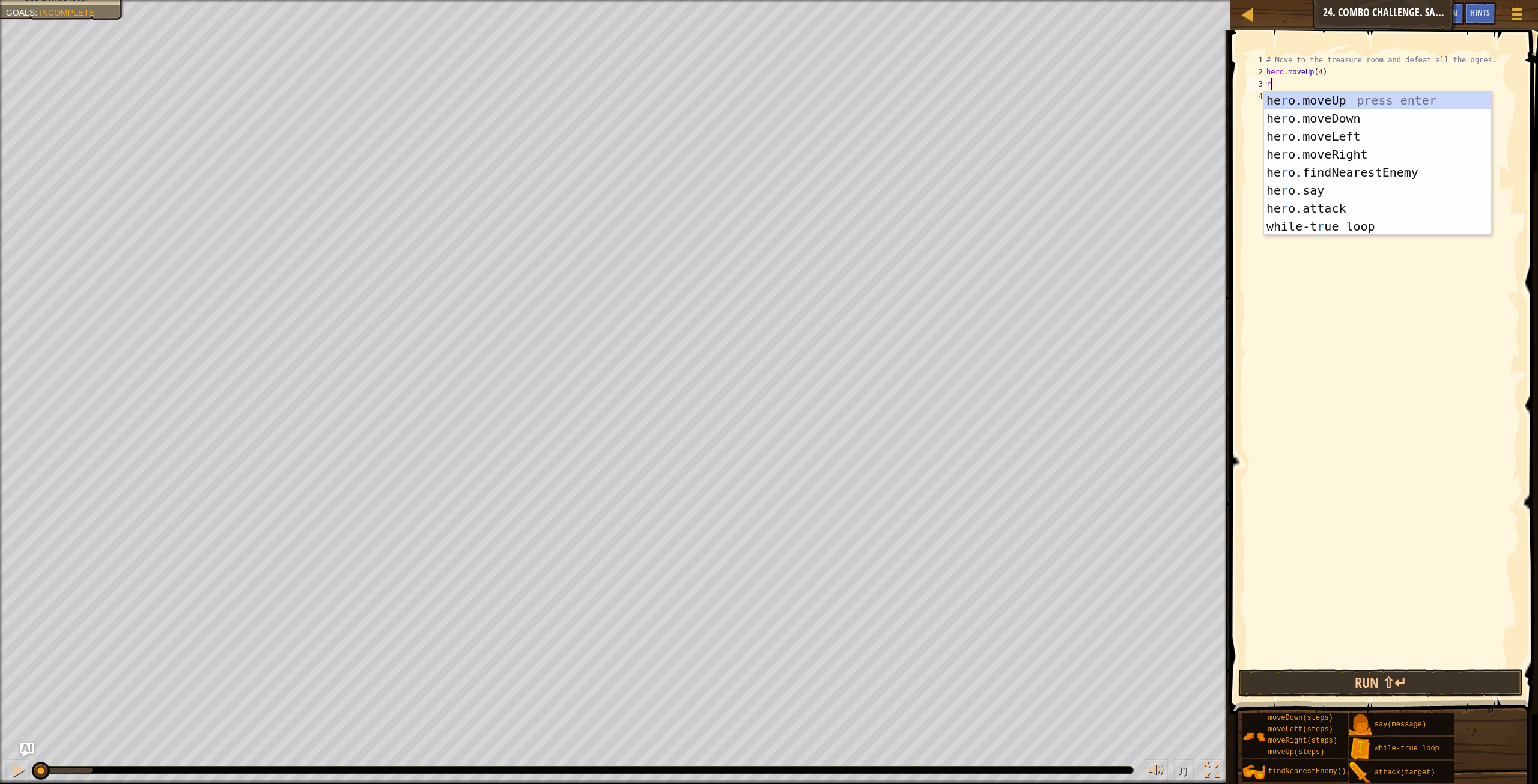
type textarea "rig"
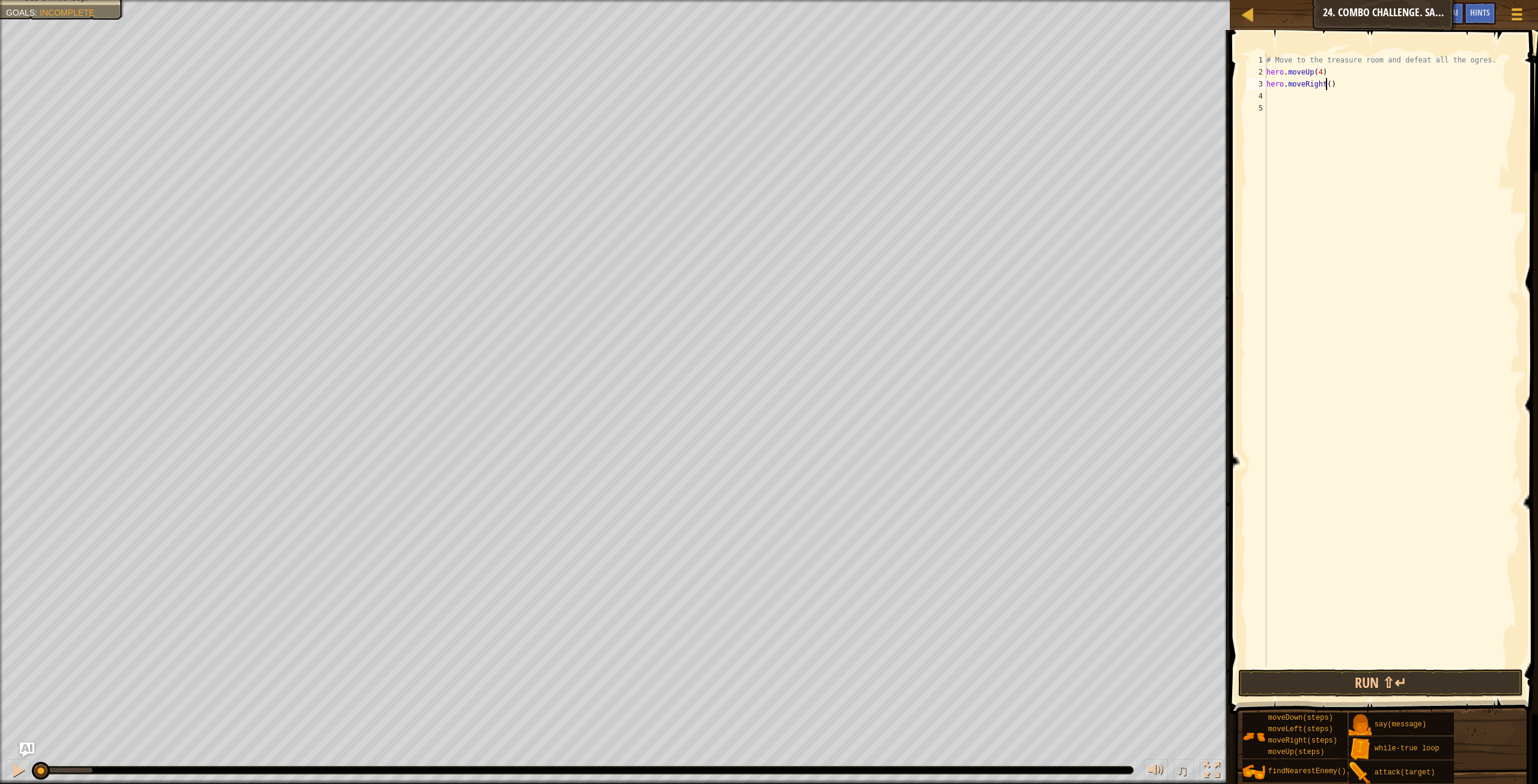
drag, startPoint x: 1324, startPoint y: 81, endPoint x: 1331, endPoint y: 80, distance: 7.1
click at [1326, 81] on div "# Move to the treasure room and defeat all the ogres. hero . moveUp ( 4 ) hero …" at bounding box center [1392, 372] width 256 height 637
type textarea "hero.moveRight(4)"
click at [1319, 101] on div "# Move to the treasure room and defeat all the ogres. hero . moveUp ( 4 ) hero …" at bounding box center [1392, 372] width 256 height 637
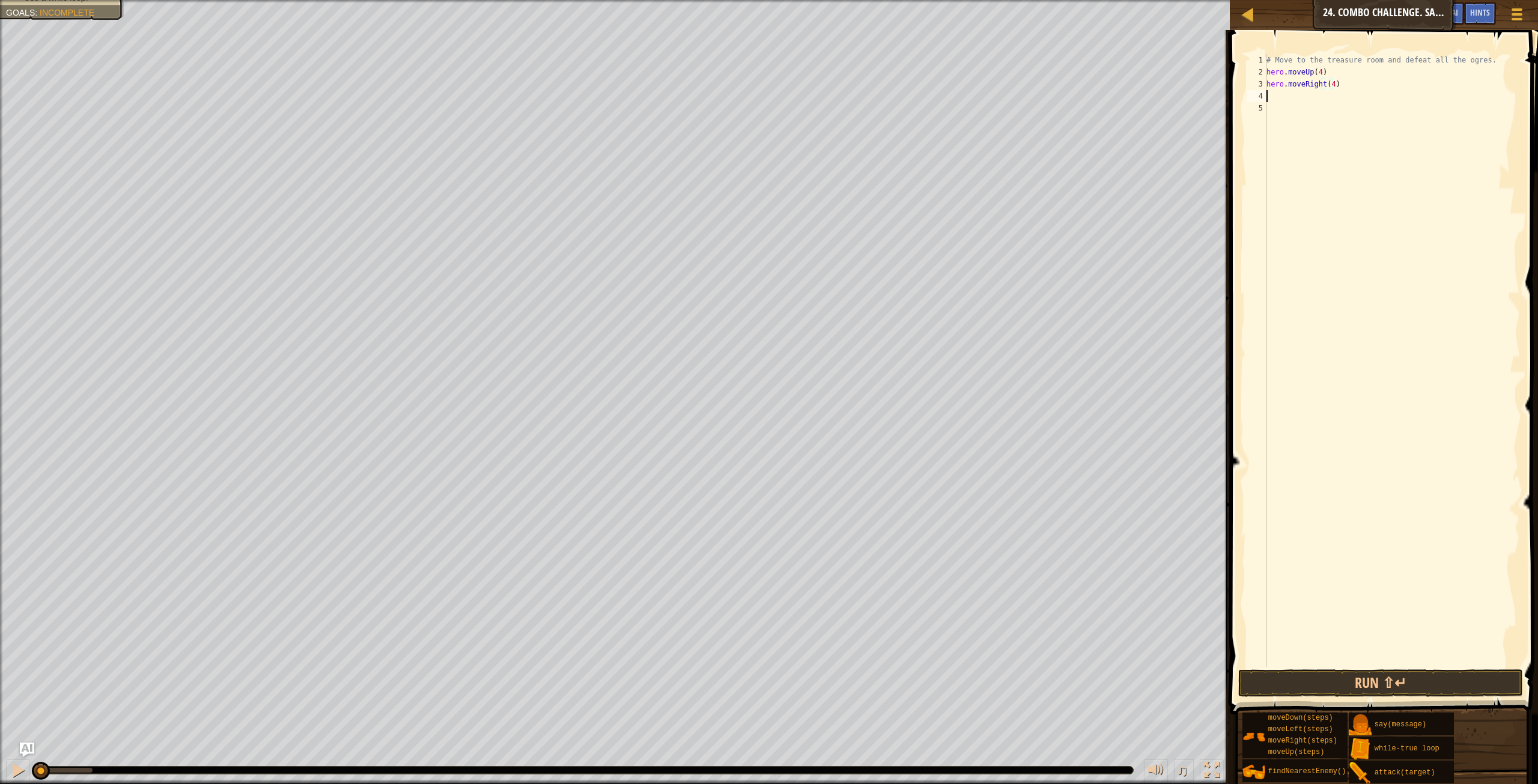
scroll to position [6, 0]
type textarea "dow"
click at [1345, 114] on div "hero.move Dow n press enter" at bounding box center [1377, 130] width 227 height 54
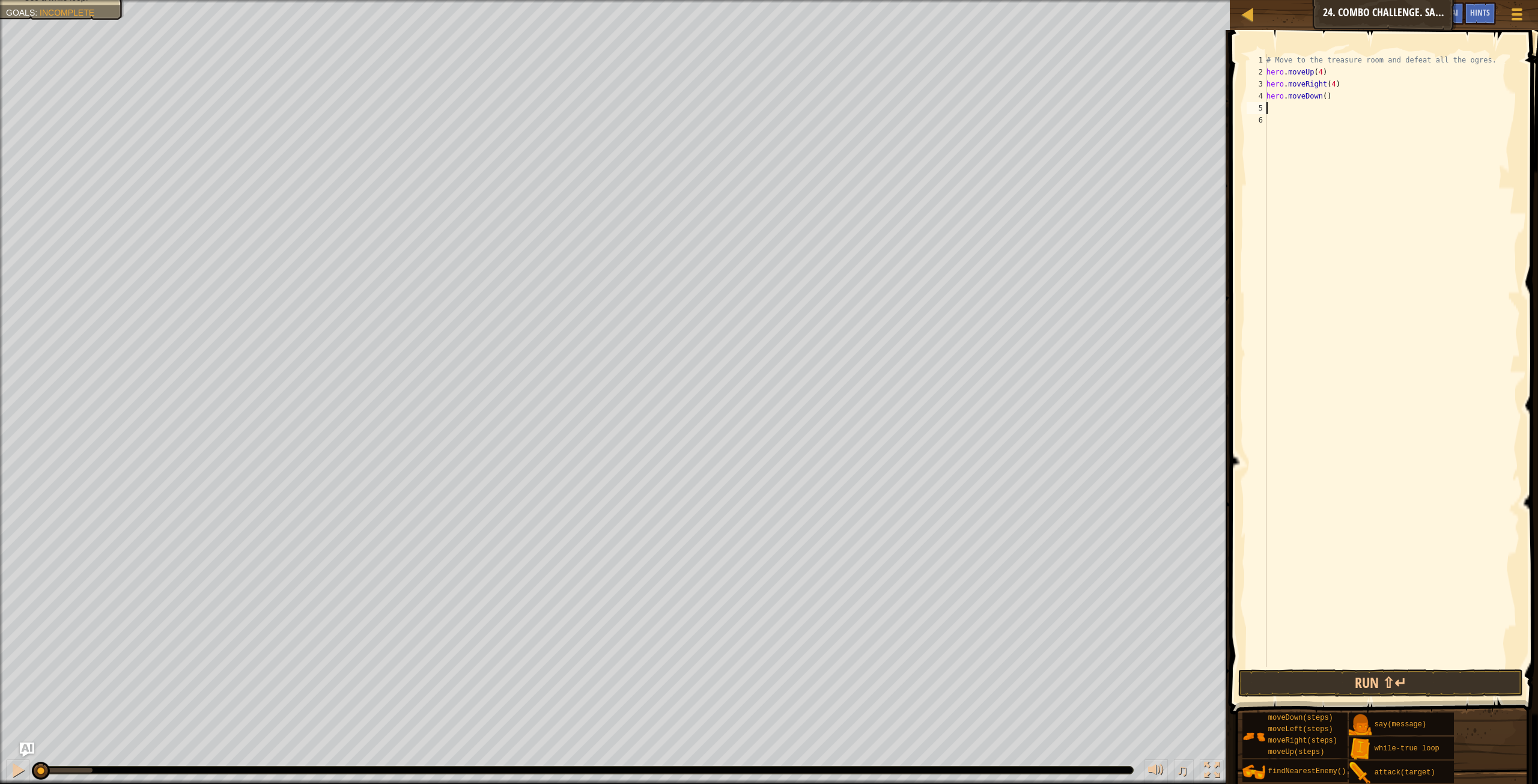
click at [1321, 93] on div "# Move to the treasure room and defeat all the ogres. hero . moveUp ( 4 ) hero …" at bounding box center [1392, 372] width 256 height 637
type textarea "hero.moveDown(3)"
click at [1280, 104] on div "# Move to the treasure room and defeat all the ogres. hero . moveUp ( 4 ) hero …" at bounding box center [1392, 372] width 256 height 637
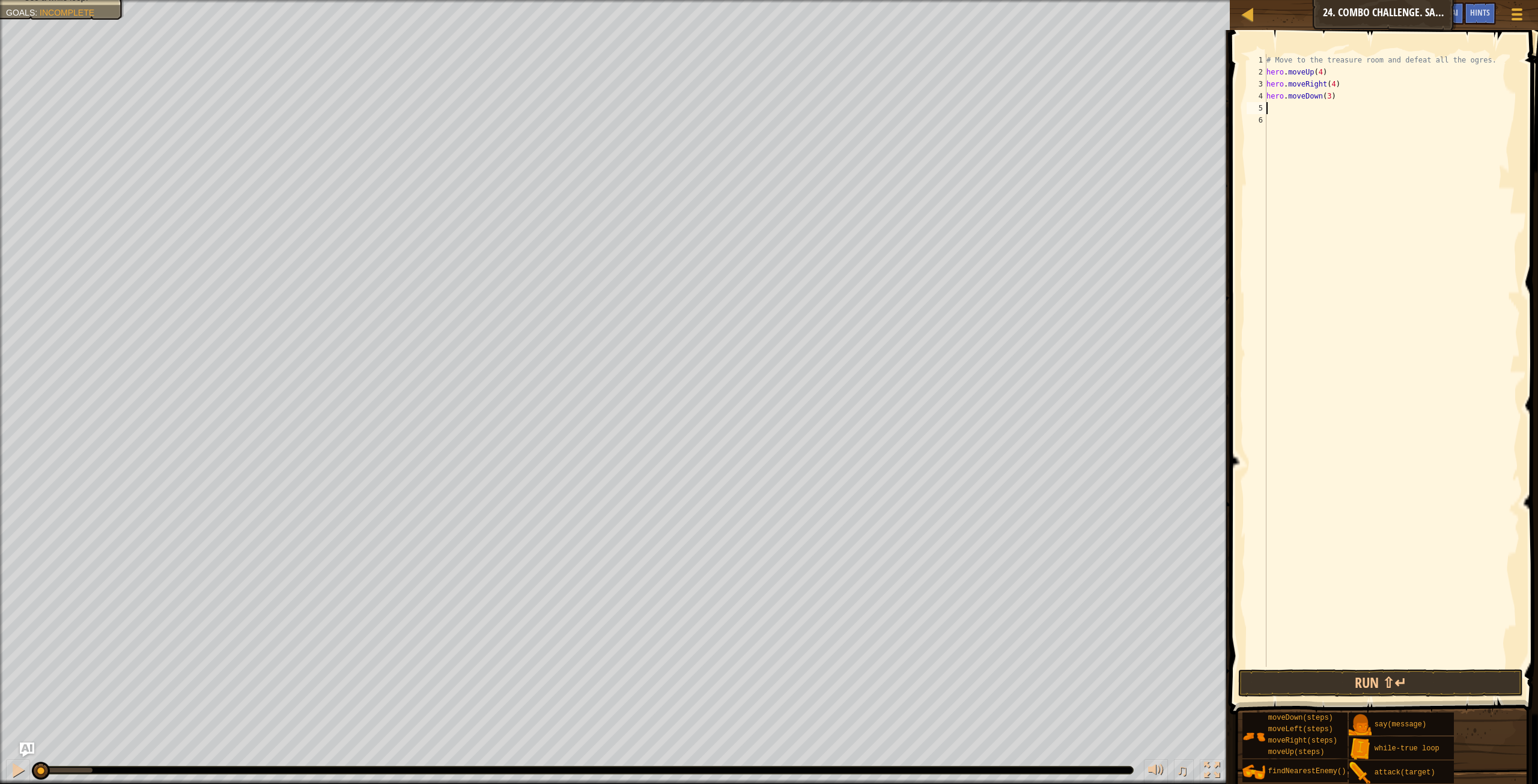
type textarea "le"
click at [1330, 151] on div "# Move to the treasure room and defeat all the ogres. hero . moveUp ( 4 ) hero …" at bounding box center [1392, 372] width 256 height 637
click at [1311, 114] on div "# Move to the treasure room and defeat all the ogres. hero . moveUp ( 4 ) hero …" at bounding box center [1392, 372] width 256 height 637
type textarea "l"
type textarea "le"
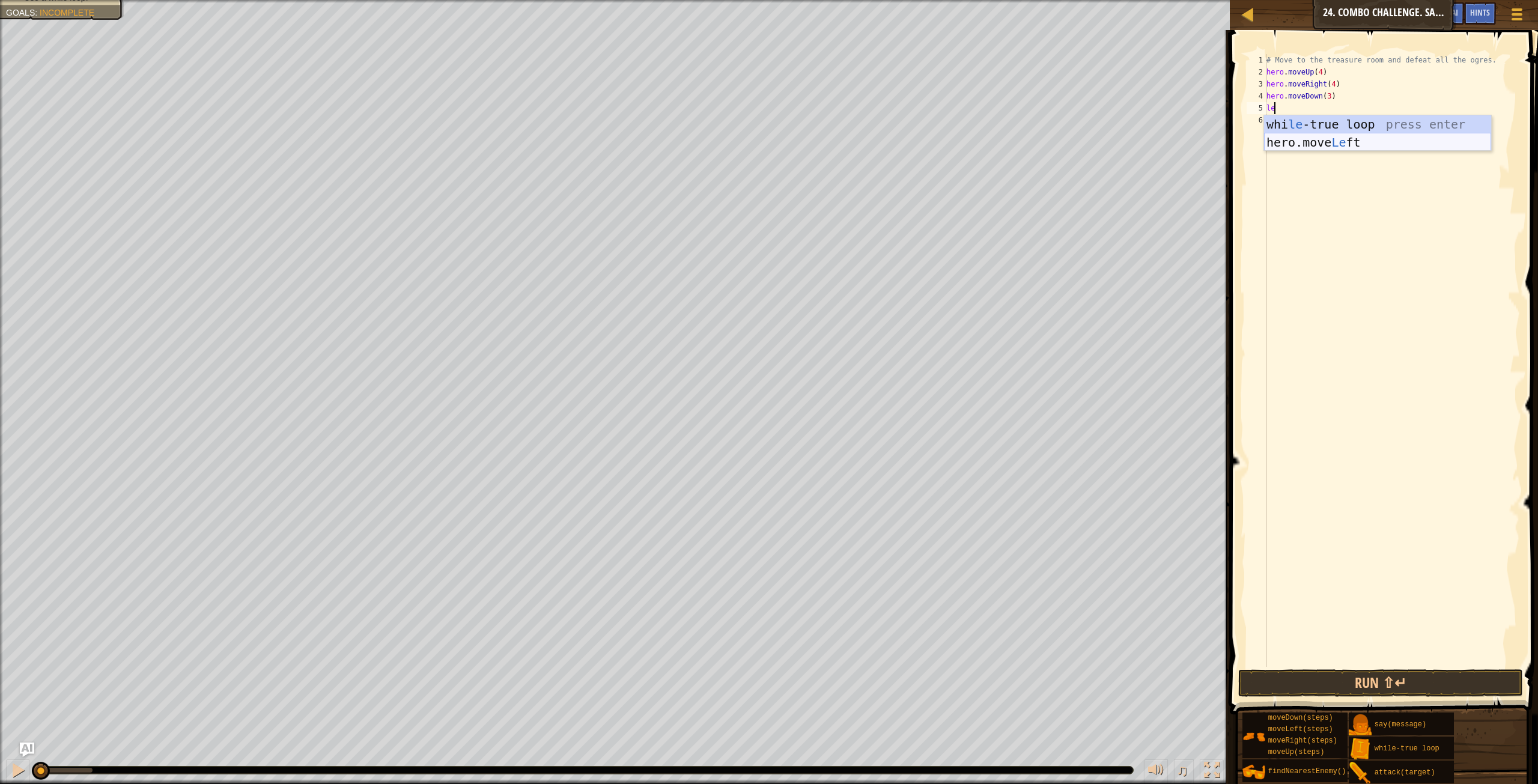
click at [1324, 136] on div "whi le -true loop press enter hero.move Le ft press enter" at bounding box center [1377, 151] width 227 height 72
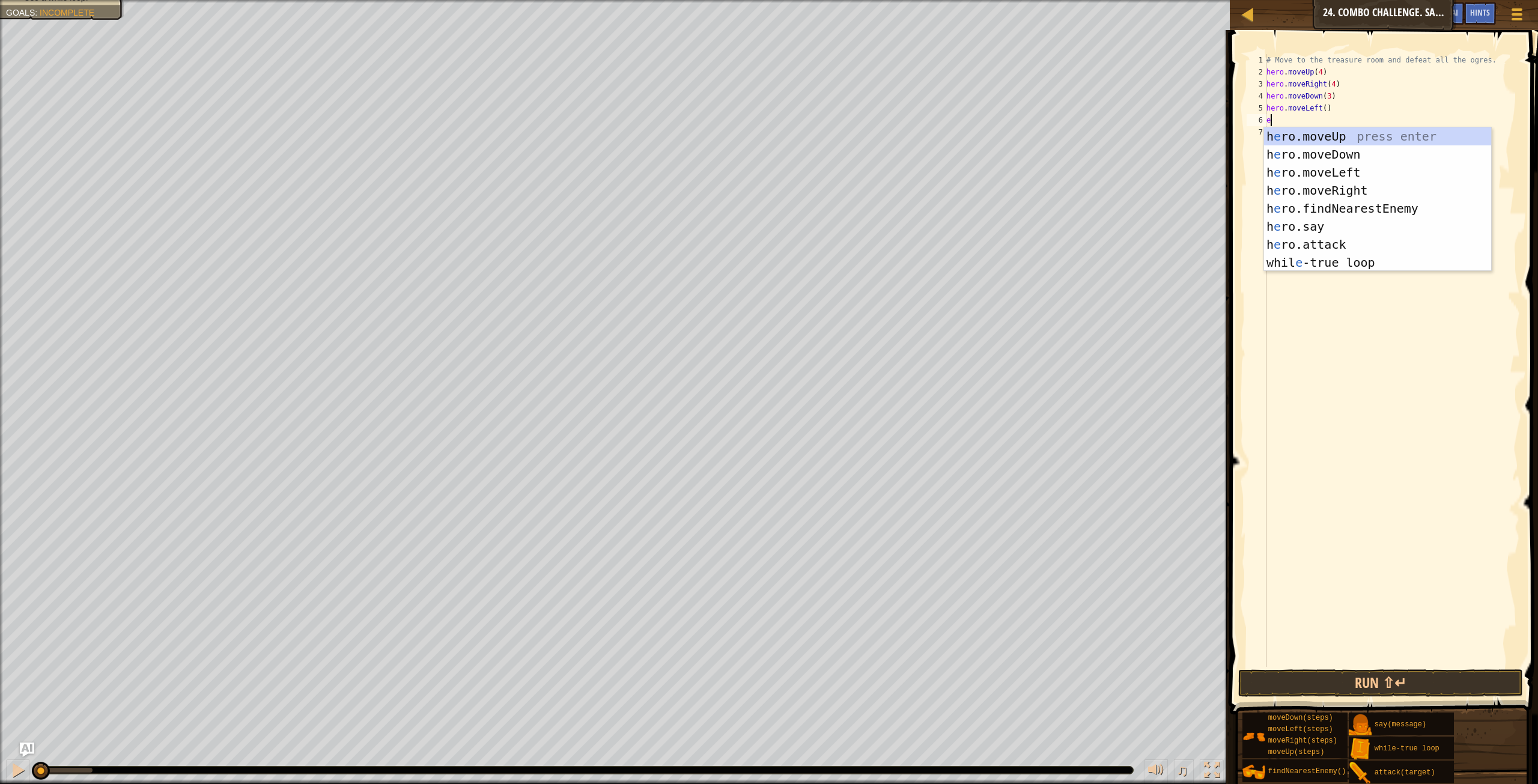
type textarea "en"
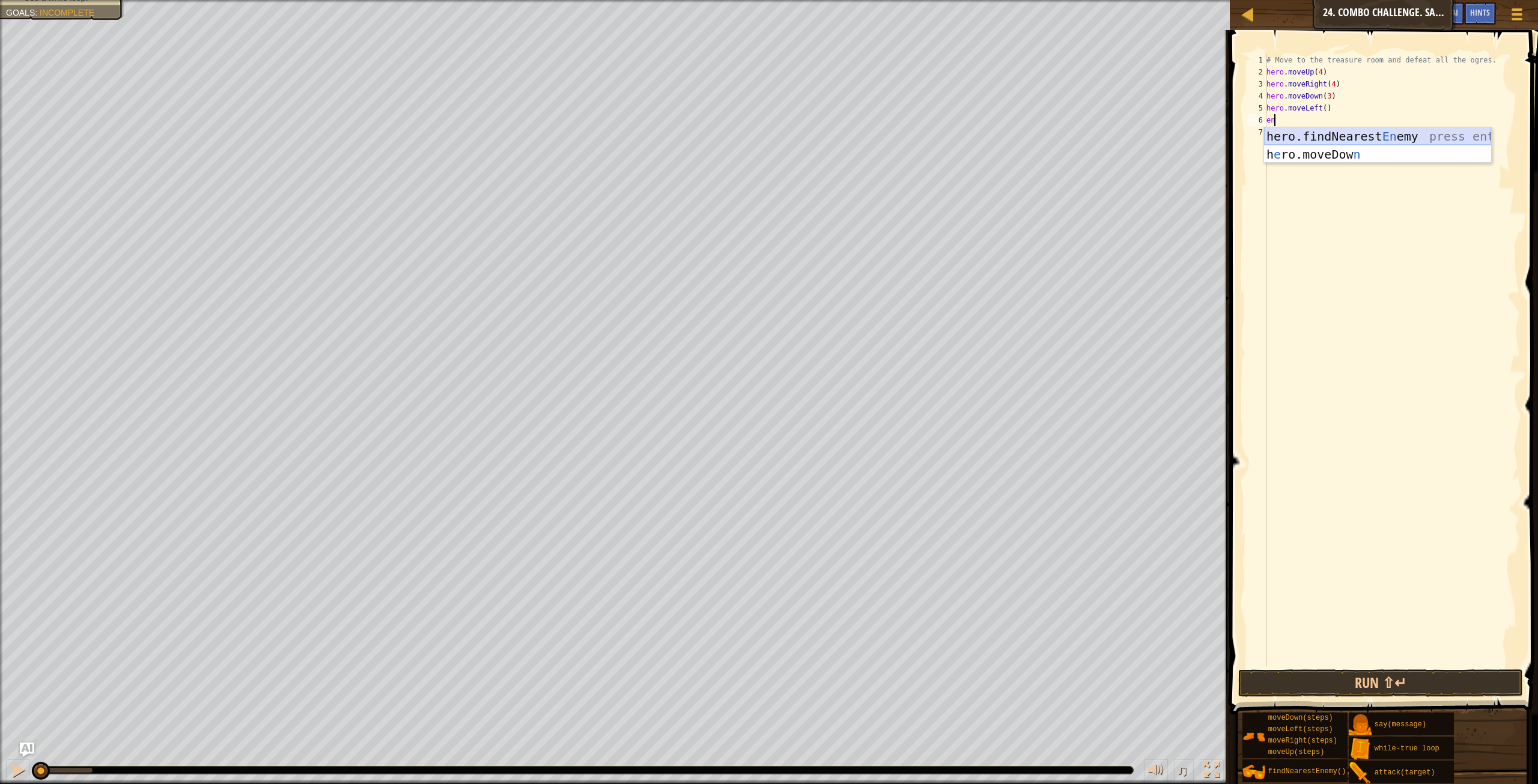
click at [1345, 138] on div "hero.findNearest En emy press enter h e ro.moveDow n press enter" at bounding box center [1377, 163] width 227 height 72
click at [1284, 119] on div "# Move to the treasure room and defeat all the ogres. hero . moveUp ( 4 ) hero …" at bounding box center [1392, 372] width 256 height 637
type textarea "enemy1 = hero.findNearestEnemy()"
click at [1285, 130] on div "# Move to the treasure room and defeat all the ogres. hero . moveUp ( 4 ) hero …" at bounding box center [1392, 372] width 256 height 637
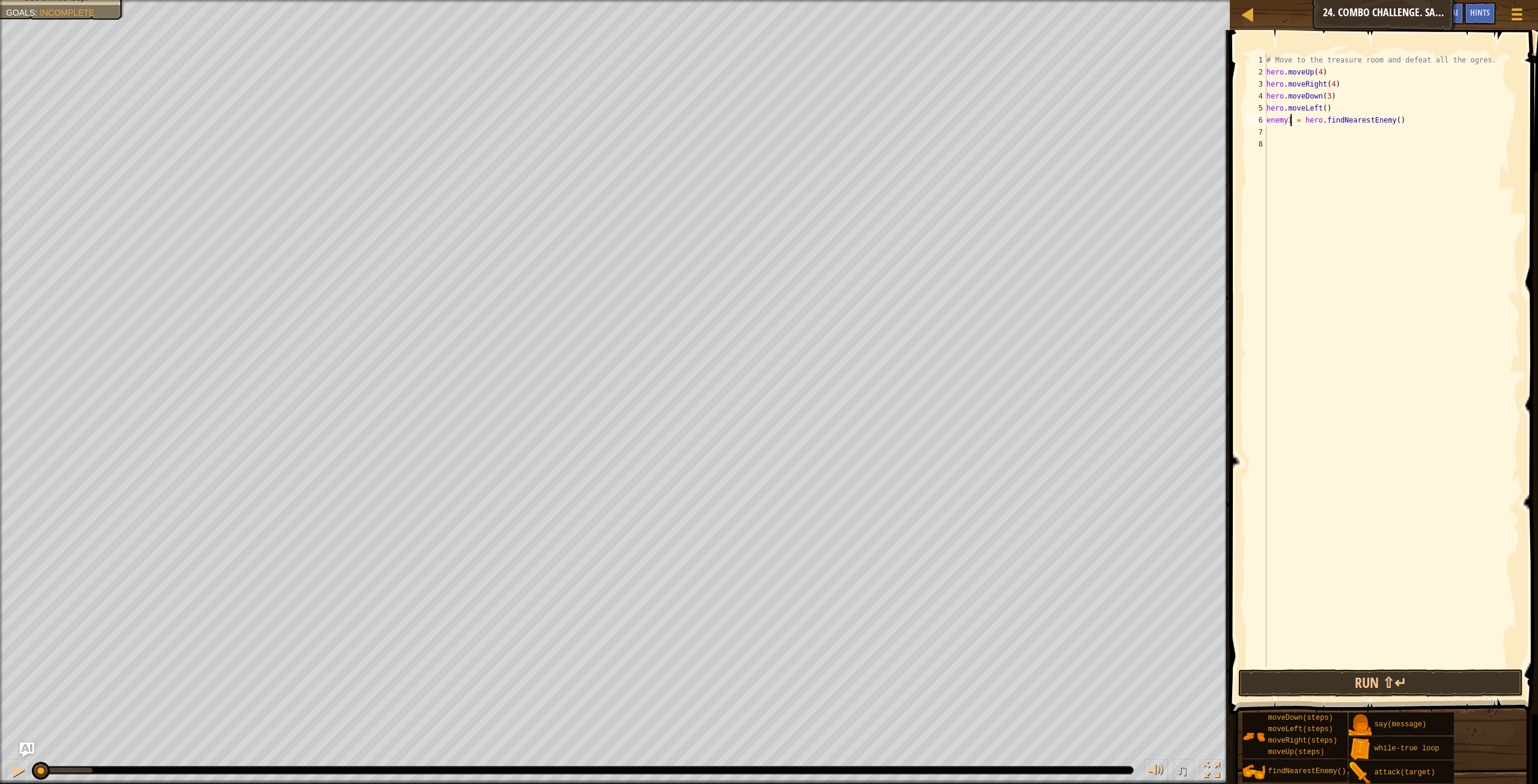
scroll to position [6, 0]
click at [1335, 150] on div "hero. at tack press enter hero.findNe a res t Enemy press enter" at bounding box center [1377, 175] width 227 height 72
click at [1335, 137] on div "# Move to the treasure room and defeat all the ogres. hero . moveUp ( 4 ) hero …" at bounding box center [1392, 360] width 256 height 613
type textarea "hero.attack(enemy1)"
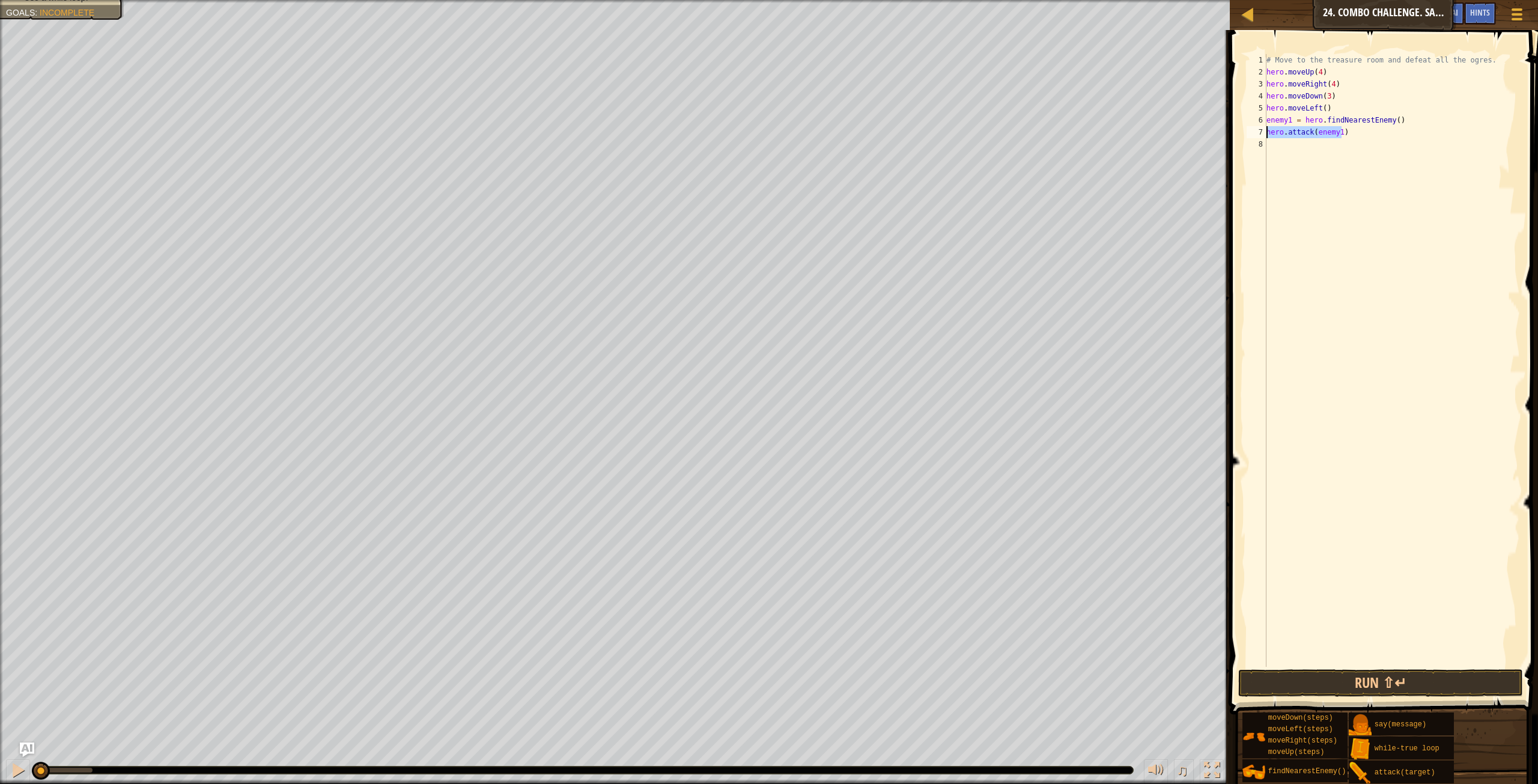
drag, startPoint x: 1321, startPoint y: 135, endPoint x: 1261, endPoint y: 136, distance: 60.0
click at [1261, 136] on div "hero.attack(enemy1) 1 2 3 4 5 6 7 8 # Move to the treasure room and defeat all …" at bounding box center [1382, 360] width 276 height 613
click at [1298, 149] on div "# Move to the treasure room and defeat all the ogres. hero . moveUp ( 4 ) hero …" at bounding box center [1392, 372] width 256 height 637
paste textarea "hero.attack(enemy1)"
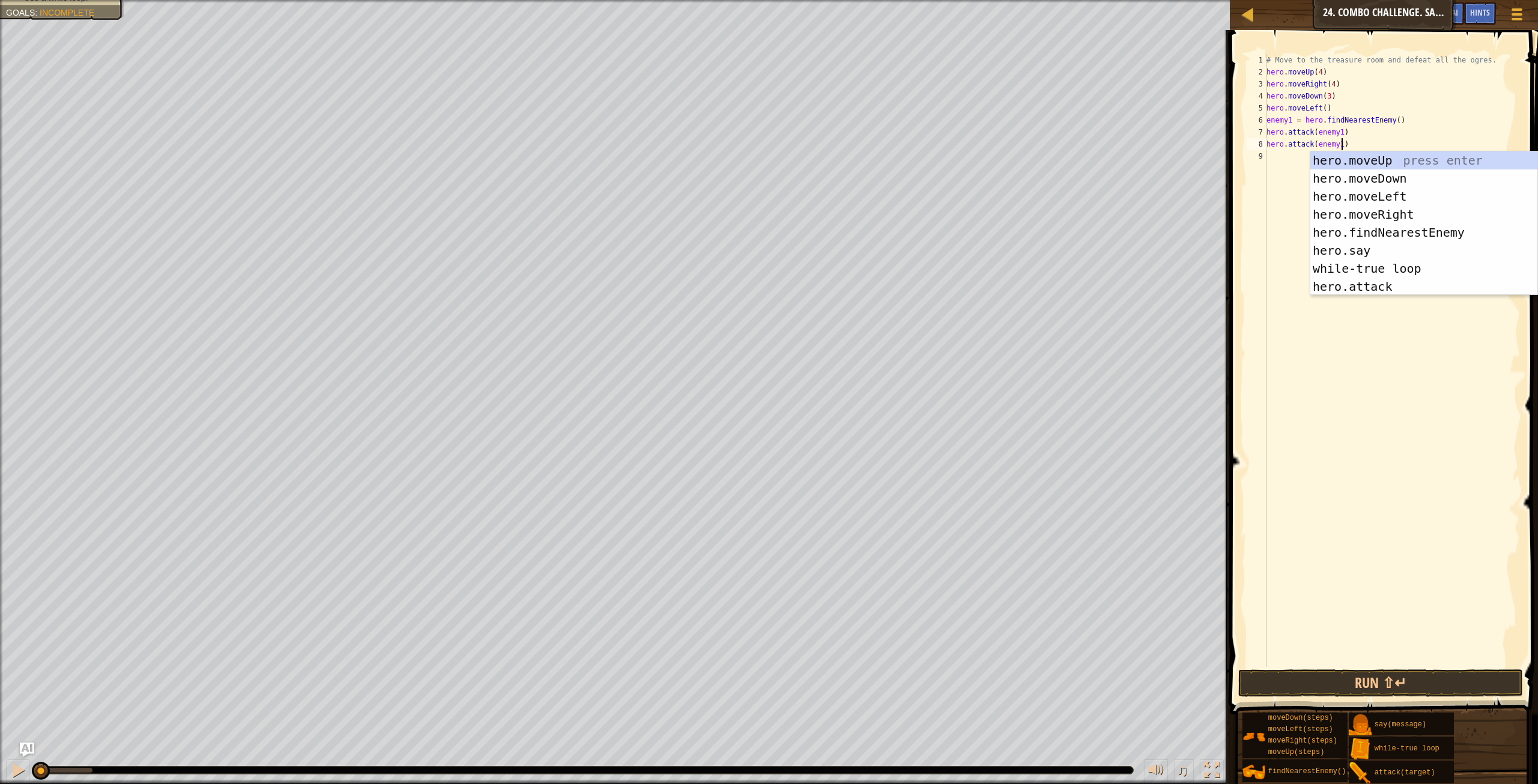
paste textarea "hero.attack(enemy1)"
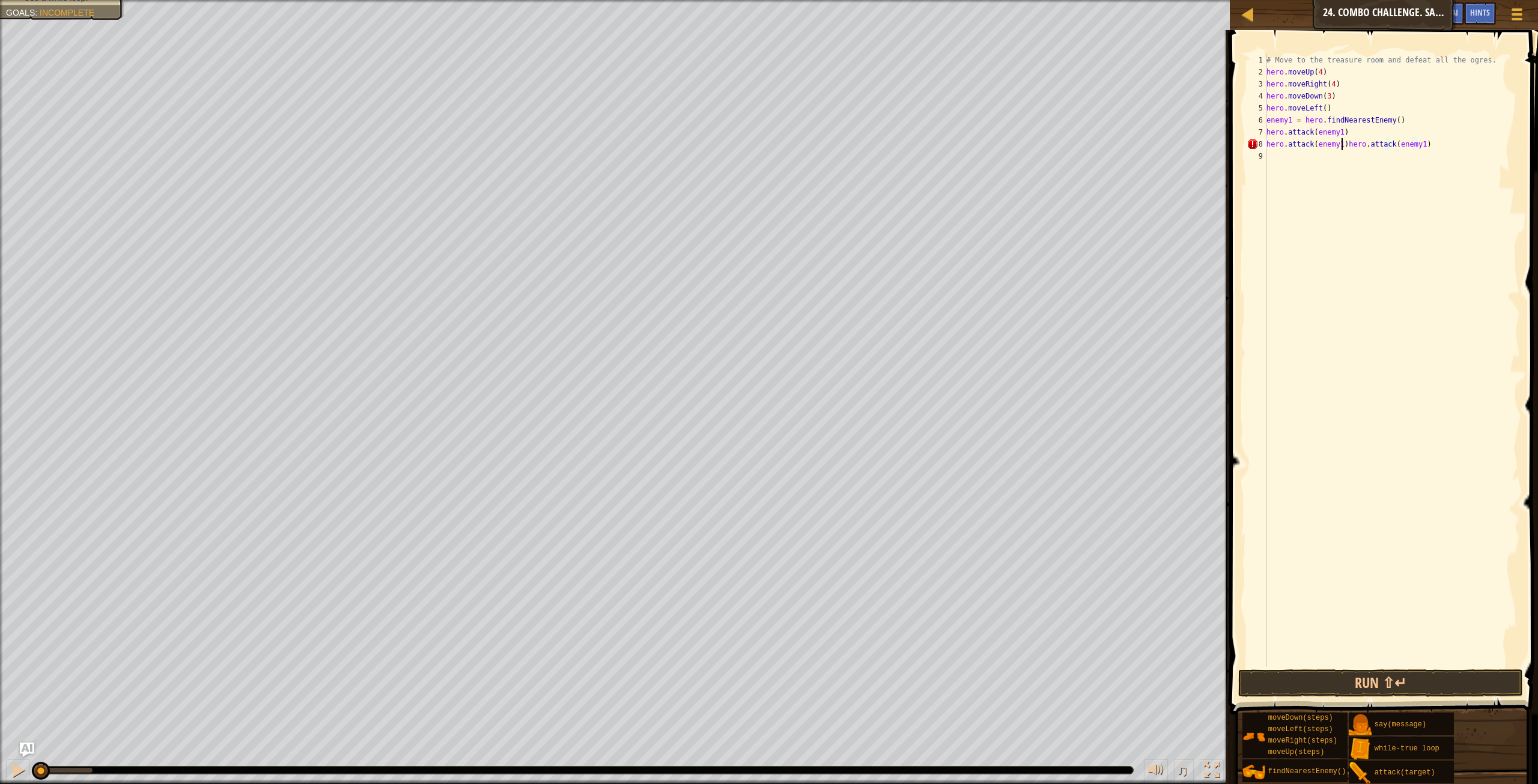
click at [1341, 146] on div "# Move to the treasure room and defeat all the ogres. hero . moveUp ( 4 ) hero …" at bounding box center [1392, 372] width 256 height 637
click at [1271, 121] on div "# Move to the treasure room and defeat all the ogres. hero . moveUp ( 4 ) hero …" at bounding box center [1393, 372] width 252 height 637
click at [1333, 140] on div "w [PERSON_NAME]-true loop press enter hero.moveDo w n press enter" at bounding box center [1381, 163] width 227 height 72
click at [1271, 144] on div "# Move to the treasure room and defeat all the ogres. hero . moveUp ( 4 ) hero …" at bounding box center [1393, 372] width 252 height 637
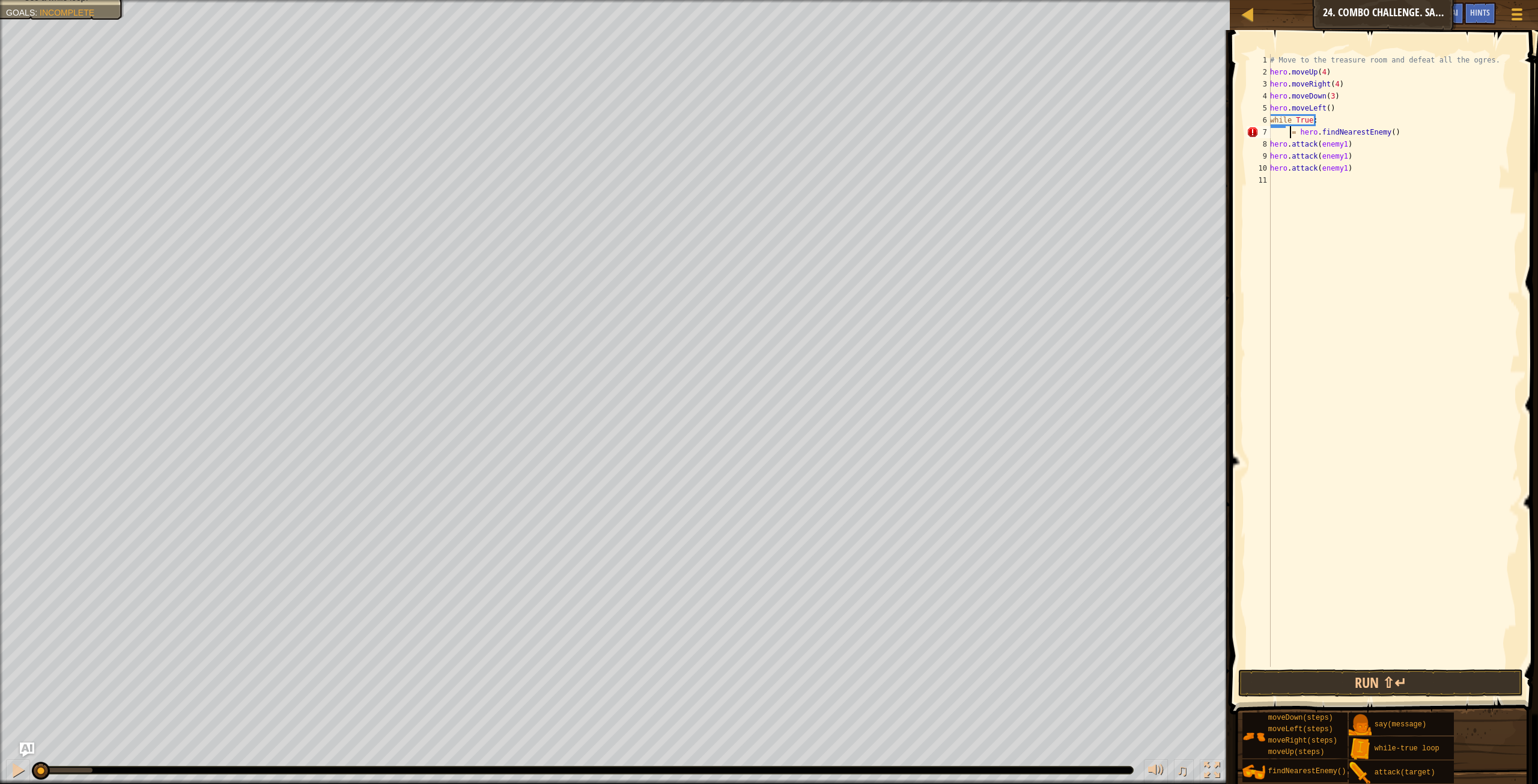
click at [1289, 133] on div "# Move to the treasure room and defeat all the ogres. hero . moveUp ( 4 ) hero …" at bounding box center [1393, 372] width 252 height 637
click at [1270, 145] on div "8" at bounding box center [1259, 144] width 24 height 12
click at [1271, 145] on div "# Move to the treasure room and defeat all the ogres. hero . moveUp ( 4 ) hero …" at bounding box center [1393, 372] width 252 height 637
click at [1272, 153] on div "# Move to the treasure room and defeat all the ogres. hero . moveUp ( 4 ) hero …" at bounding box center [1393, 372] width 252 height 637
click at [1271, 165] on div "# Move to the treasure room and defeat all the ogres. hero . moveUp ( 4 ) hero …" at bounding box center [1393, 372] width 252 height 637
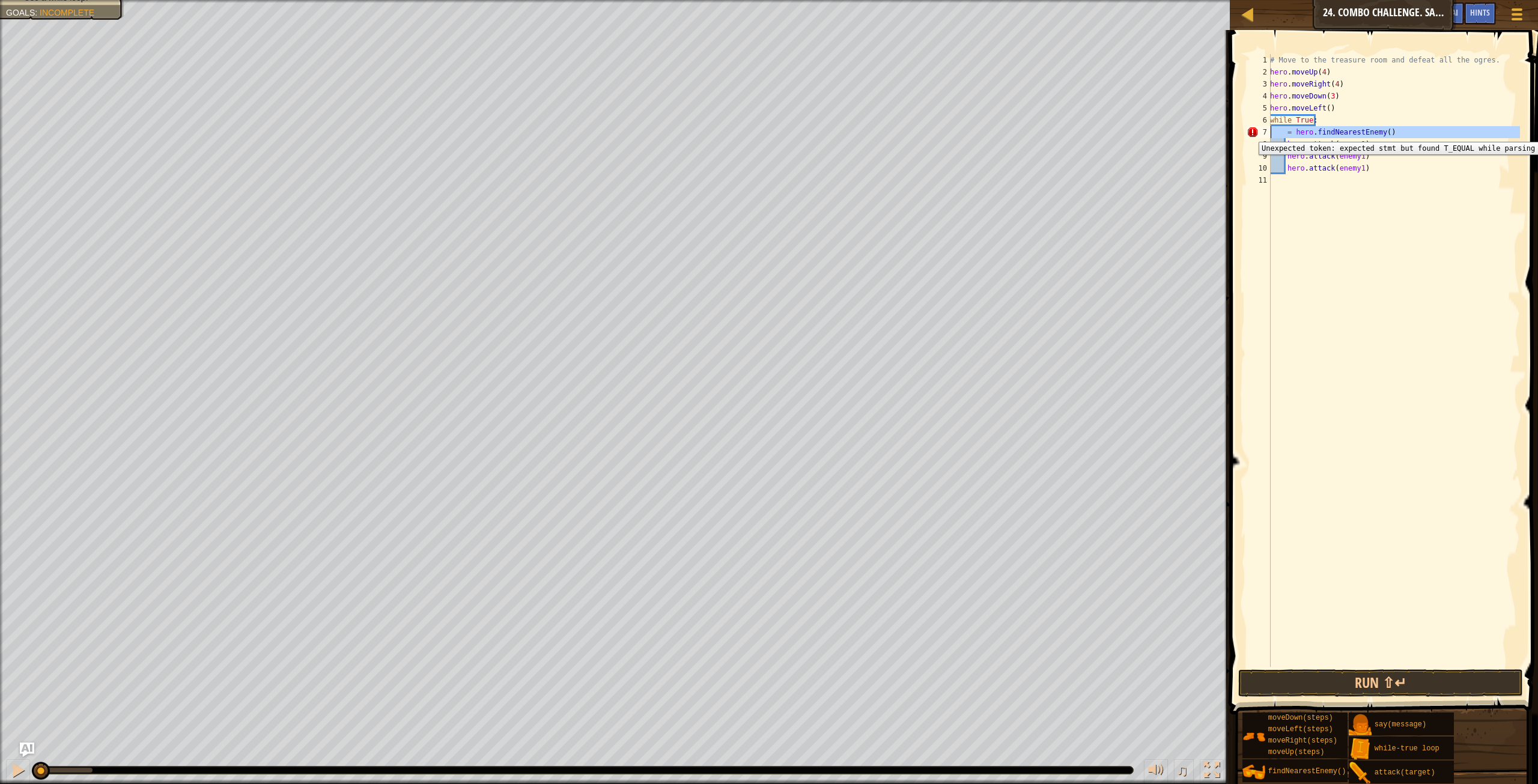
click at [1254, 133] on div "7" at bounding box center [1259, 132] width 24 height 12
click at [1286, 135] on div "# Move to the treasure room and defeat all the ogres. hero . moveUp ( 4 ) hero …" at bounding box center [1393, 372] width 252 height 637
type textarea "enemy1 = hero.findNearestEnemy()"
click at [1396, 674] on button "Run ⇧↵" at bounding box center [1381, 683] width 285 height 28
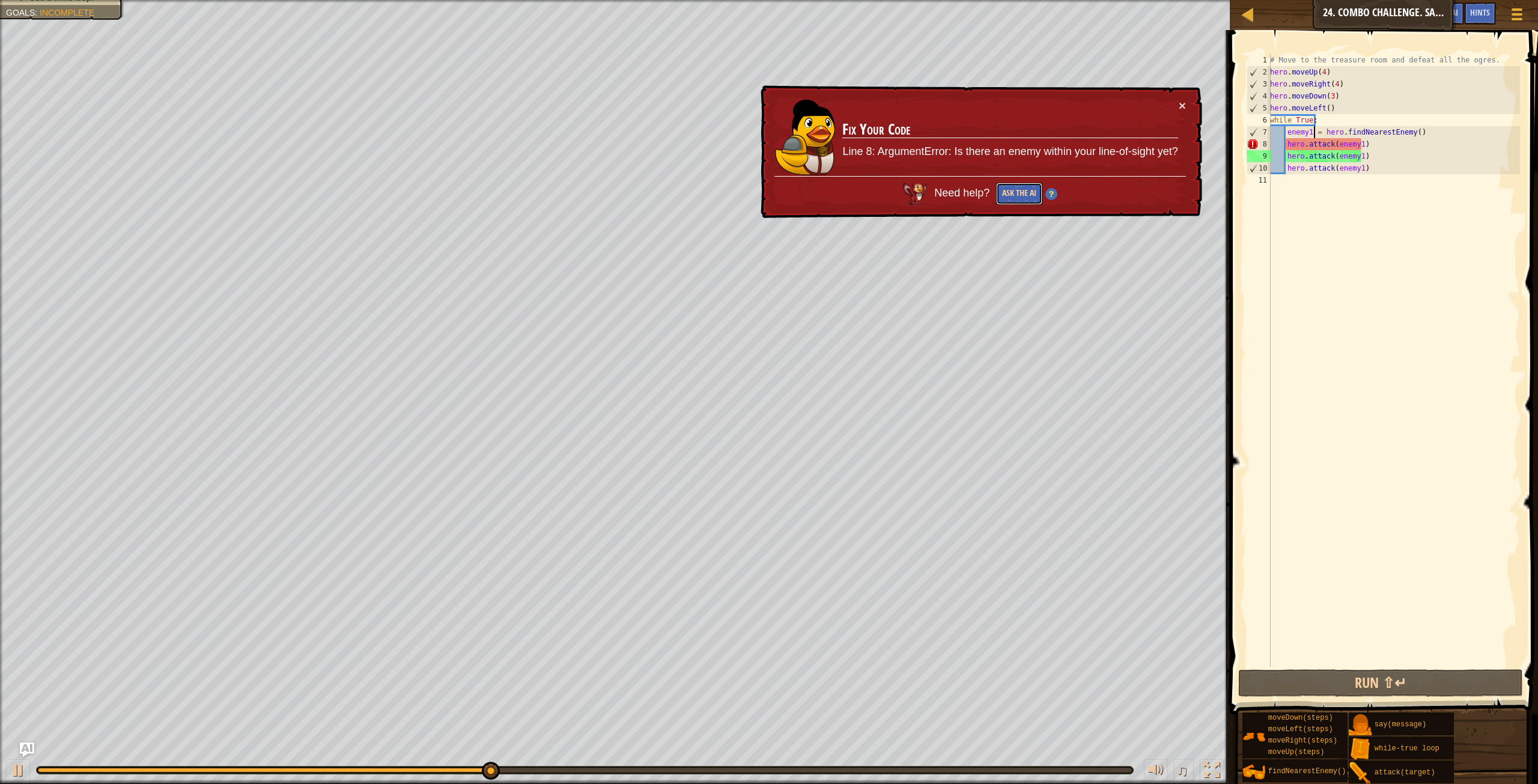
click at [1023, 193] on button "Ask the AI" at bounding box center [1019, 194] width 46 height 22
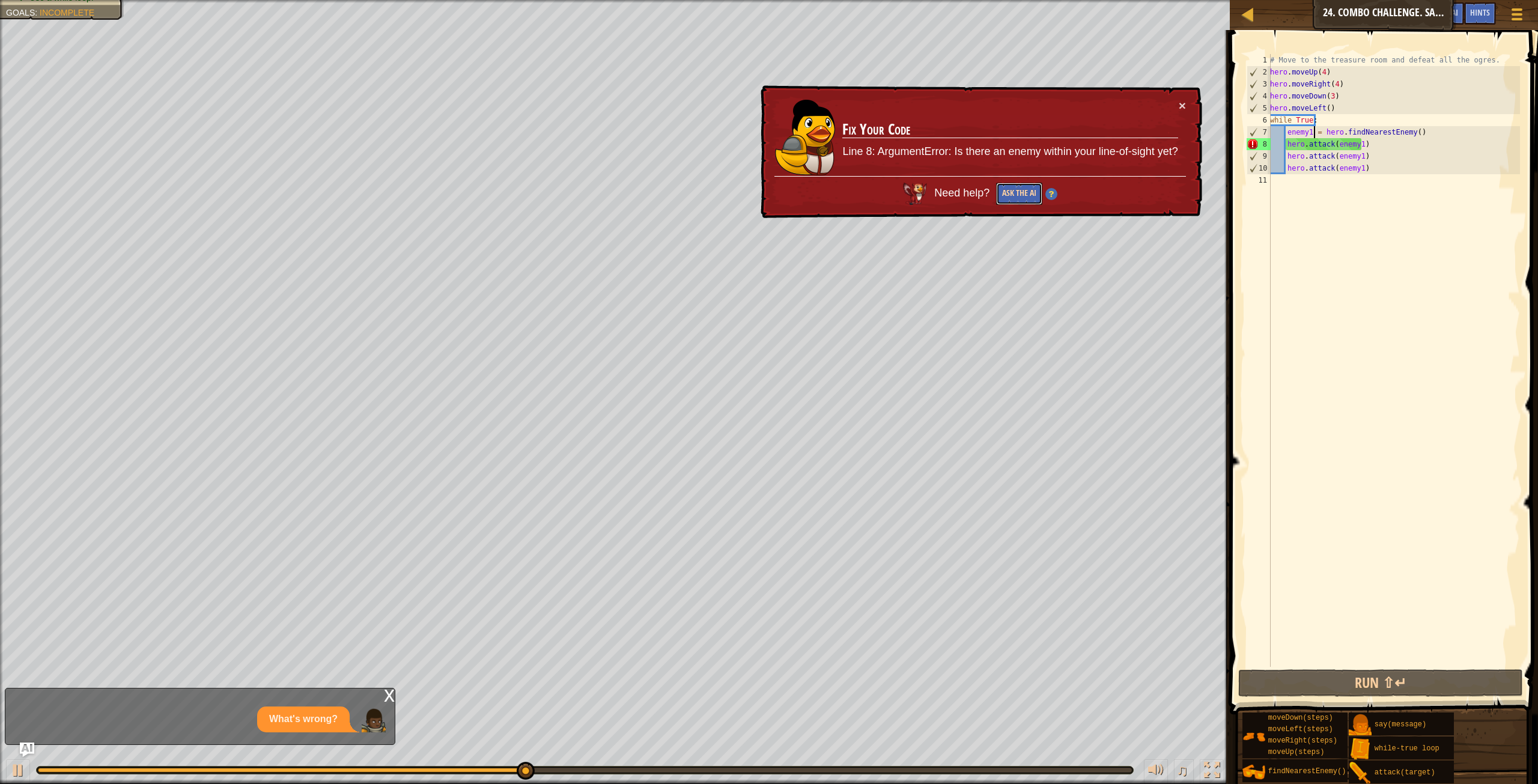
click at [1025, 193] on button "Ask the AI" at bounding box center [1019, 194] width 46 height 22
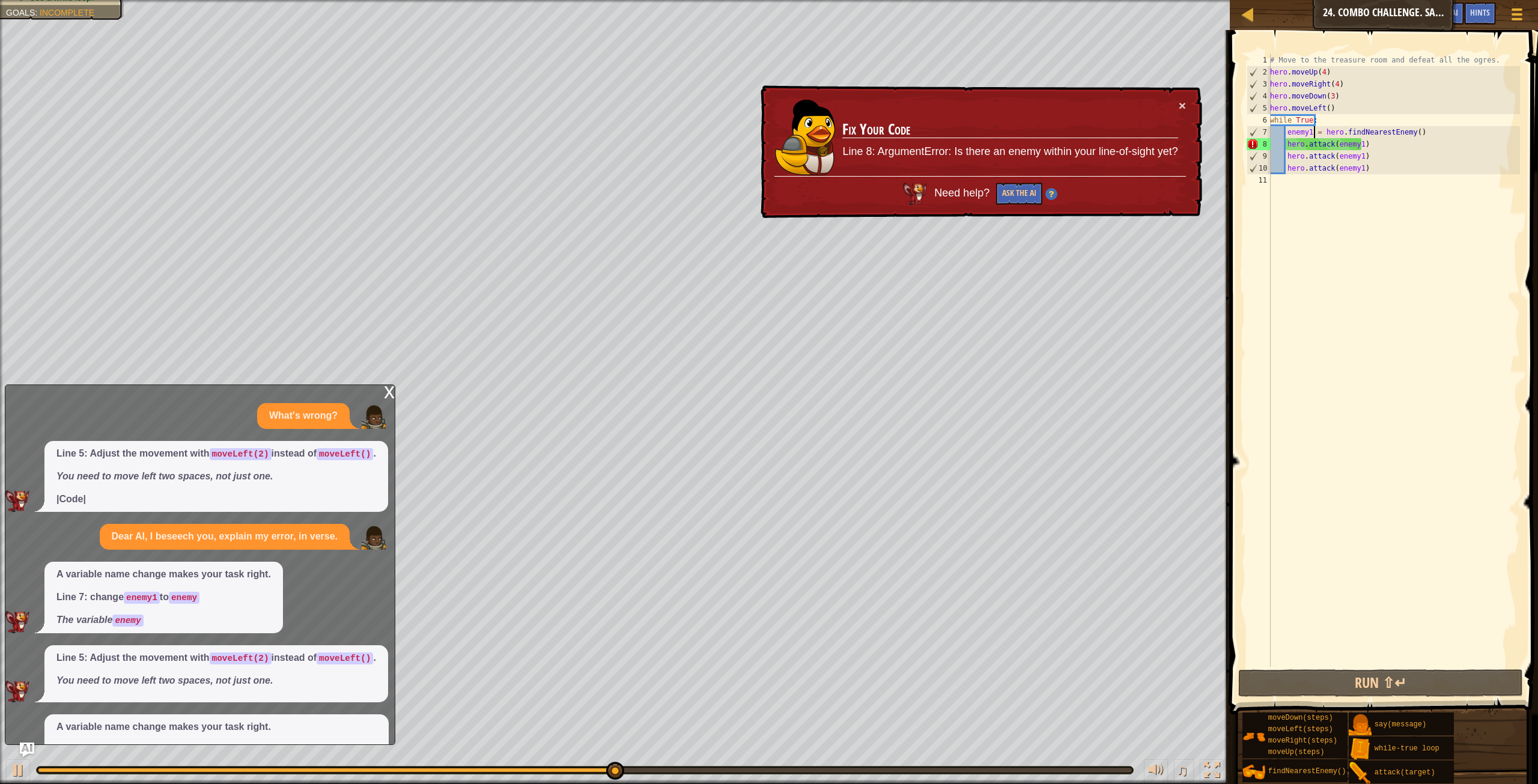
scroll to position [98, 0]
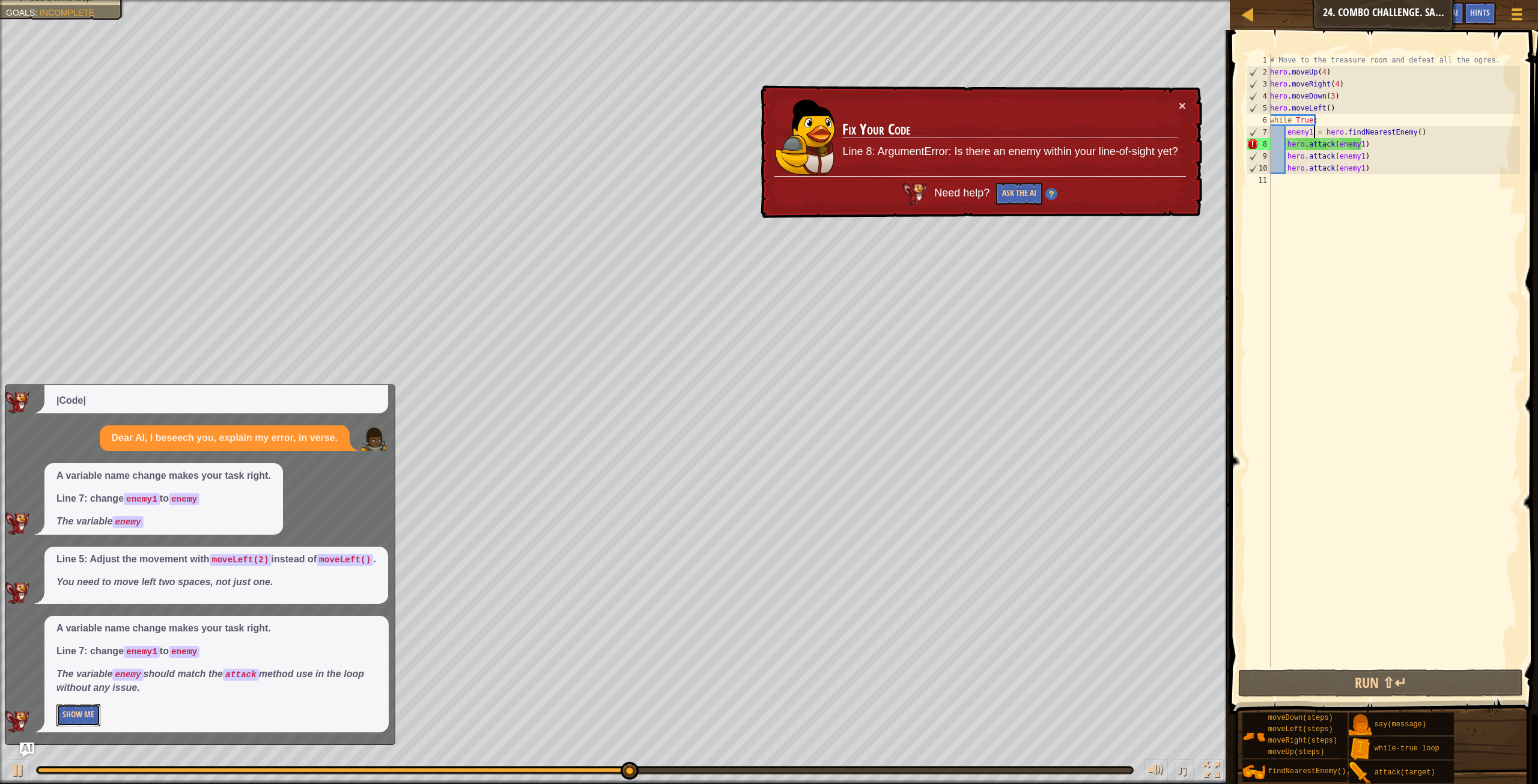
click at [82, 717] on button "Show Me" at bounding box center [78, 715] width 44 height 22
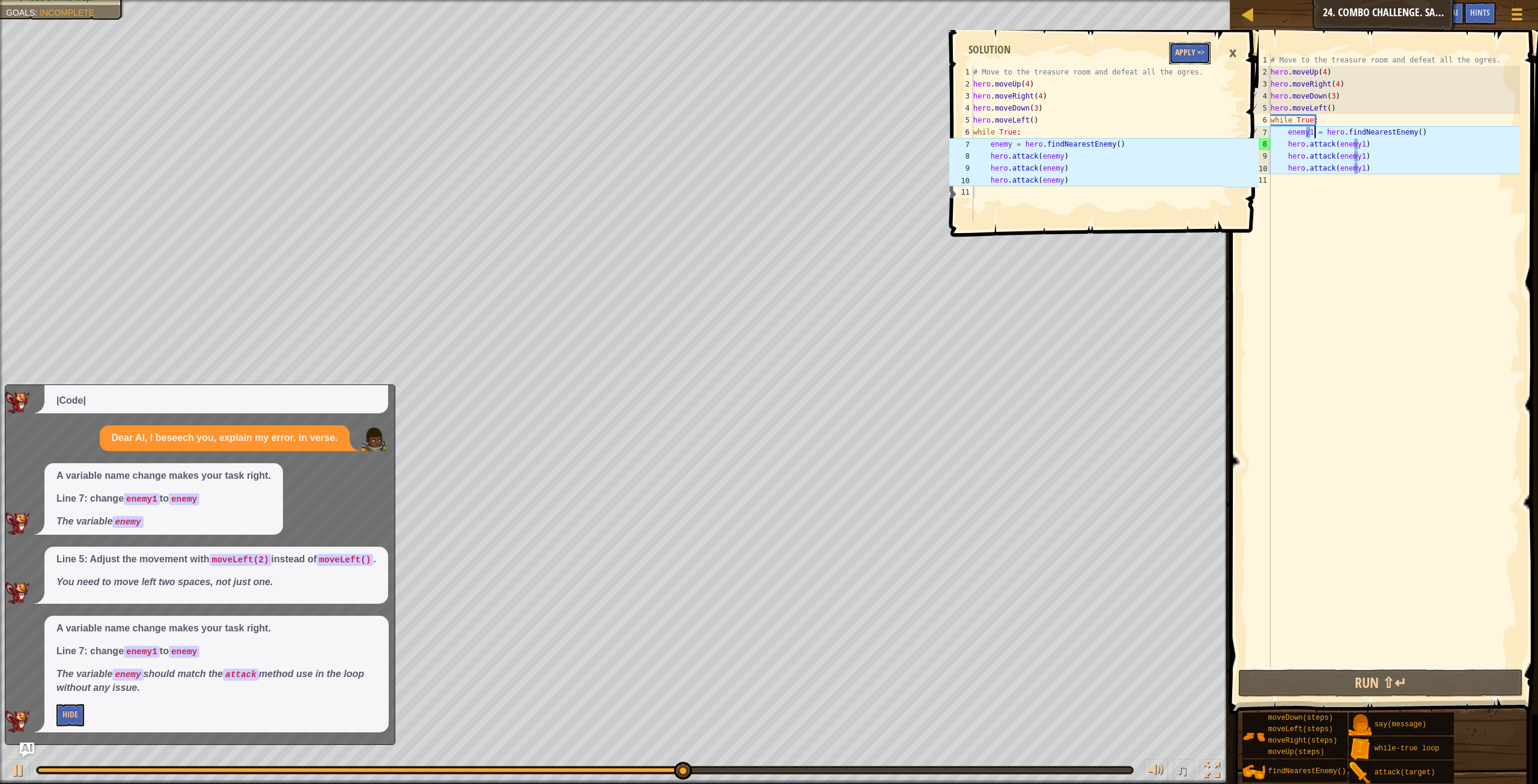
click at [1186, 60] on button "Apply =>" at bounding box center [1189, 53] width 41 height 22
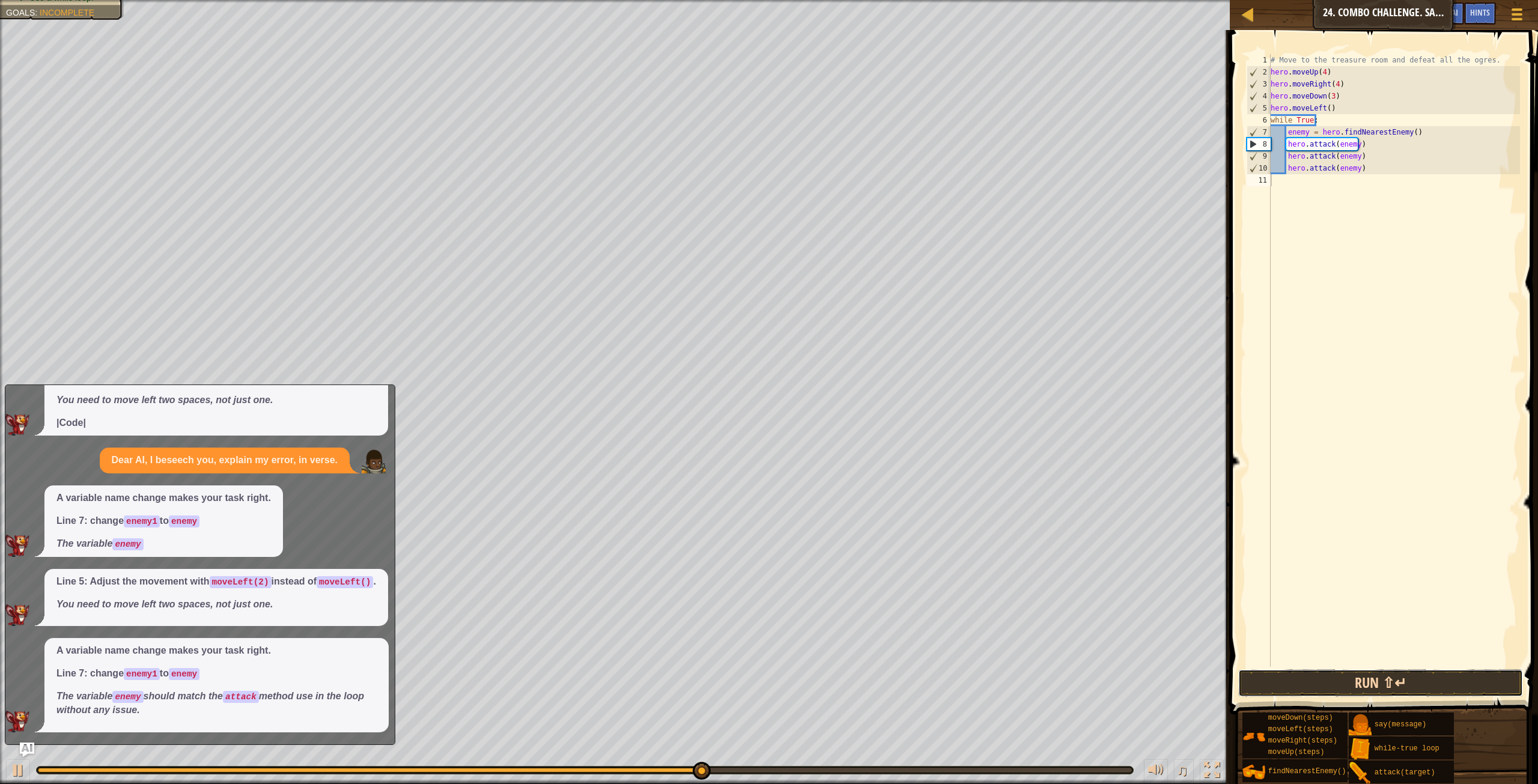
click at [1365, 690] on button "Run ⇧↵" at bounding box center [1381, 683] width 285 height 28
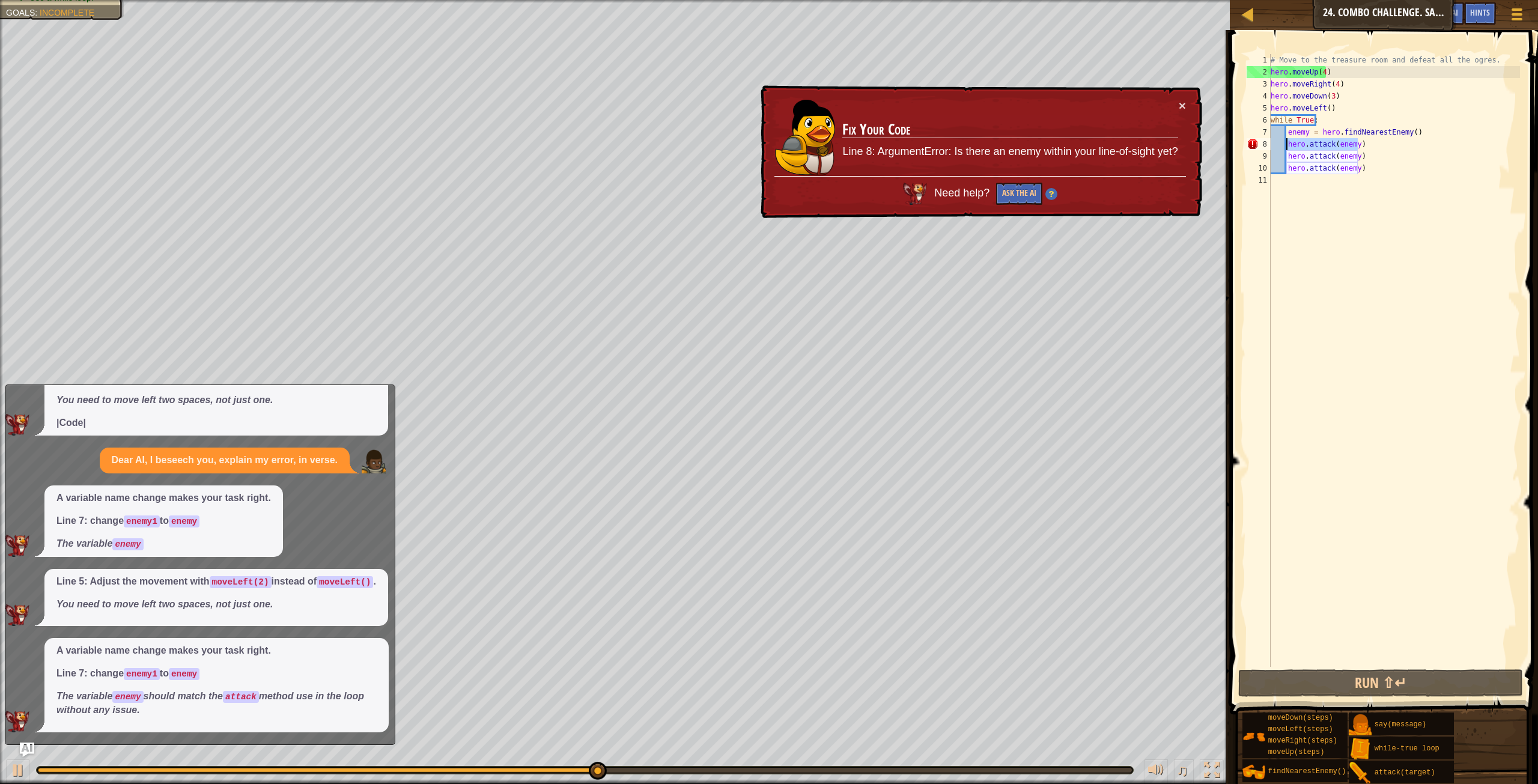
drag, startPoint x: 1368, startPoint y: 145, endPoint x: 1287, endPoint y: 144, distance: 81.0
click at [1287, 144] on div "# Move to the treasure room and defeat all the ogres. hero . moveUp ( 4 ) hero …" at bounding box center [1394, 372] width 251 height 637
type textarea "hero.attack(enemy)"
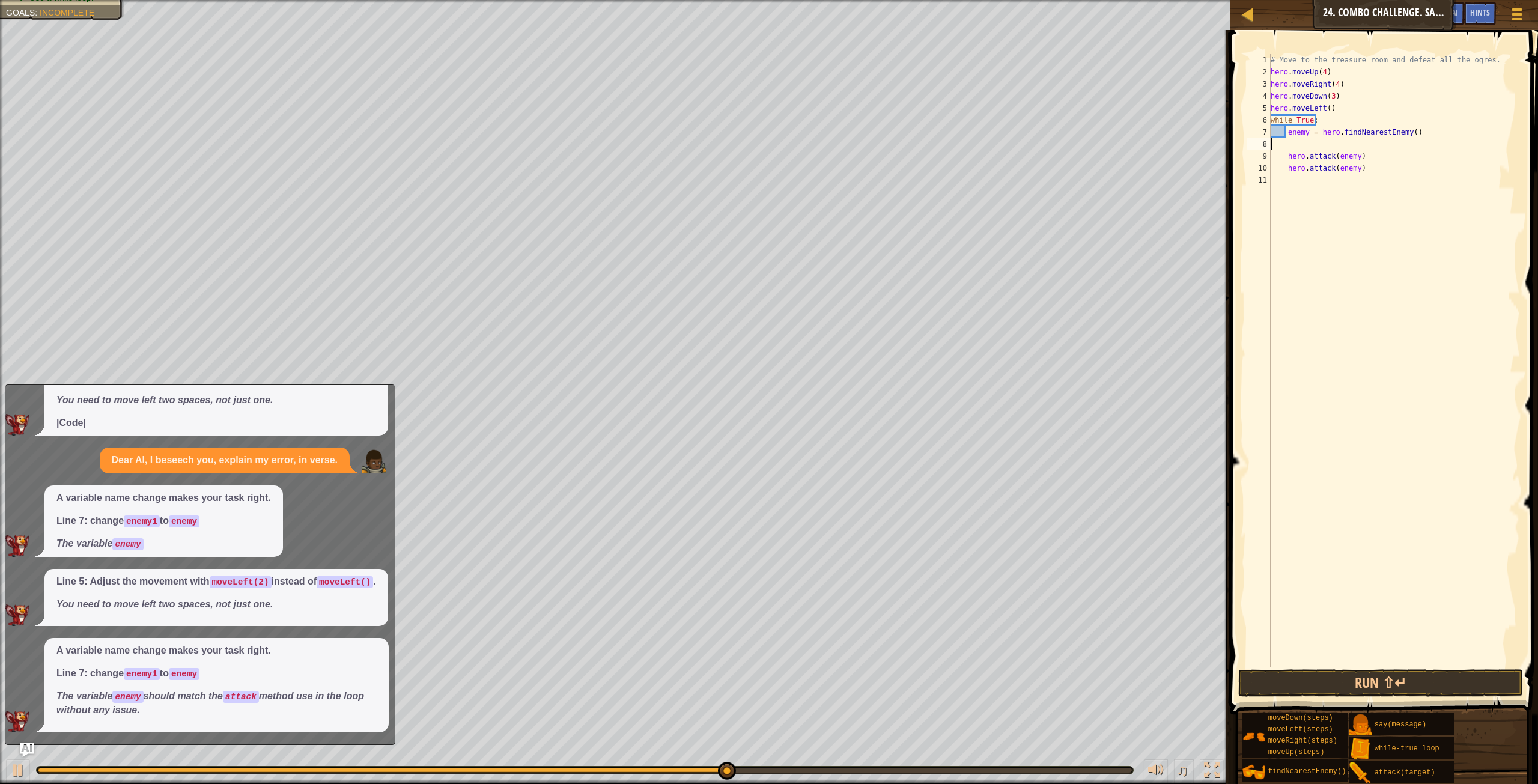
type textarea "enemy = hero.findNearestEnemy()"
click at [1344, 690] on button "Run ⇧↵" at bounding box center [1381, 683] width 285 height 28
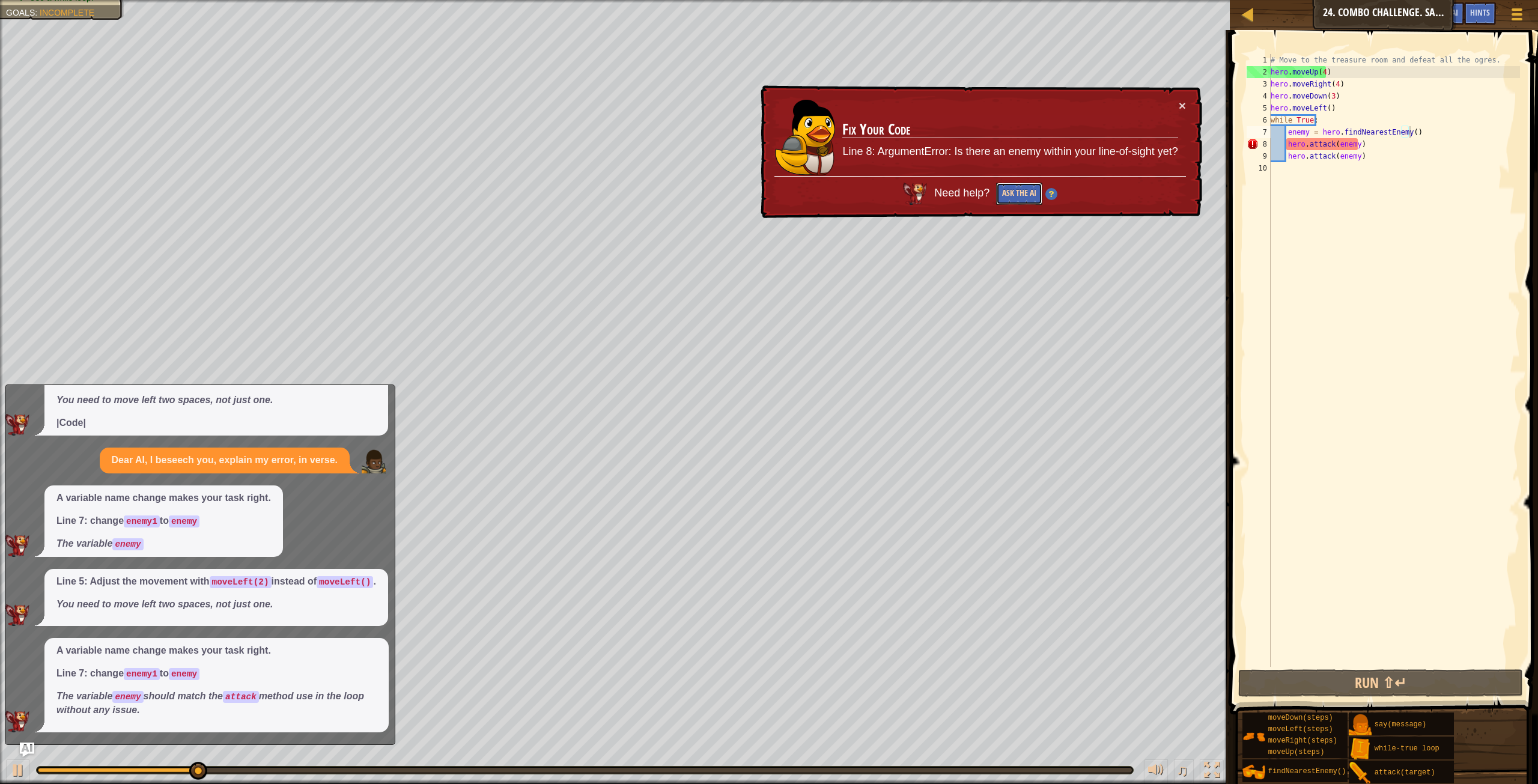
click at [1020, 198] on button "Ask the AI" at bounding box center [1019, 194] width 46 height 22
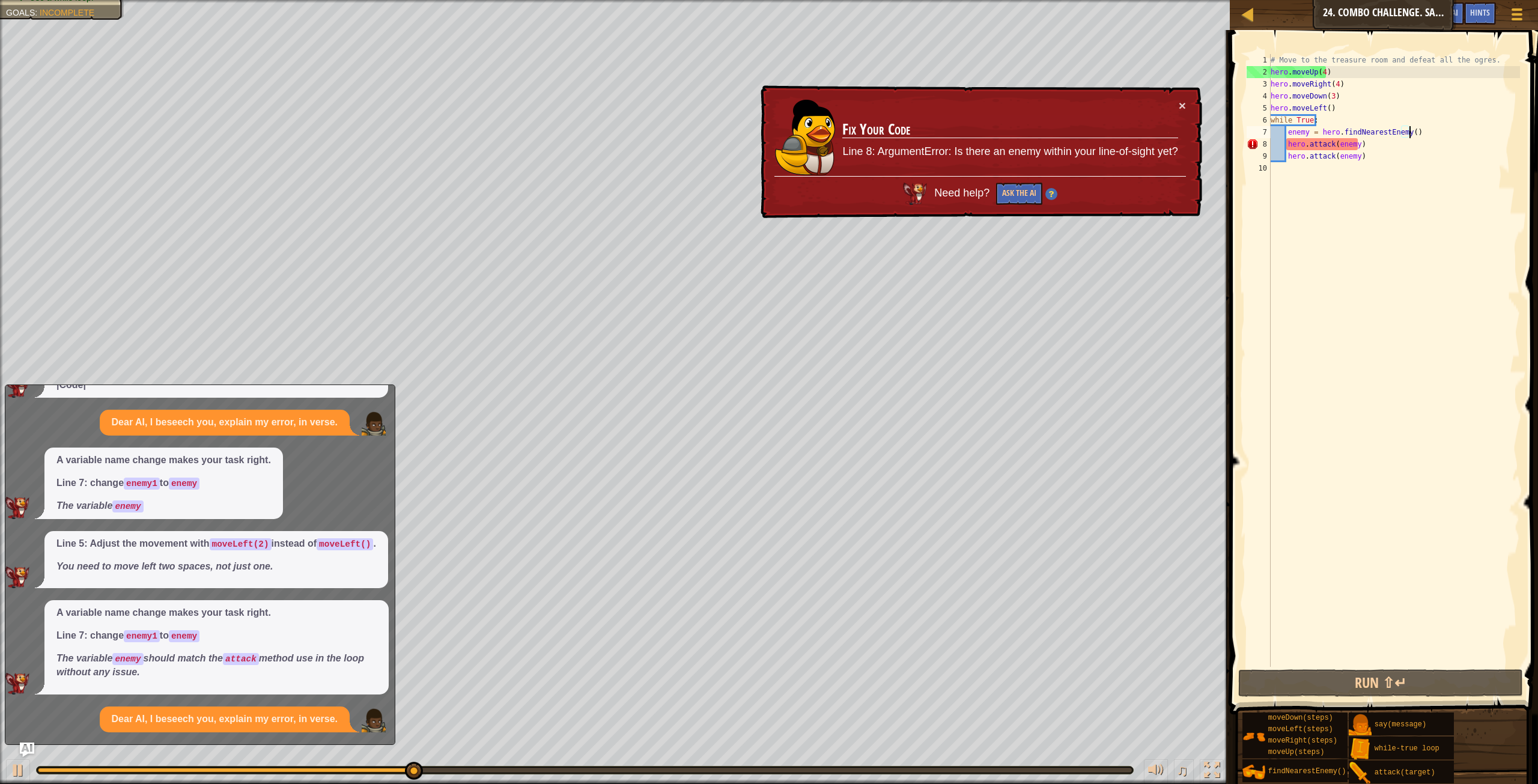
scroll to position [242, 0]
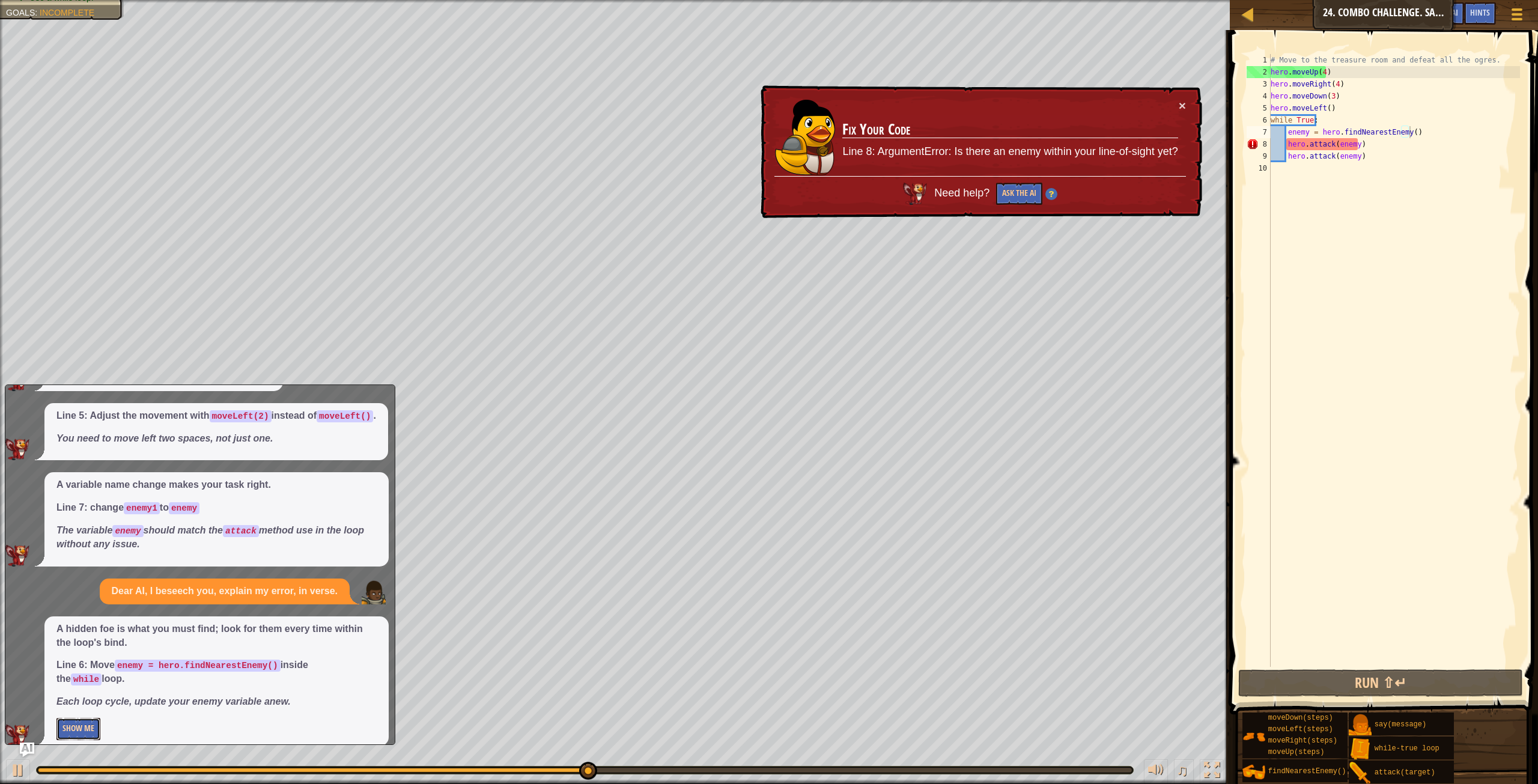
click at [76, 718] on button "Show Me" at bounding box center [78, 729] width 44 height 22
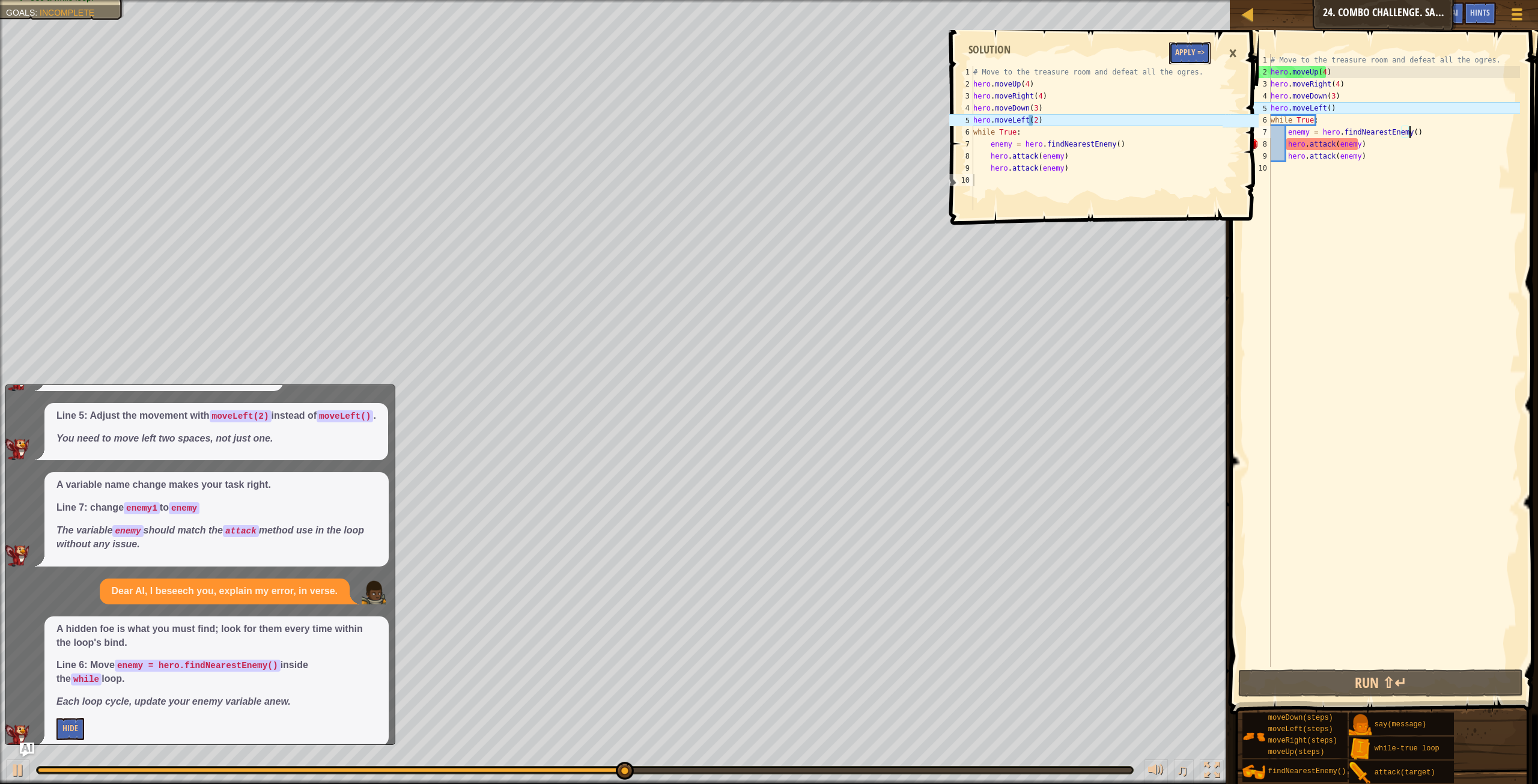
click at [1179, 45] on button "Apply =>" at bounding box center [1189, 53] width 41 height 22
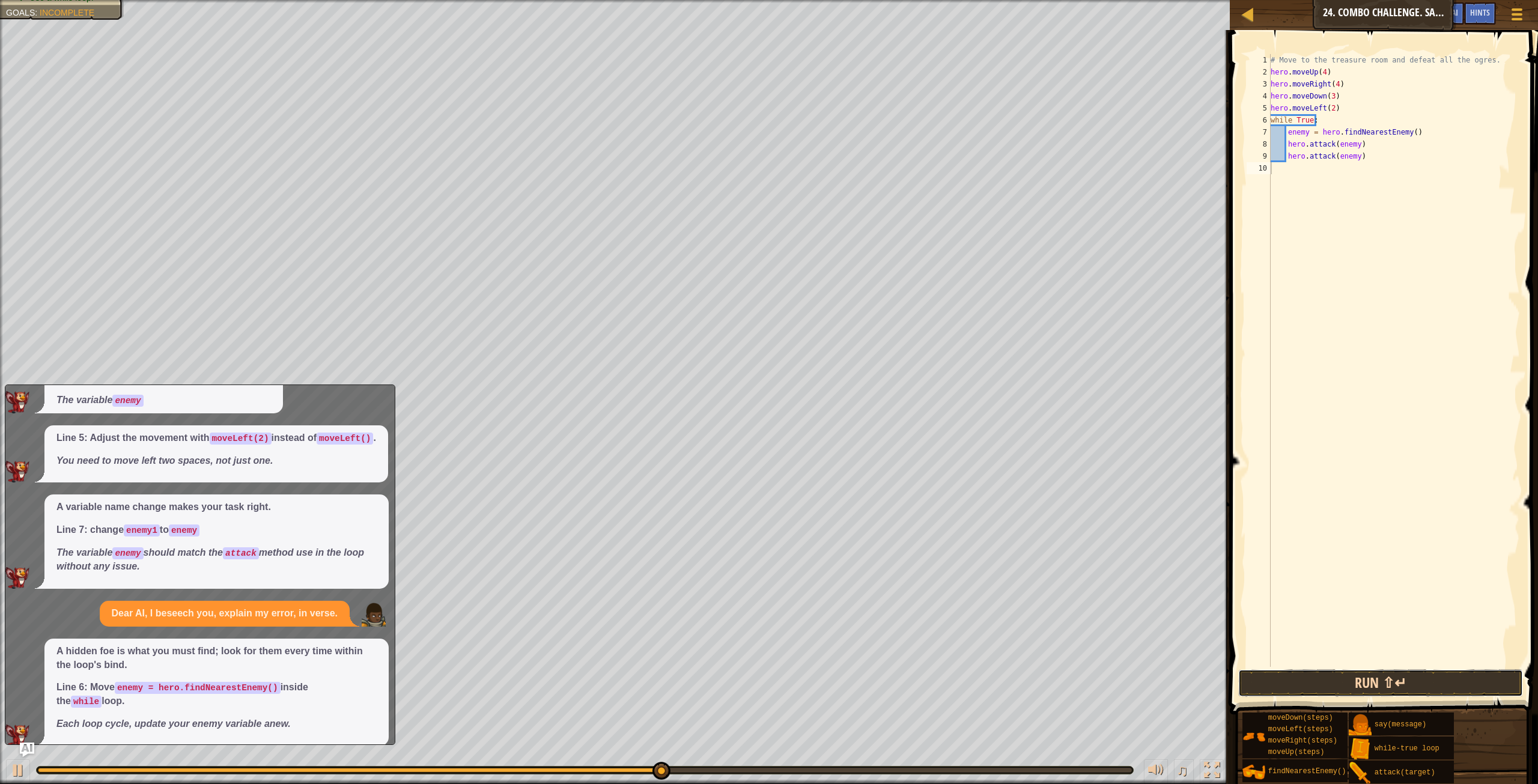
click at [1396, 688] on button "Run ⇧↵" at bounding box center [1381, 683] width 285 height 28
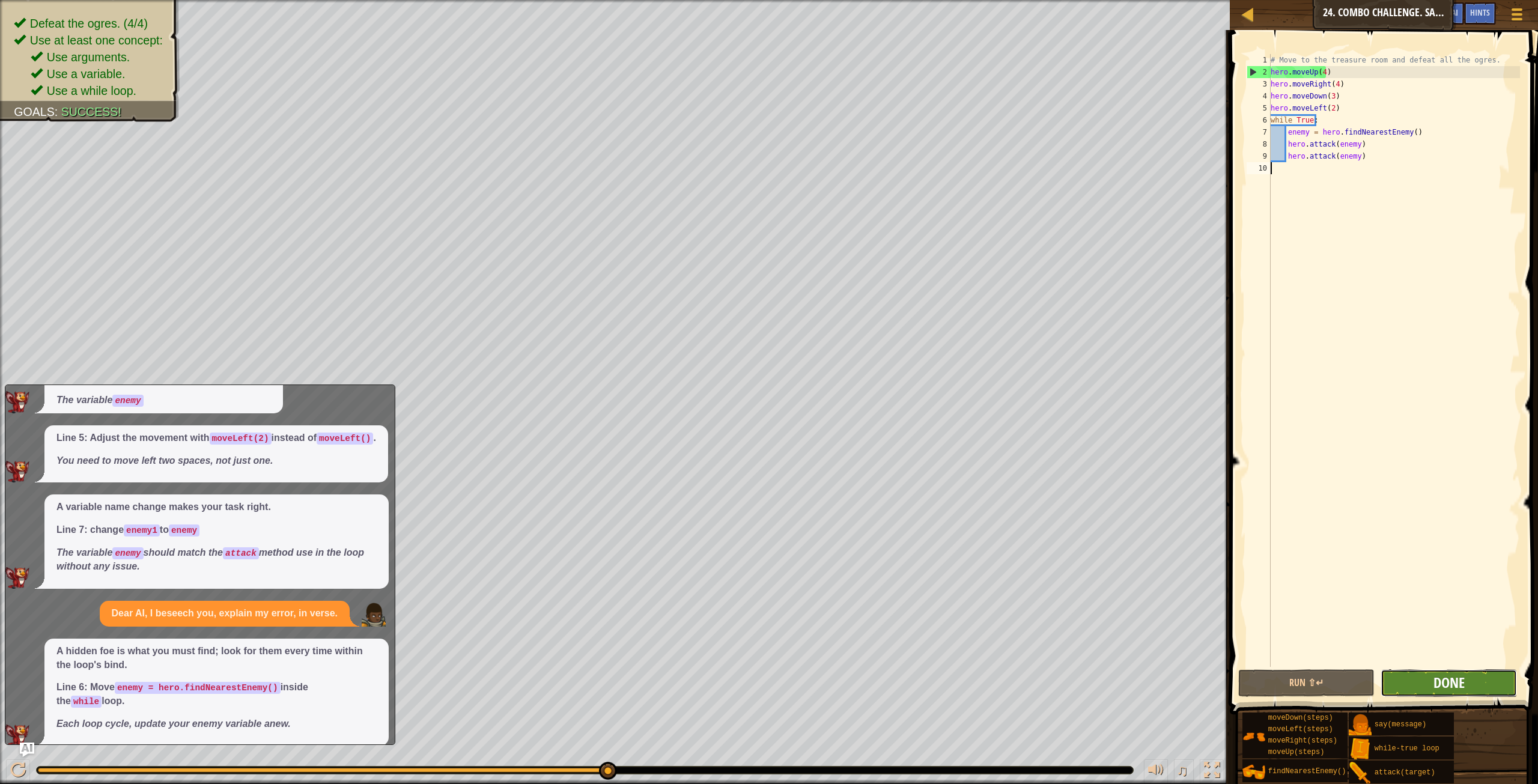
click at [1440, 677] on span "Done" at bounding box center [1449, 683] width 31 height 20
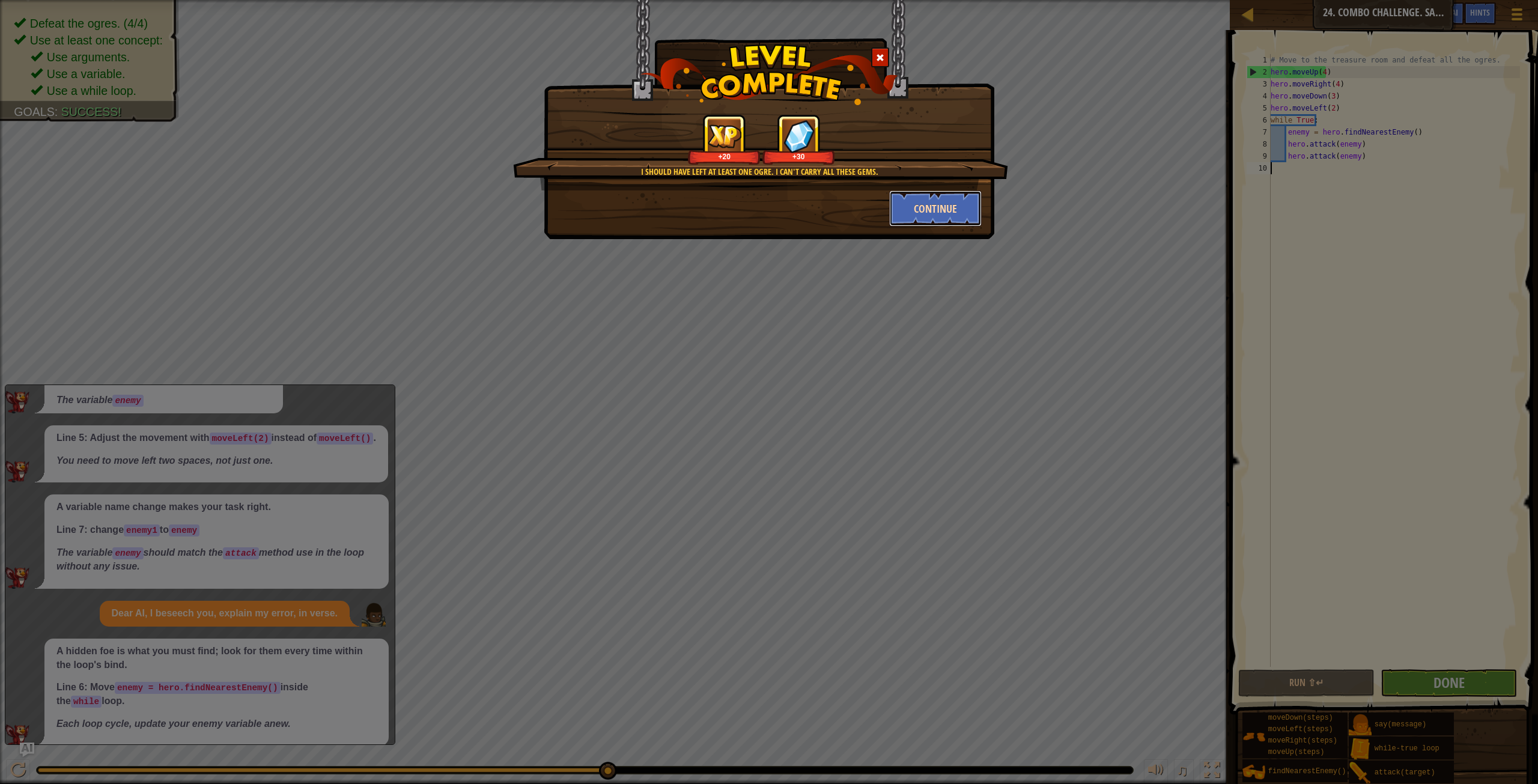
click at [957, 209] on button "Continue" at bounding box center [935, 209] width 93 height 36
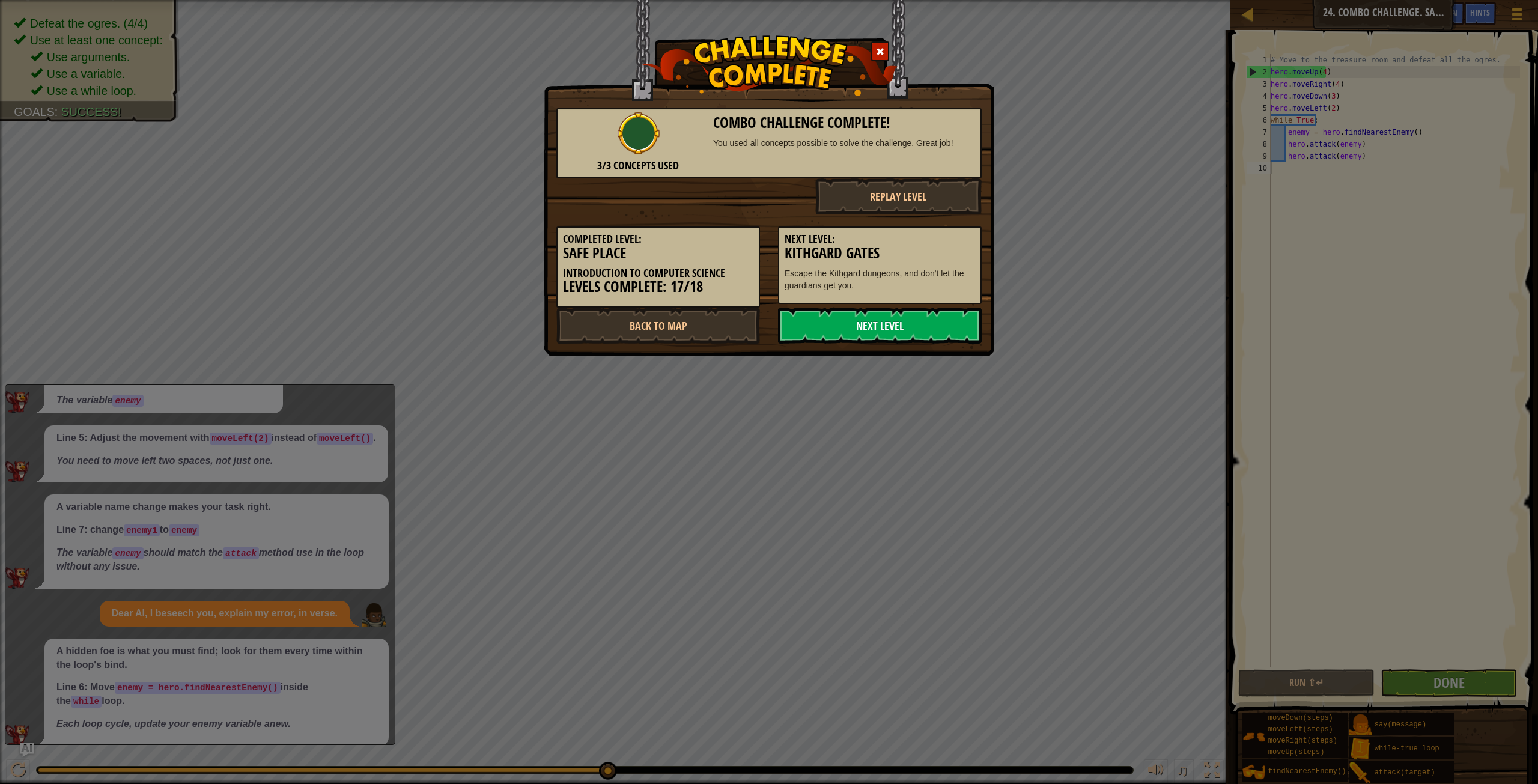
click at [907, 317] on link "Next Level" at bounding box center [880, 325] width 204 height 36
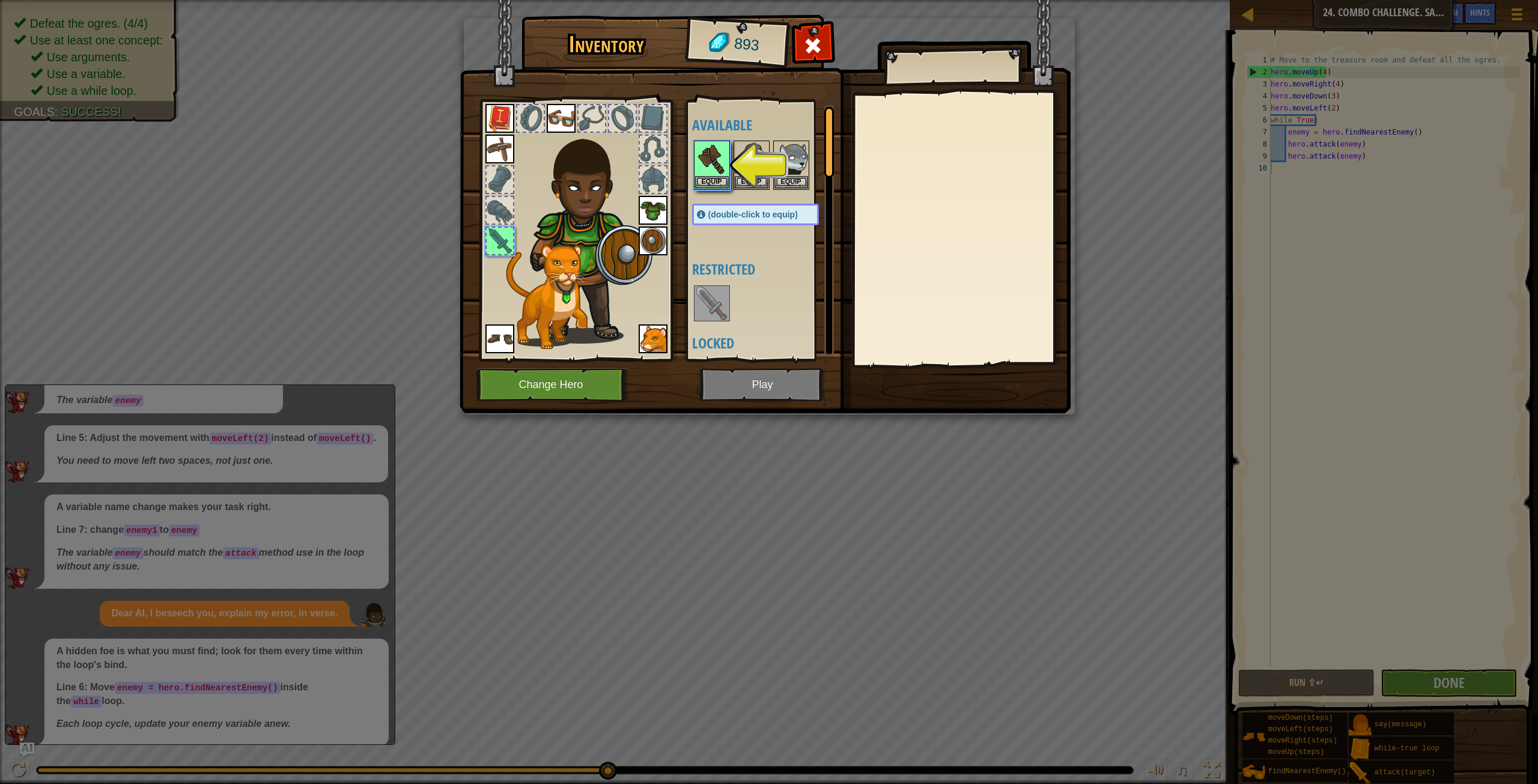
click at [732, 158] on div at bounding box center [768, 165] width 151 height 53
click at [705, 158] on img at bounding box center [712, 158] width 34 height 34
click at [712, 183] on button "Equip" at bounding box center [712, 182] width 34 height 13
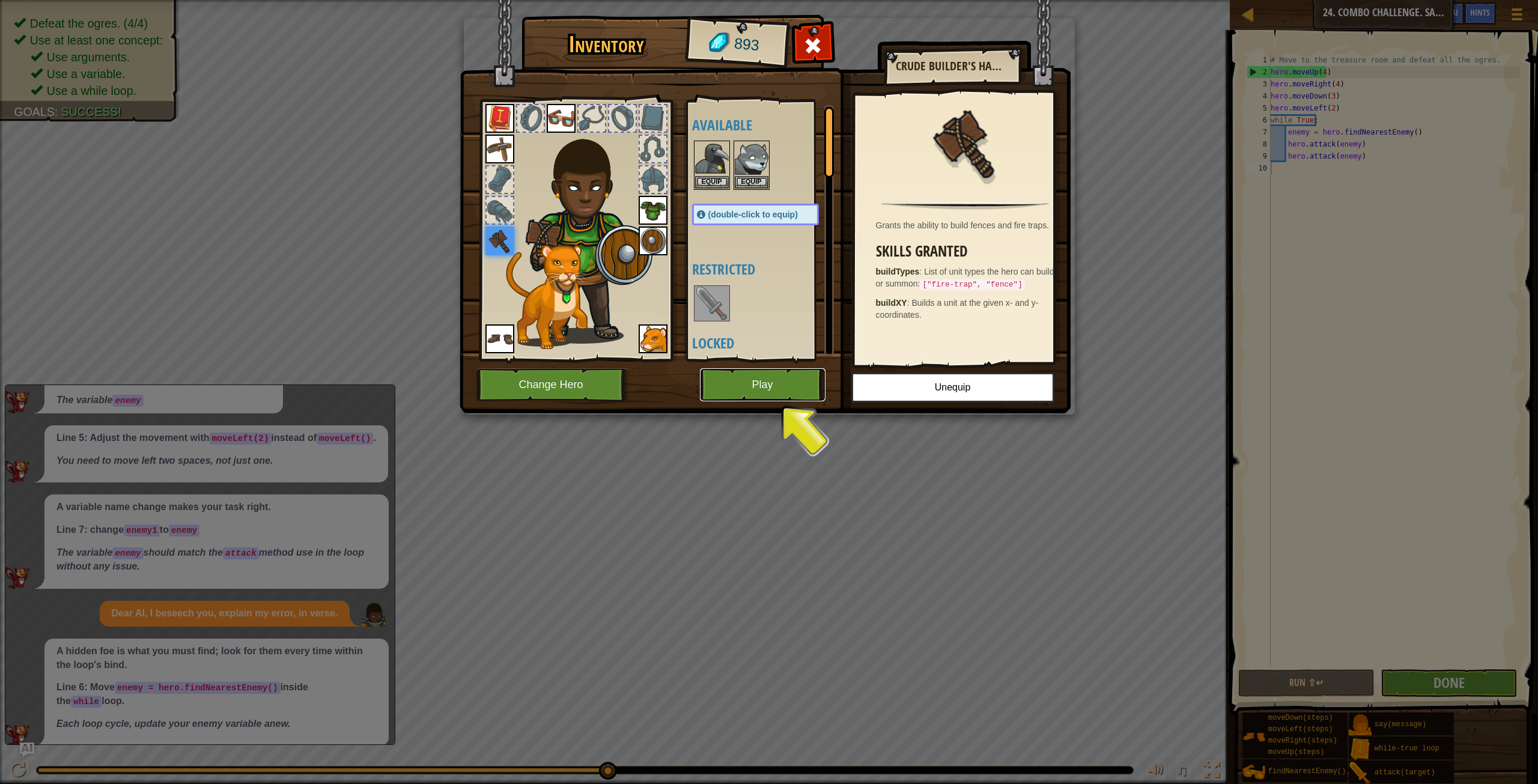
click at [740, 385] on button "Play" at bounding box center [763, 384] width 126 height 33
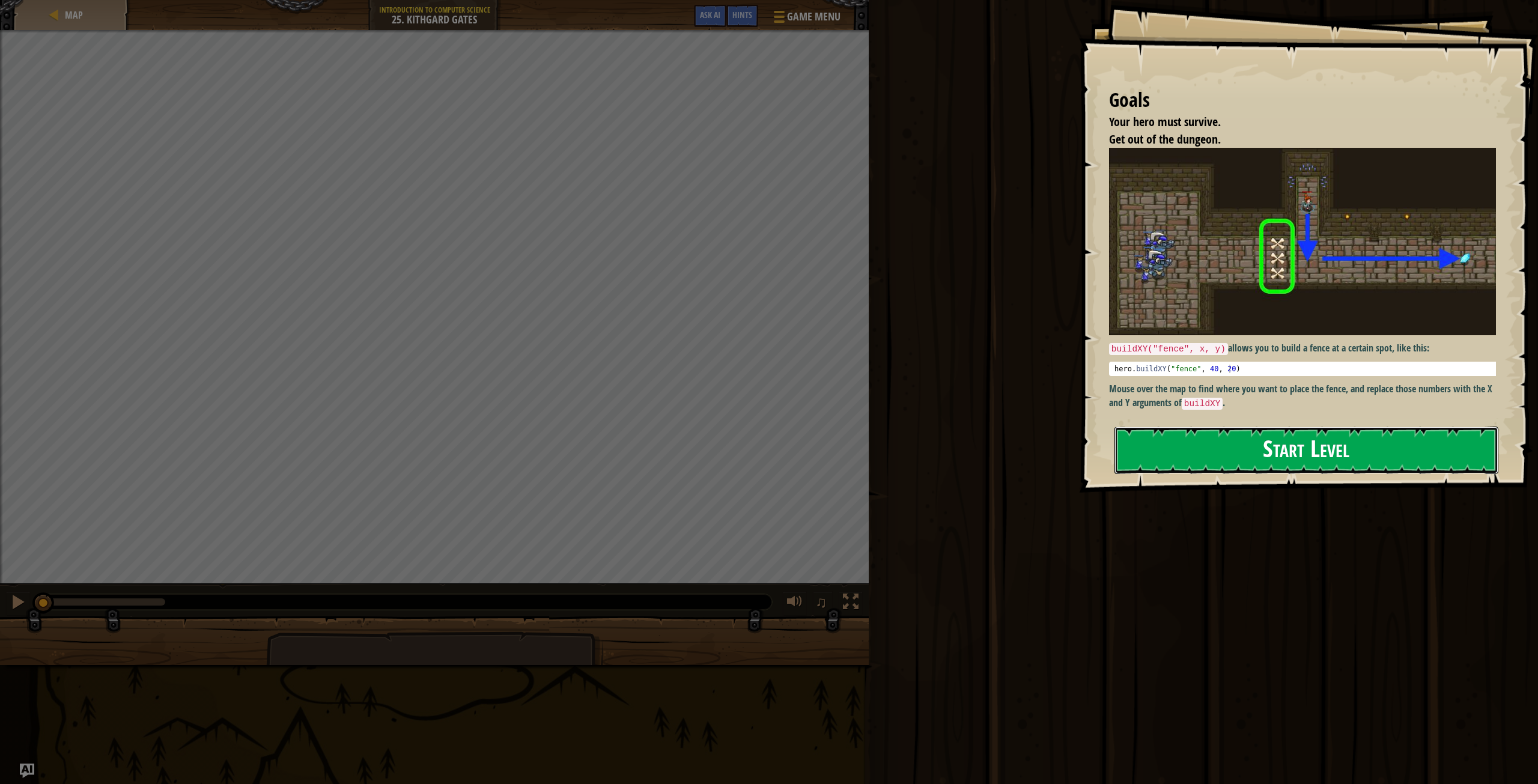
click at [1179, 436] on button "Start Level" at bounding box center [1307, 450] width 384 height 47
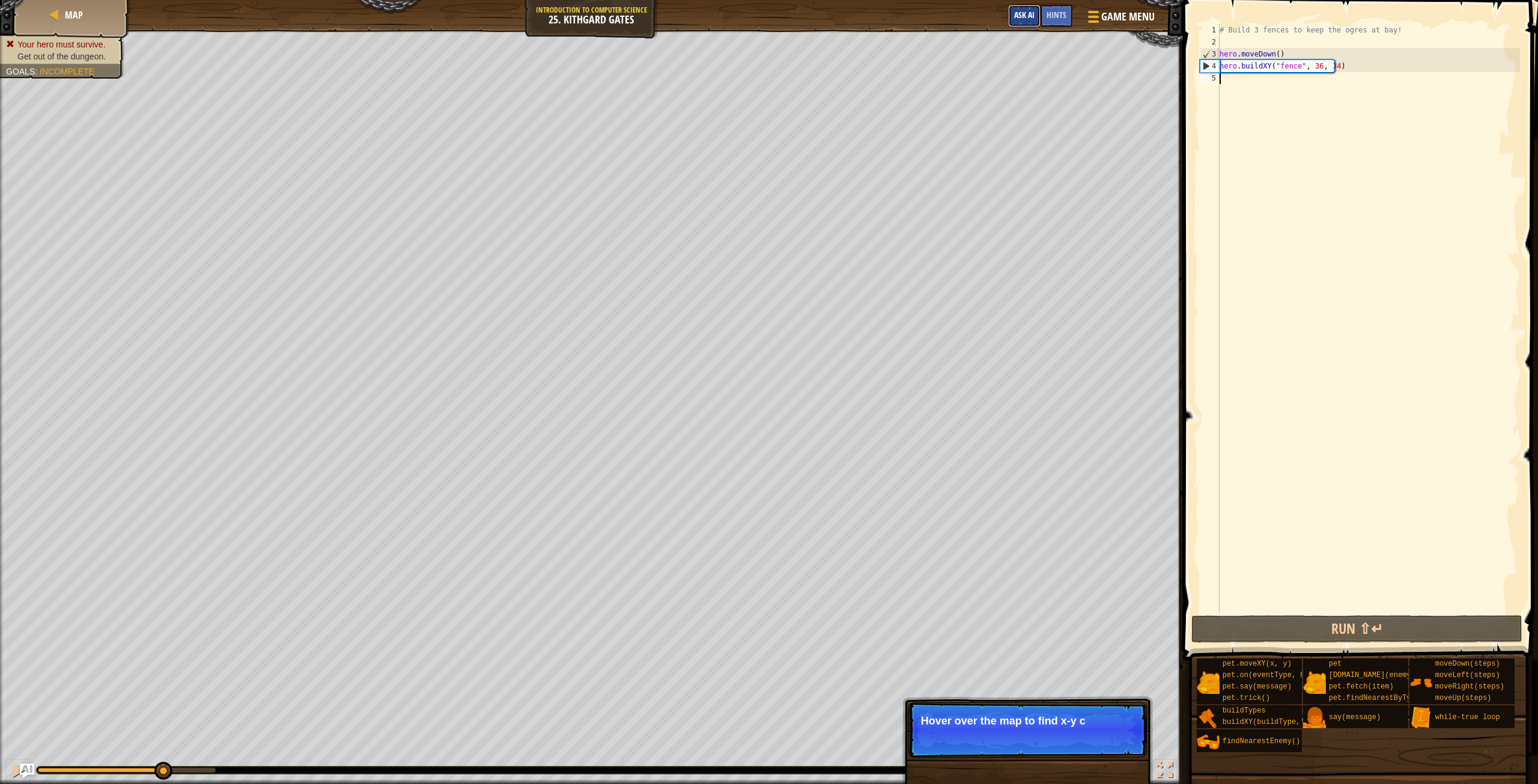
click at [1026, 20] on span "Ask AI" at bounding box center [1024, 15] width 20 height 11
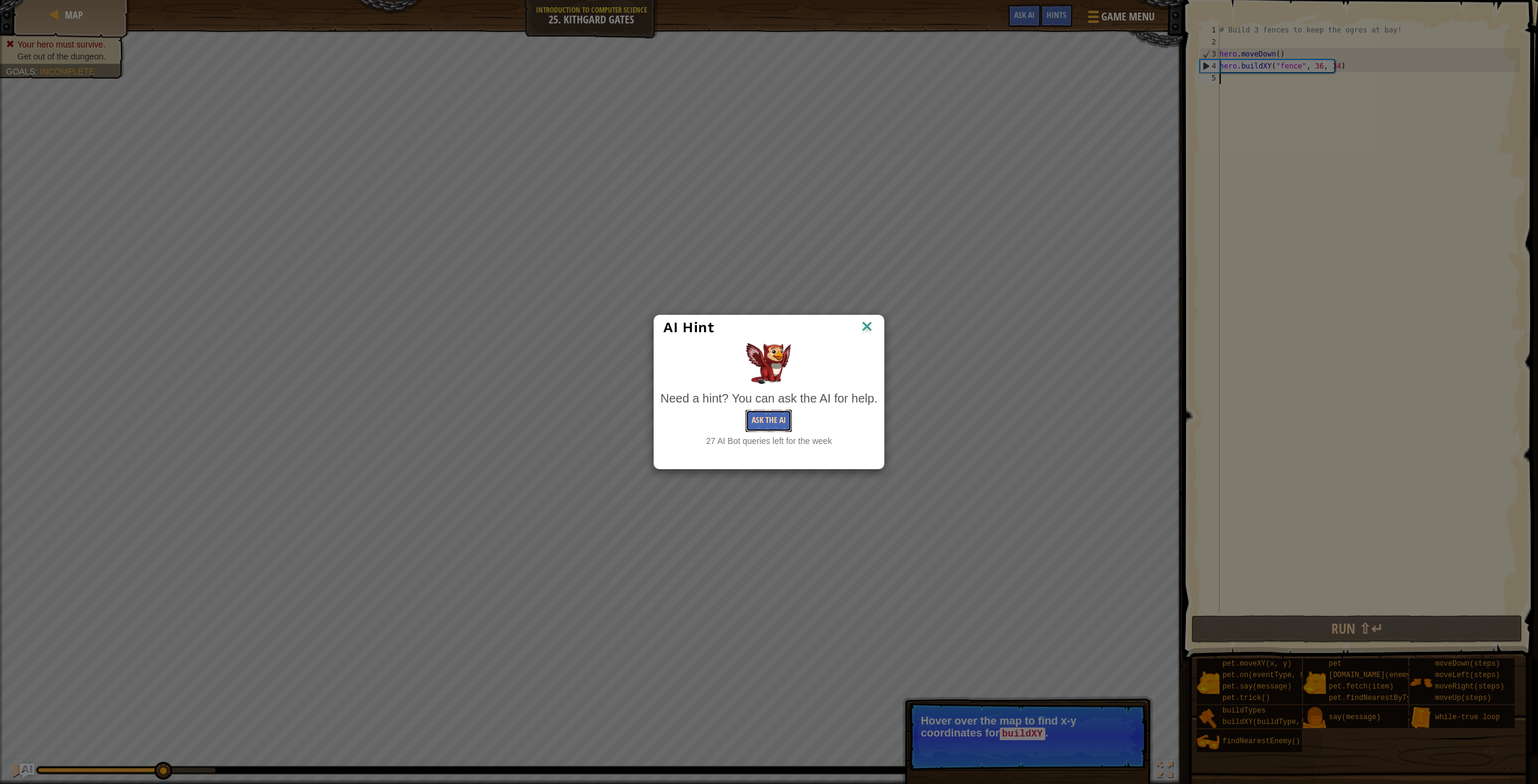
click at [777, 417] on button "Ask the AI" at bounding box center [769, 421] width 46 height 22
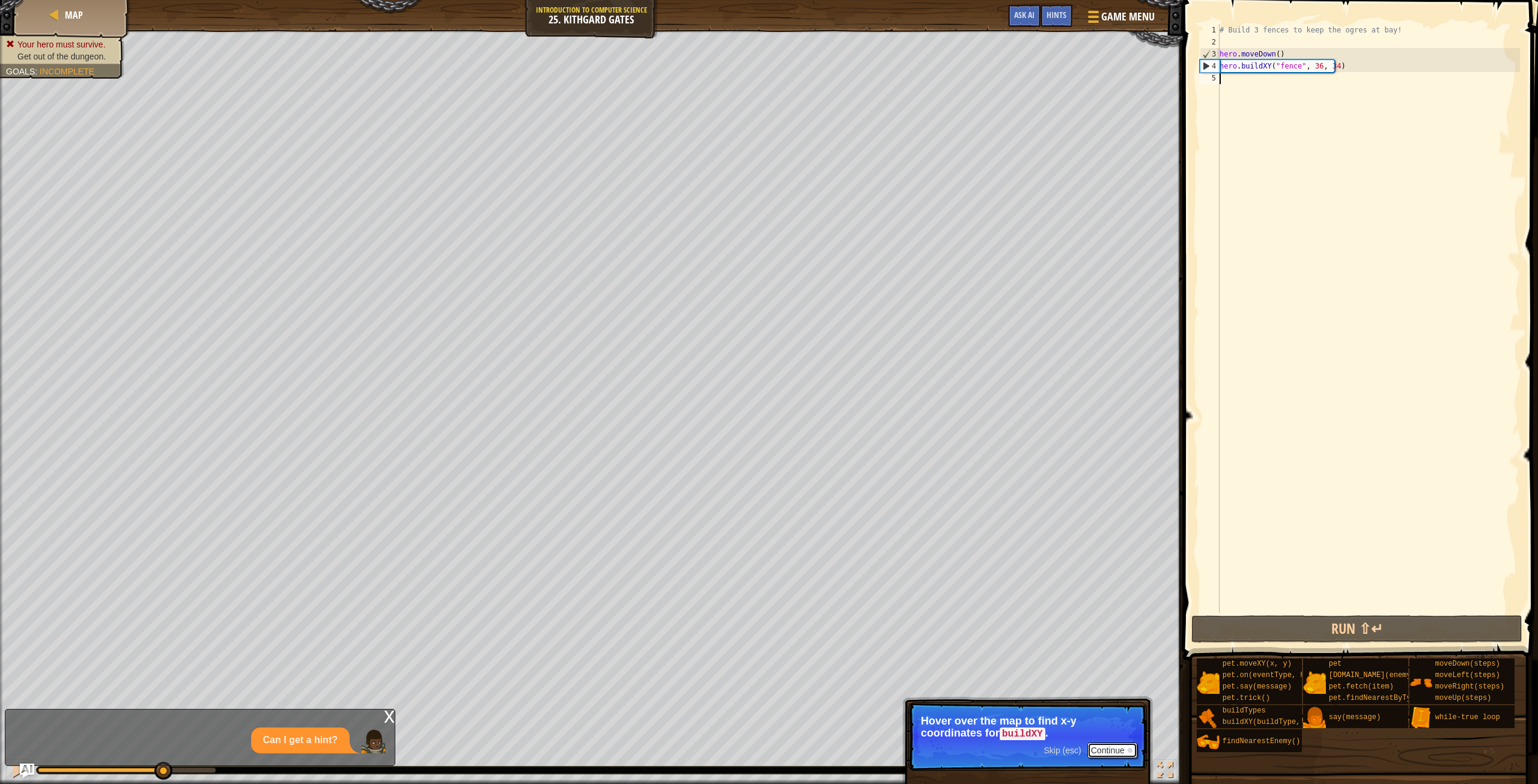
click at [1104, 750] on button "Continue" at bounding box center [1112, 750] width 50 height 15
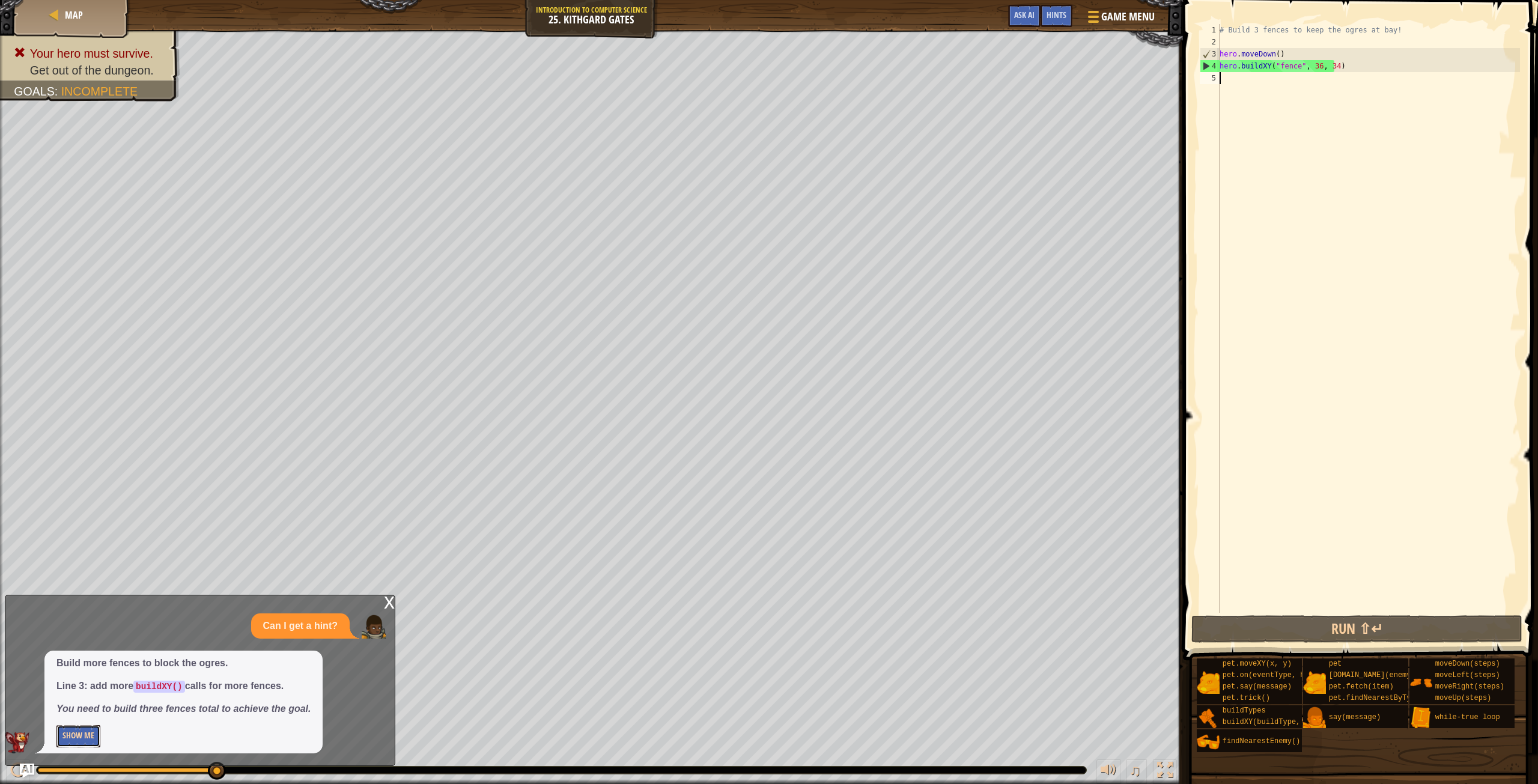
click at [88, 732] on button "Show Me" at bounding box center [78, 736] width 44 height 22
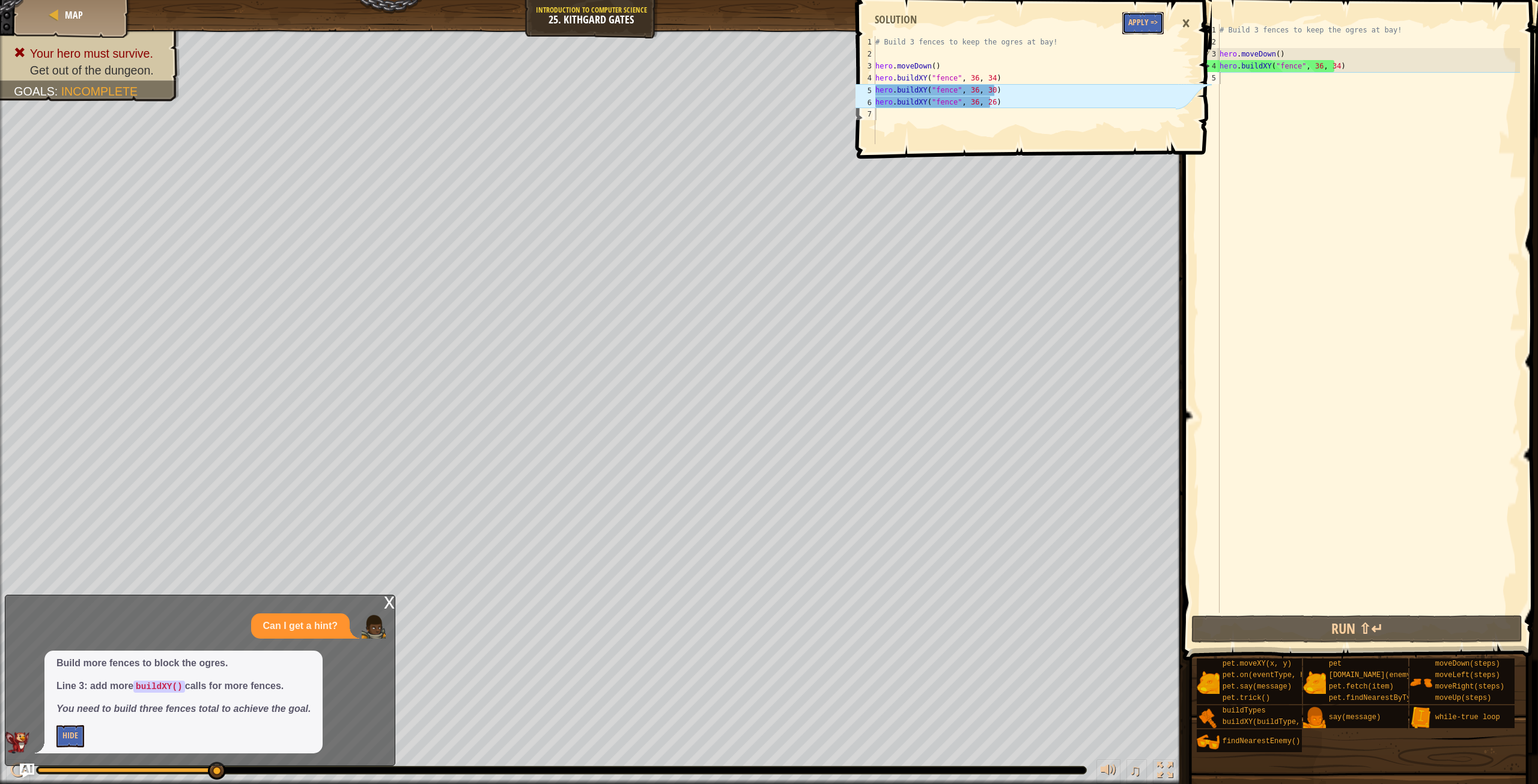
click at [1145, 17] on button "Apply =>" at bounding box center [1143, 23] width 41 height 22
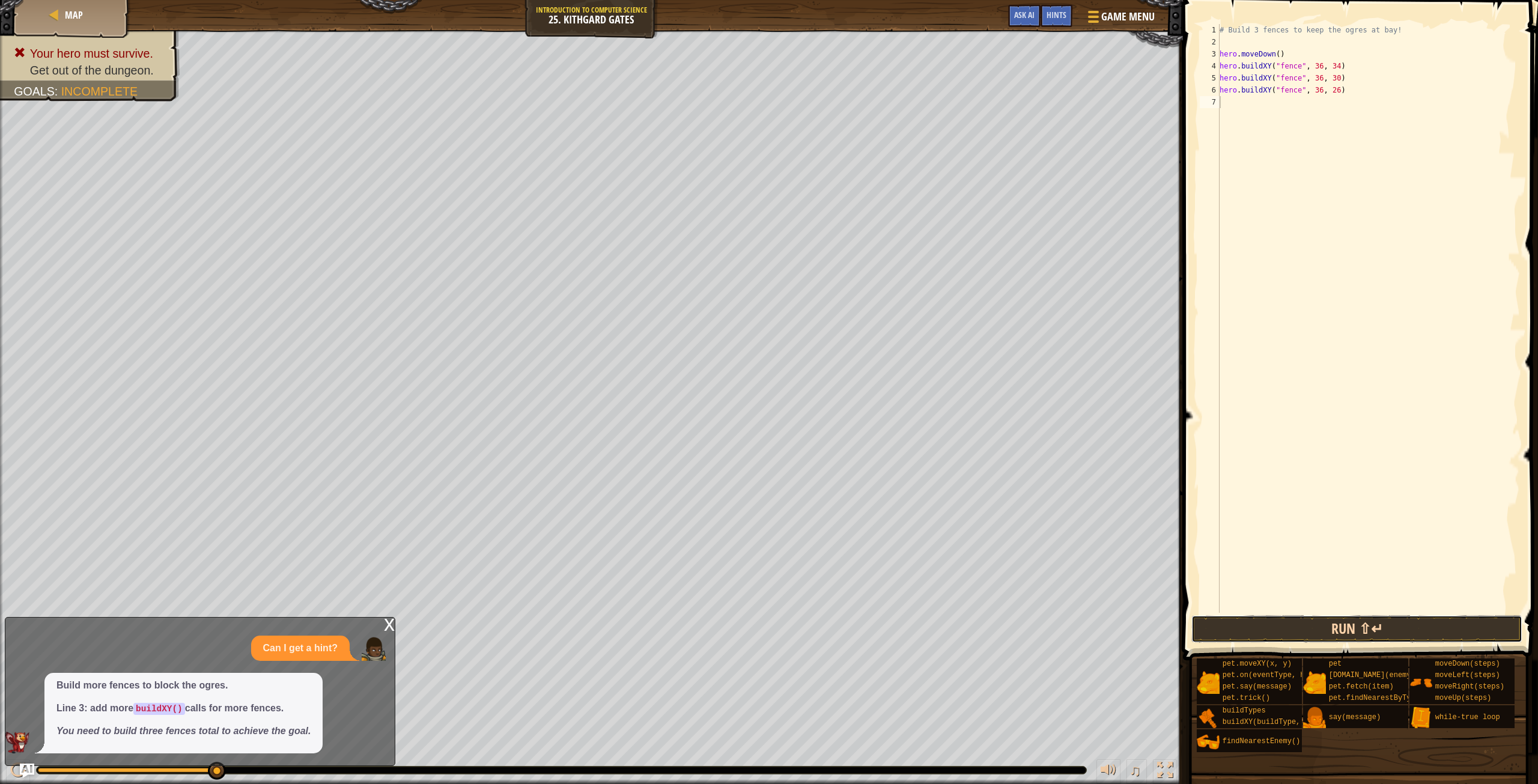
click at [1319, 626] on button "Run ⇧↵" at bounding box center [1356, 629] width 330 height 28
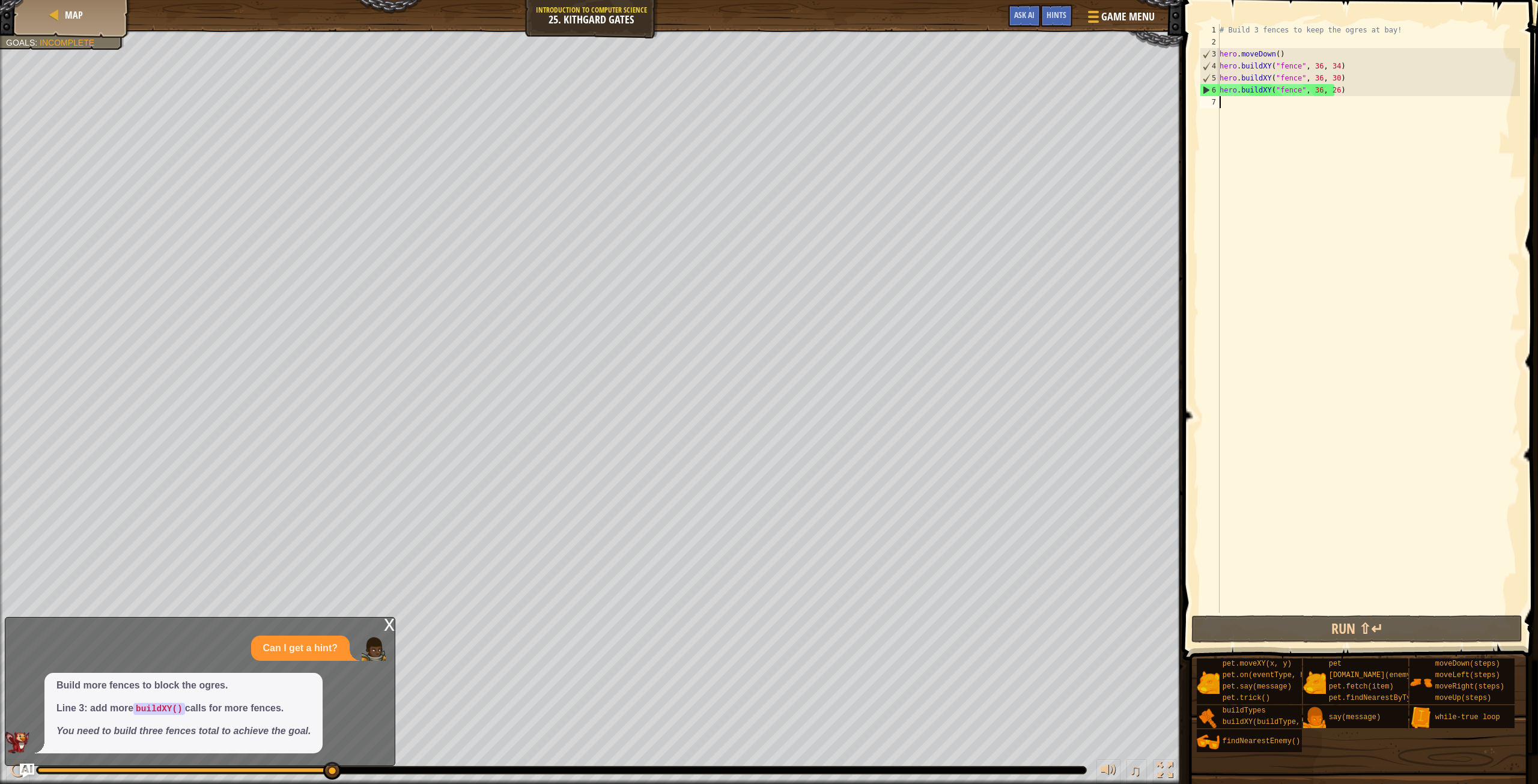
scroll to position [6, 0]
type textarea "mo"
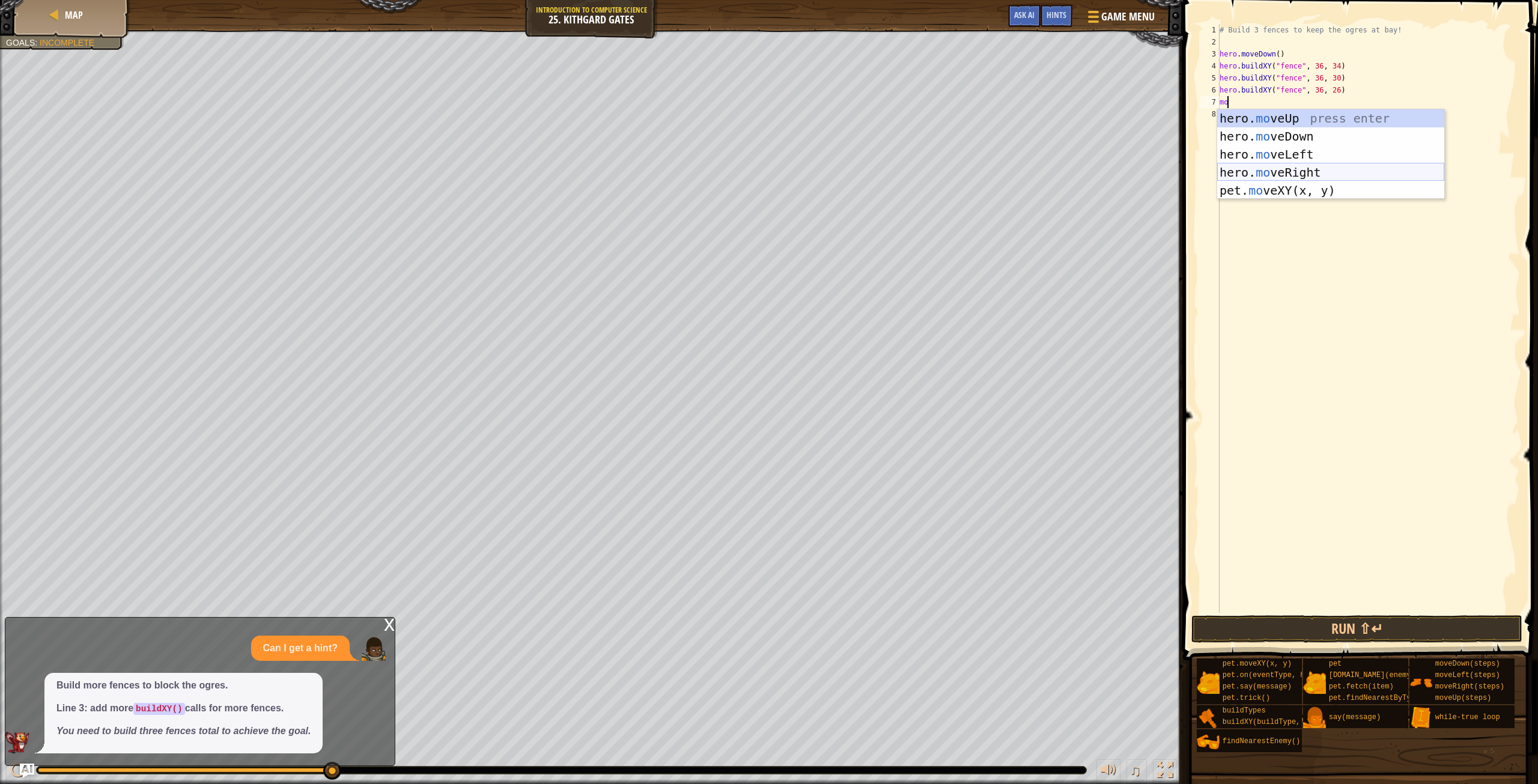
click at [1310, 175] on div "hero. mo veUp press enter hero. mo veDown press enter hero. mo veLeft press ent…" at bounding box center [1331, 172] width 227 height 126
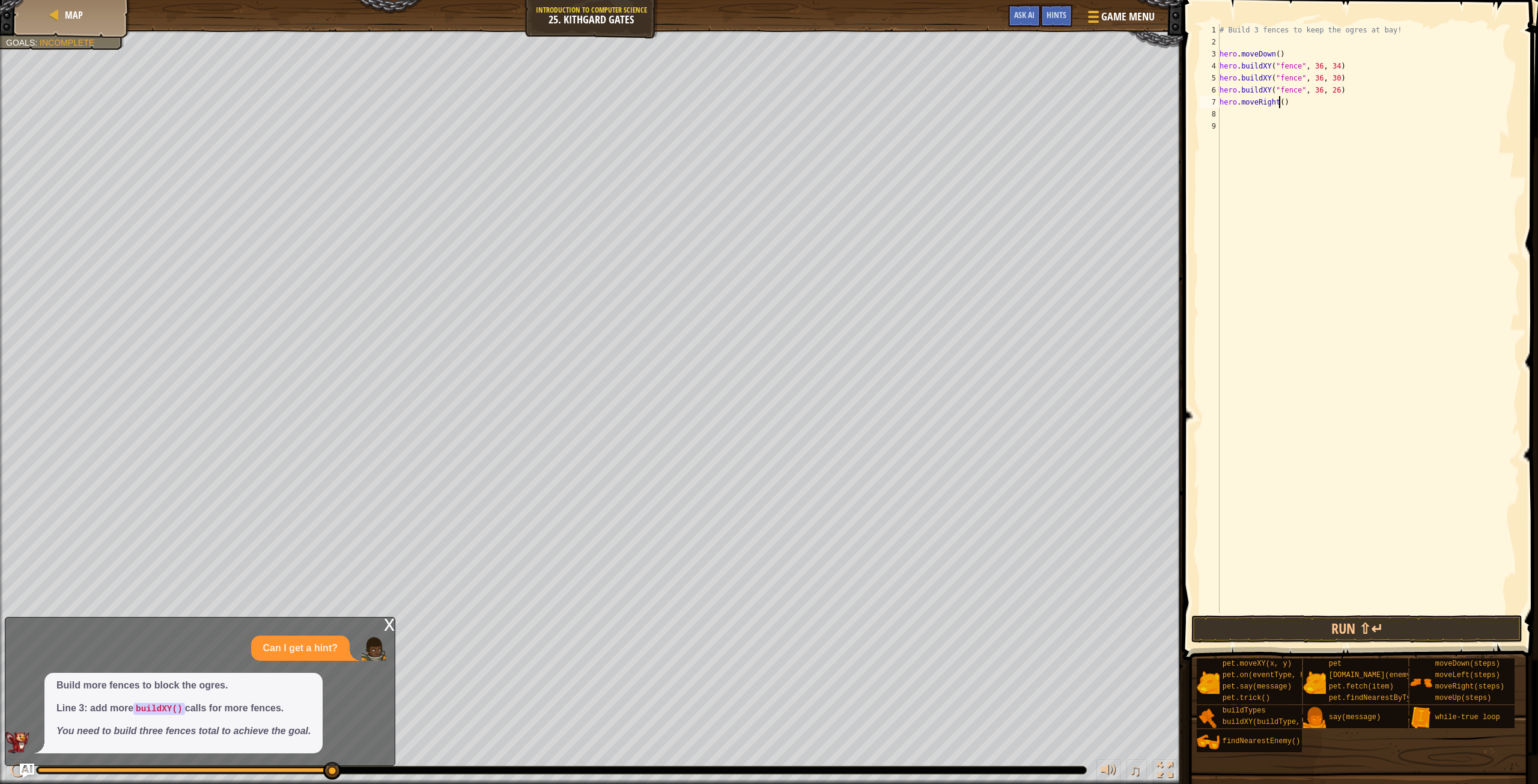
click at [1281, 101] on div "# Build 3 fences to keep the ogres at bay! hero . moveDown ( ) hero . buildXY (…" at bounding box center [1369, 330] width 303 height 613
type textarea "hero.moveRight(3)"
click at [1355, 622] on button "Run ⇧↵" at bounding box center [1356, 629] width 330 height 28
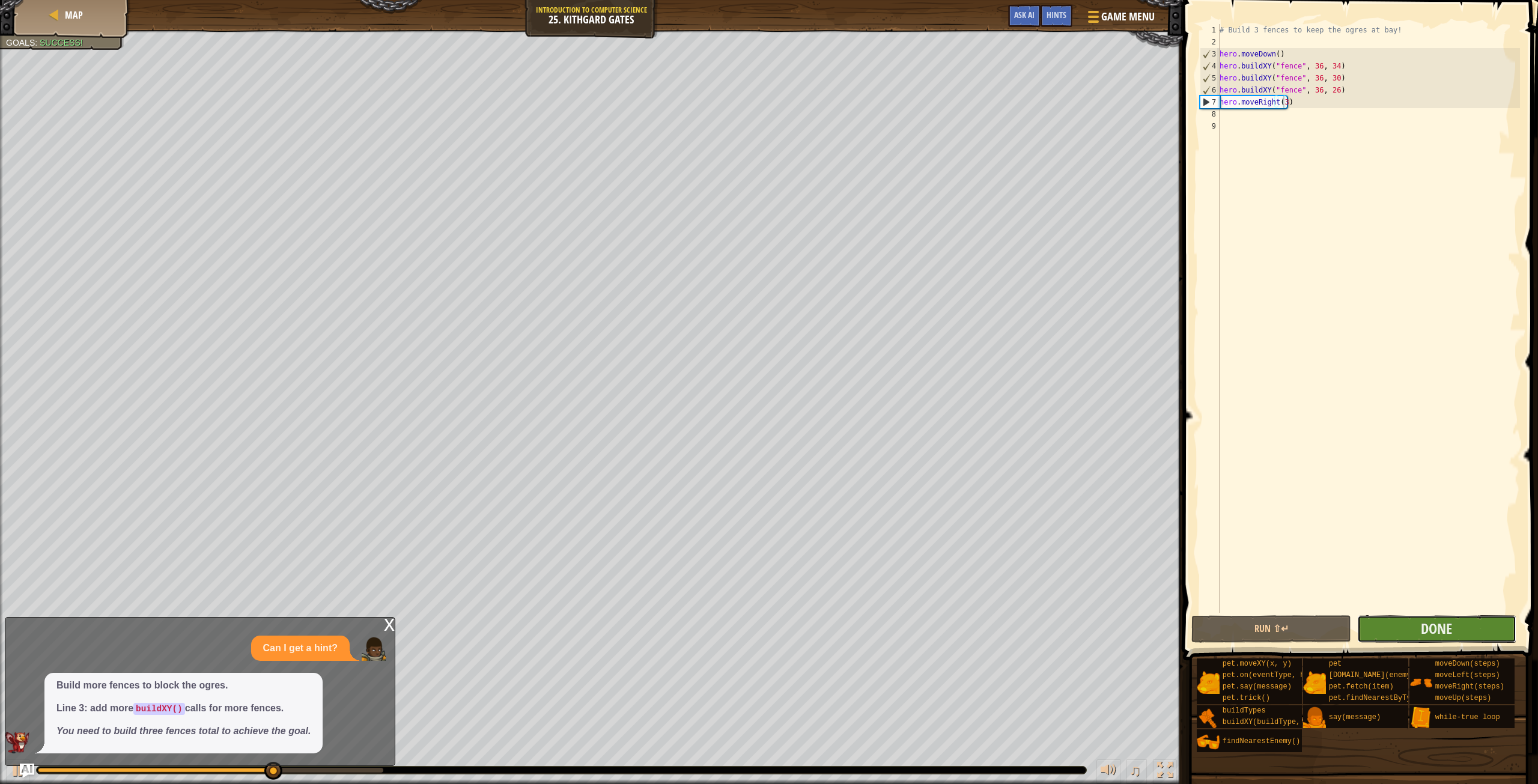
click at [1460, 617] on button "Done" at bounding box center [1437, 629] width 159 height 28
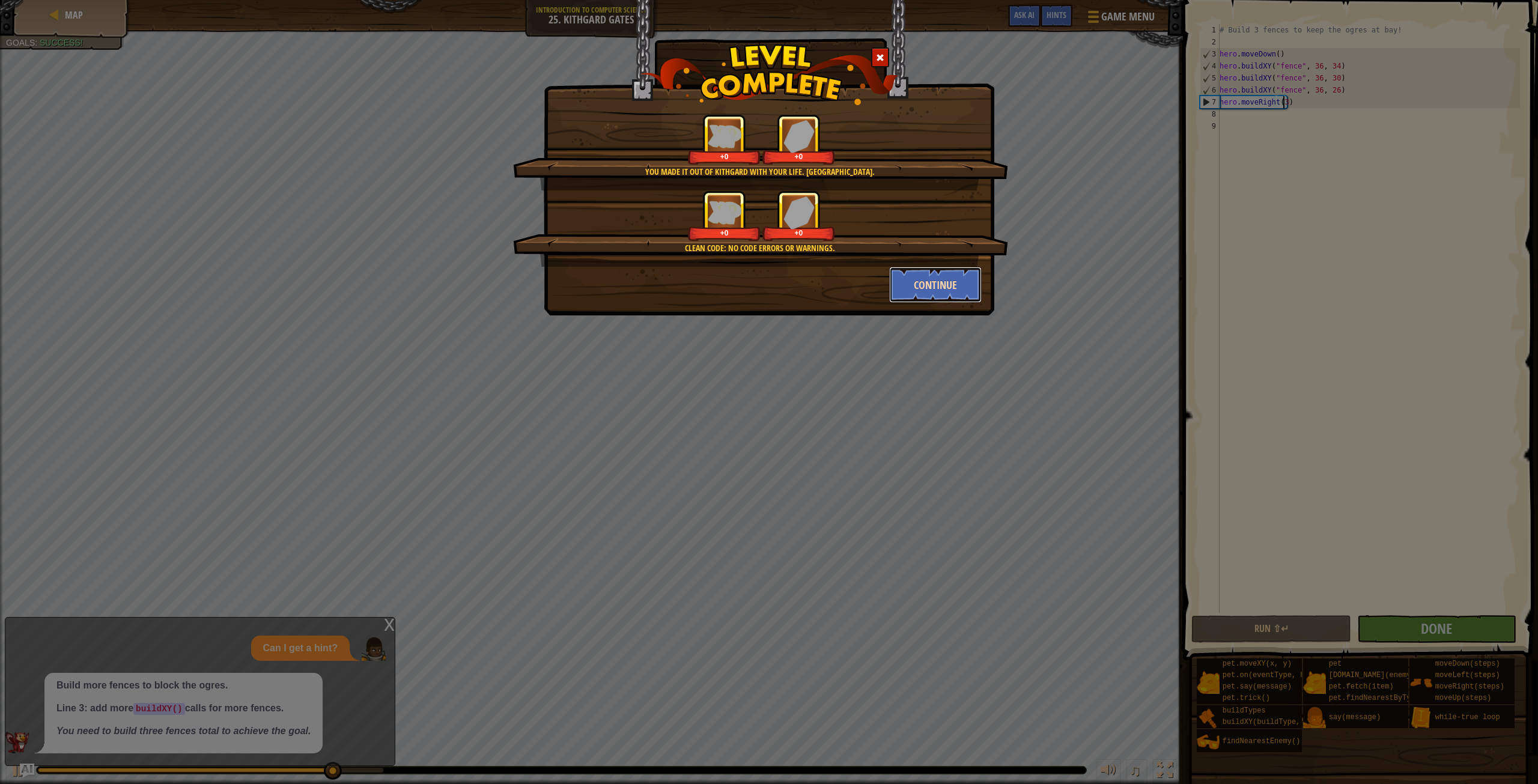
click at [919, 290] on button "Continue" at bounding box center [935, 285] width 93 height 36
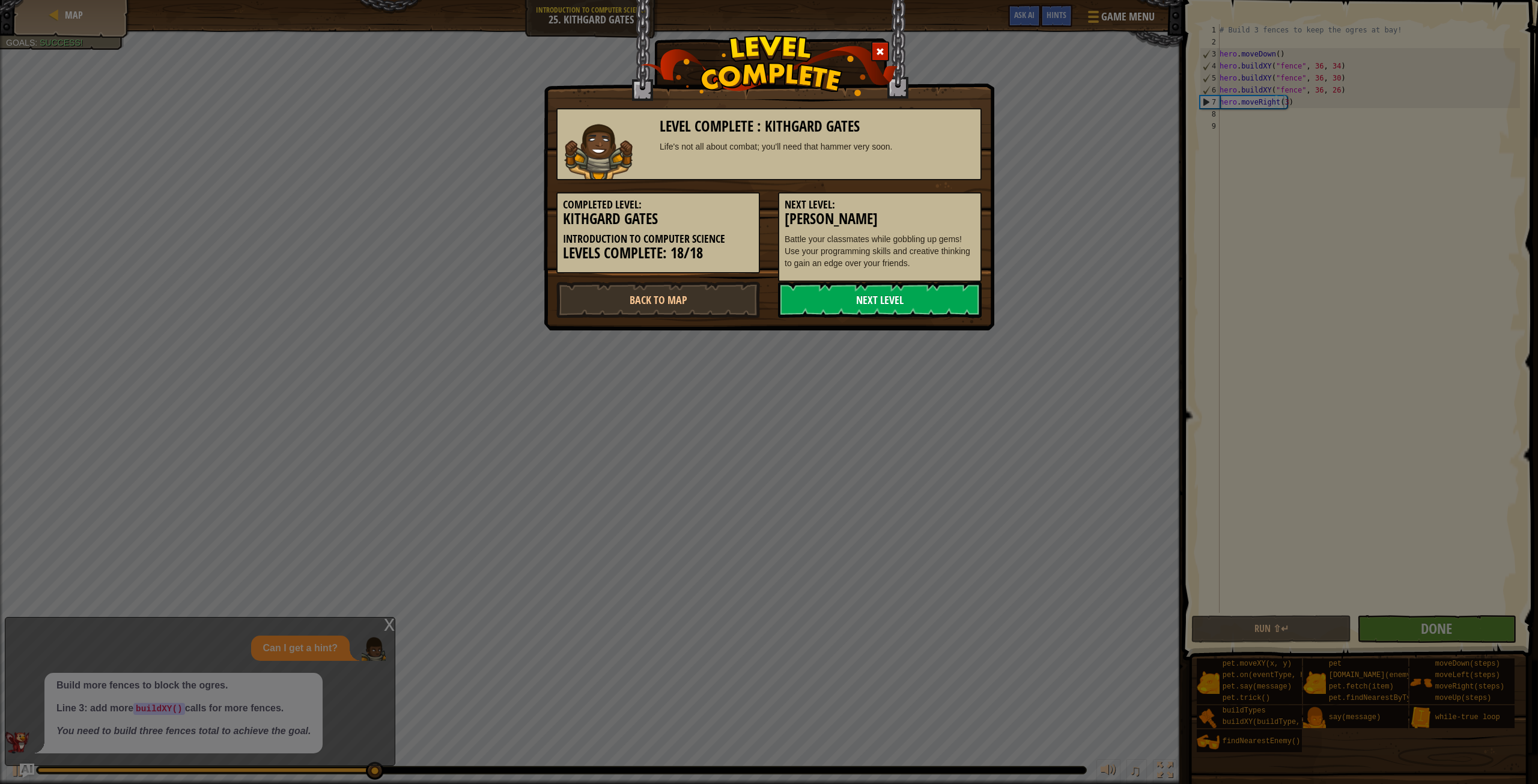
click at [850, 302] on link "Next Level" at bounding box center [880, 299] width 204 height 36
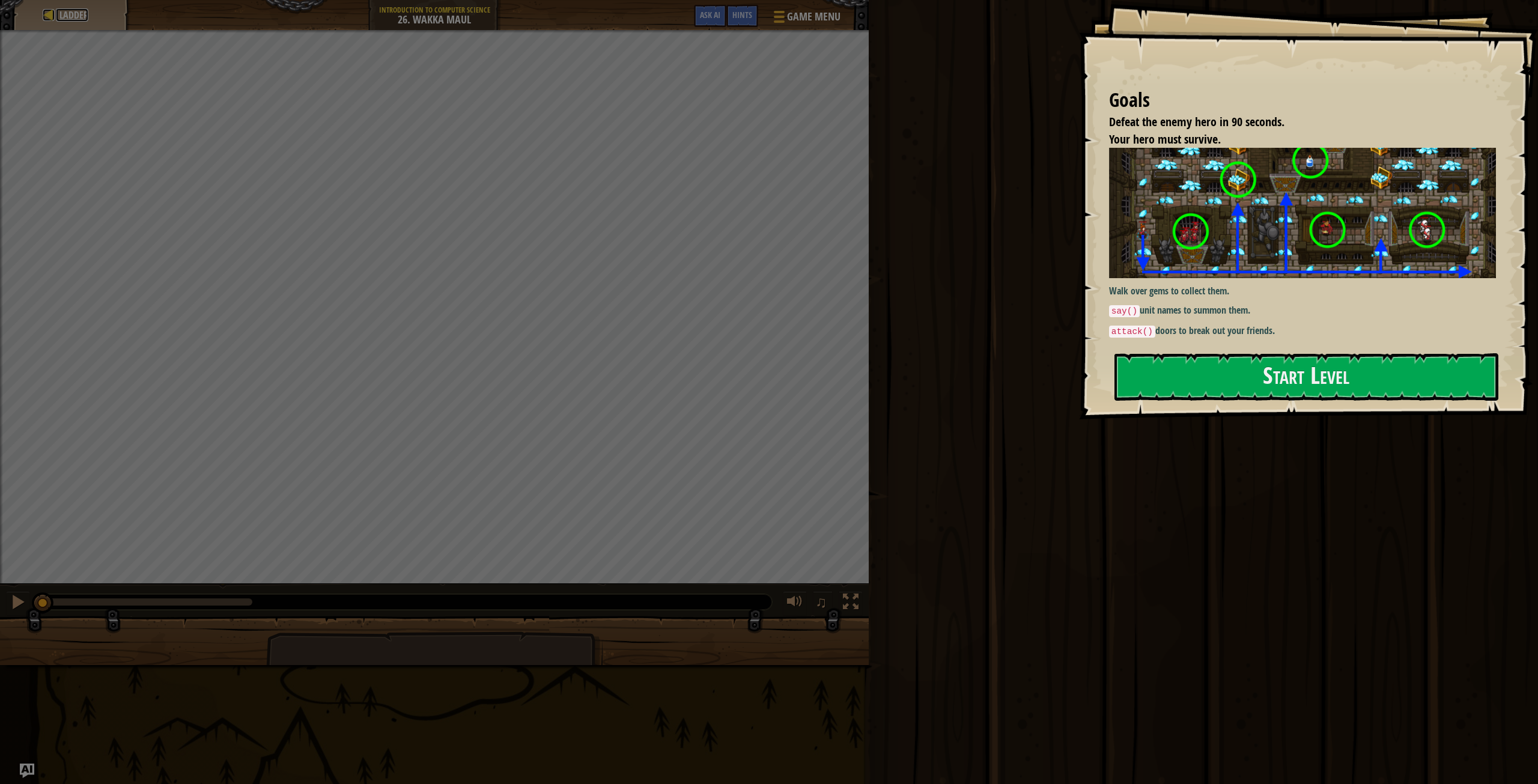
click at [50, 14] on div at bounding box center [48, 15] width 12 height 12
click at [800, 23] on span "Game Menu" at bounding box center [814, 16] width 56 height 16
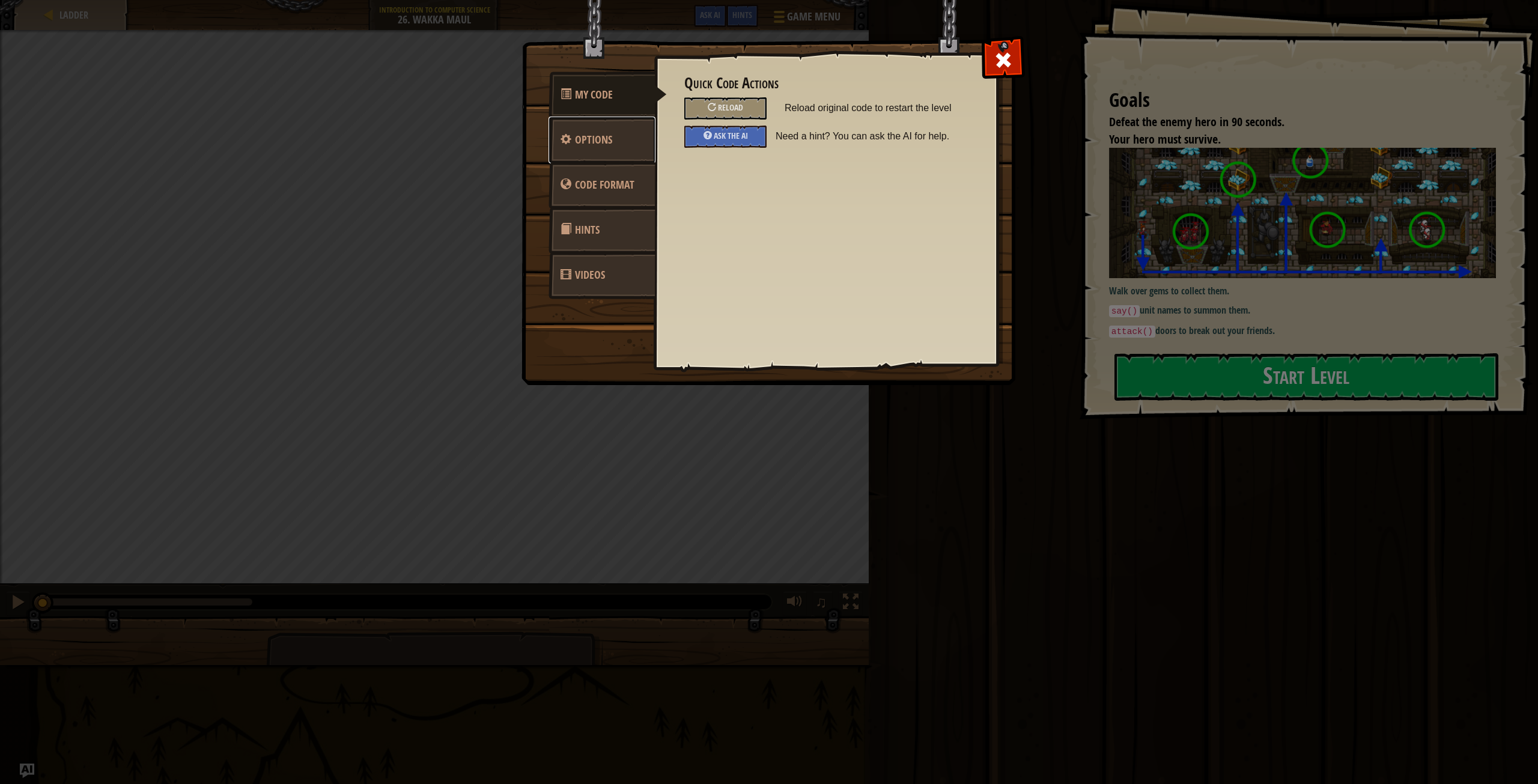
click at [601, 137] on span "Options" at bounding box center [593, 140] width 37 height 15
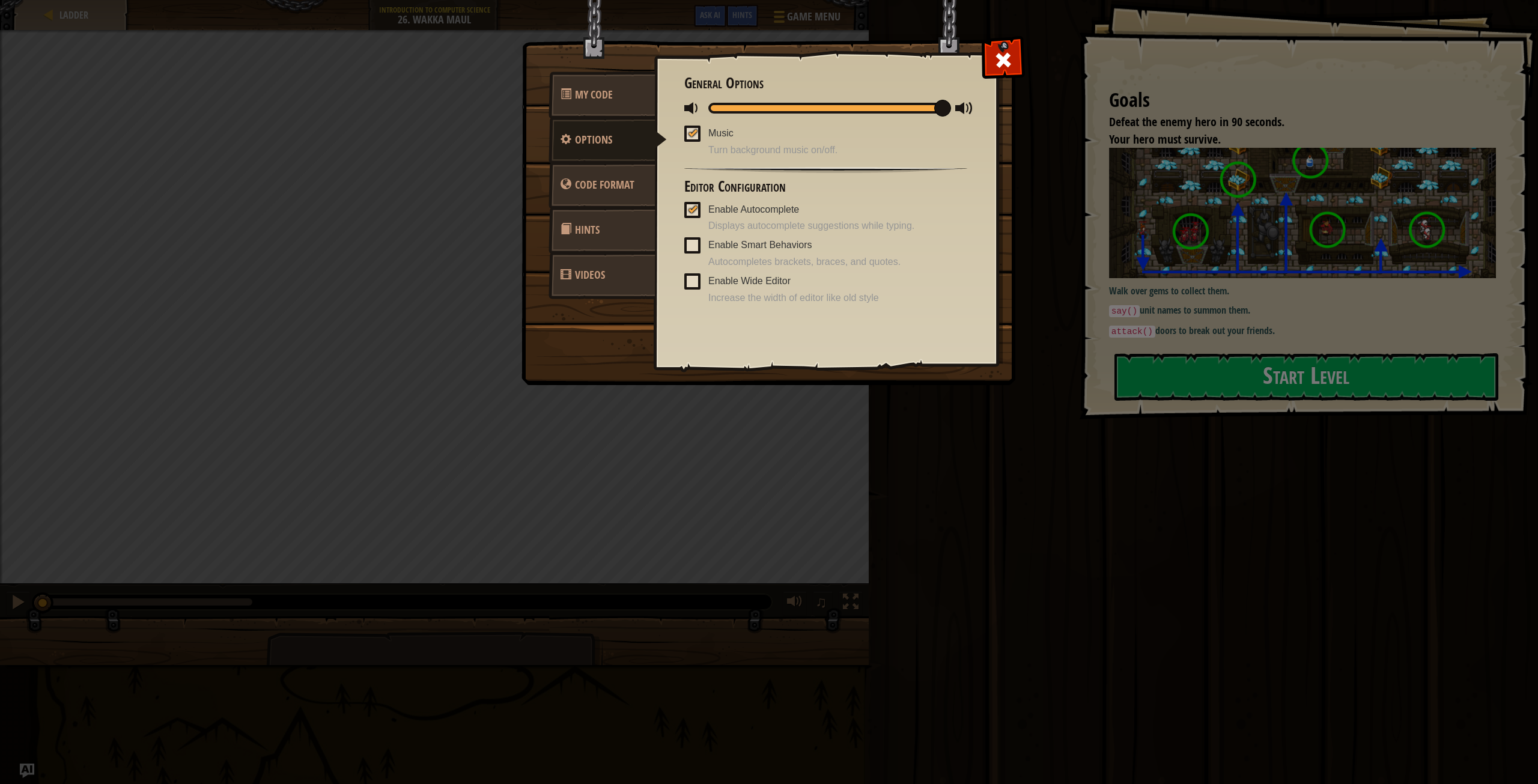
click at [983, 61] on div "Quick Code Actions Reload Reload original code to restart the level Ask the AI …" at bounding box center [826, 191] width 343 height 297
